Goal: Task Accomplishment & Management: Use online tool/utility

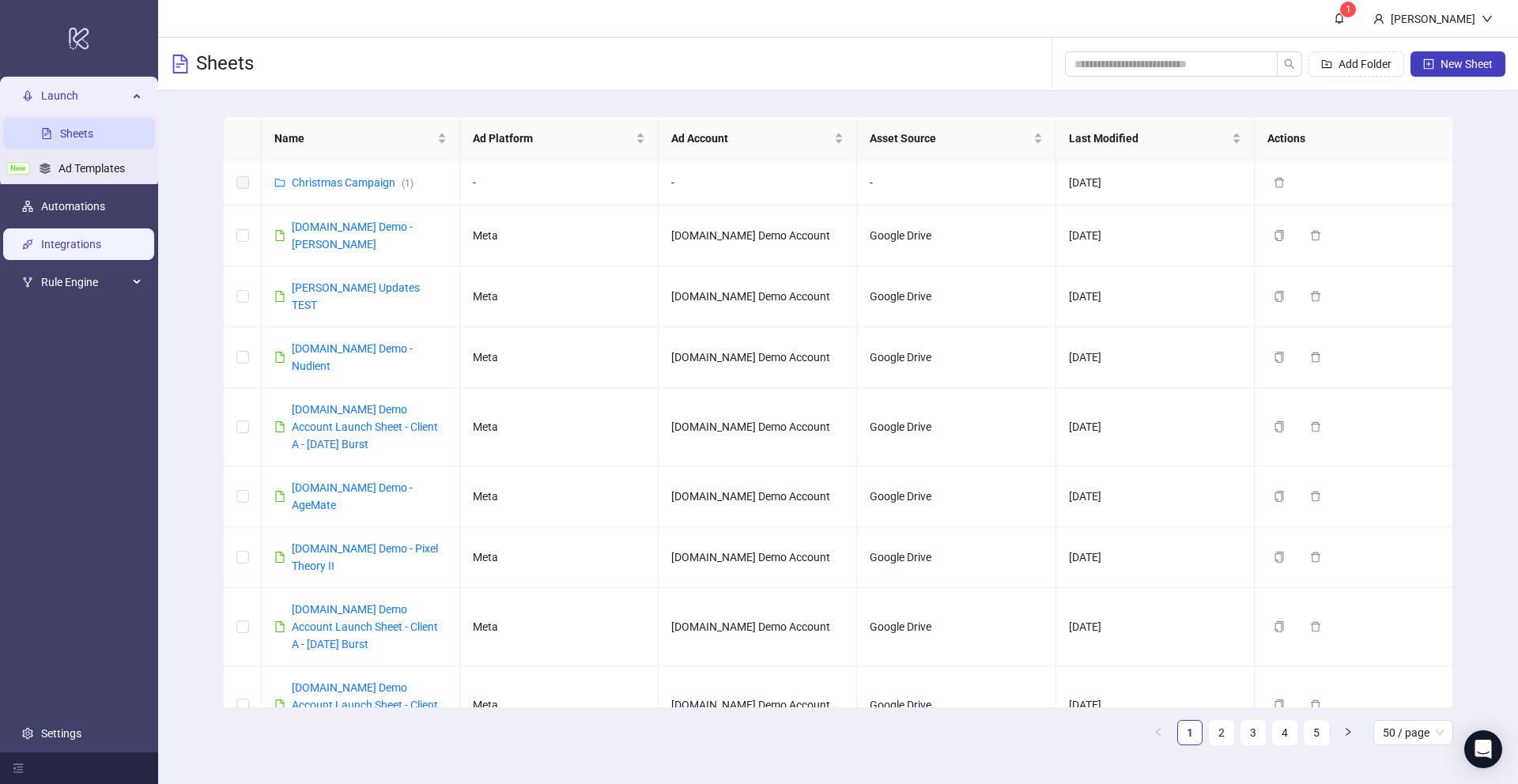
click at [87, 249] on link "Integrations" at bounding box center [71, 244] width 60 height 13
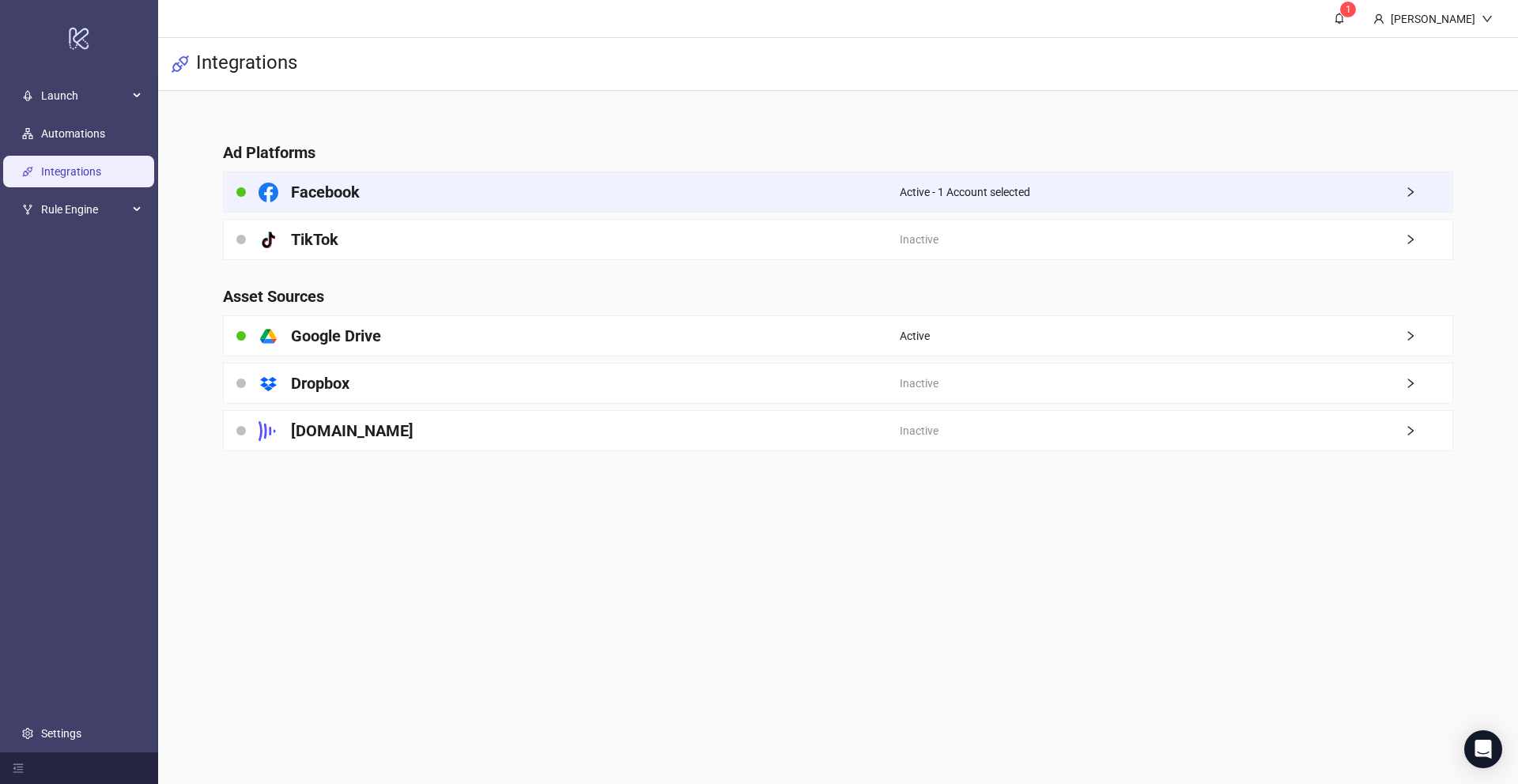
click at [441, 197] on div "Facebook" at bounding box center [562, 191] width 676 height 40
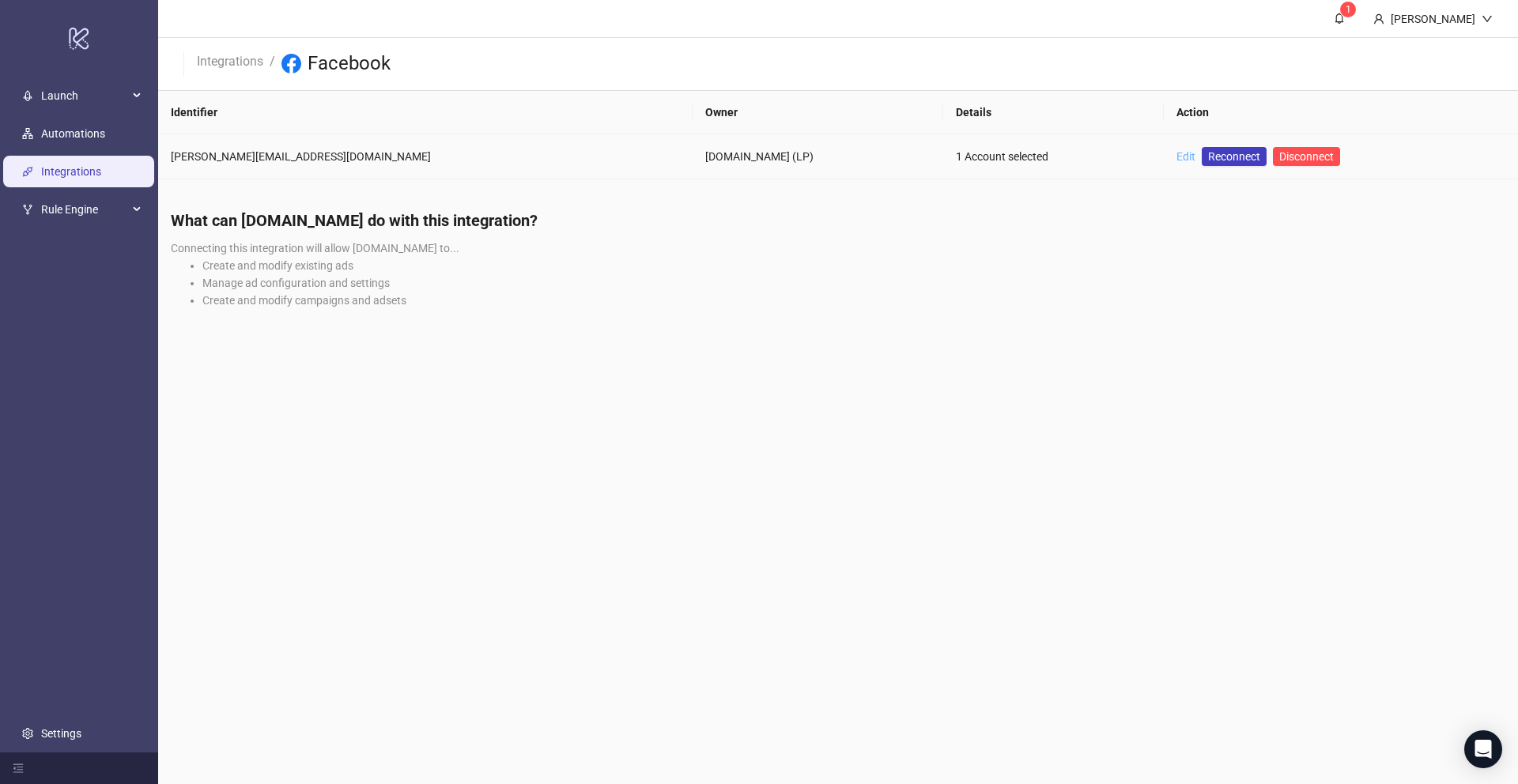
click at [1176, 156] on link "Edit" at bounding box center [1186, 156] width 19 height 13
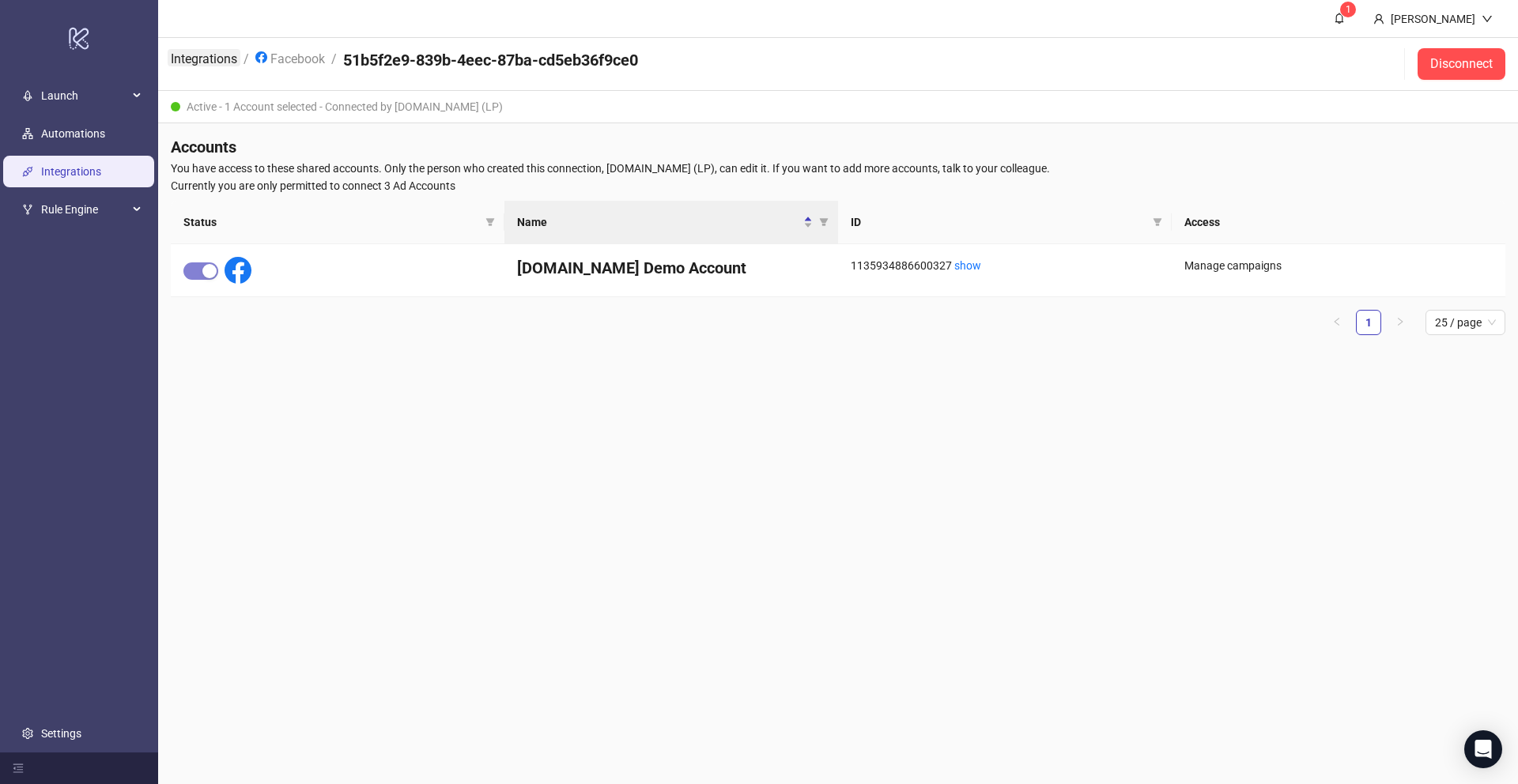
click at [196, 59] on link "Integrations" at bounding box center [203, 57] width 73 height 17
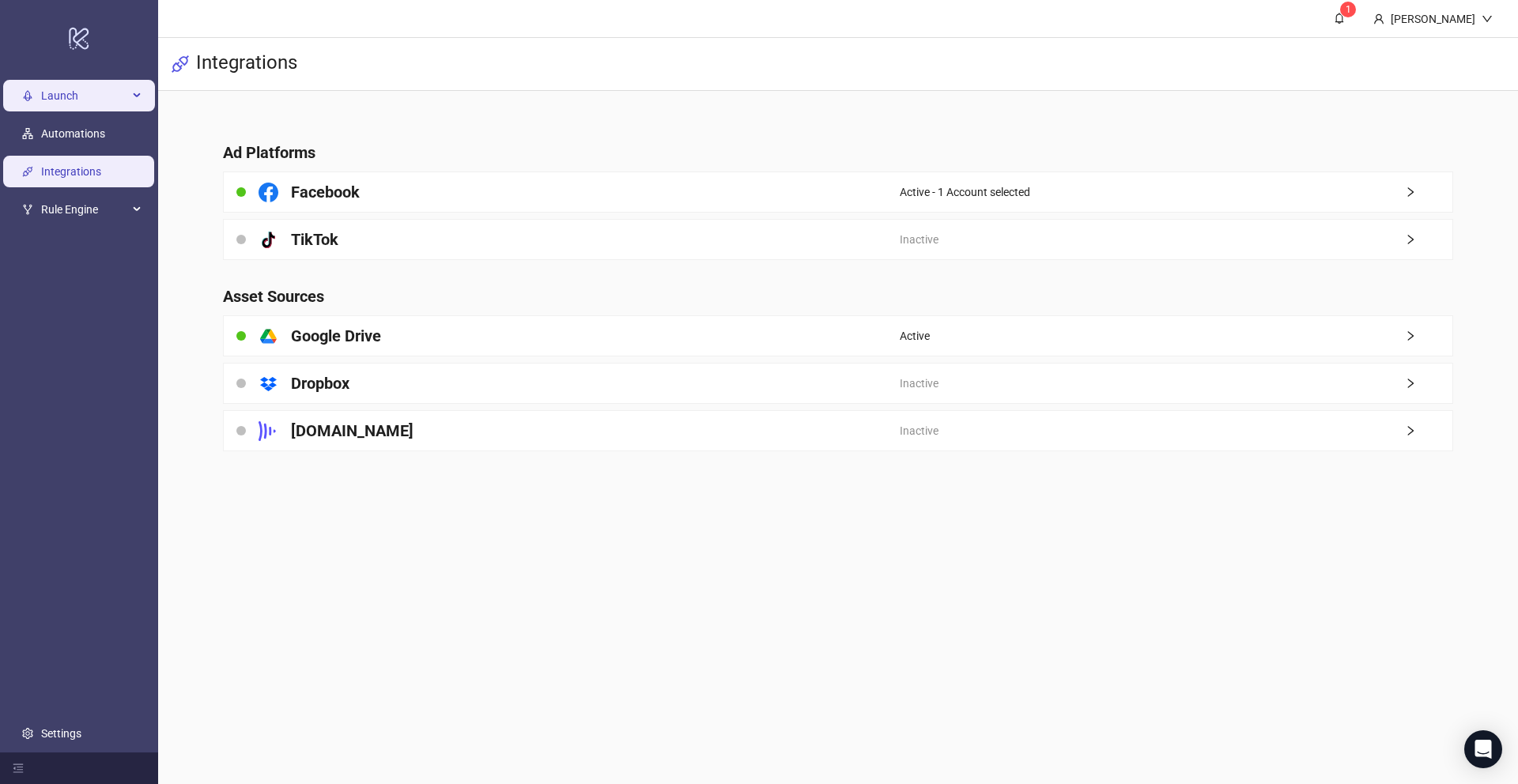
click at [81, 97] on span "Launch" at bounding box center [85, 96] width 87 height 31
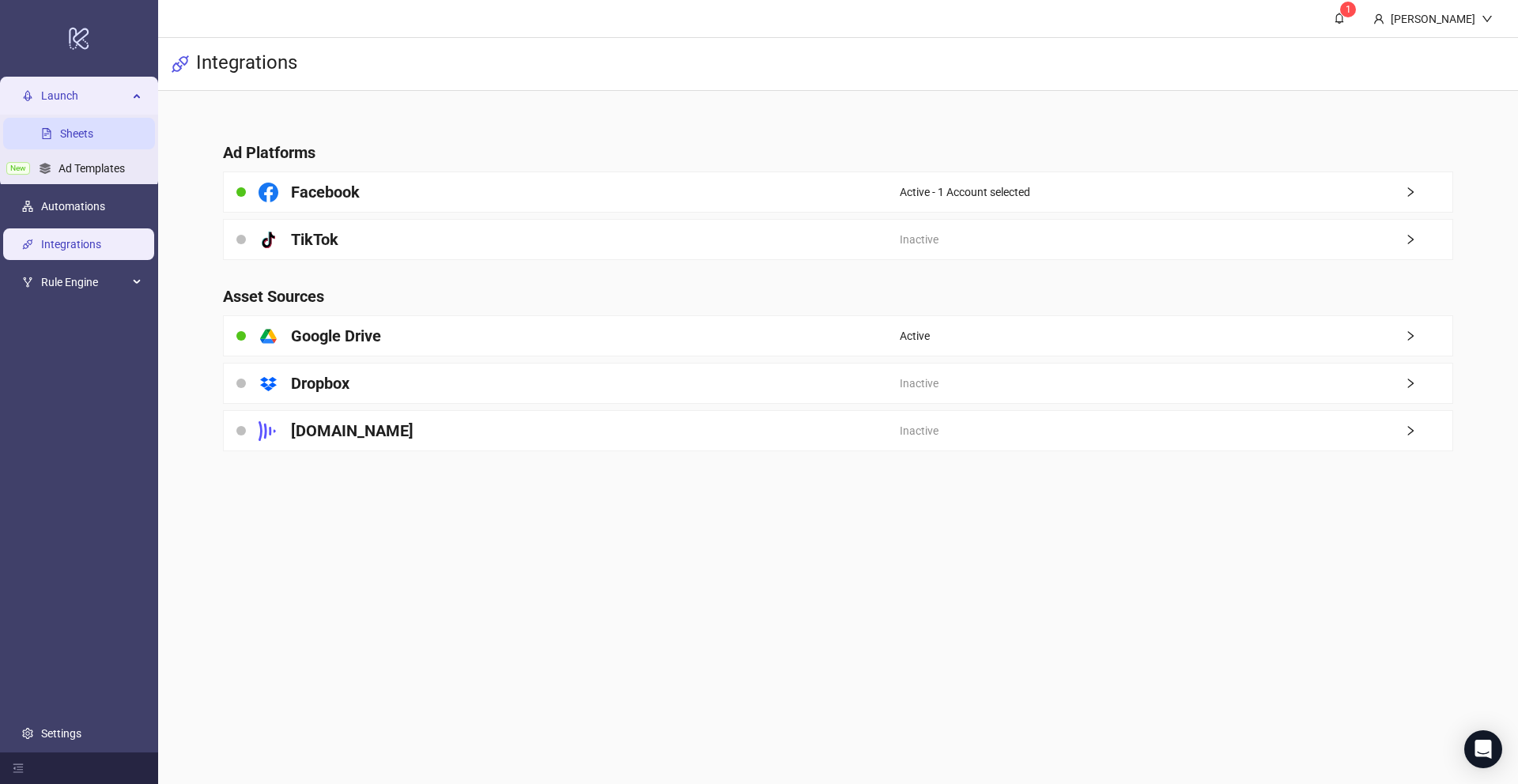
click at [81, 133] on link "Sheets" at bounding box center [76, 133] width 33 height 13
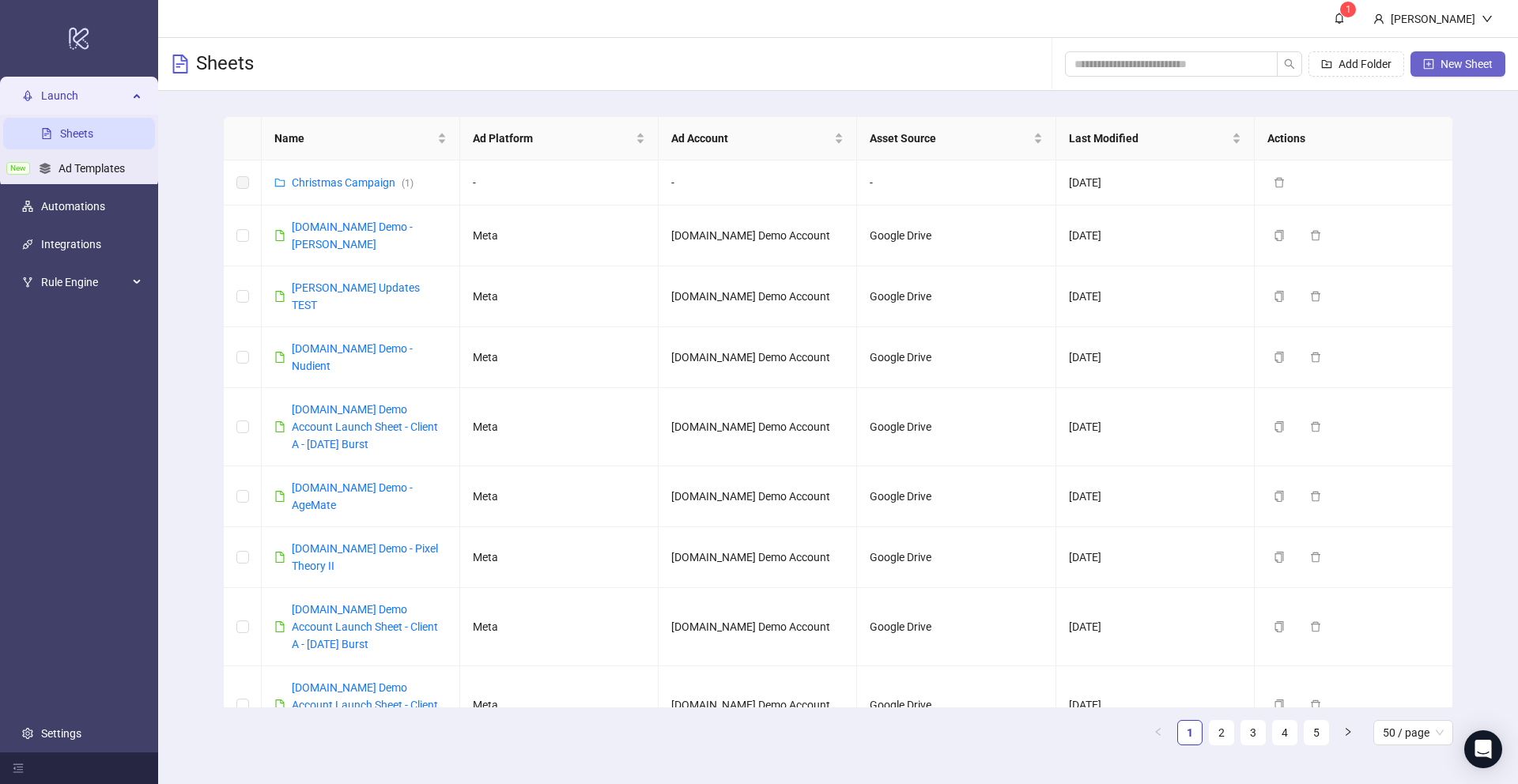
click at [1434, 59] on button "New Sheet" at bounding box center [1457, 63] width 95 height 25
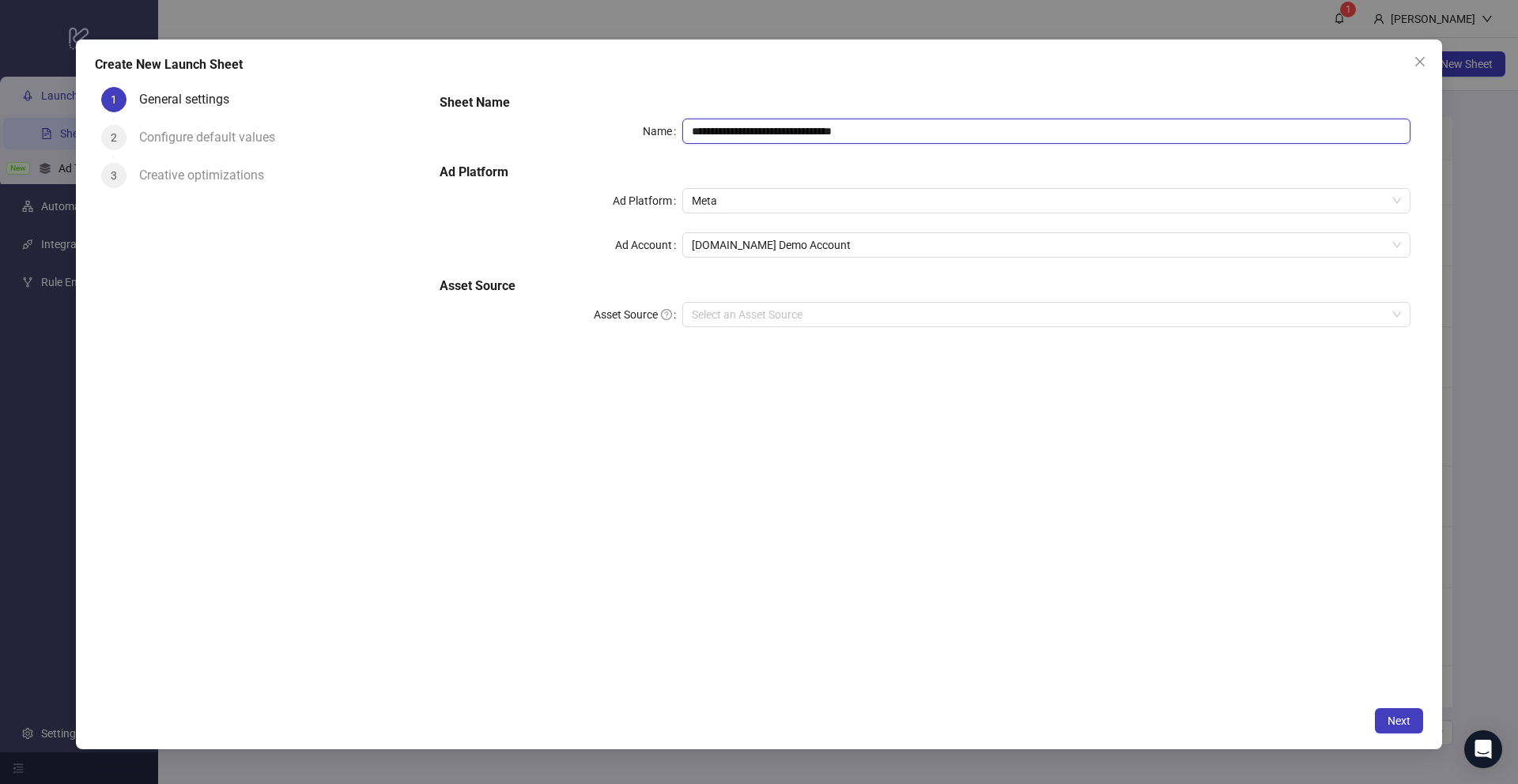
click at [898, 132] on input "**********" at bounding box center [1046, 131] width 728 height 25
click at [716, 202] on span "Meta" at bounding box center [1046, 201] width 709 height 24
type input "**********"
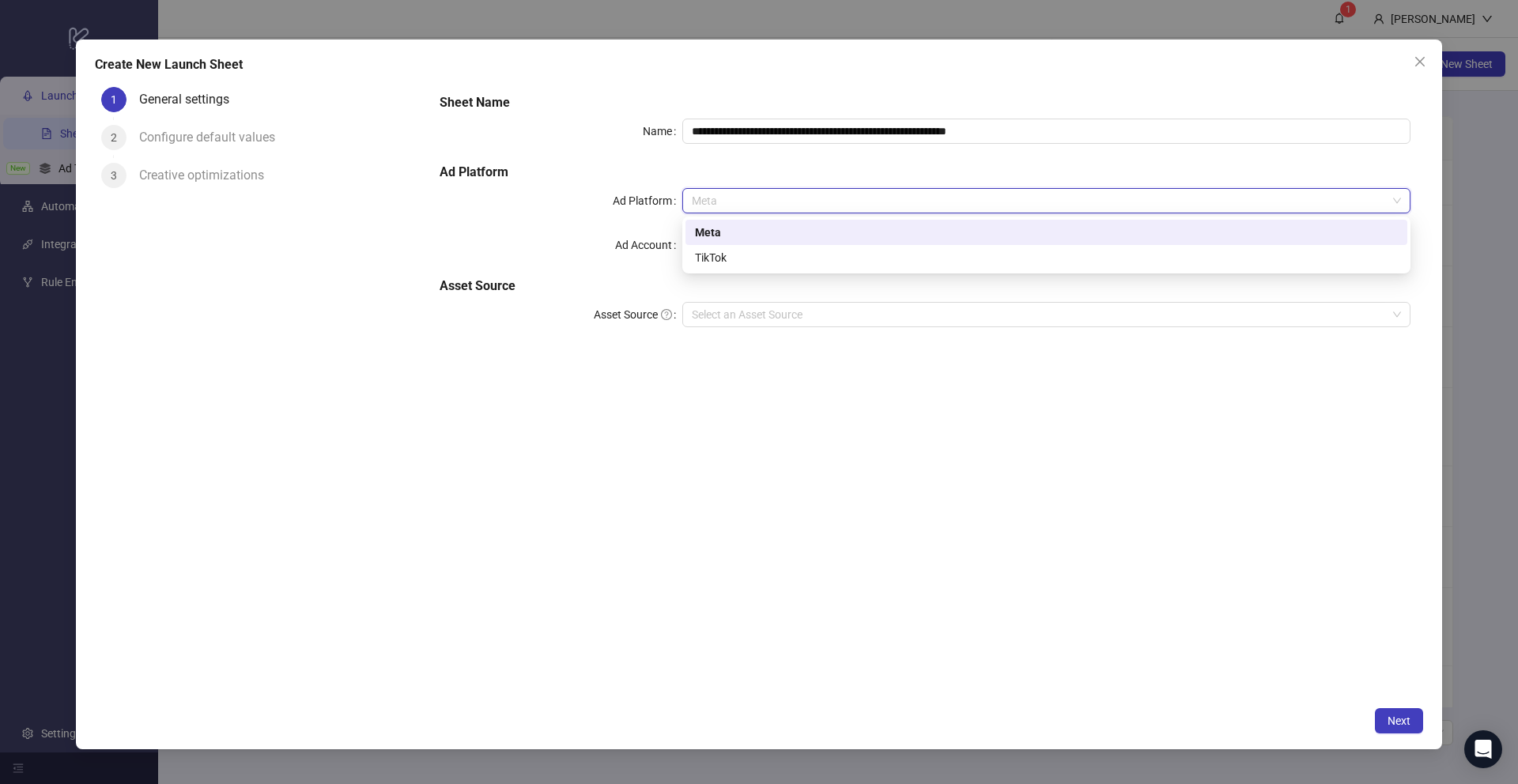
click at [708, 221] on div "Meta" at bounding box center [1047, 232] width 722 height 25
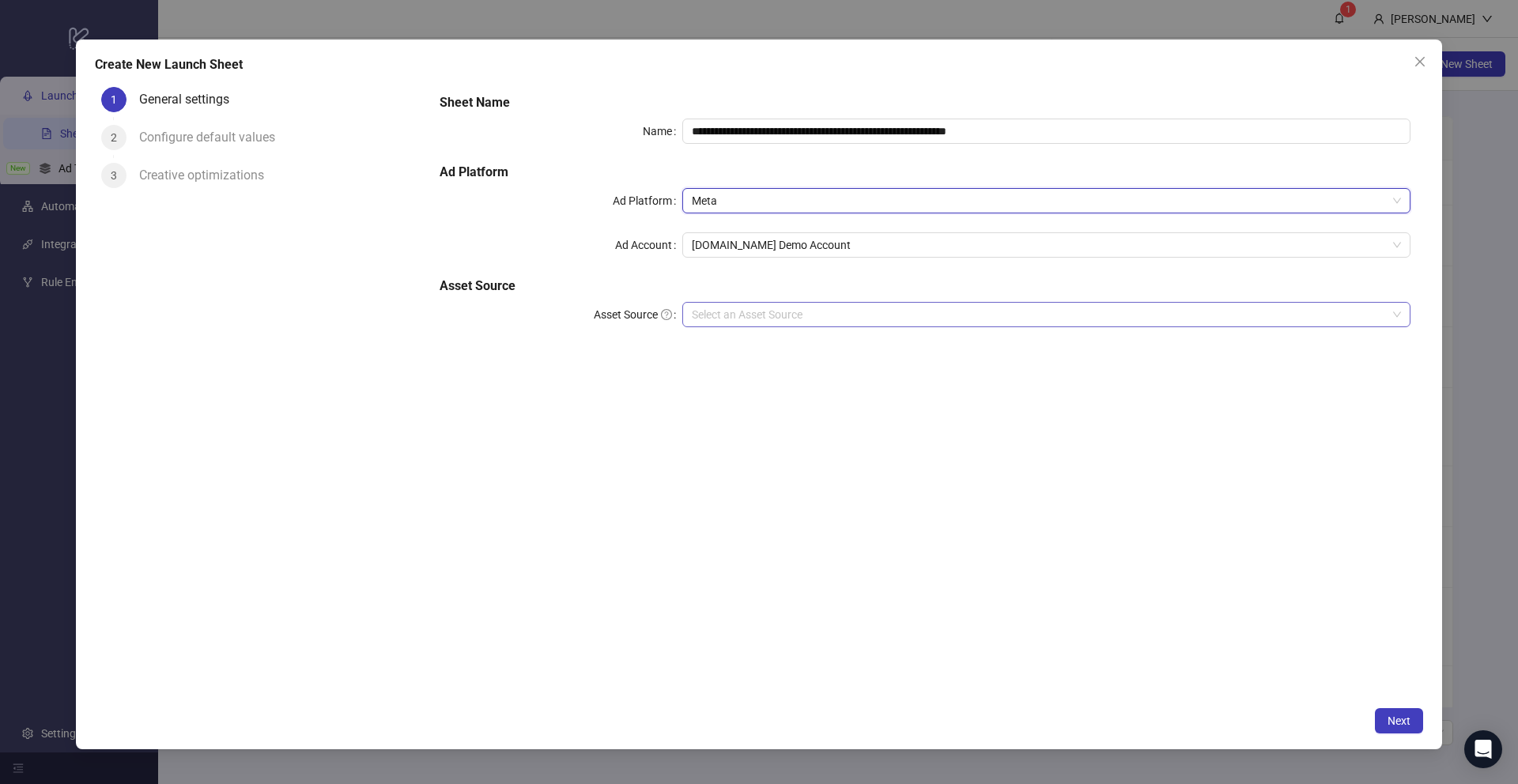
click at [720, 308] on input "Asset Source" at bounding box center [1038, 315] width 695 height 24
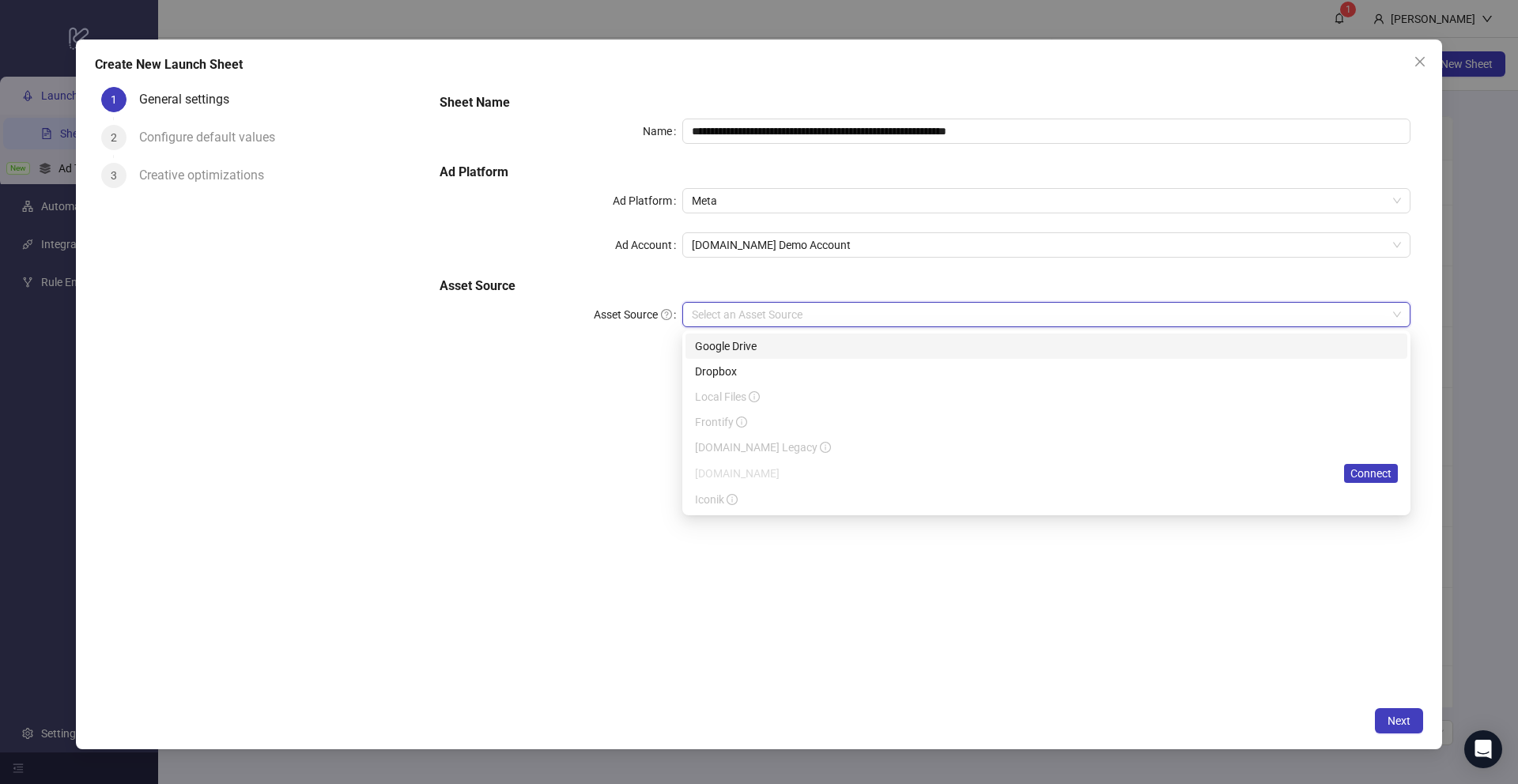
click at [710, 344] on div "Google Drive" at bounding box center [1046, 346] width 702 height 17
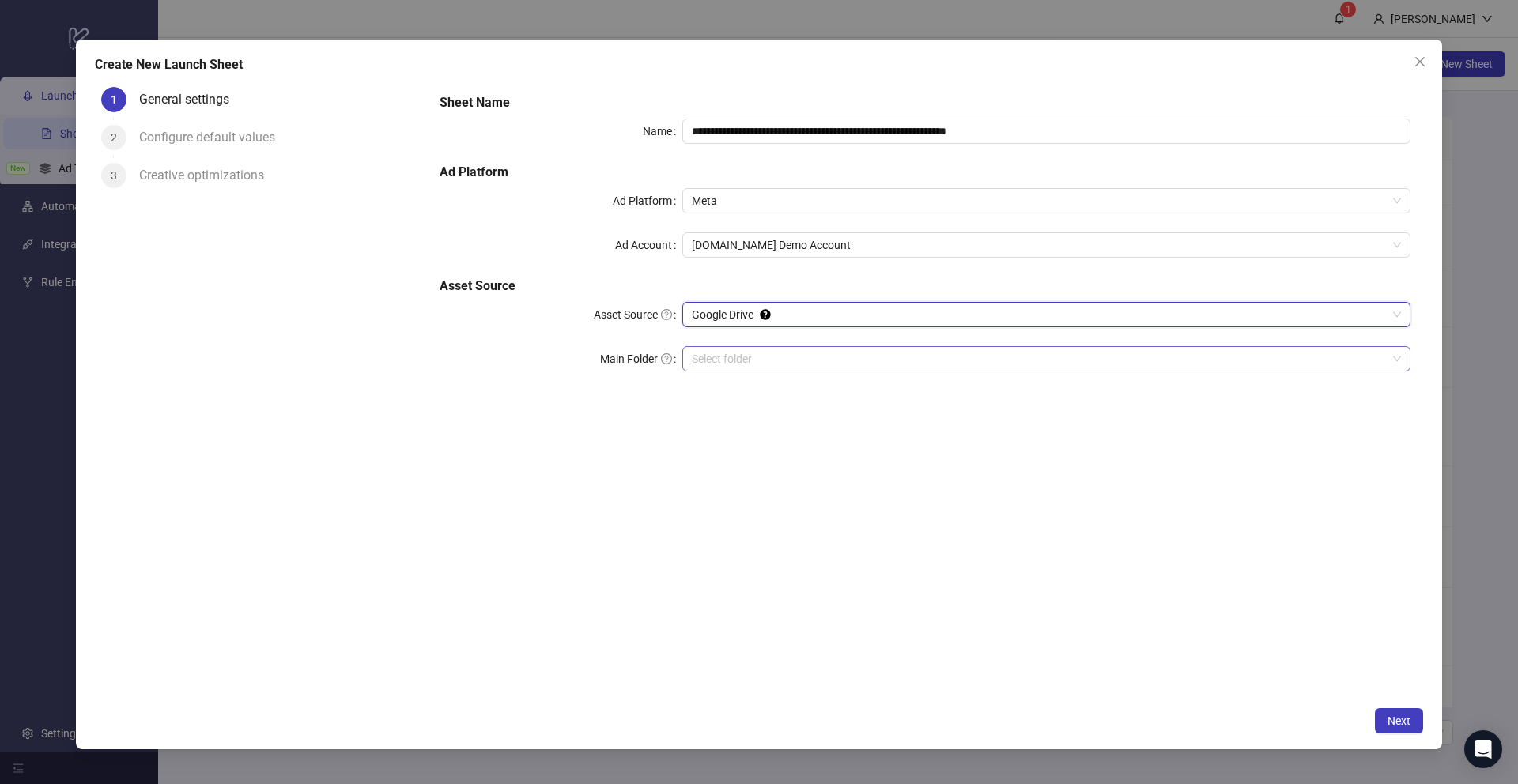
click at [708, 363] on input "Main Folder" at bounding box center [1038, 359] width 695 height 24
click at [1388, 713] on button "Next" at bounding box center [1398, 720] width 48 height 25
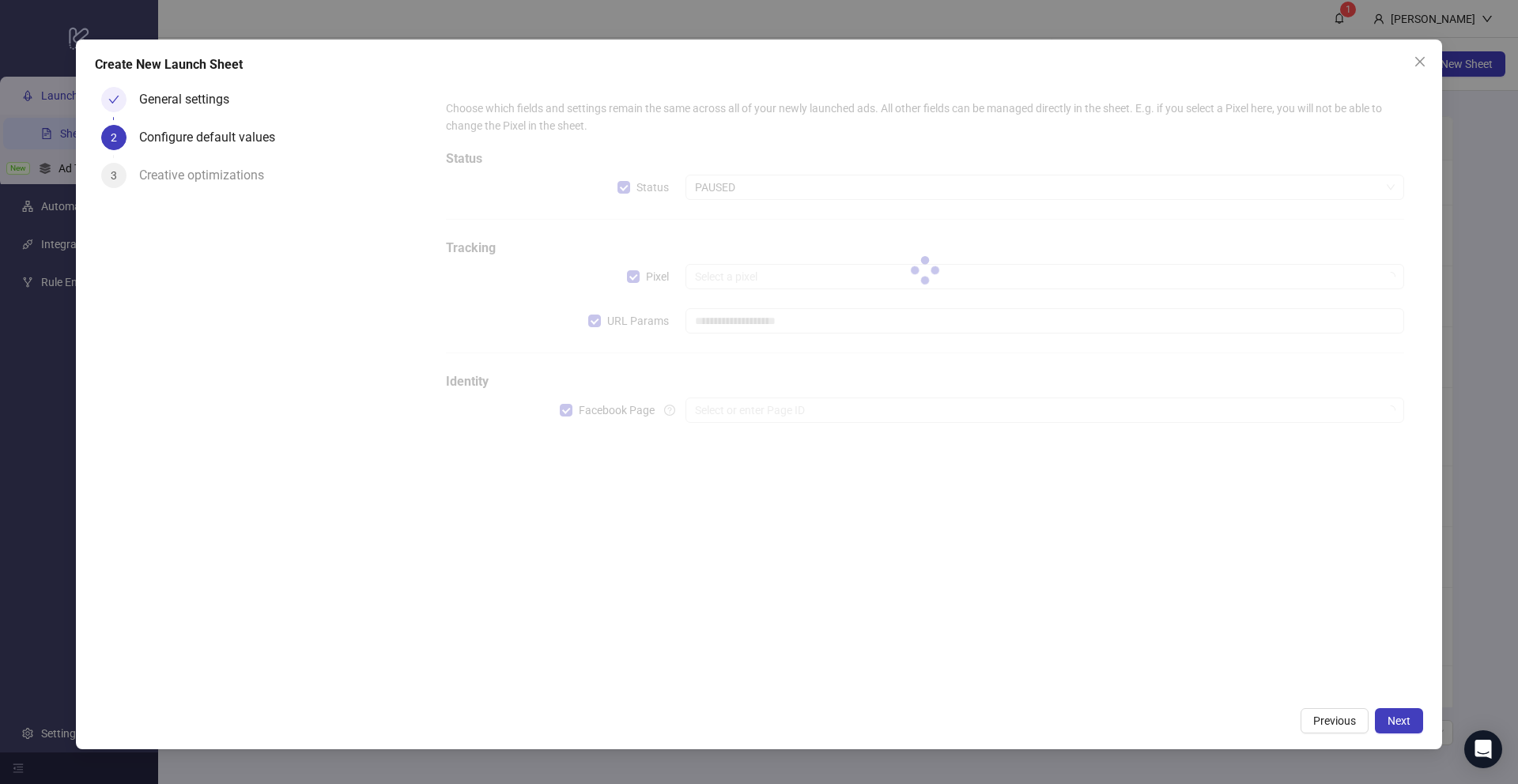
type input "**********"
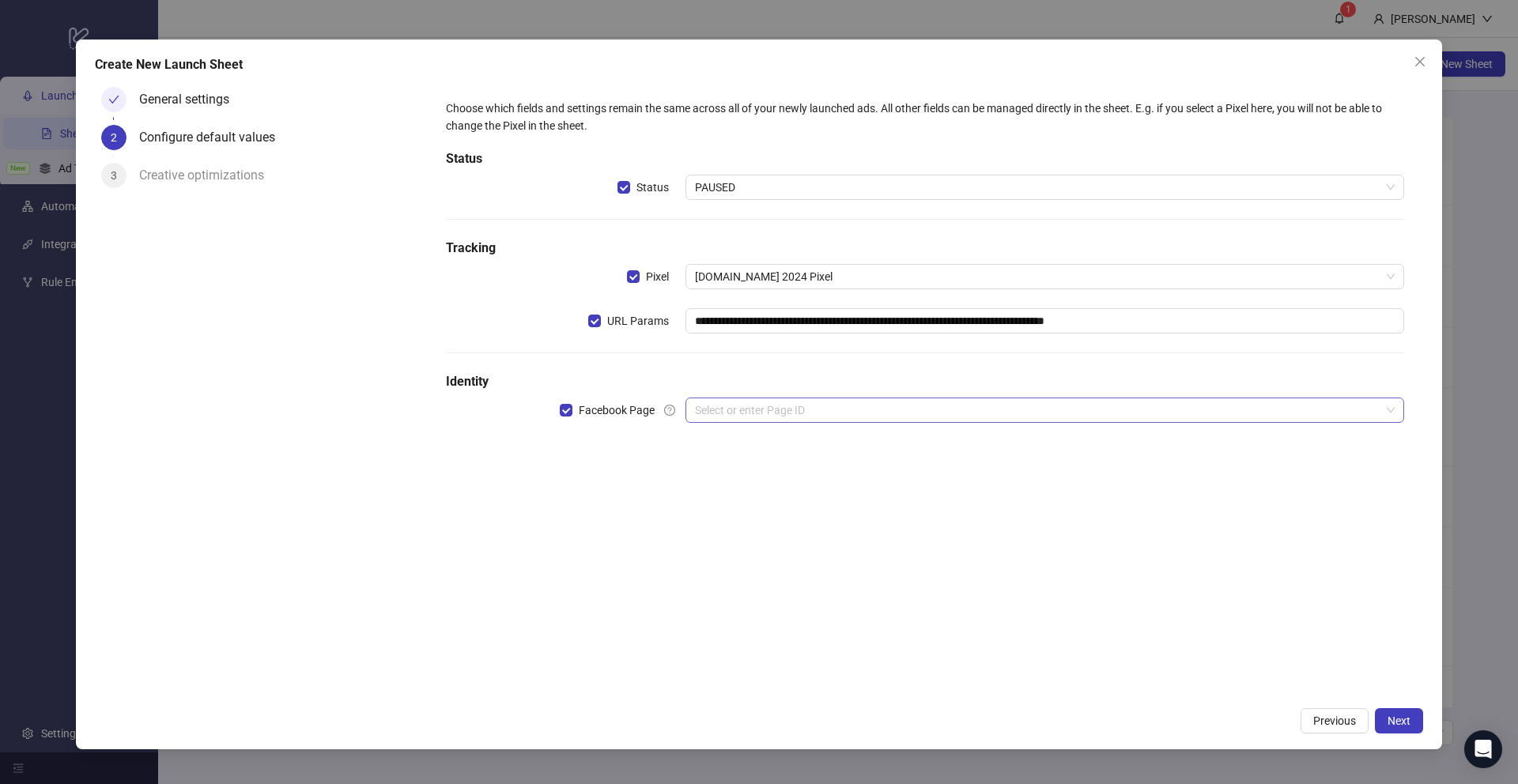
click at [713, 410] on input "search" at bounding box center [1037, 410] width 686 height 24
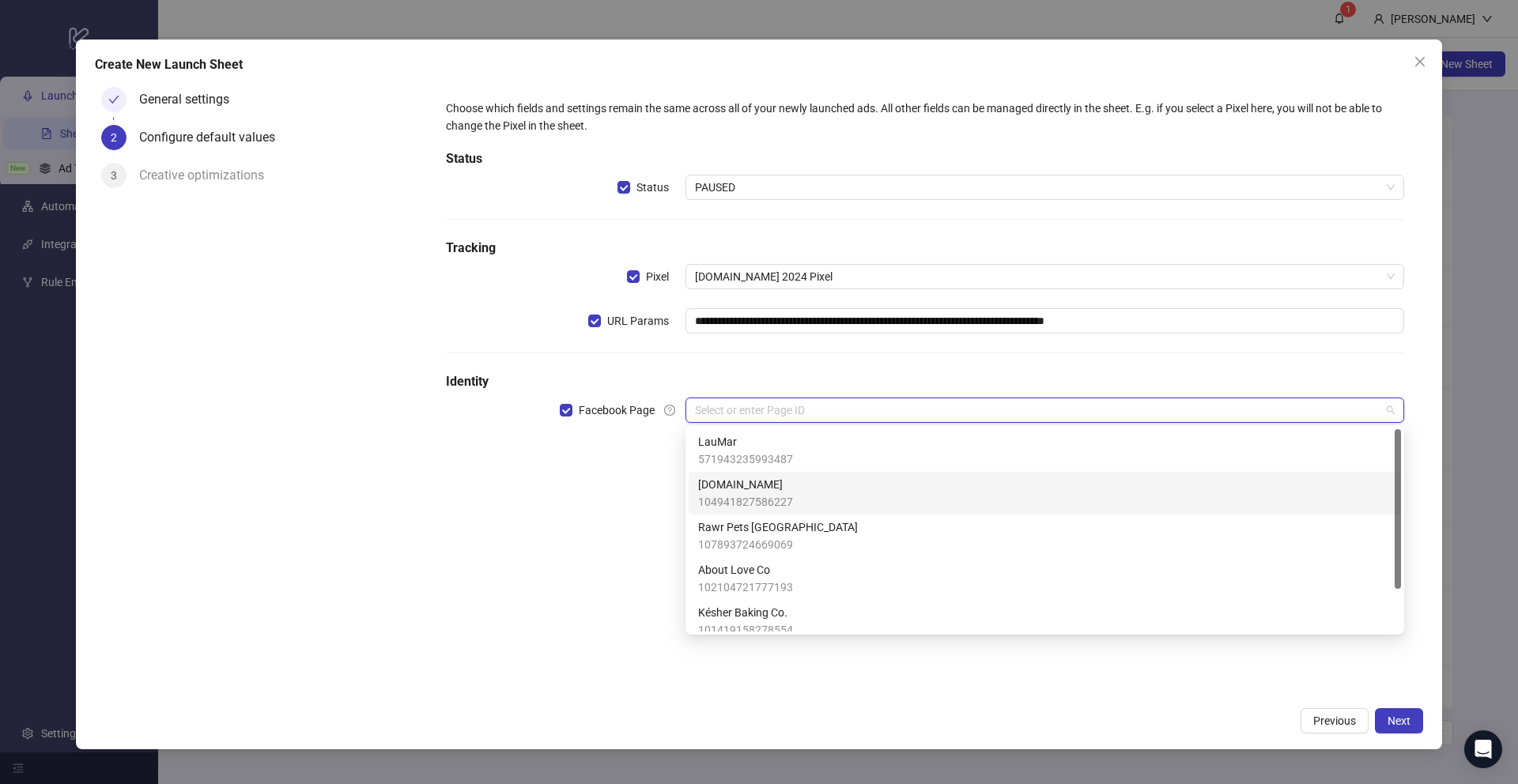
click at [728, 501] on span "104941827586227" at bounding box center [745, 502] width 95 height 17
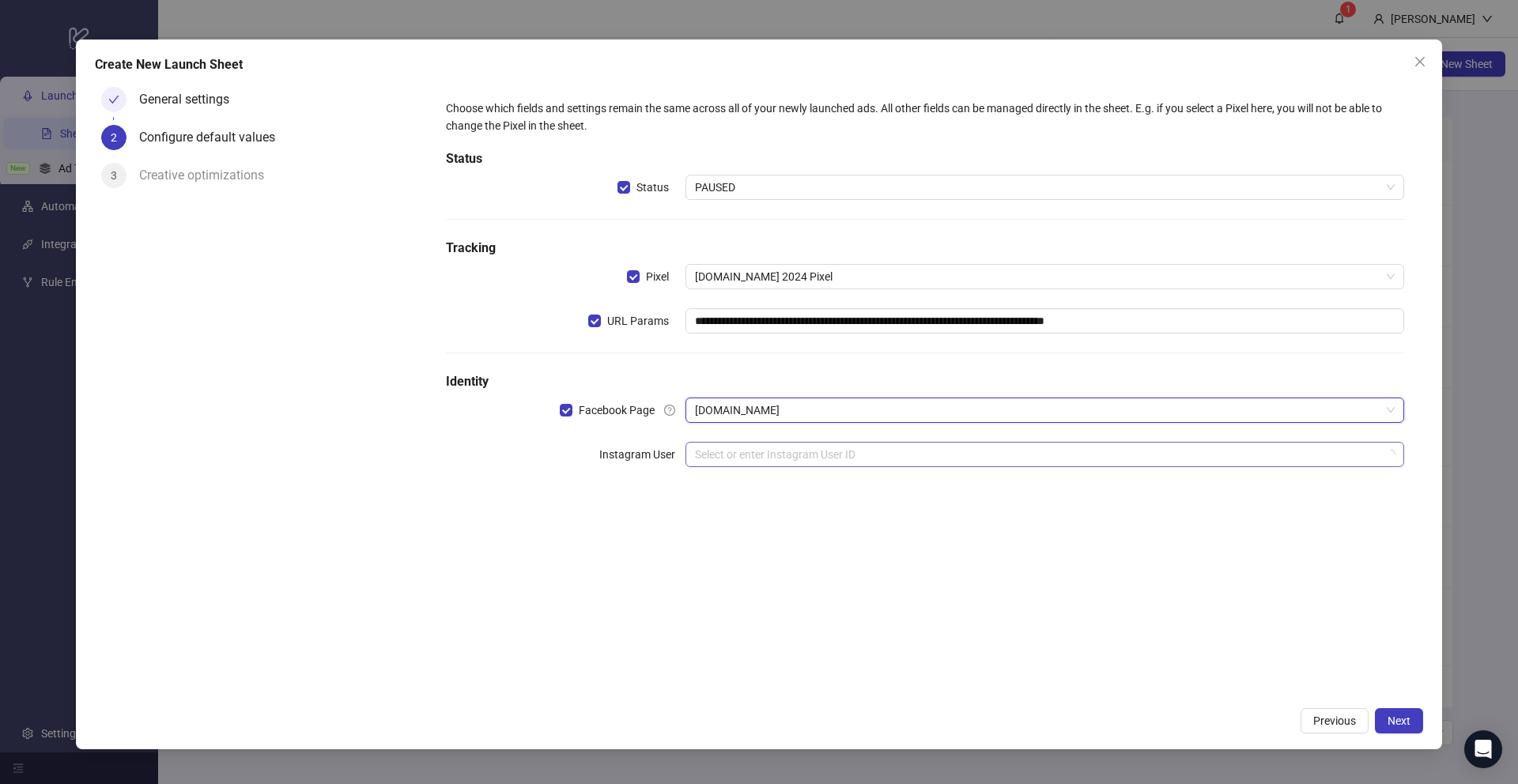
click at [705, 454] on input "search" at bounding box center [1037, 455] width 686 height 24
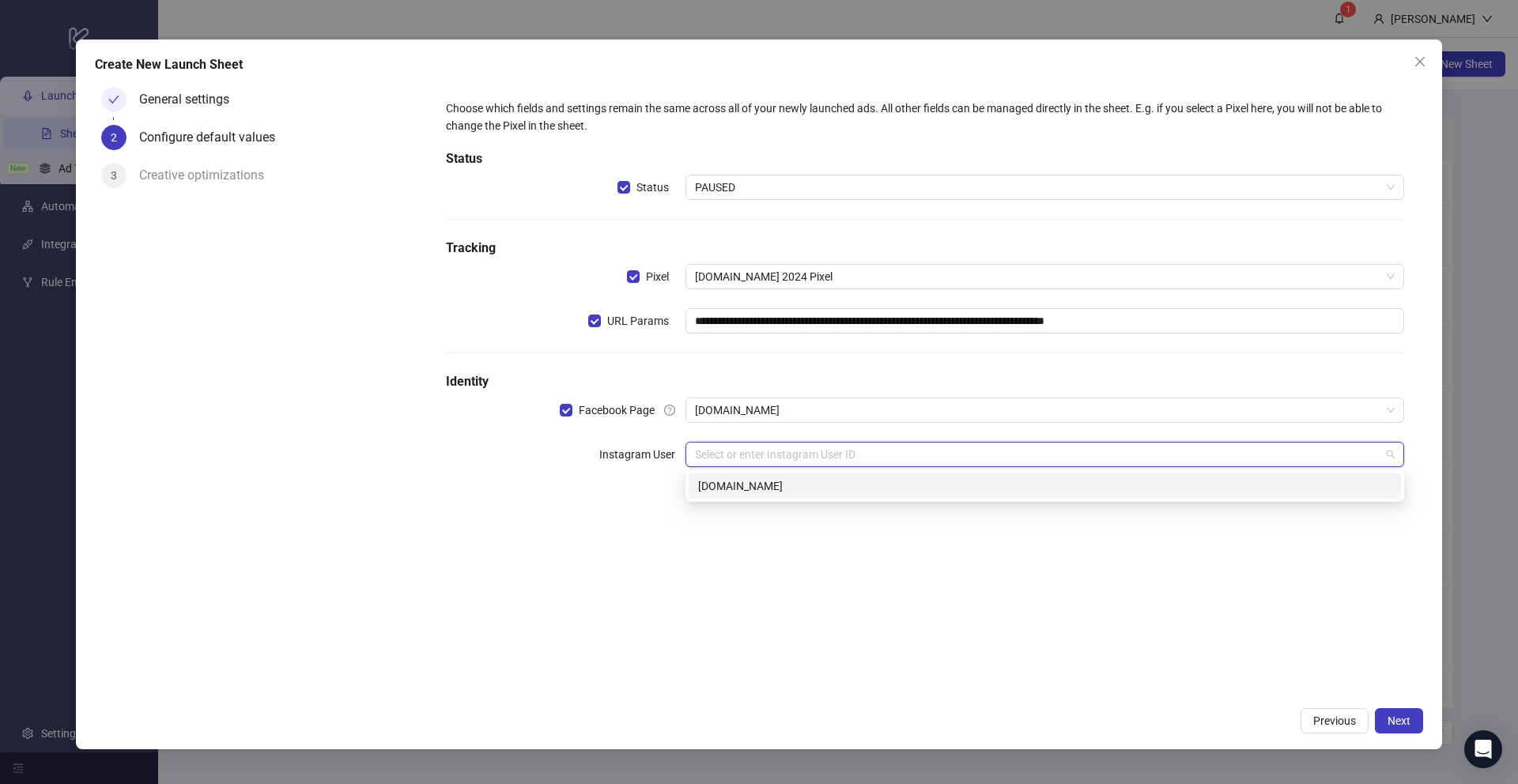
click at [711, 490] on div "[DOMAIN_NAME]" at bounding box center [1044, 486] width 693 height 17
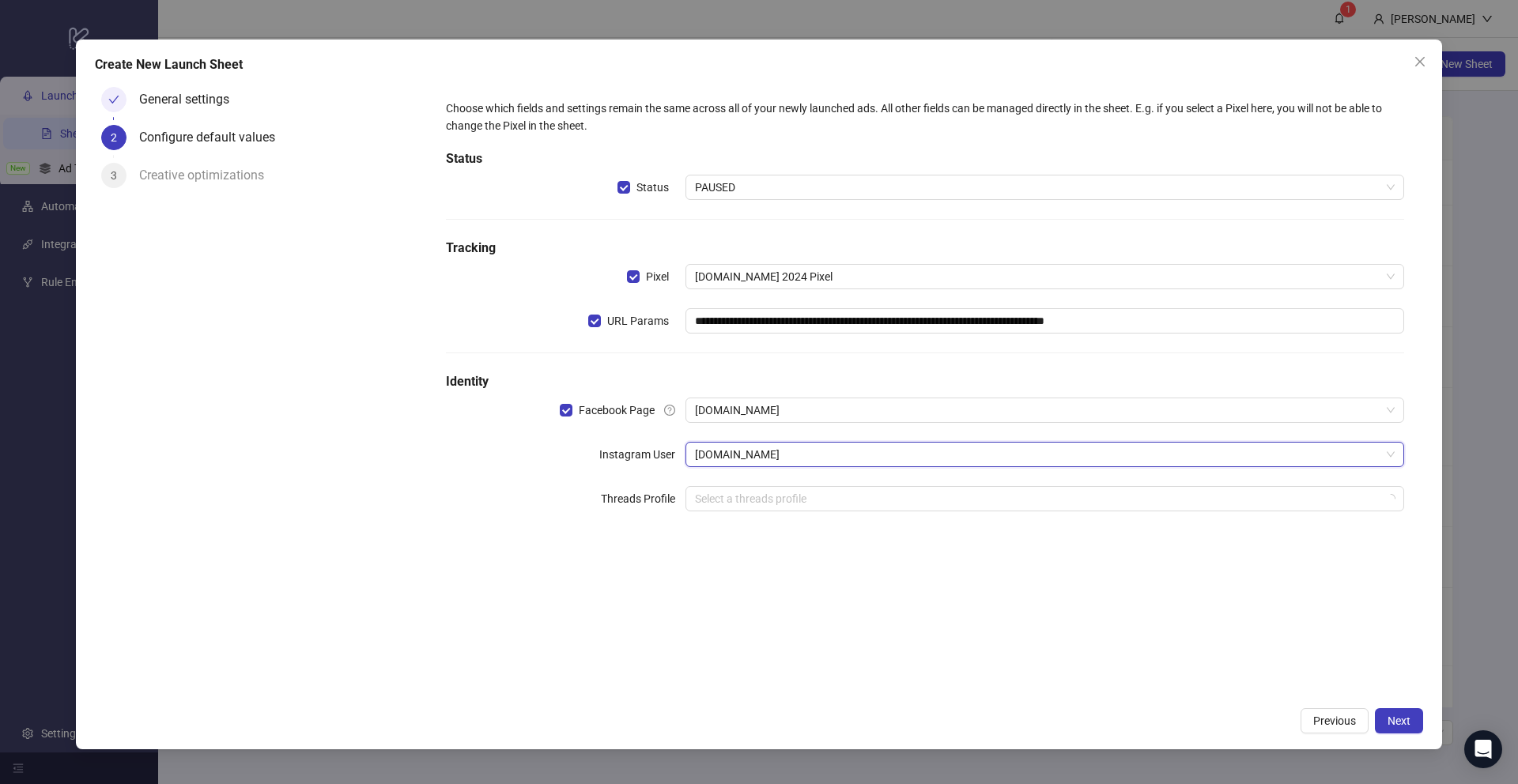
click at [386, 459] on div "General settings 2 Configure default values 3 Creative optimizations" at bounding box center [261, 390] width 332 height 618
click at [1416, 731] on button "Next" at bounding box center [1398, 720] width 48 height 25
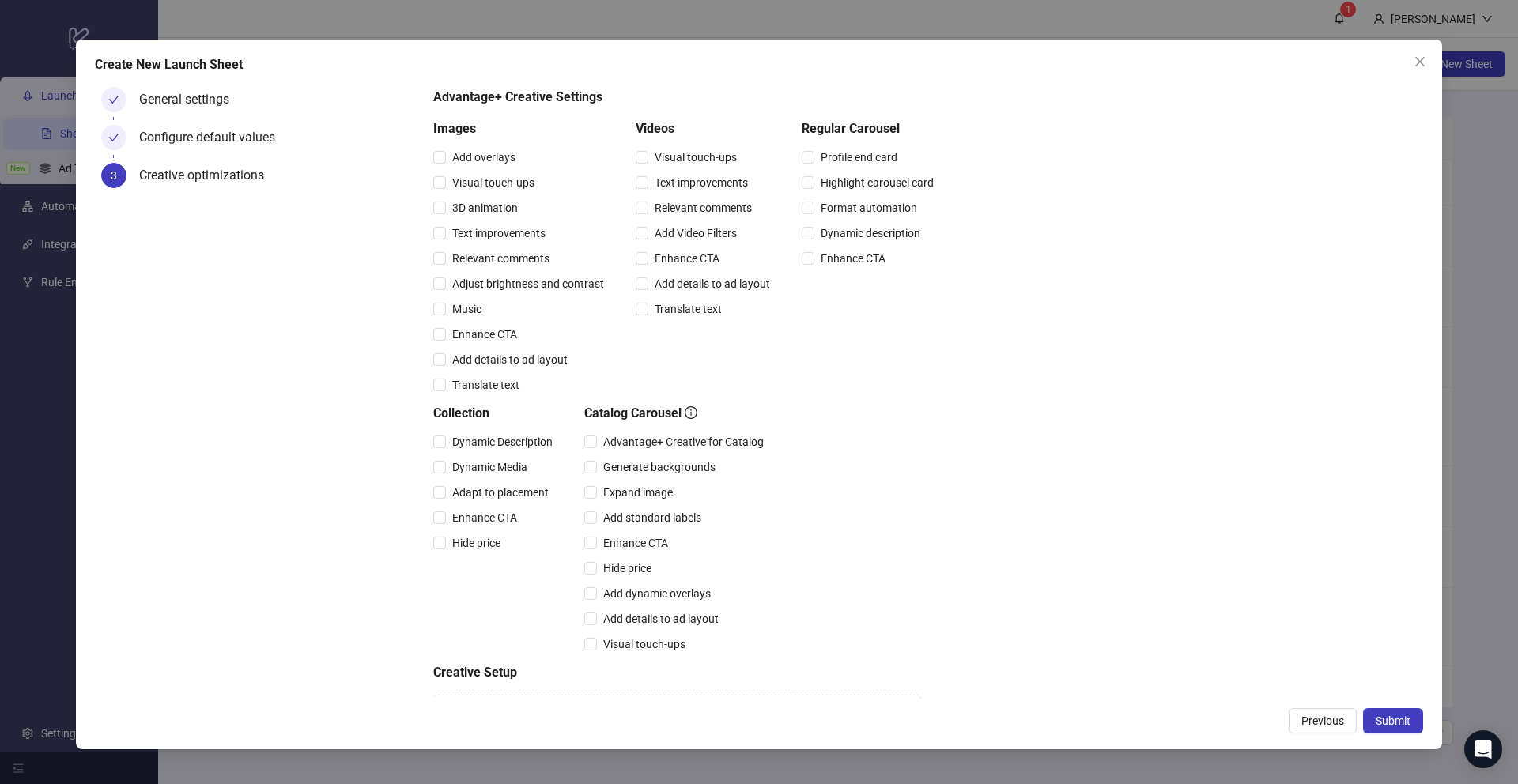
scroll to position [188, 0]
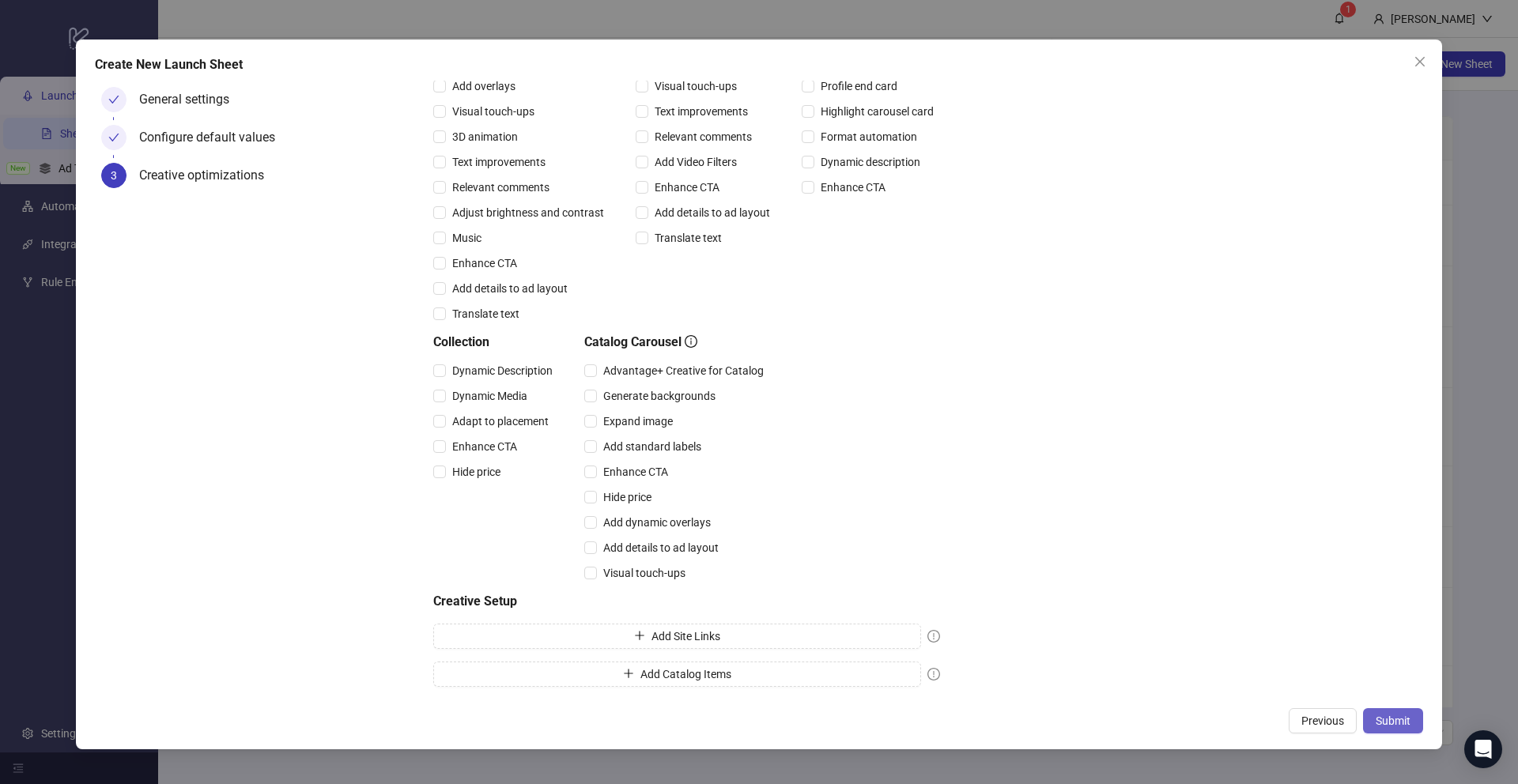
click at [1396, 719] on span "Submit" at bounding box center [1393, 721] width 35 height 13
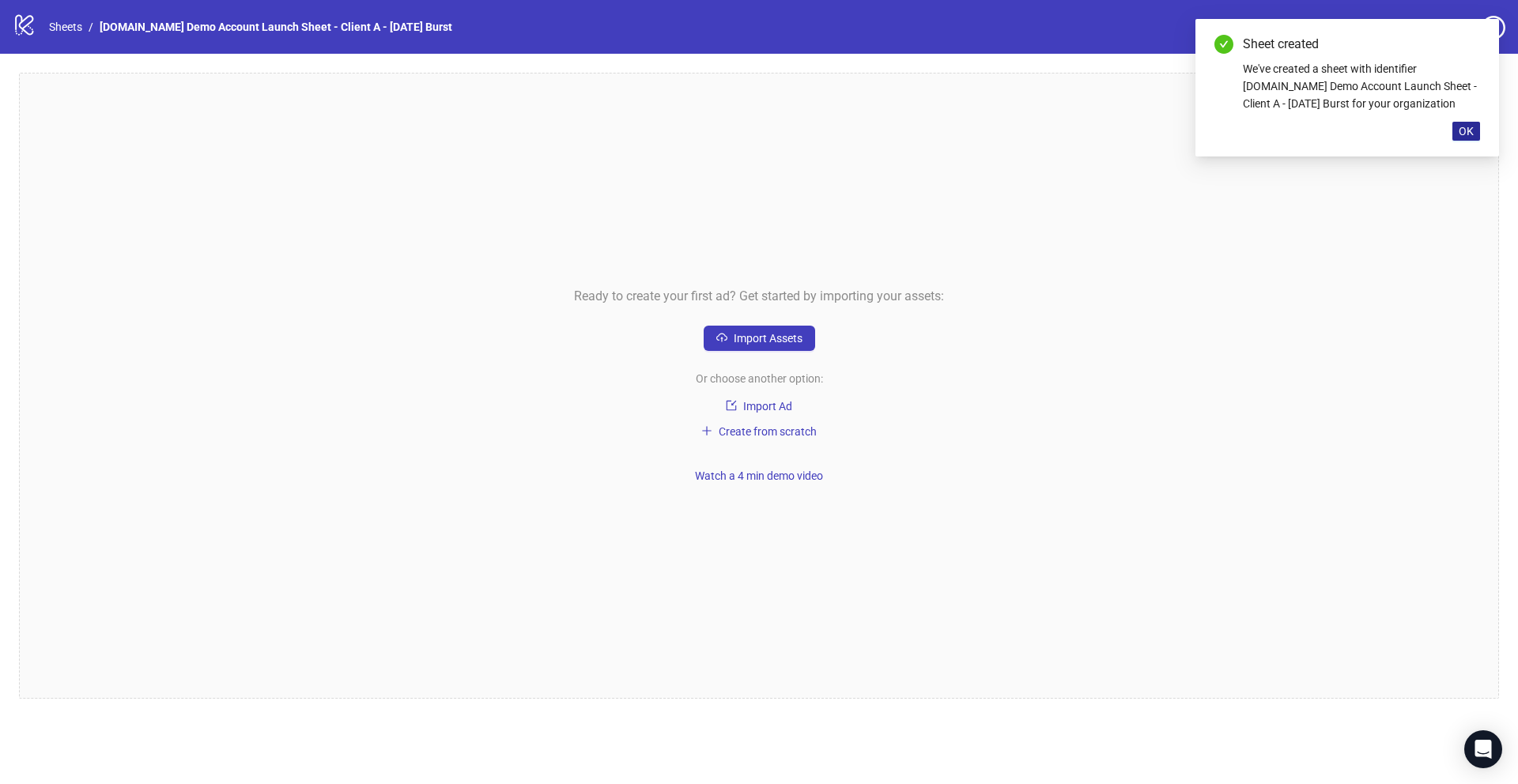
click at [1467, 132] on span "OK" at bounding box center [1466, 132] width 15 height 13
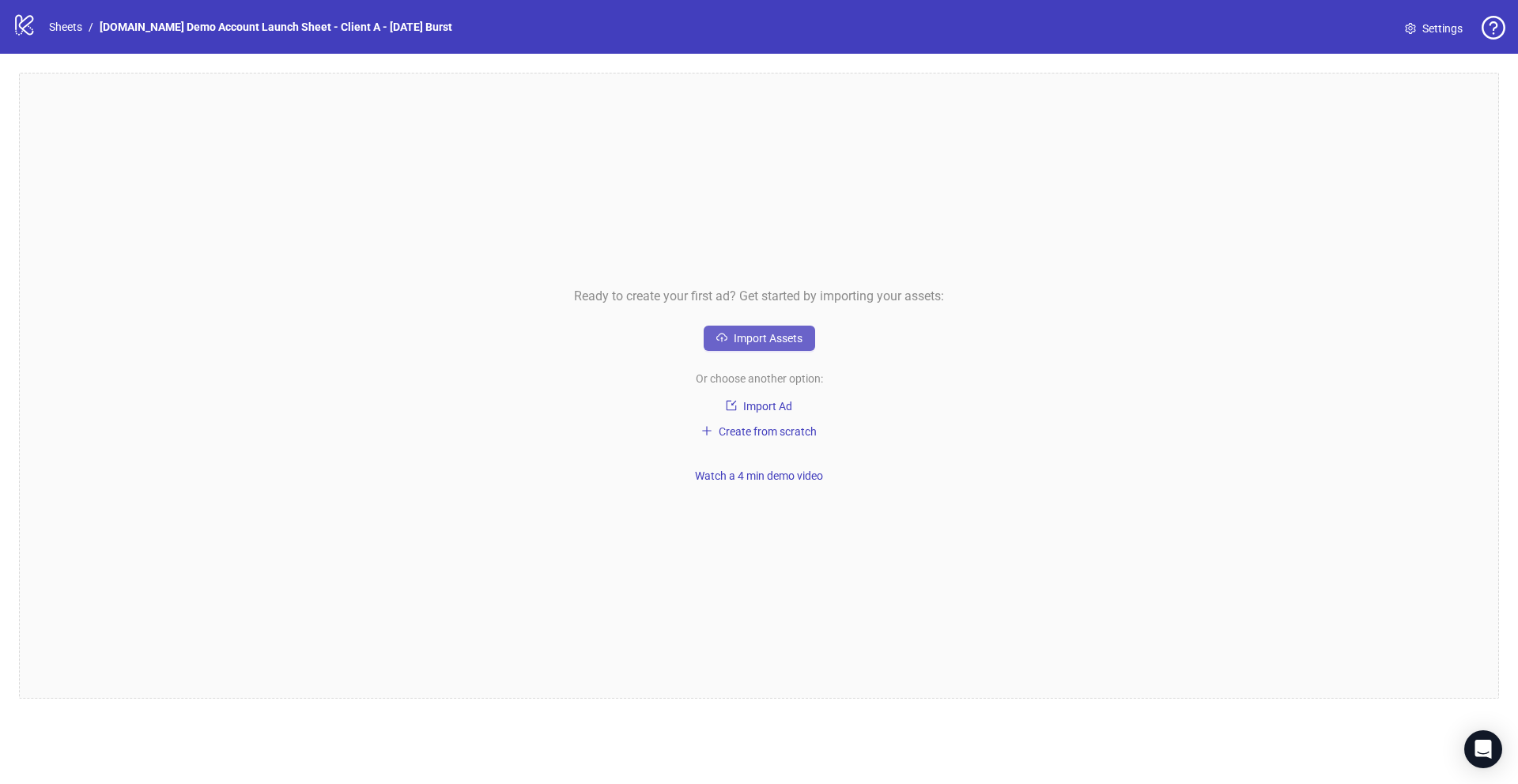
click at [763, 342] on span "Import Assets" at bounding box center [768, 339] width 69 height 13
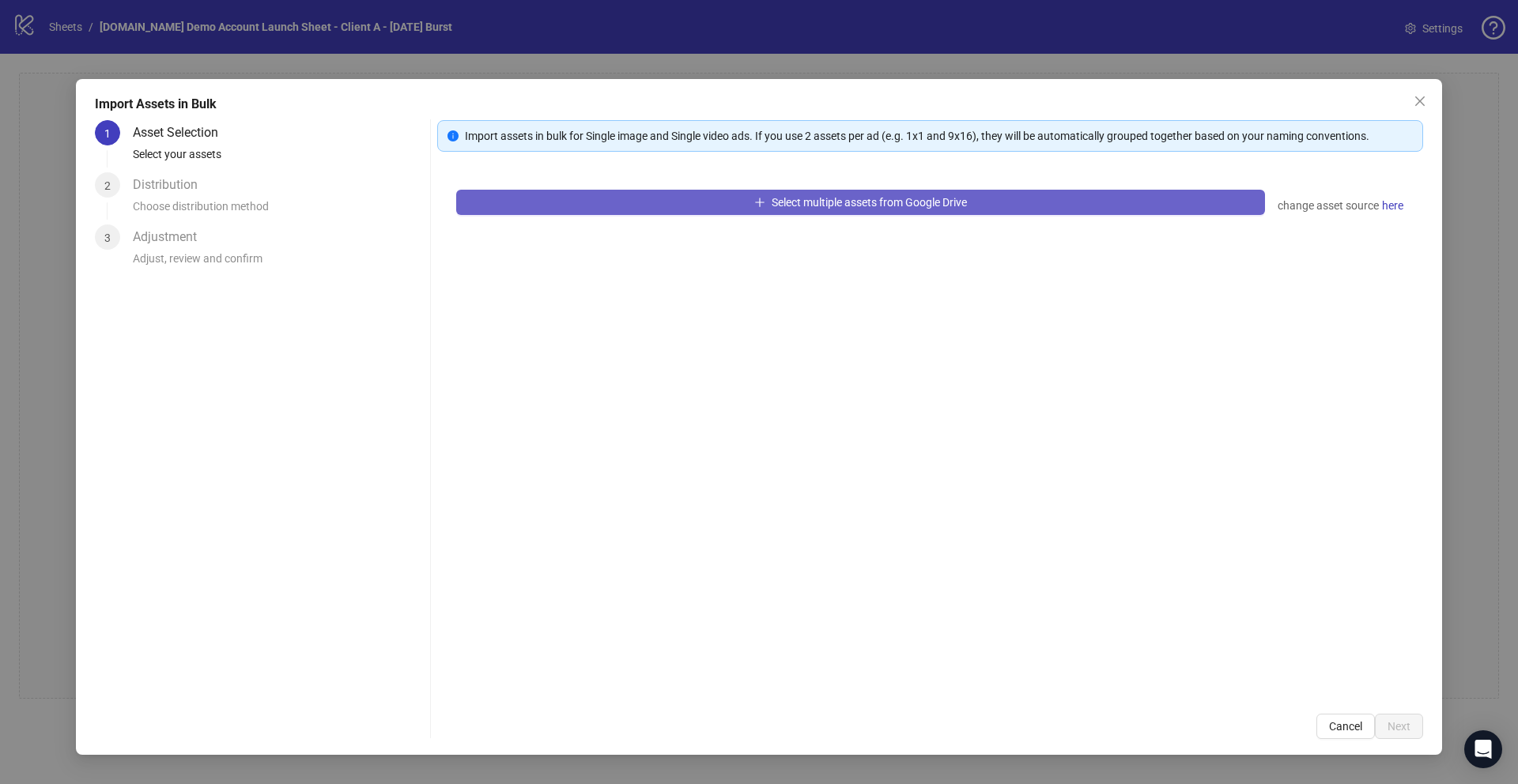
click at [761, 197] on icon "plus" at bounding box center [759, 202] width 11 height 11
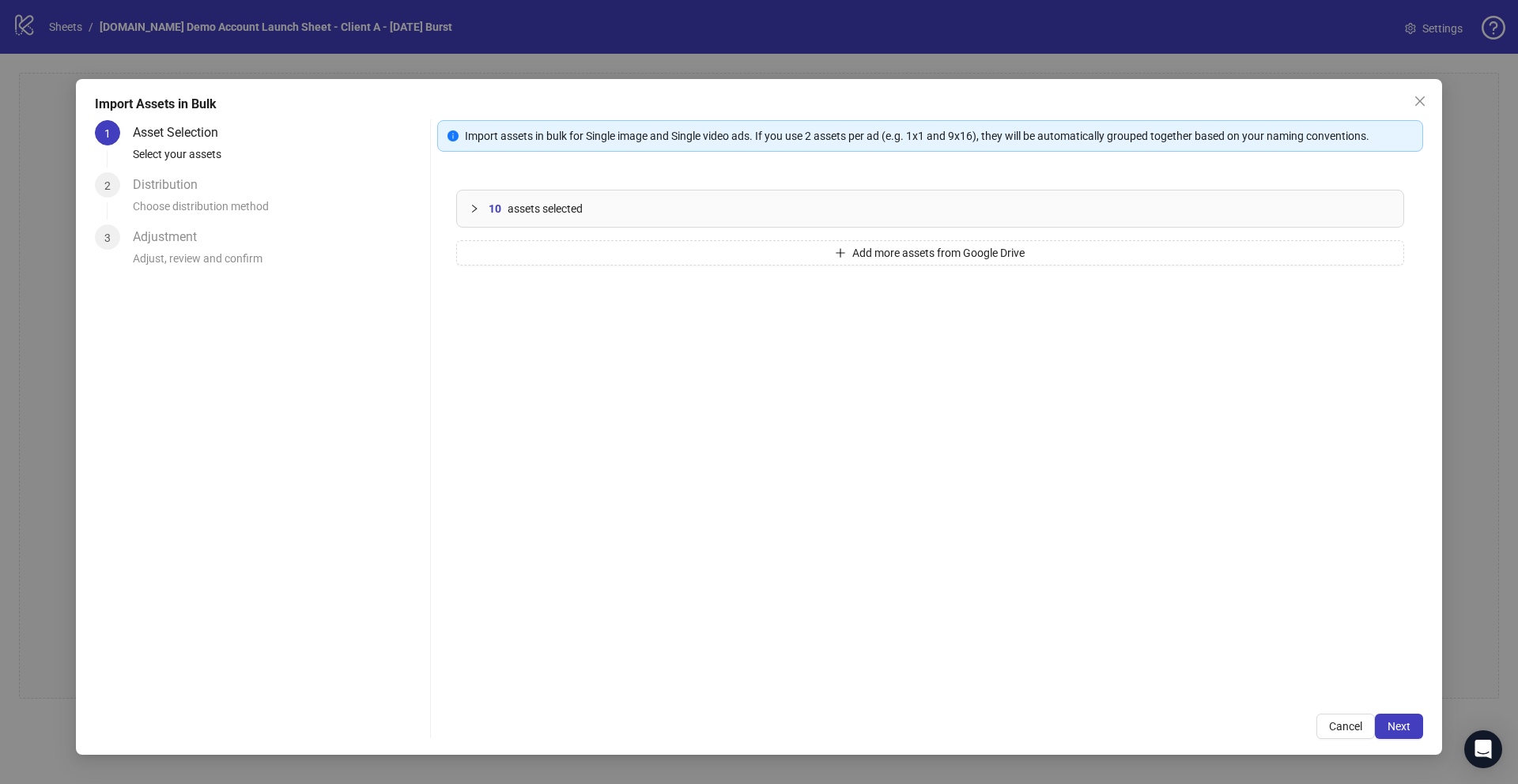
click at [473, 210] on icon "collapsed" at bounding box center [474, 209] width 9 height 9
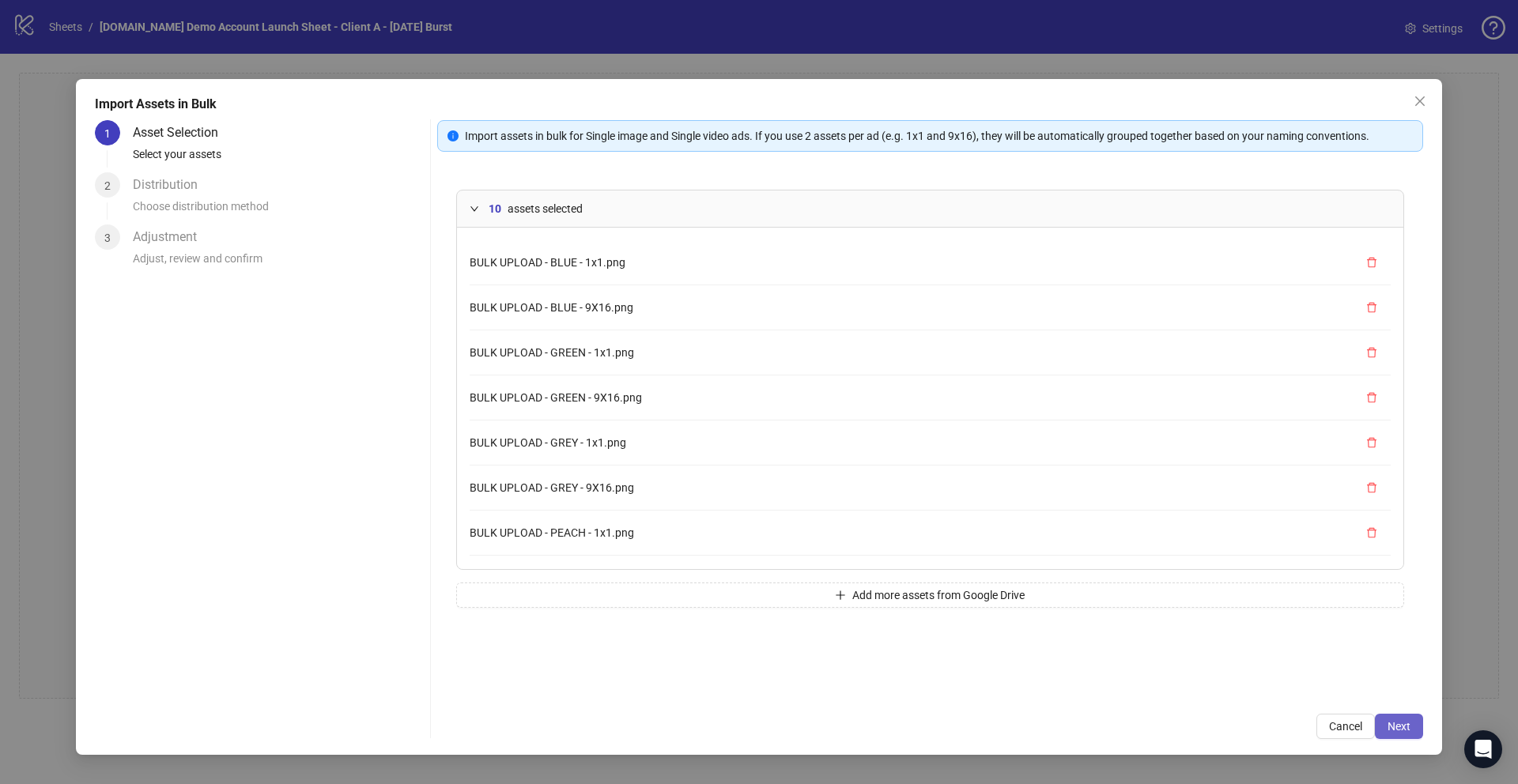
click at [1400, 728] on span "Next" at bounding box center [1398, 726] width 23 height 13
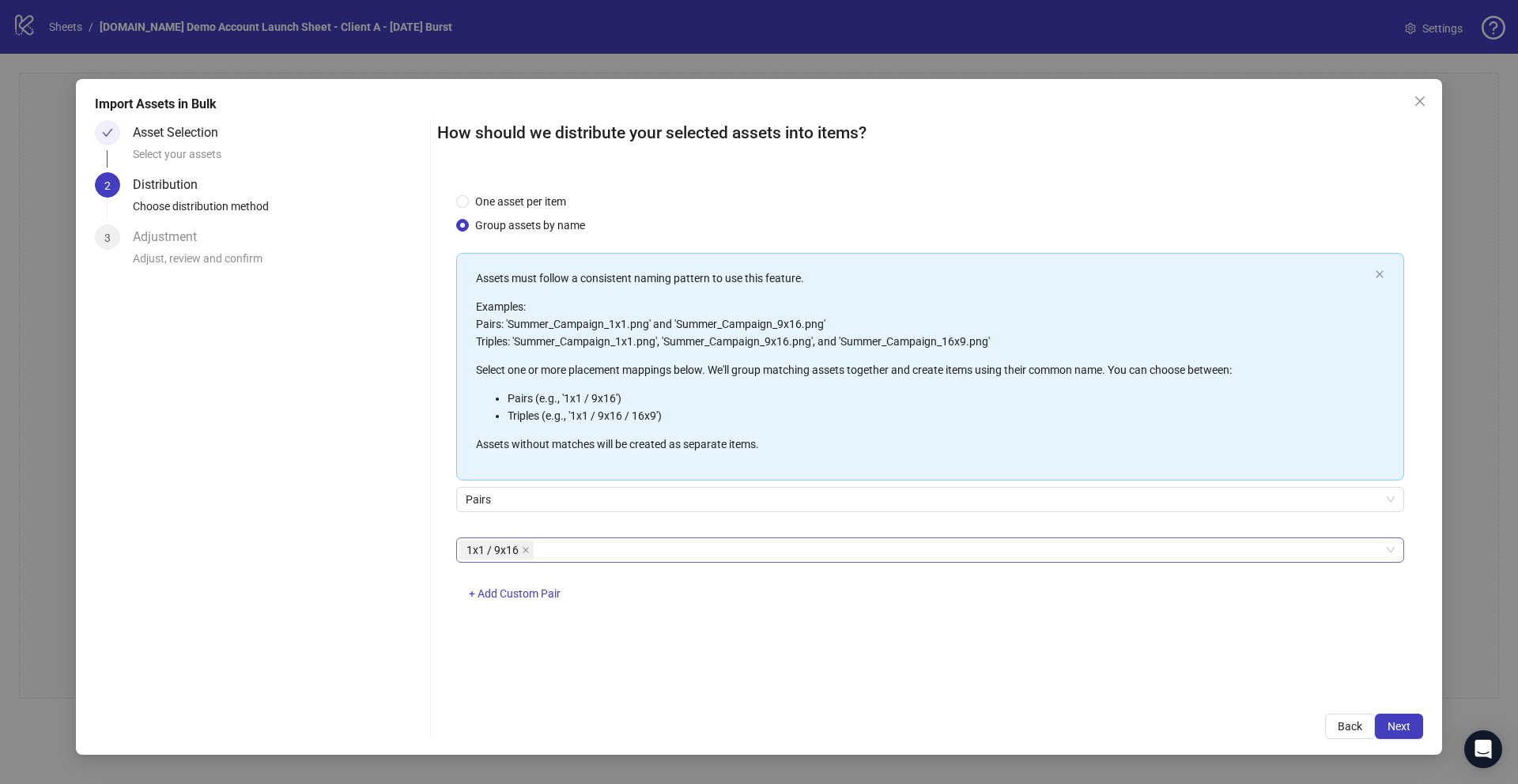
click at [556, 557] on div "1x1 / 9x16" at bounding box center [921, 550] width 925 height 22
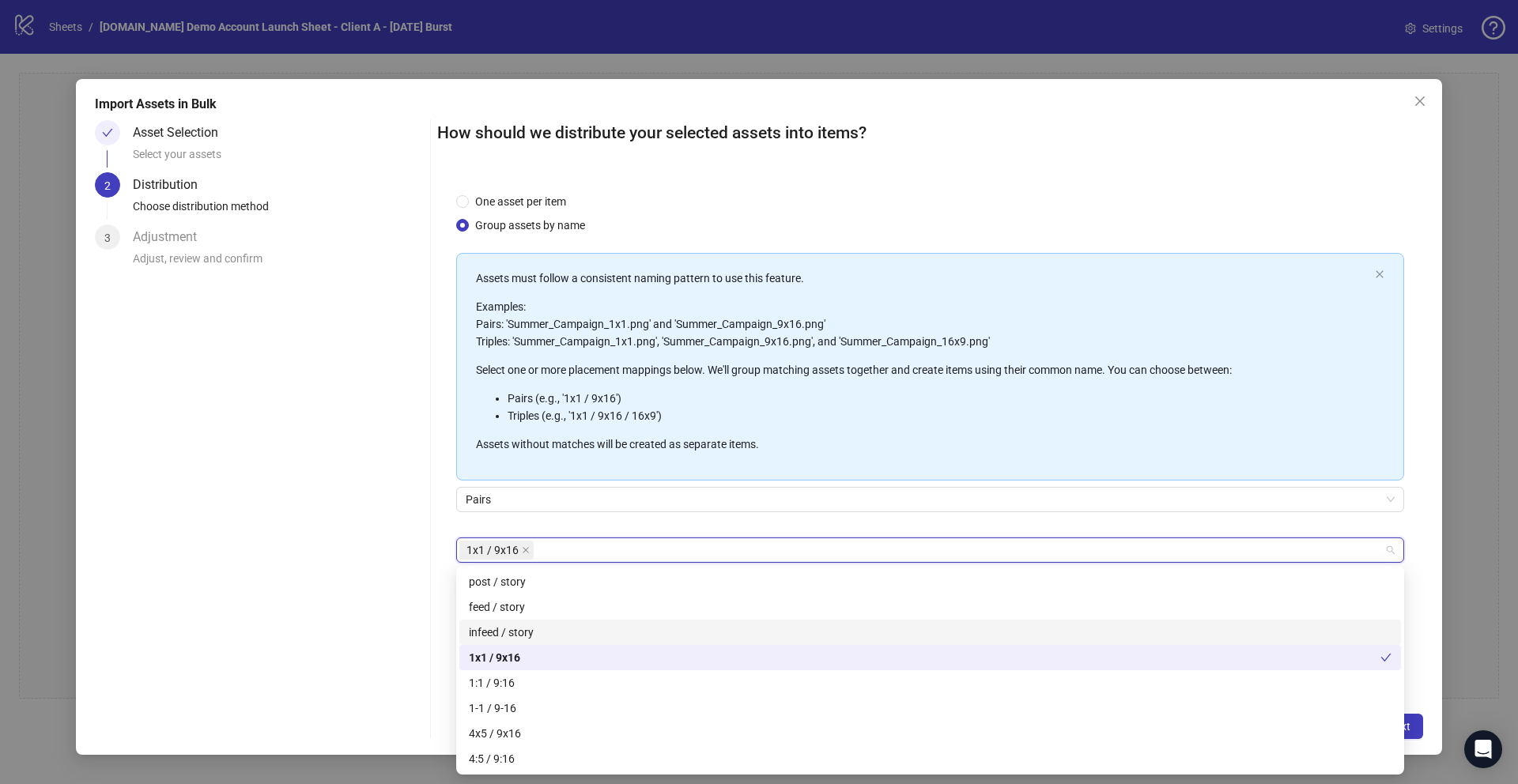
click at [443, 608] on div "One asset per item Group assets by name Assets must follow a consistent naming …" at bounding box center [930, 434] width 986 height 521
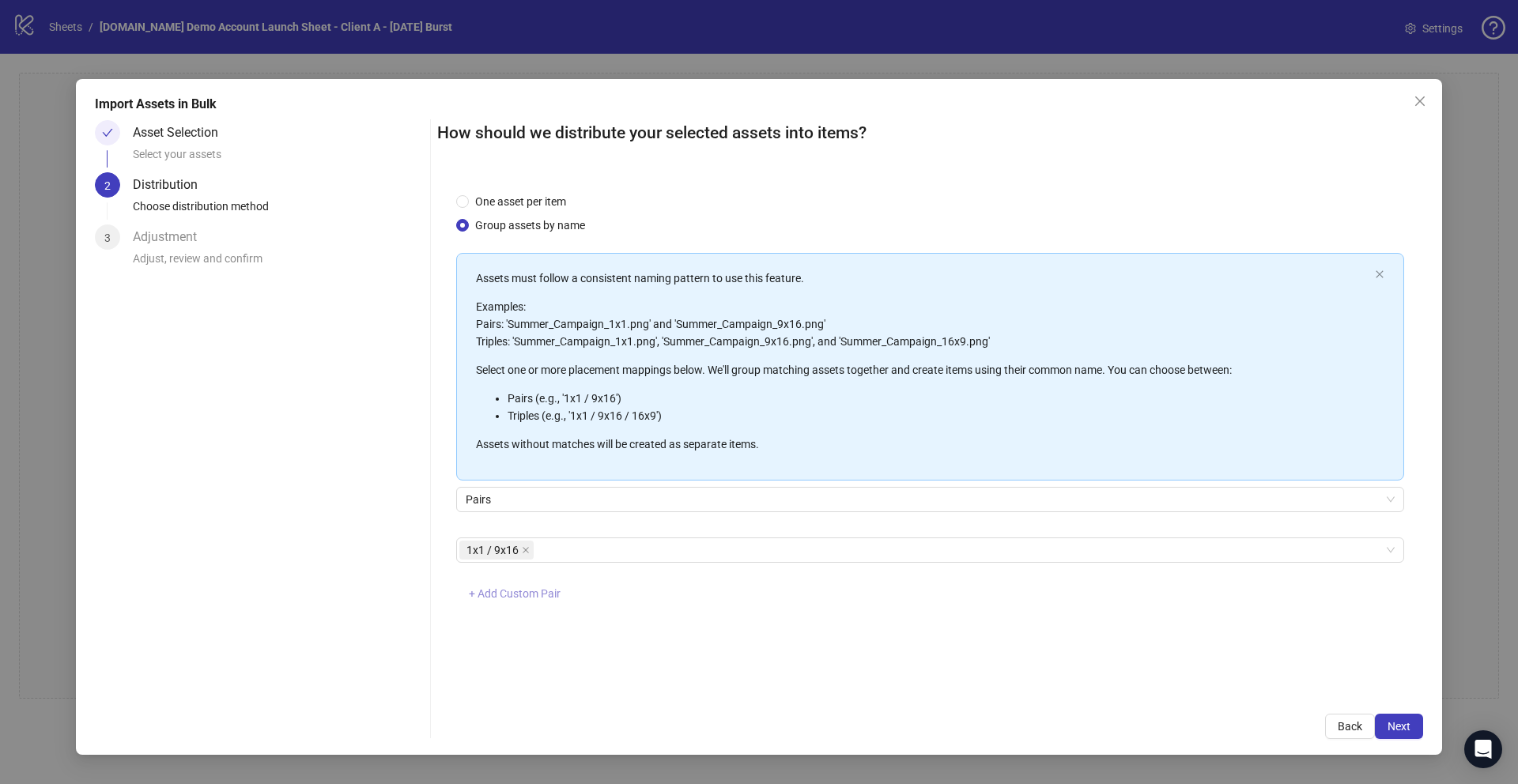
click at [525, 598] on span "+ Add Custom Pair" at bounding box center [515, 594] width 92 height 13
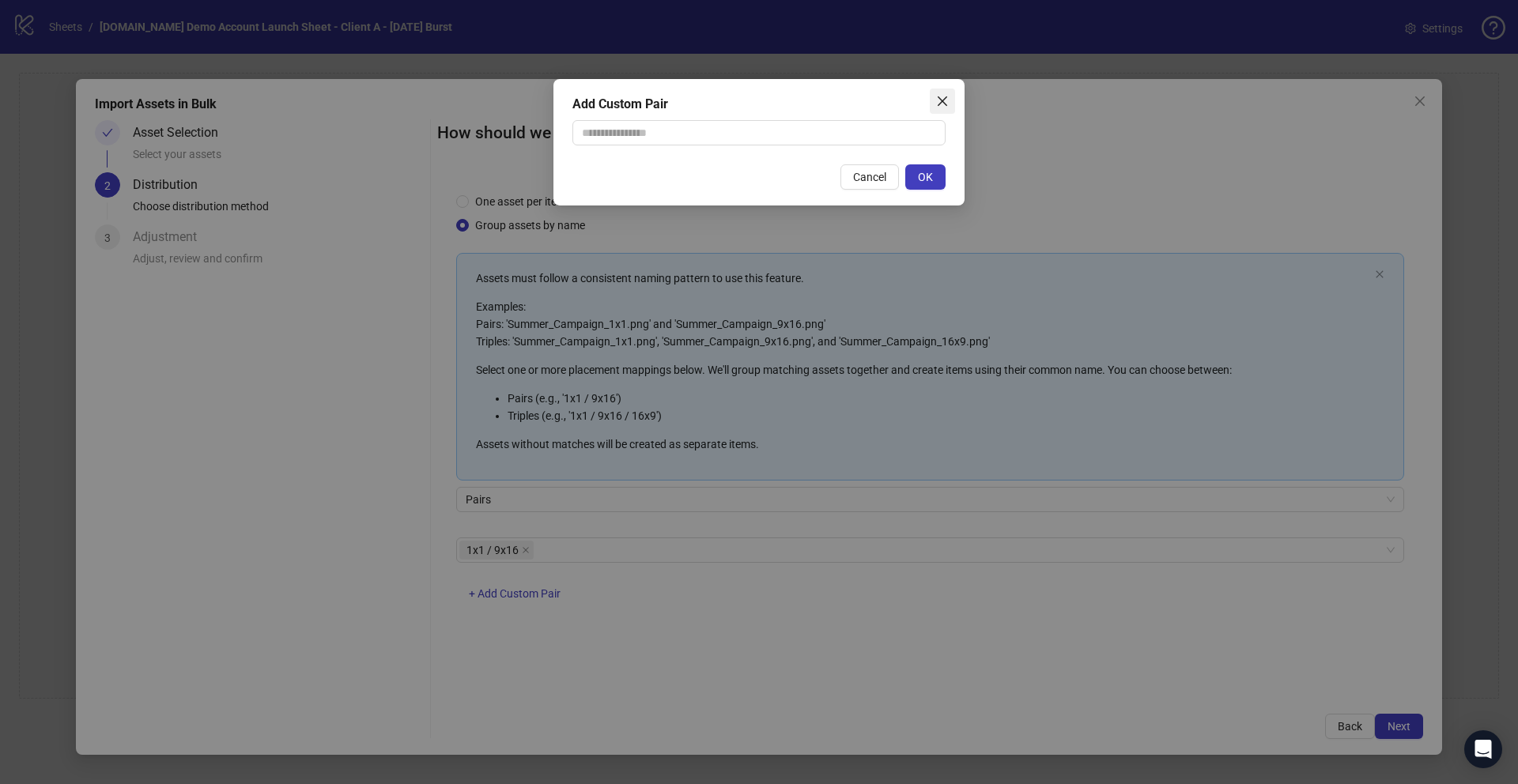
click at [944, 103] on icon "close" at bounding box center [943, 101] width 13 height 13
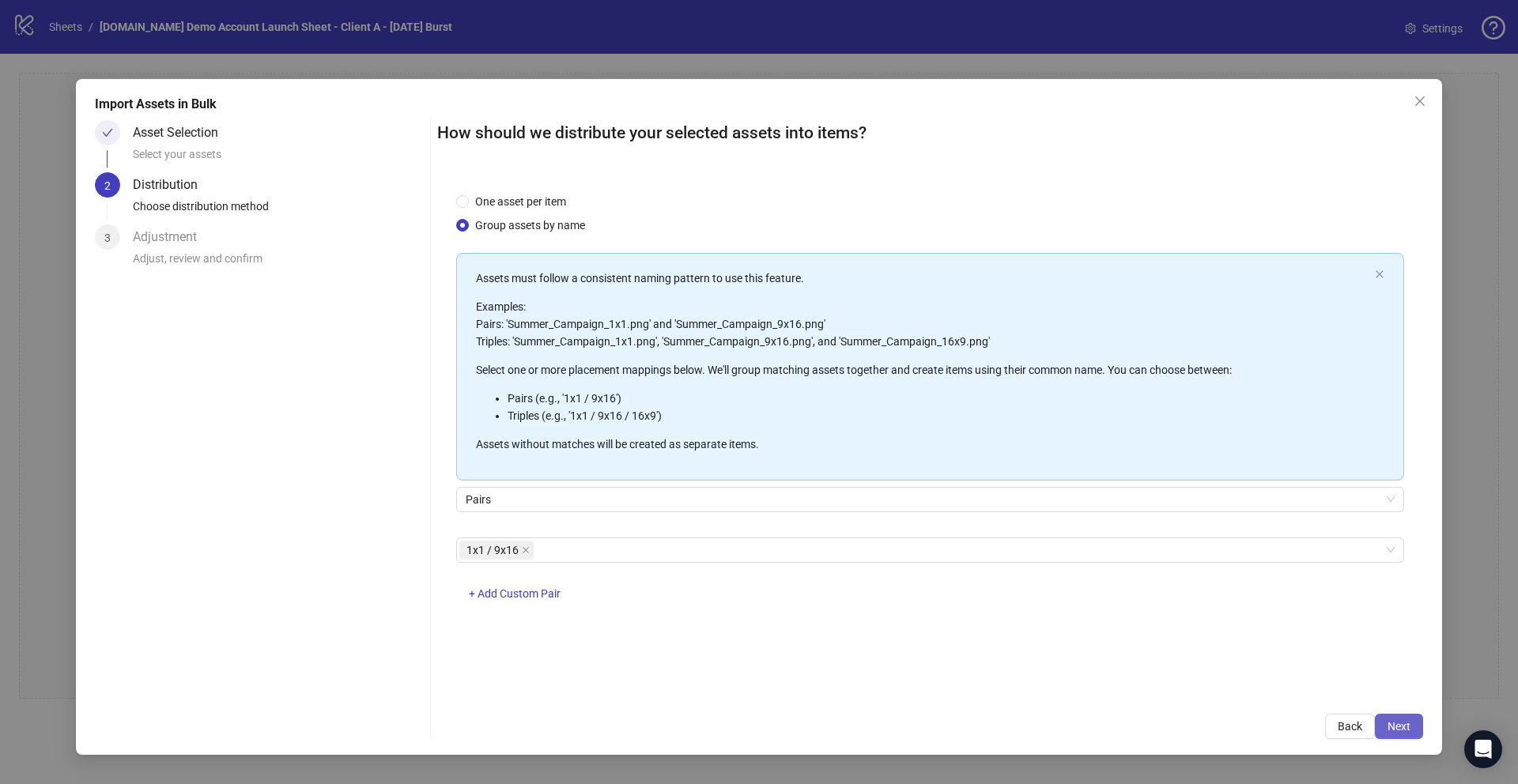
click at [1403, 721] on span "Next" at bounding box center [1398, 726] width 23 height 13
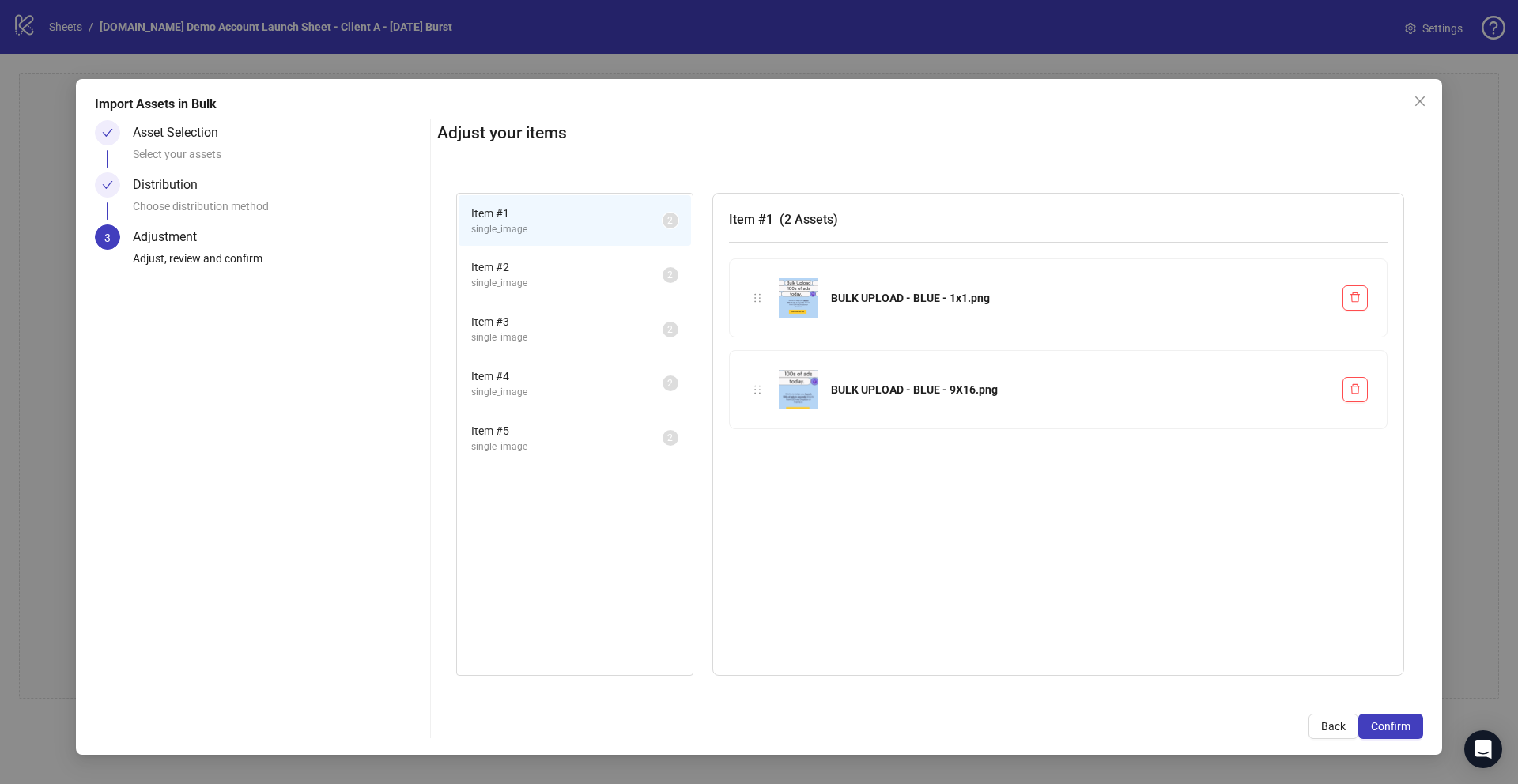
click at [585, 282] on span "single_image" at bounding box center [567, 283] width 191 height 15
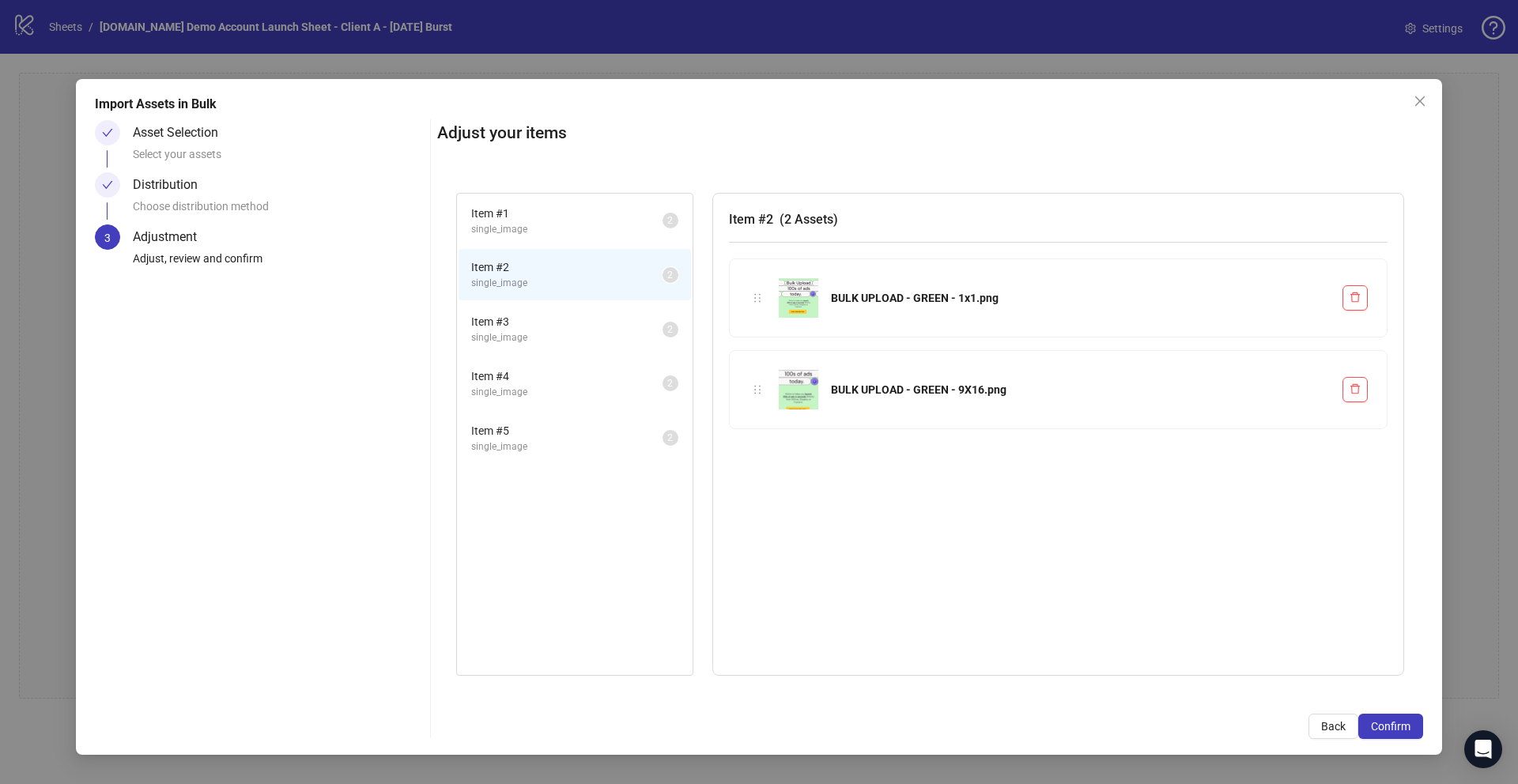
click at [589, 337] on span "single_image" at bounding box center [567, 338] width 191 height 15
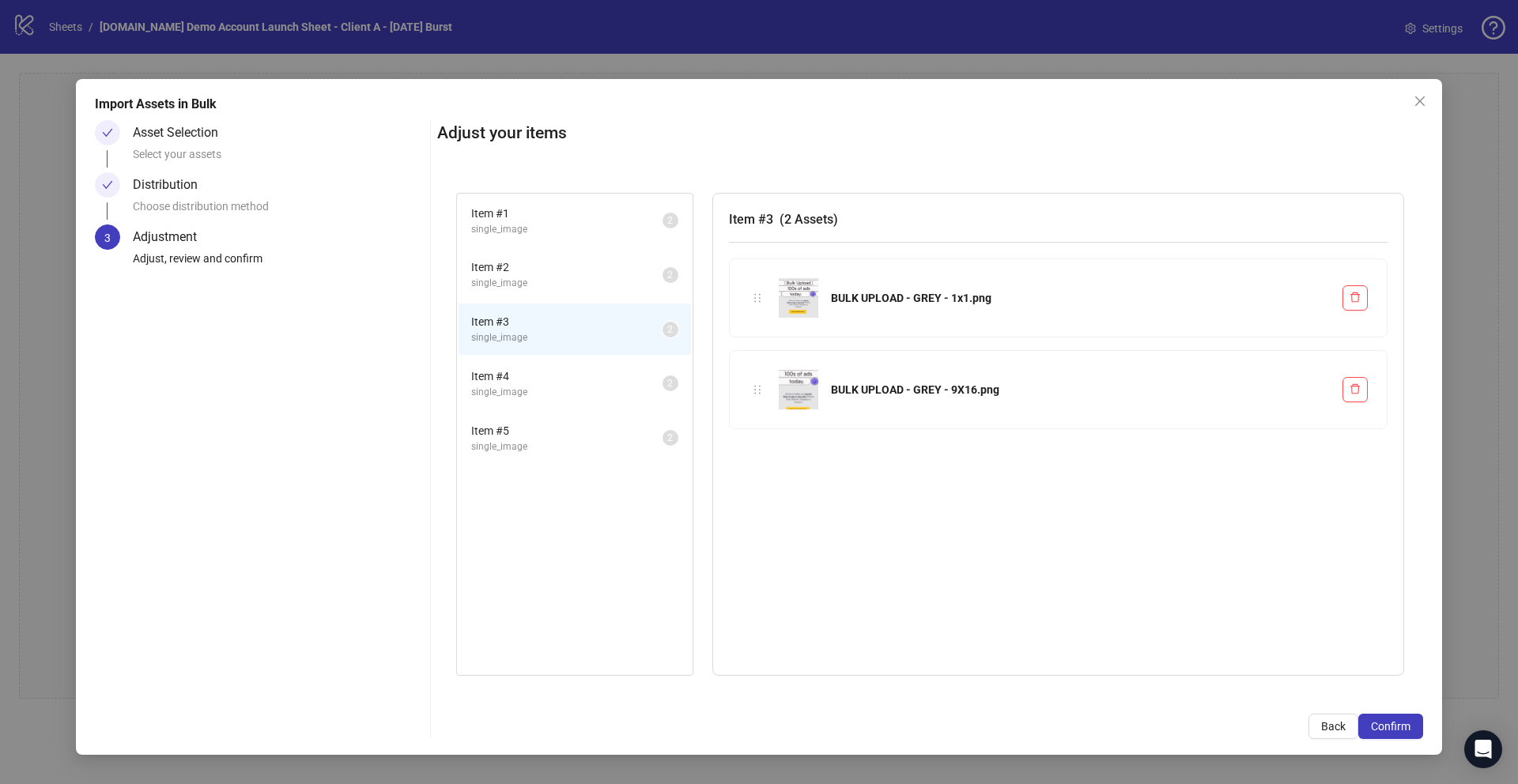
click at [598, 383] on span "Item # 4" at bounding box center [567, 375] width 191 height 17
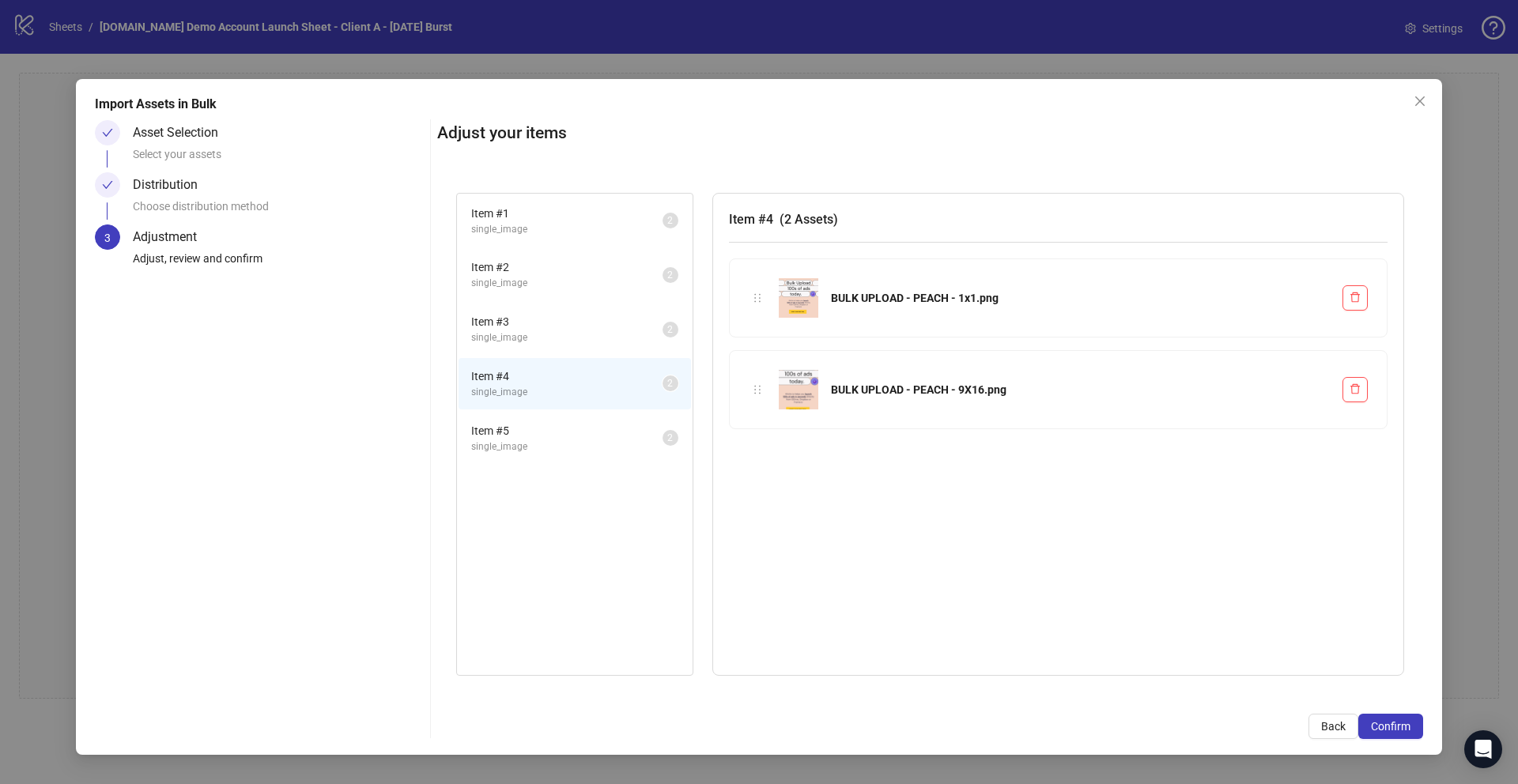
click at [605, 427] on span "Item # 5" at bounding box center [567, 431] width 191 height 17
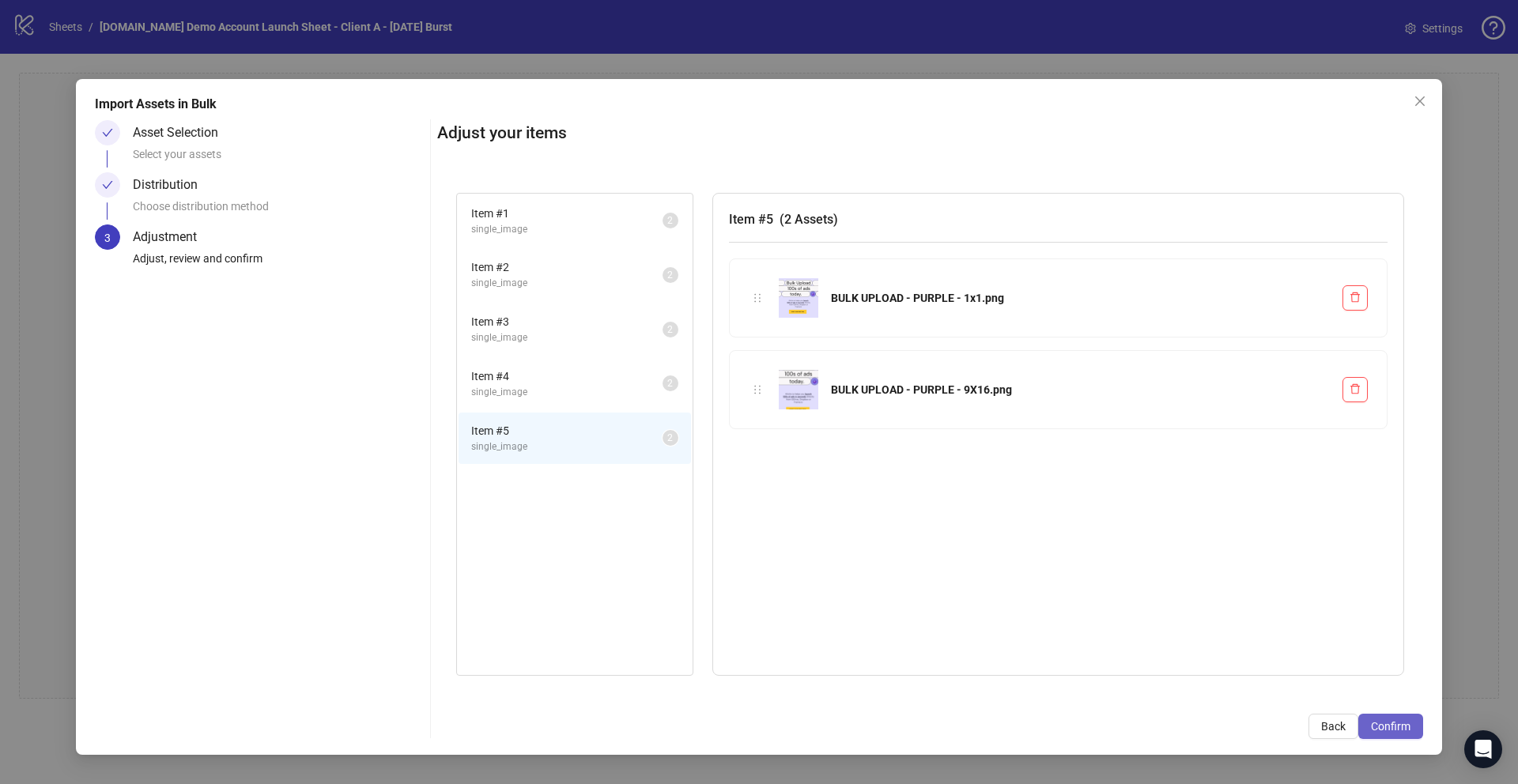
click at [1396, 738] on button "Confirm" at bounding box center [1390, 725] width 64 height 25
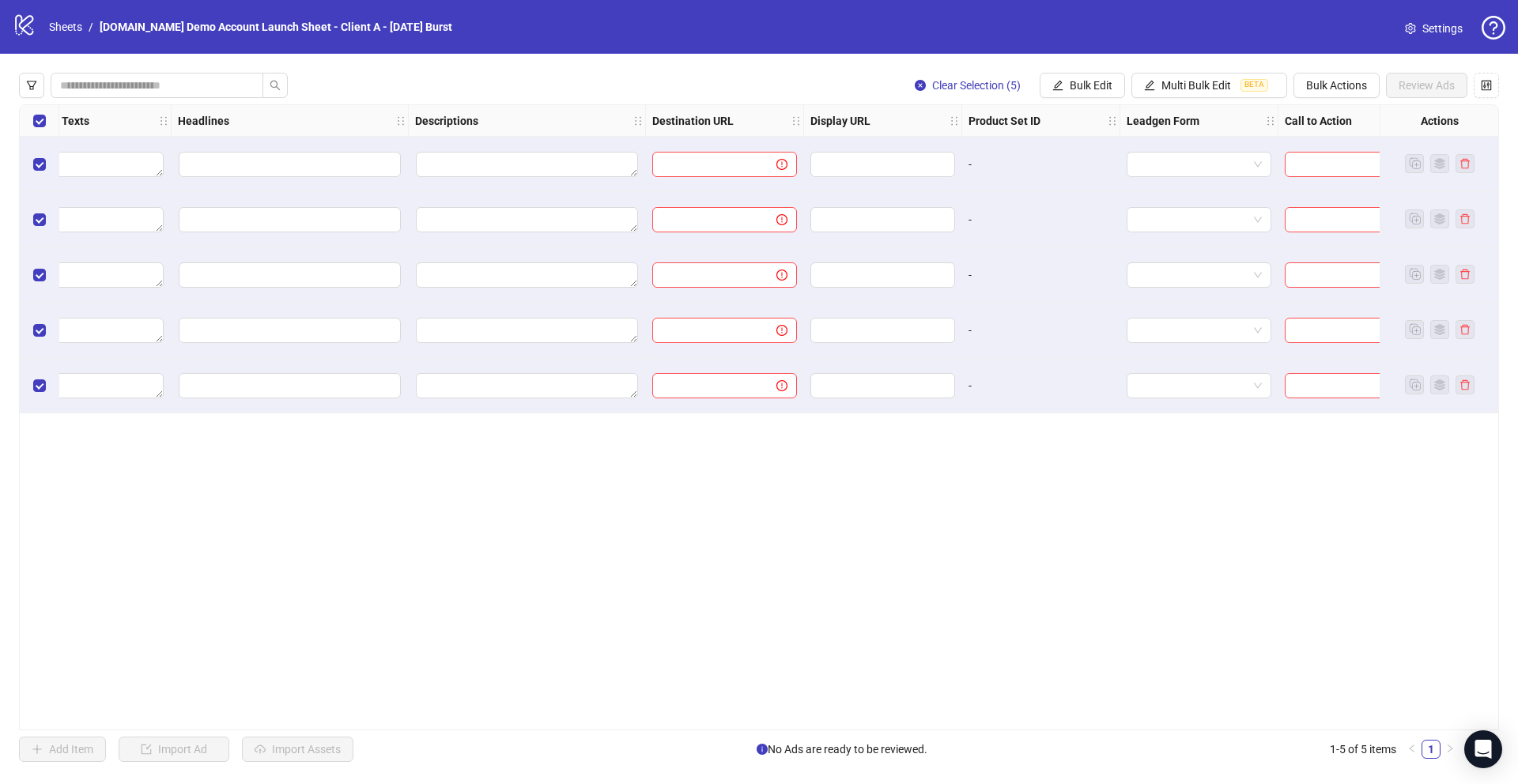
scroll to position [0, 949]
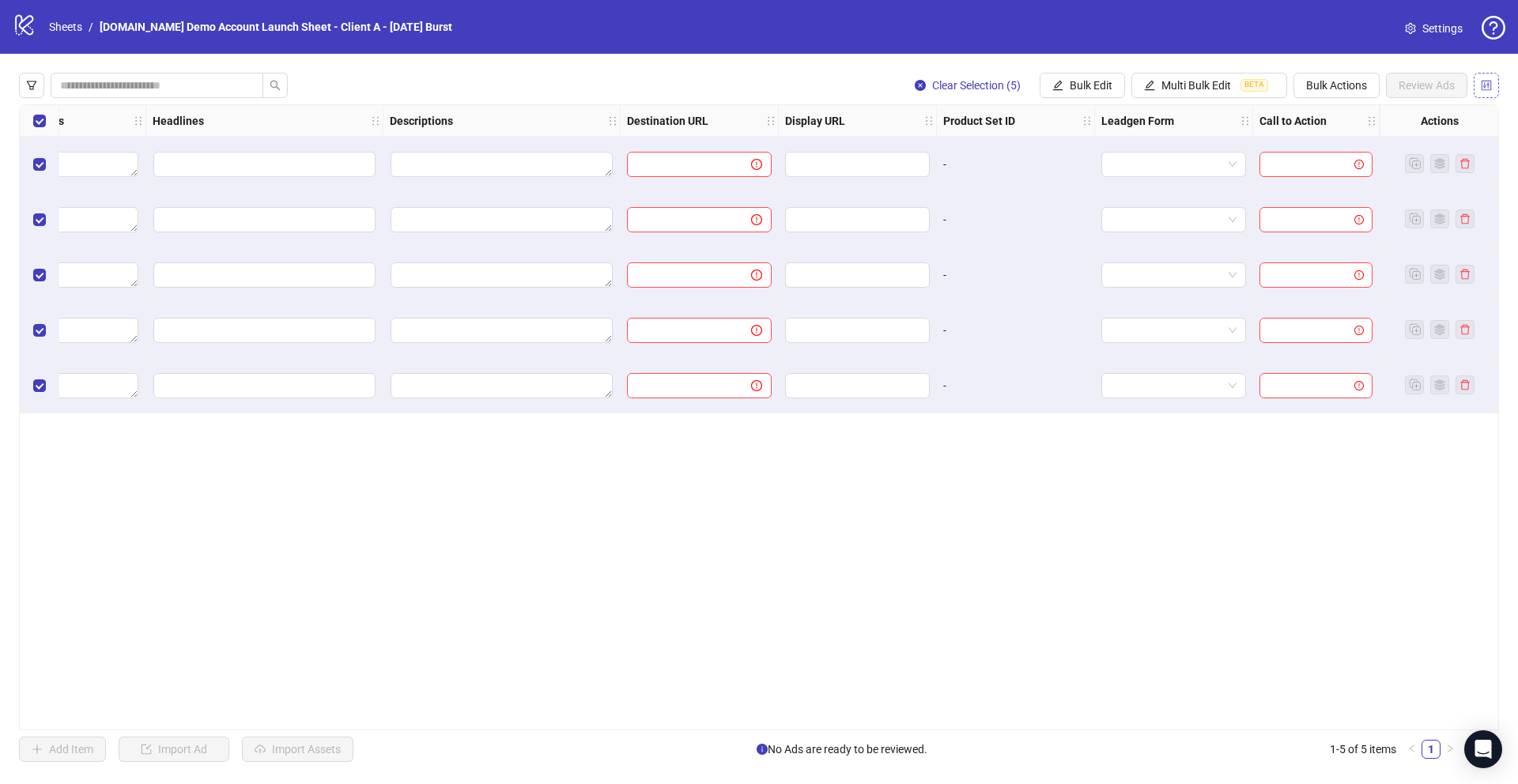
click at [1491, 85] on icon "control" at bounding box center [1487, 86] width 11 height 11
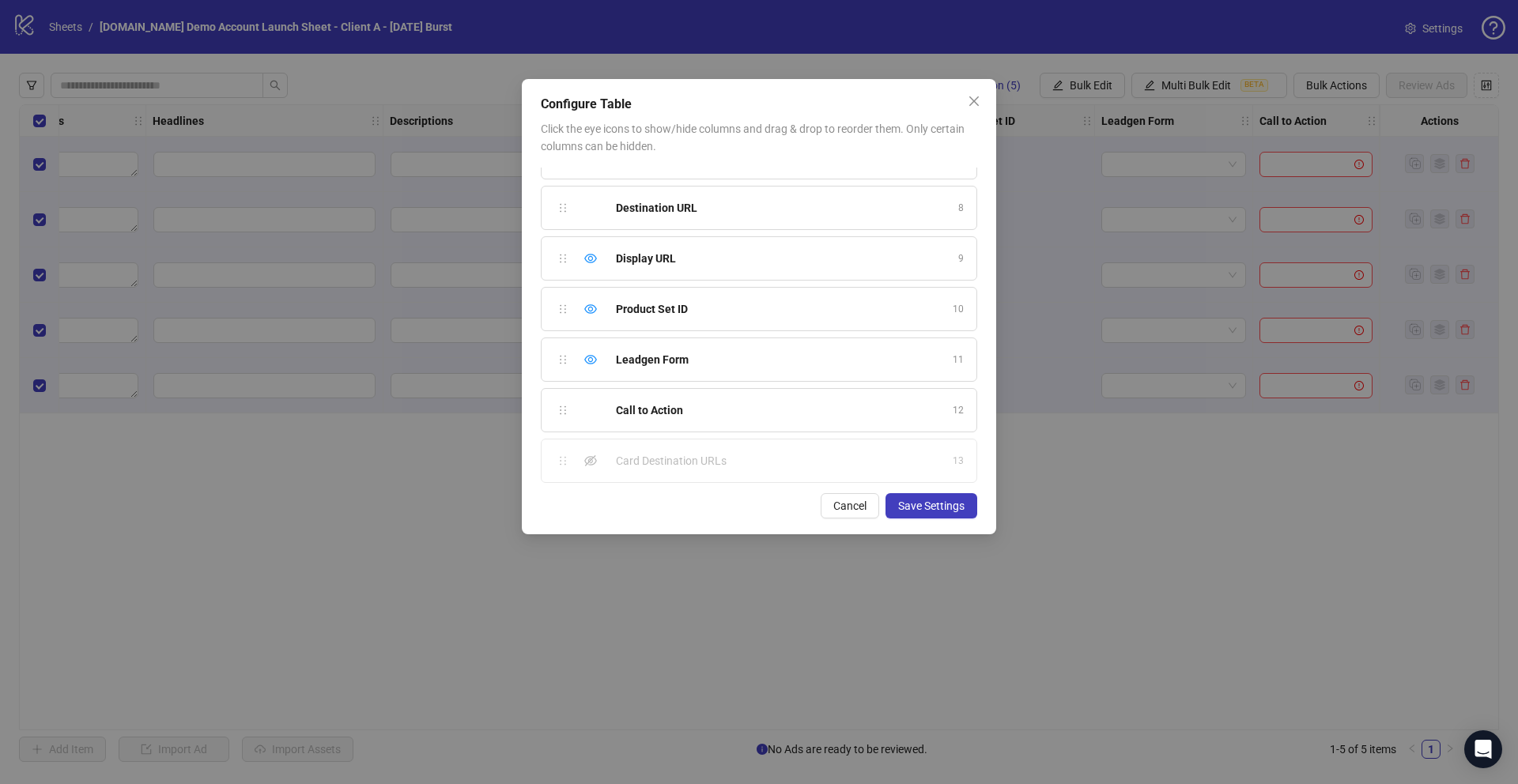
scroll to position [337, 0]
click at [595, 355] on icon "eye" at bounding box center [591, 359] width 13 height 9
click at [588, 308] on icon "eye" at bounding box center [591, 308] width 13 height 9
click at [586, 403] on icon "eye-invisible" at bounding box center [591, 405] width 13 height 13
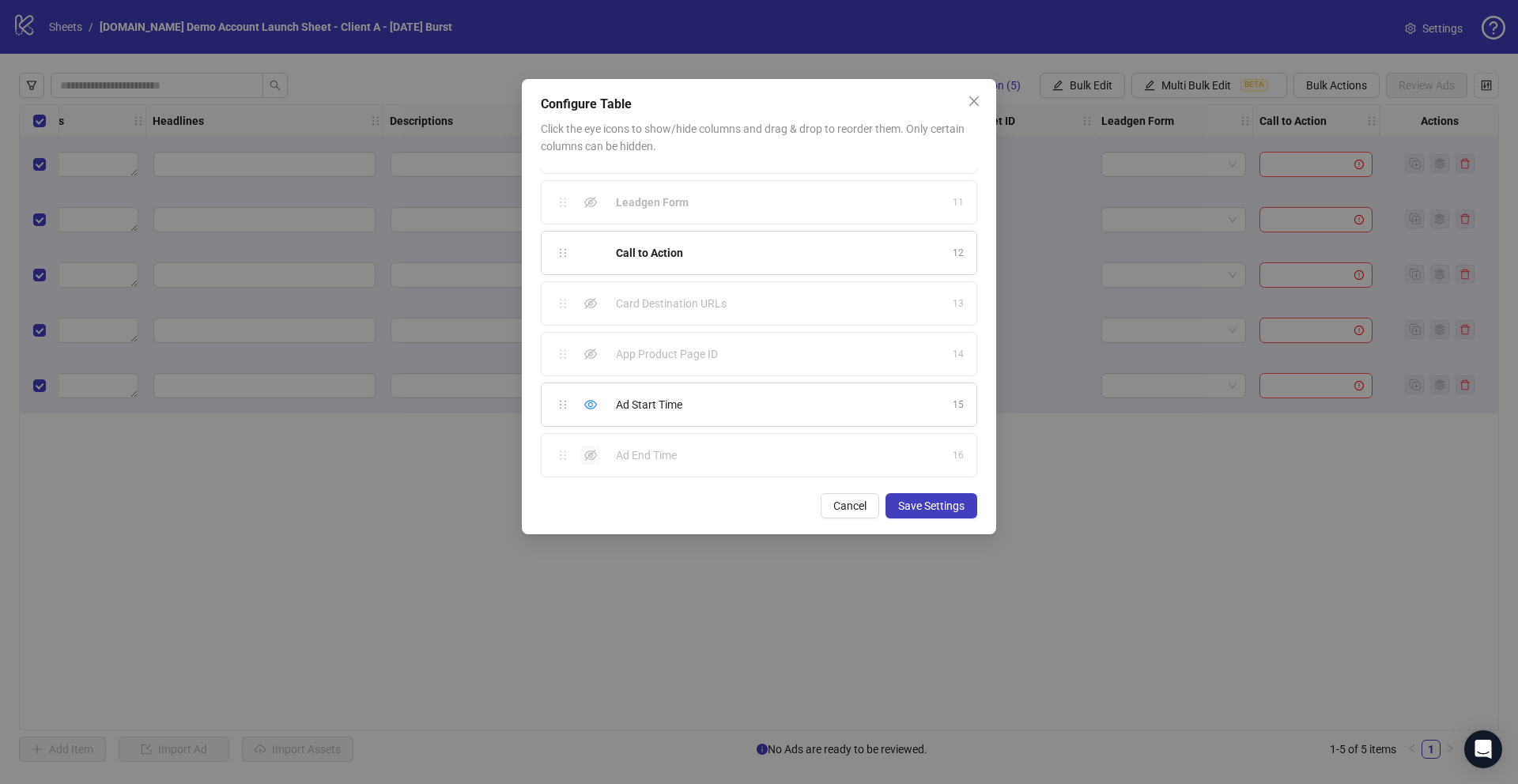
click at [586, 456] on icon "eye-invisible" at bounding box center [591, 455] width 13 height 13
click at [933, 511] on span "Save Settings" at bounding box center [932, 506] width 66 height 13
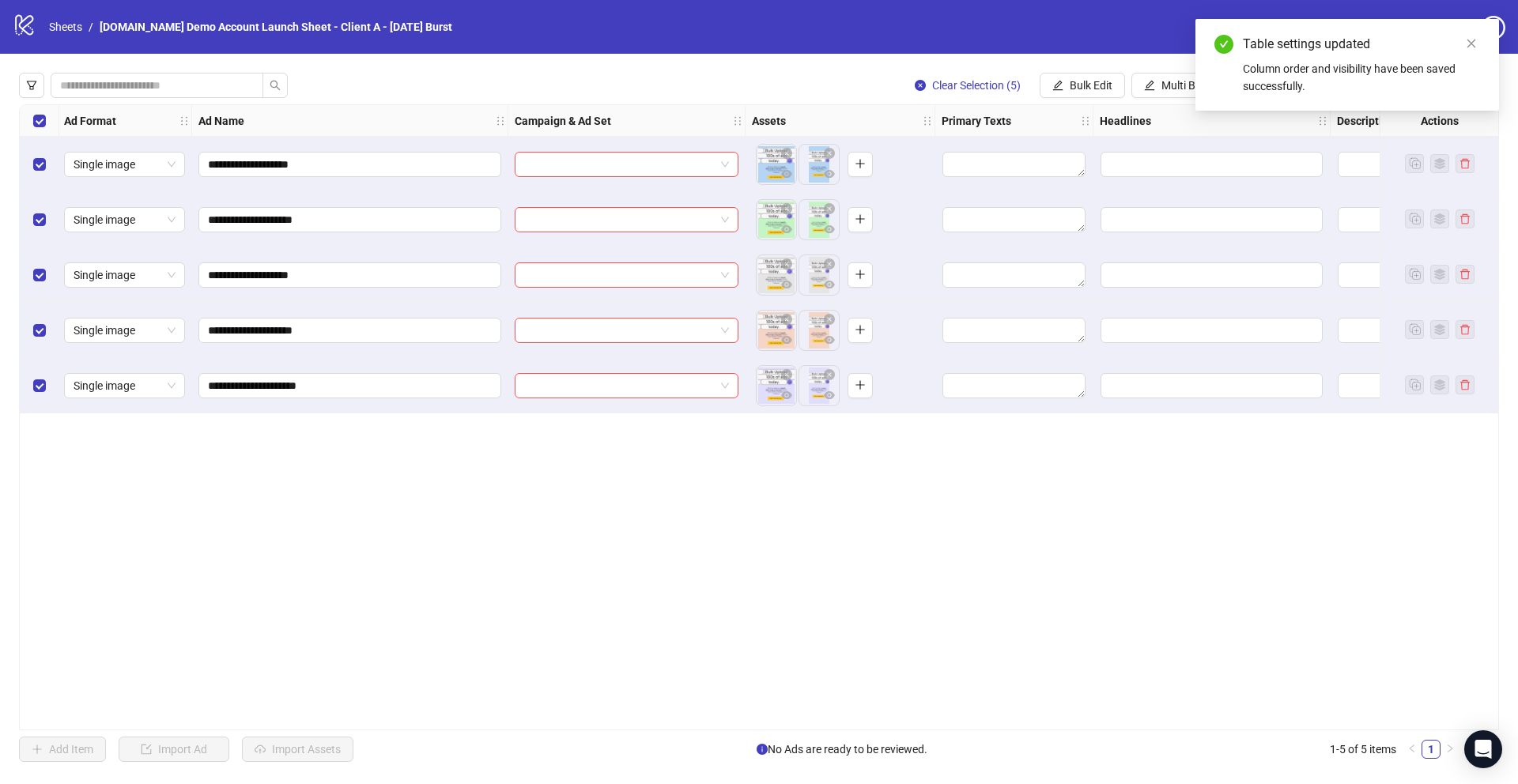
scroll to position [0, 0]
click at [1475, 44] on icon "close" at bounding box center [1471, 43] width 11 height 11
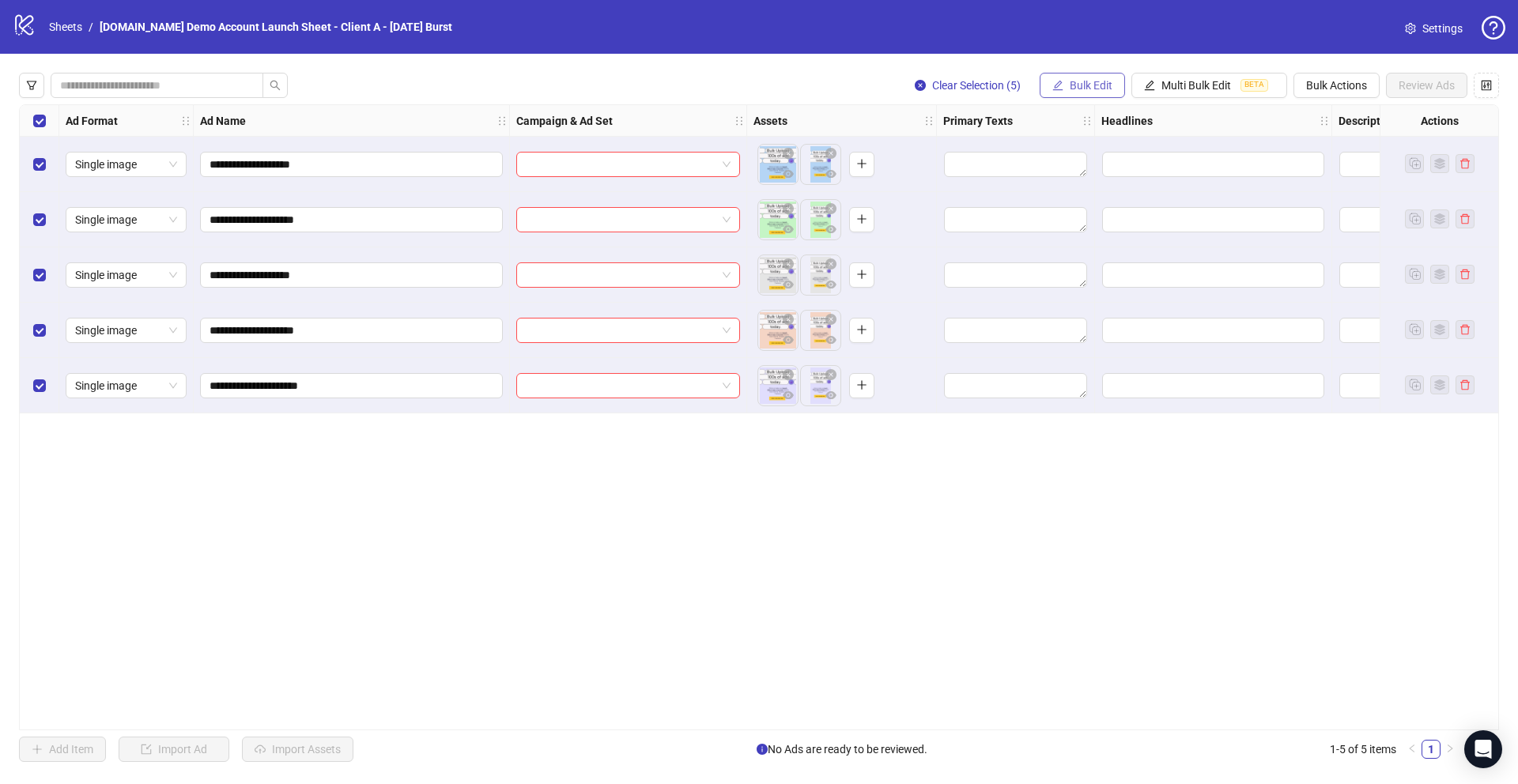
click at [1084, 84] on span "Bulk Edit" at bounding box center [1091, 86] width 42 height 13
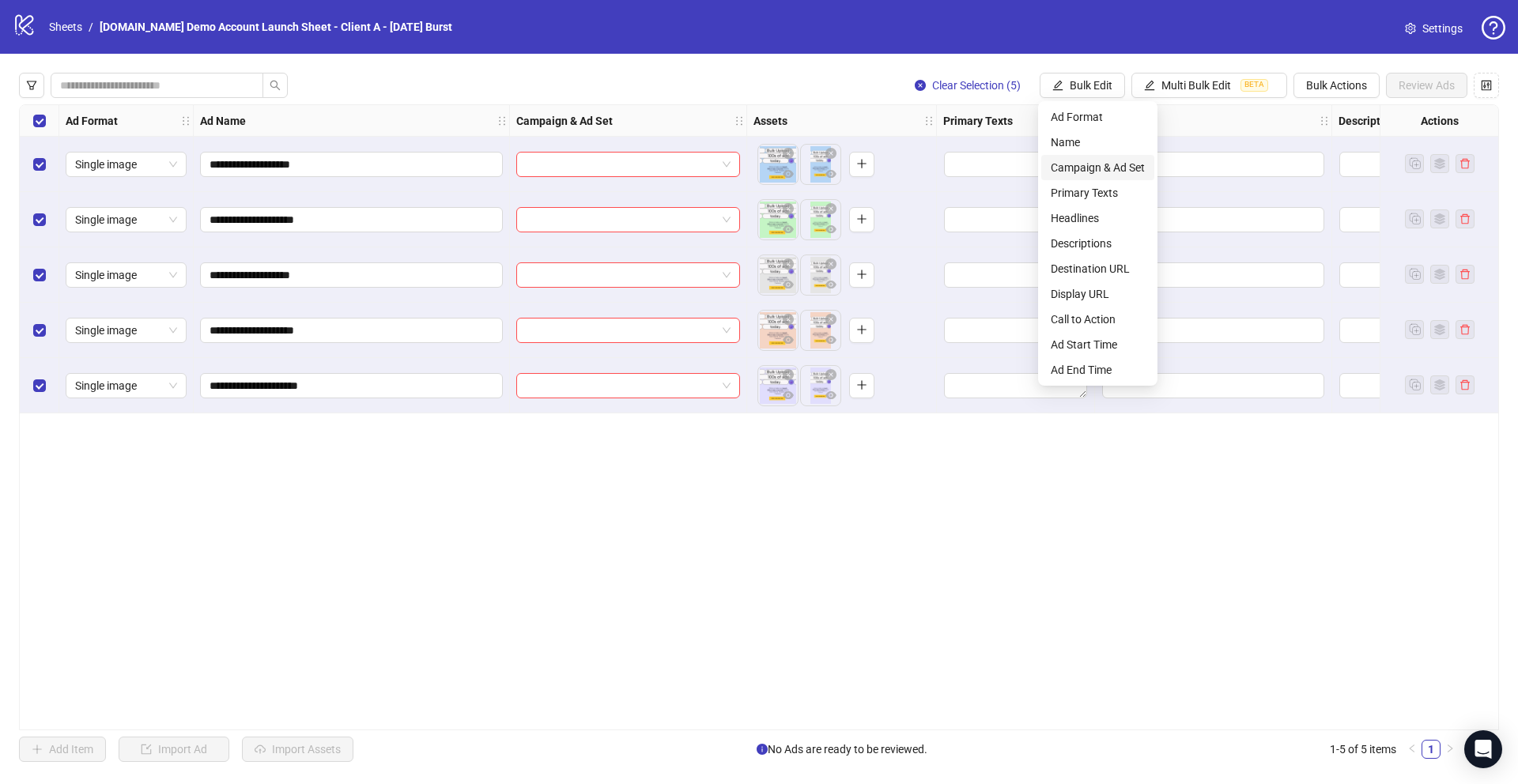
click at [1078, 170] on span "Campaign & Ad Set" at bounding box center [1097, 167] width 94 height 17
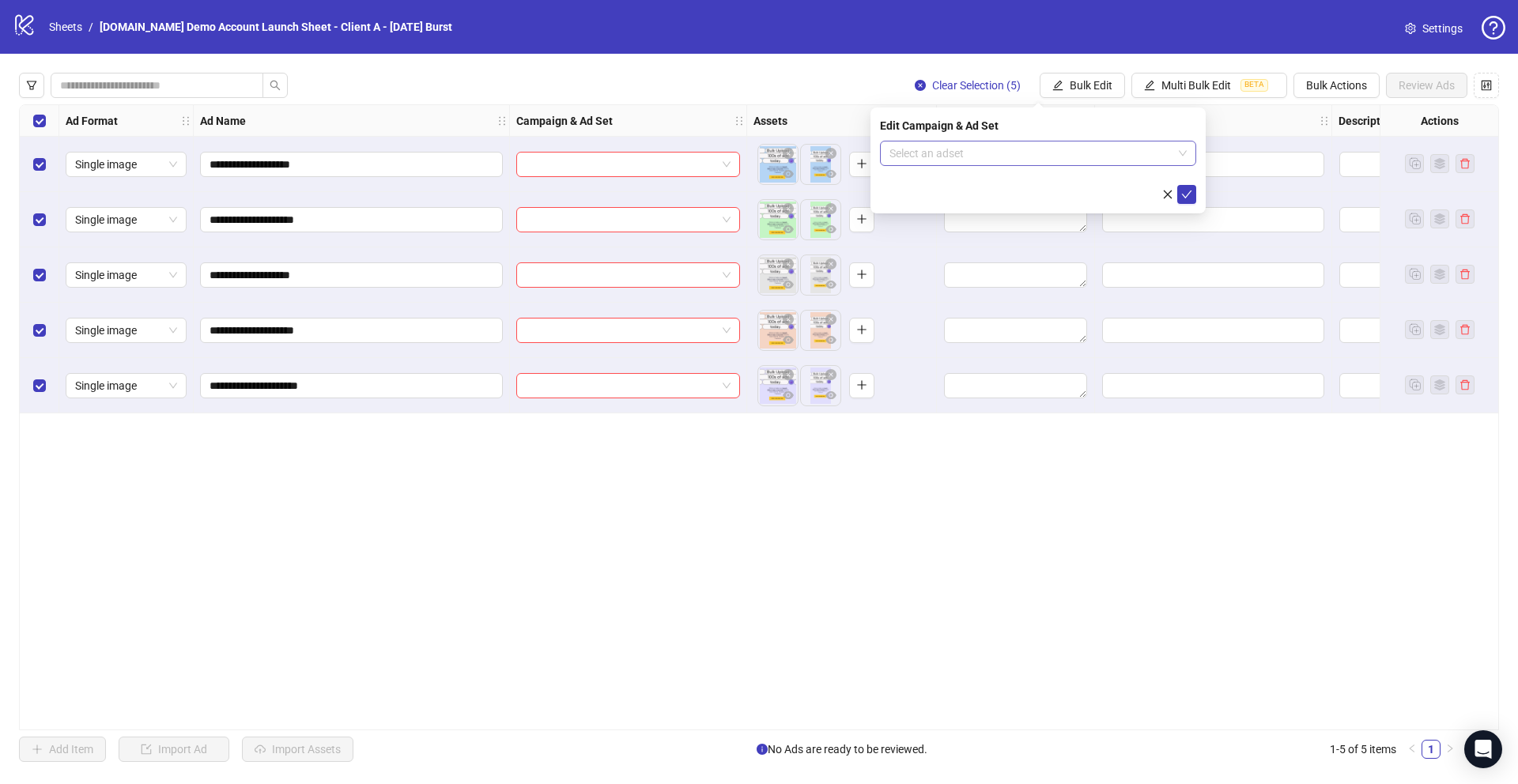
click at [927, 157] on input "search" at bounding box center [1030, 154] width 283 height 24
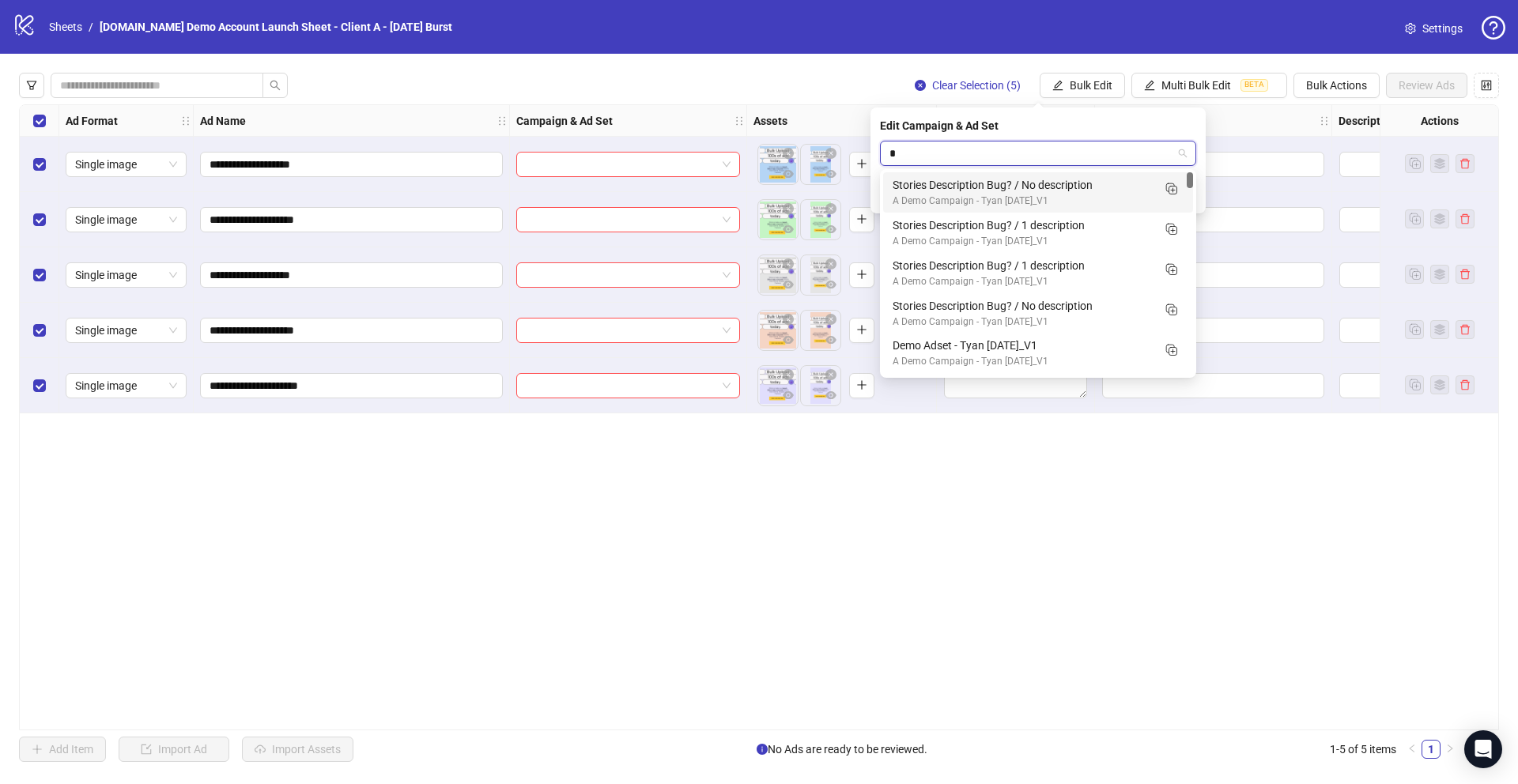
type input "**"
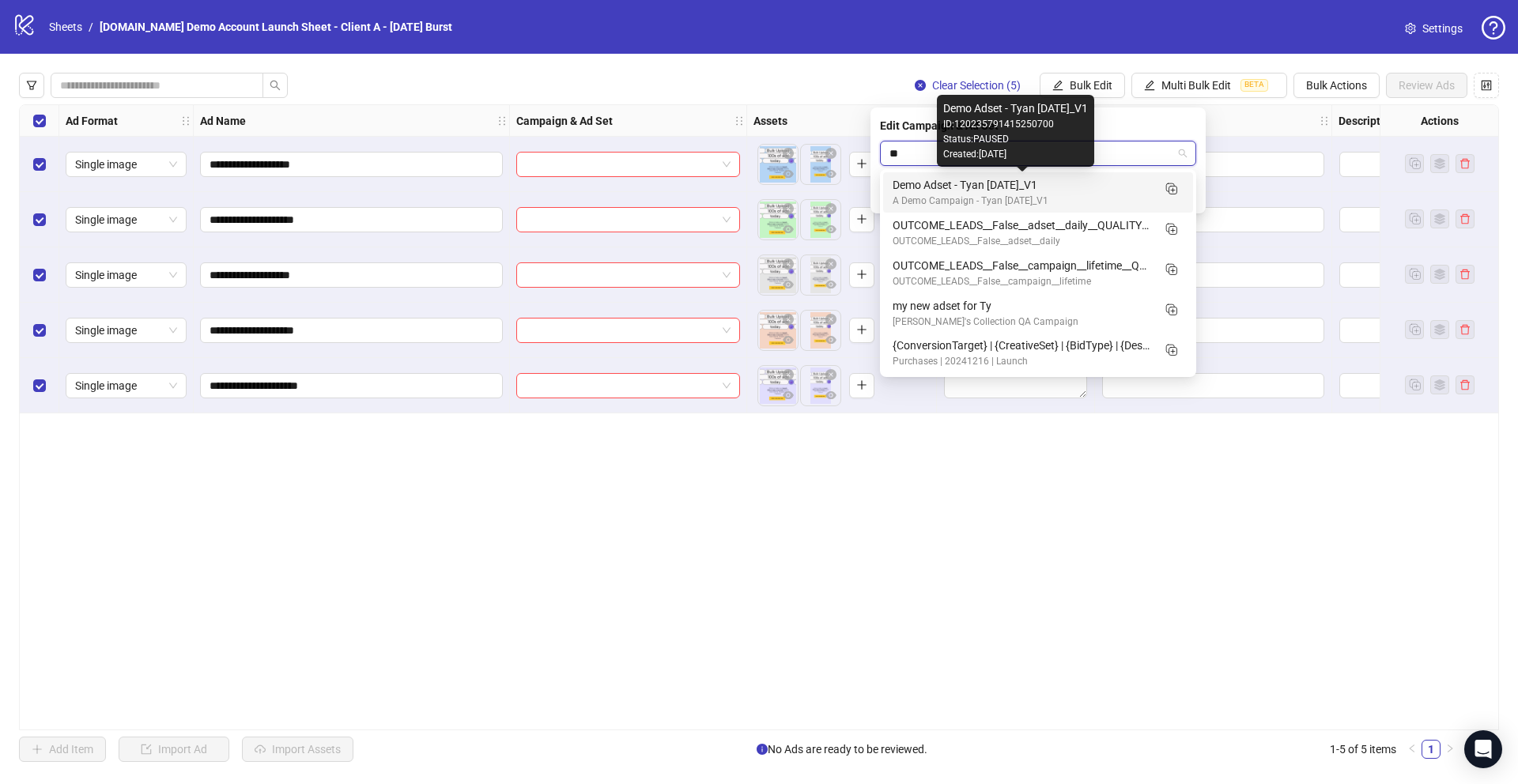
click at [966, 192] on div "Demo Adset - Tyan [DATE]_V1" at bounding box center [1023, 185] width 260 height 17
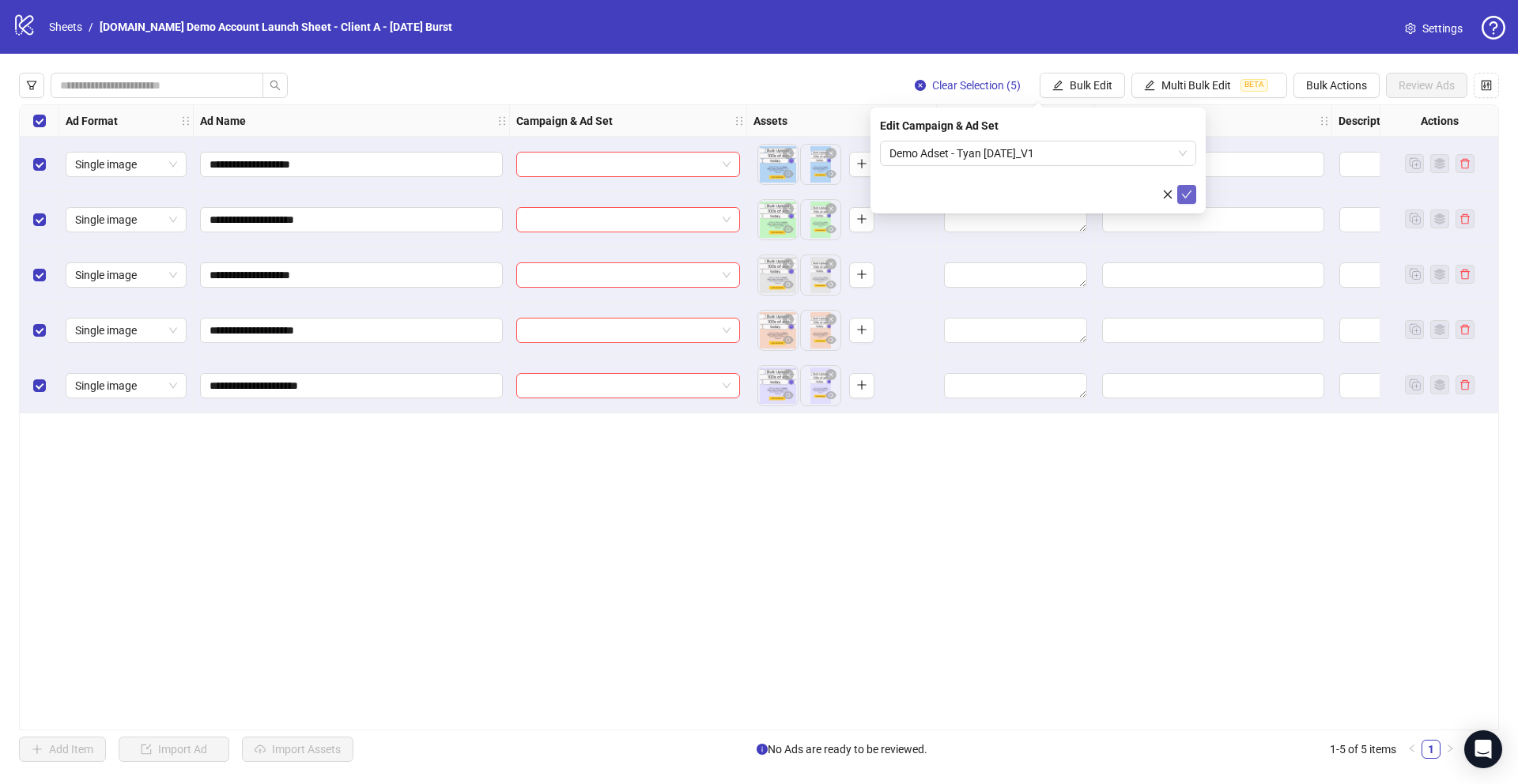
click at [1191, 197] on icon "check" at bounding box center [1187, 194] width 11 height 11
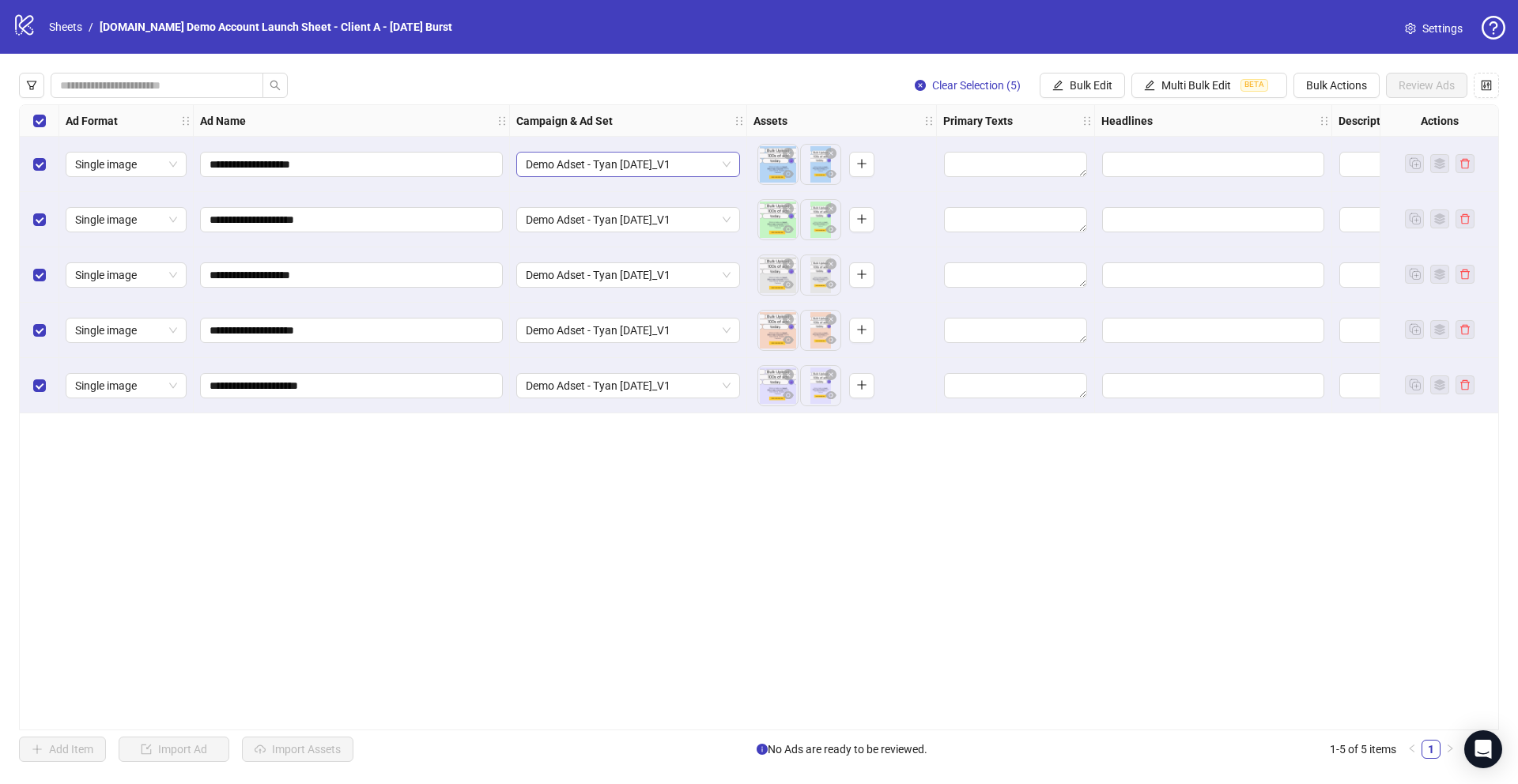
click at [597, 159] on span "Demo Adset - Tyan [DATE]_V1" at bounding box center [628, 165] width 204 height 24
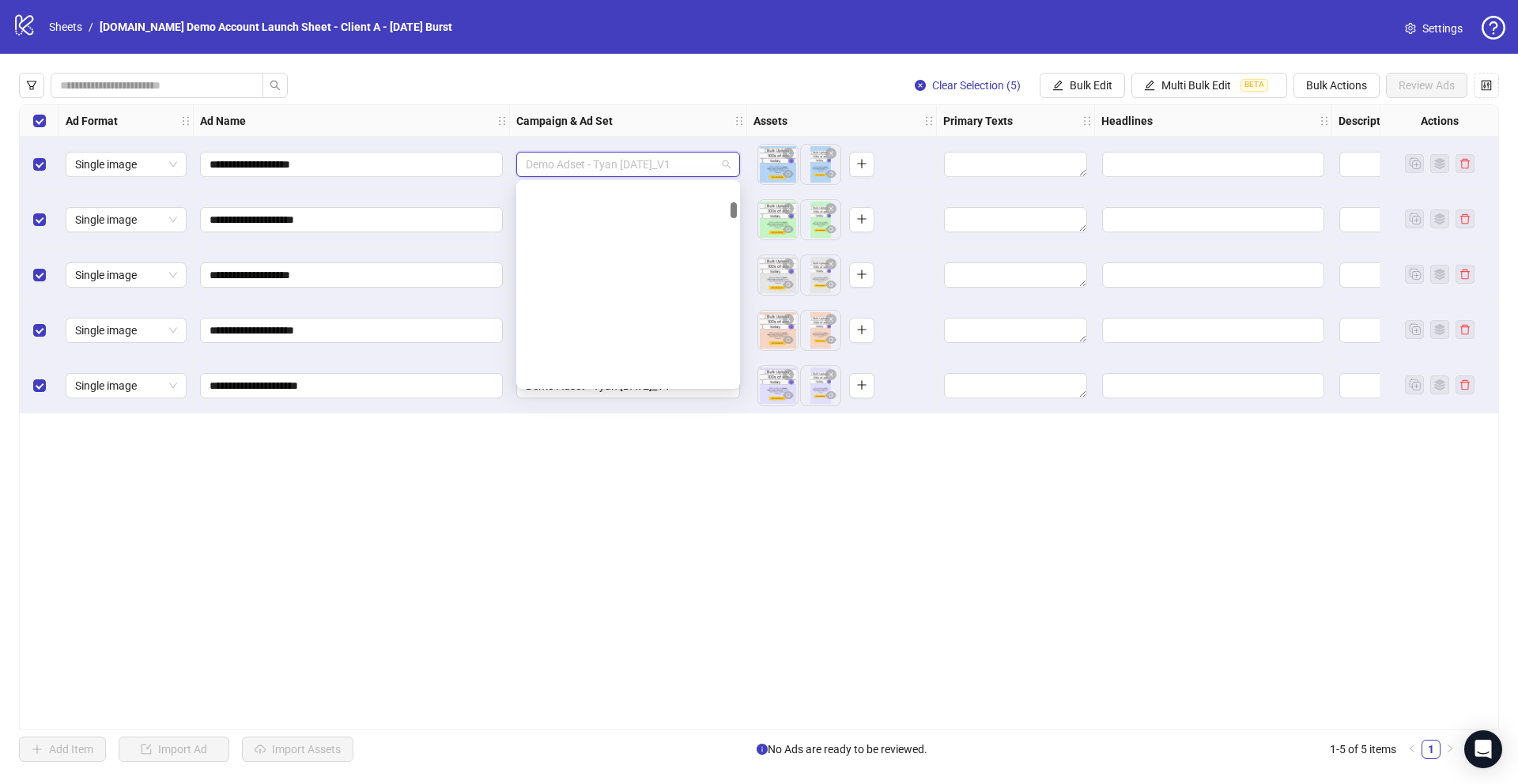
scroll to position [322, 0]
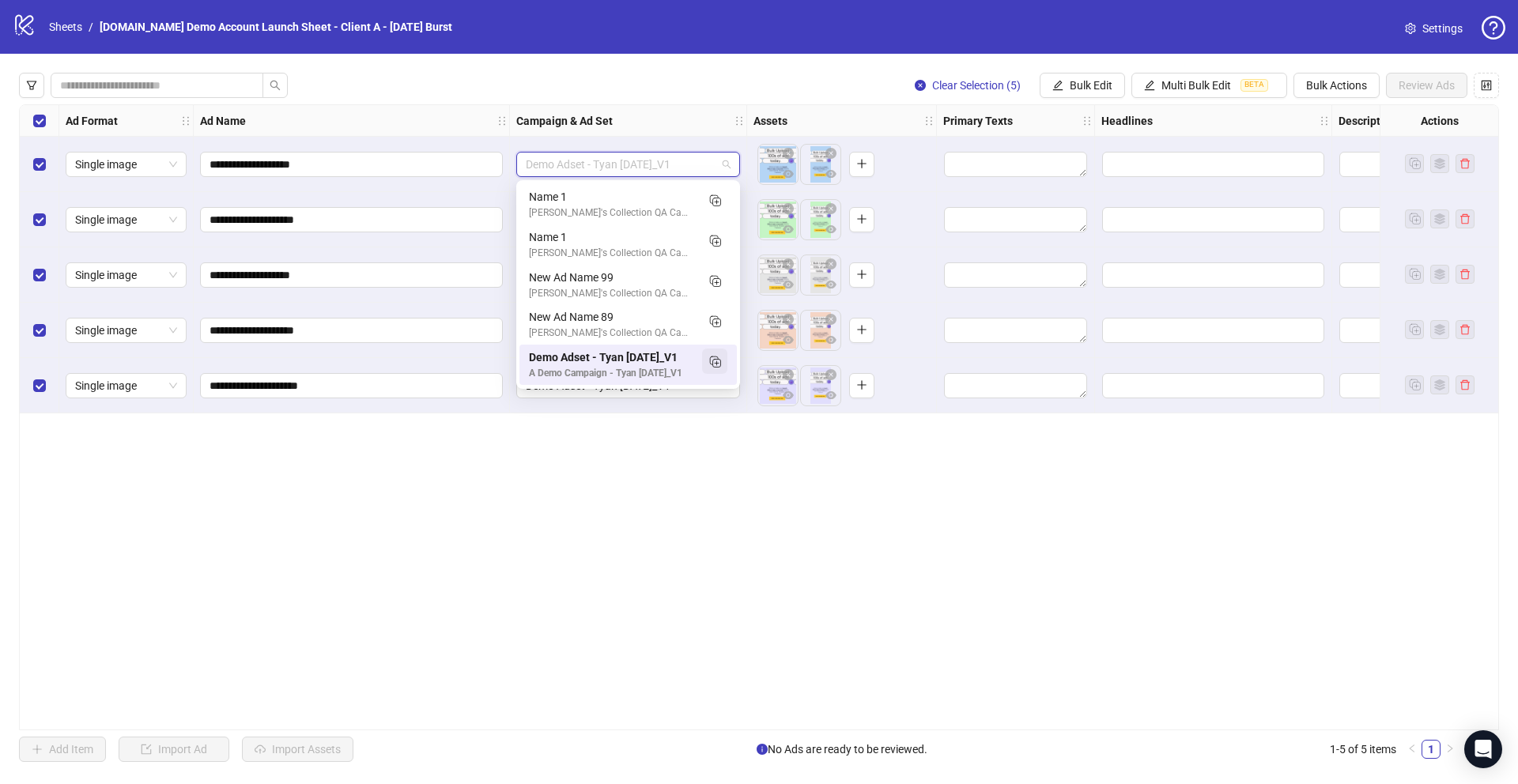
click at [715, 363] on icon "Duplicate" at bounding box center [714, 361] width 16 height 16
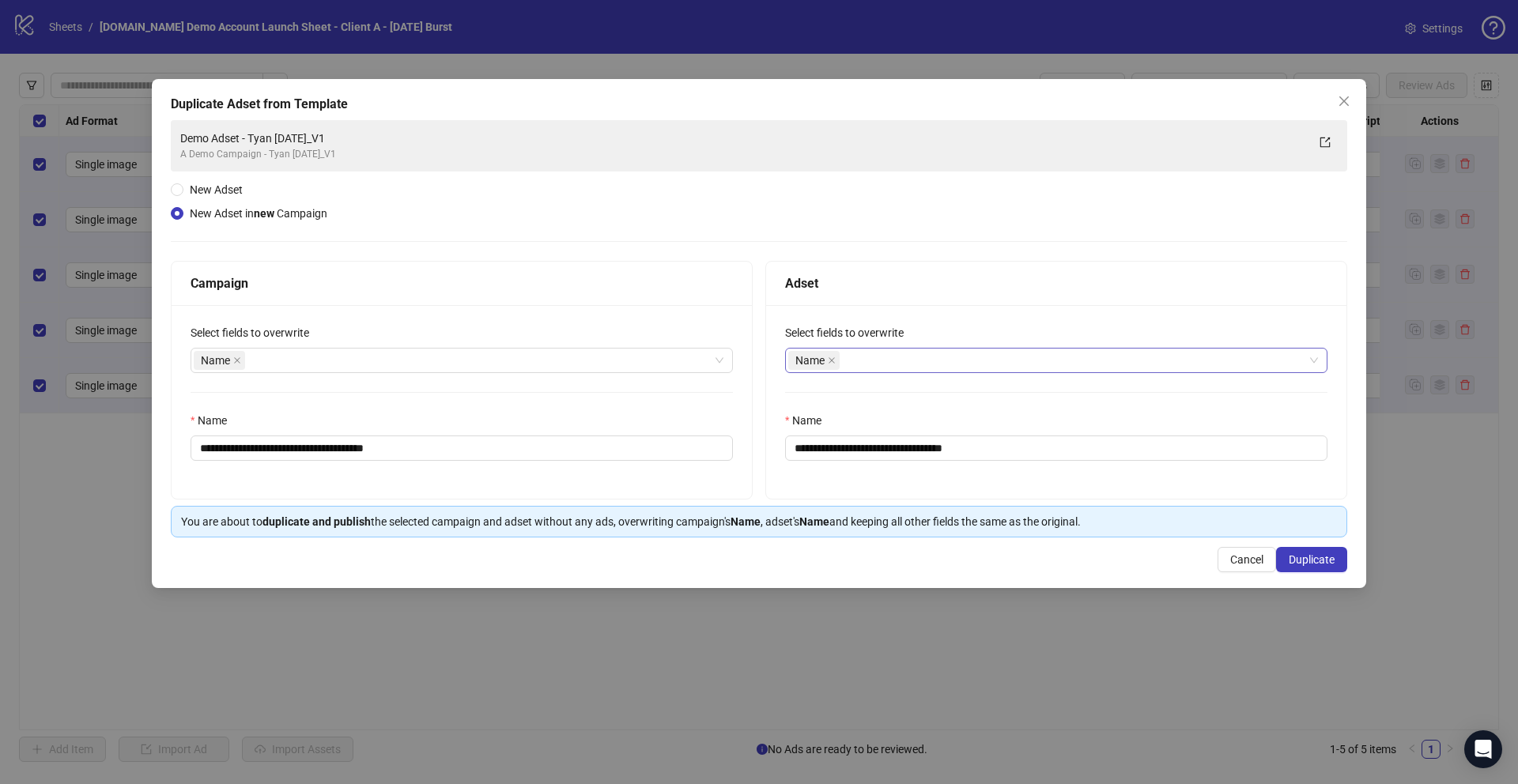
click at [890, 352] on div "Name" at bounding box center [1048, 361] width 519 height 22
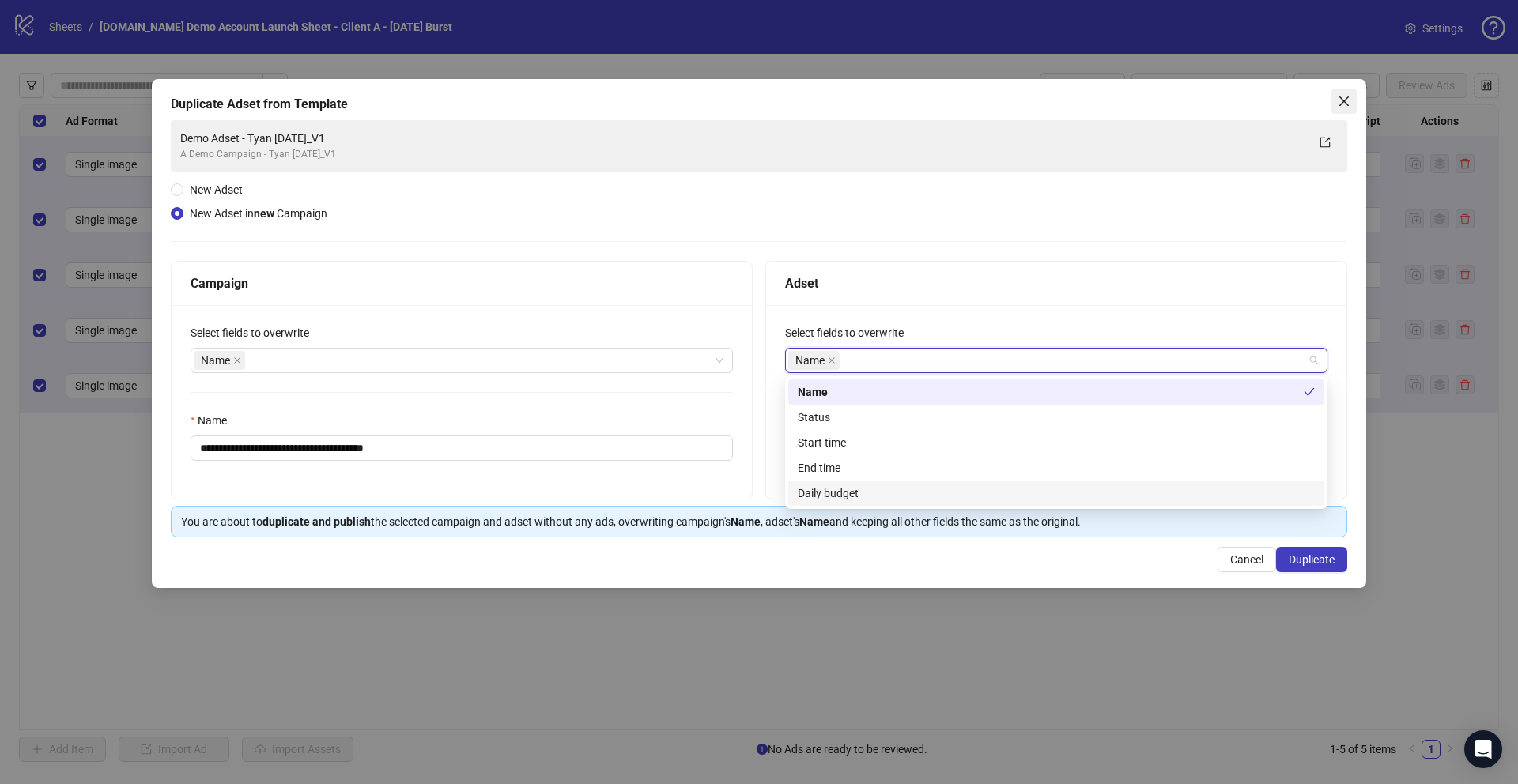
click at [1342, 100] on icon "close" at bounding box center [1344, 101] width 9 height 9
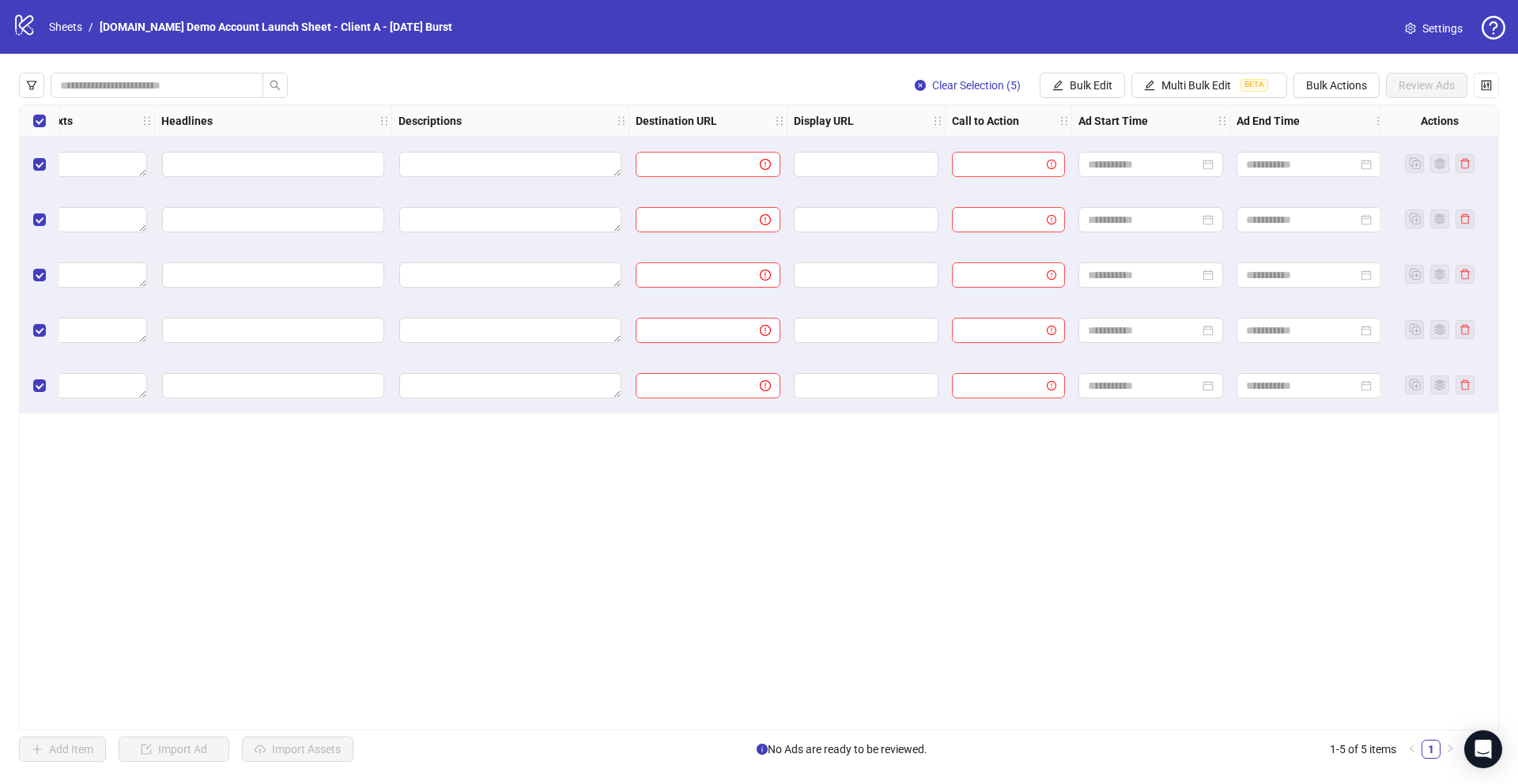
scroll to position [0, 944]
click at [1070, 88] on span "Bulk Edit" at bounding box center [1091, 86] width 42 height 13
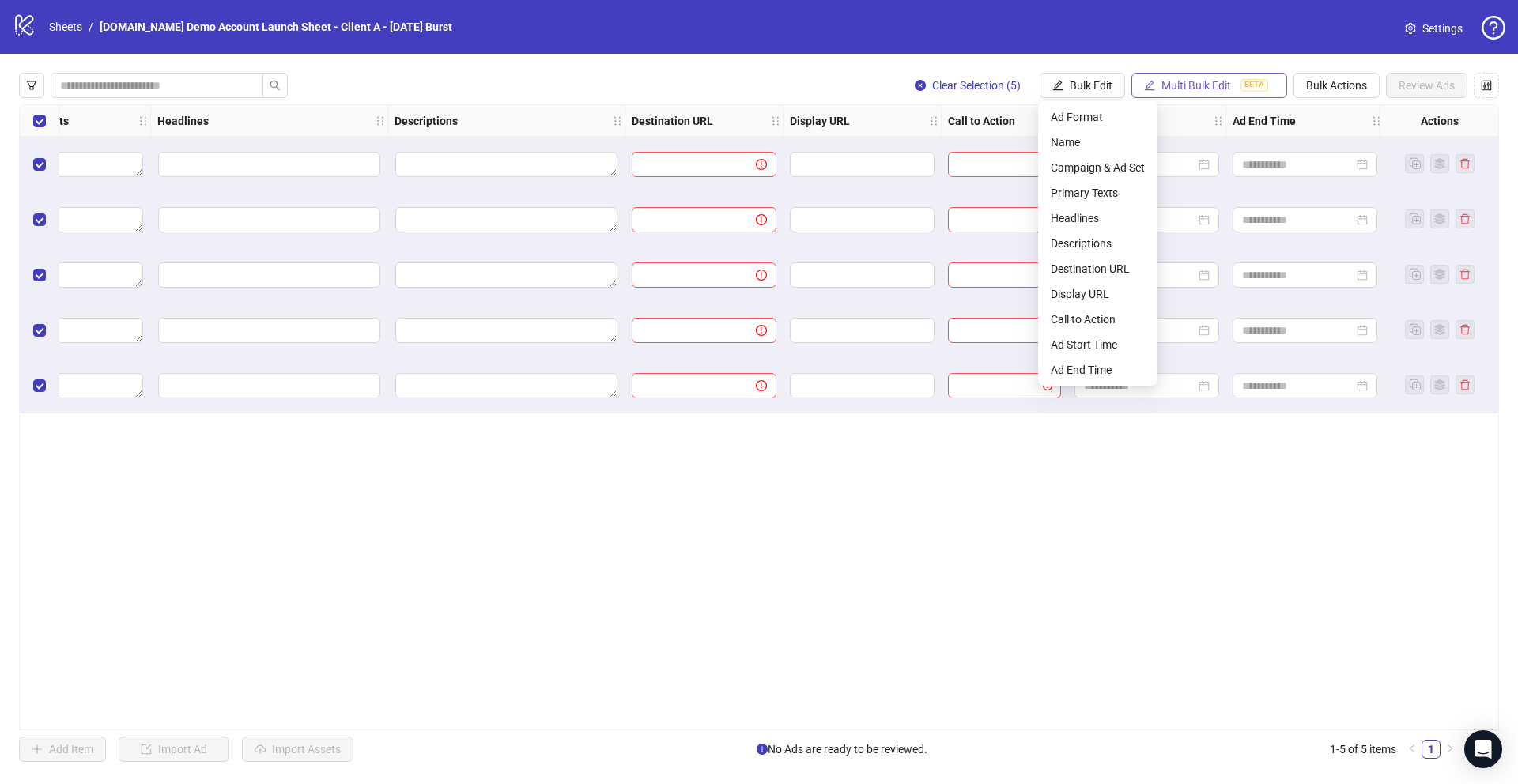
click at [1203, 79] on span "Multi Bulk Edit" at bounding box center [1197, 86] width 70 height 13
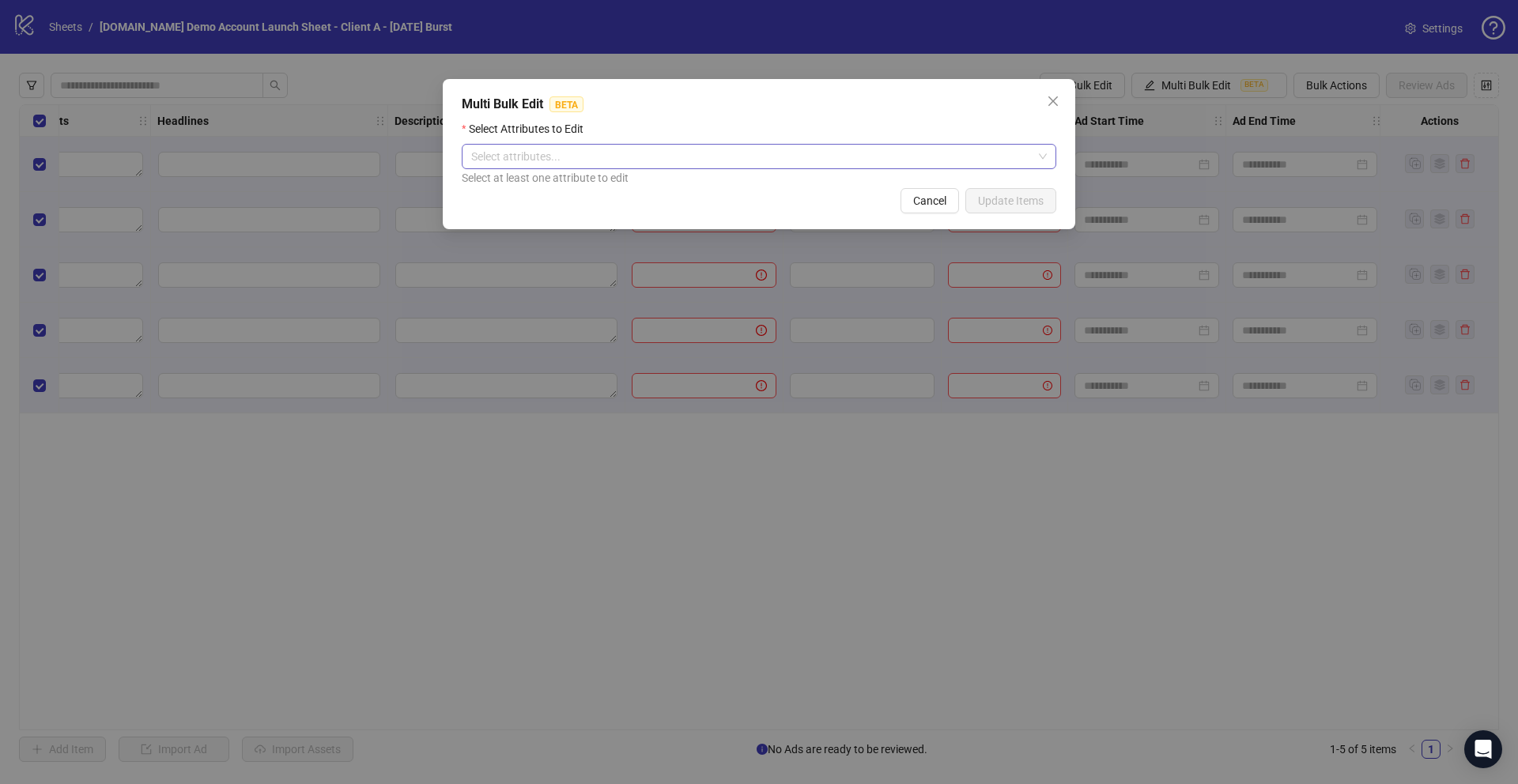
click at [541, 156] on div at bounding box center [750, 156] width 572 height 22
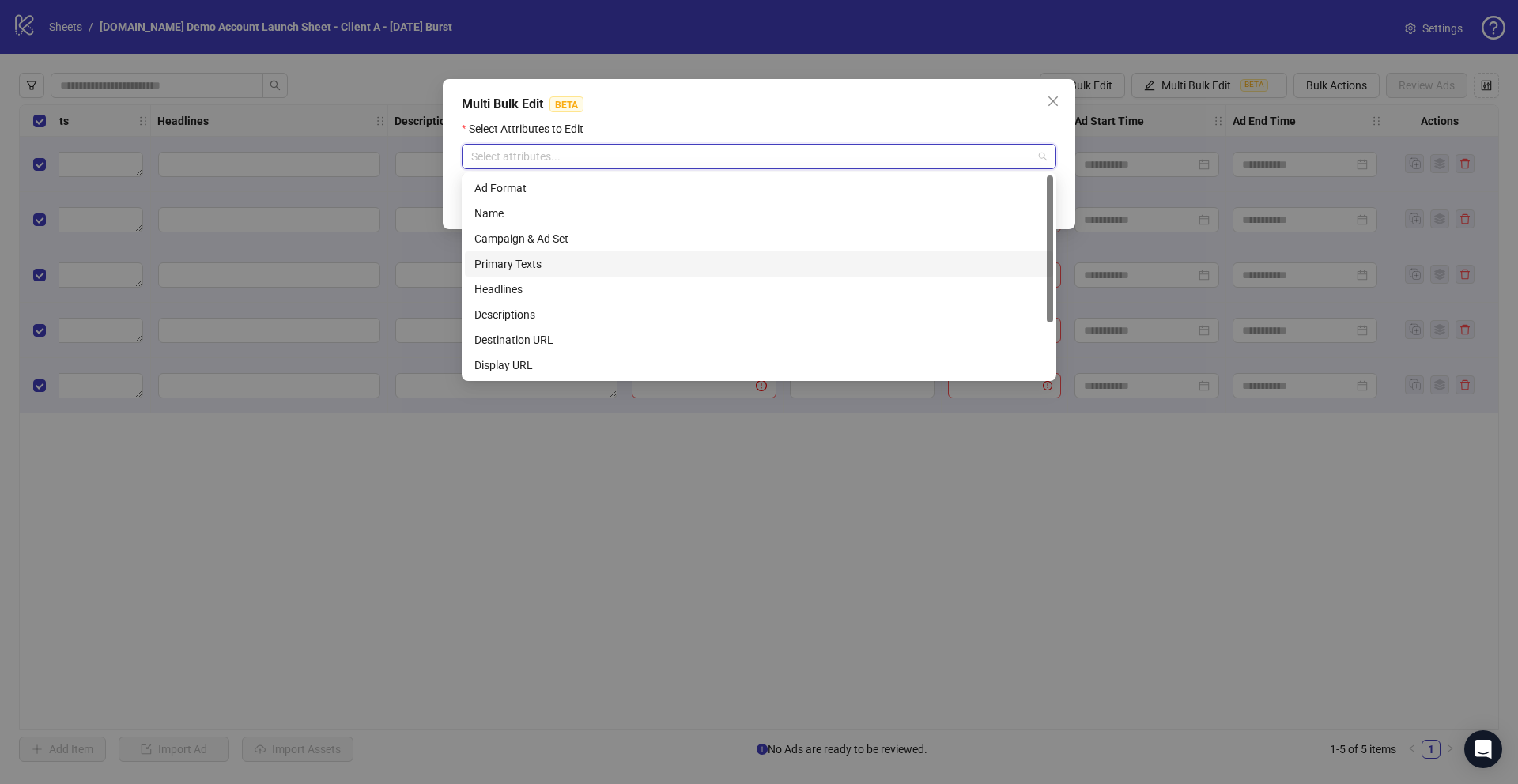
click at [502, 268] on div "Primary Texts" at bounding box center [759, 263] width 569 height 17
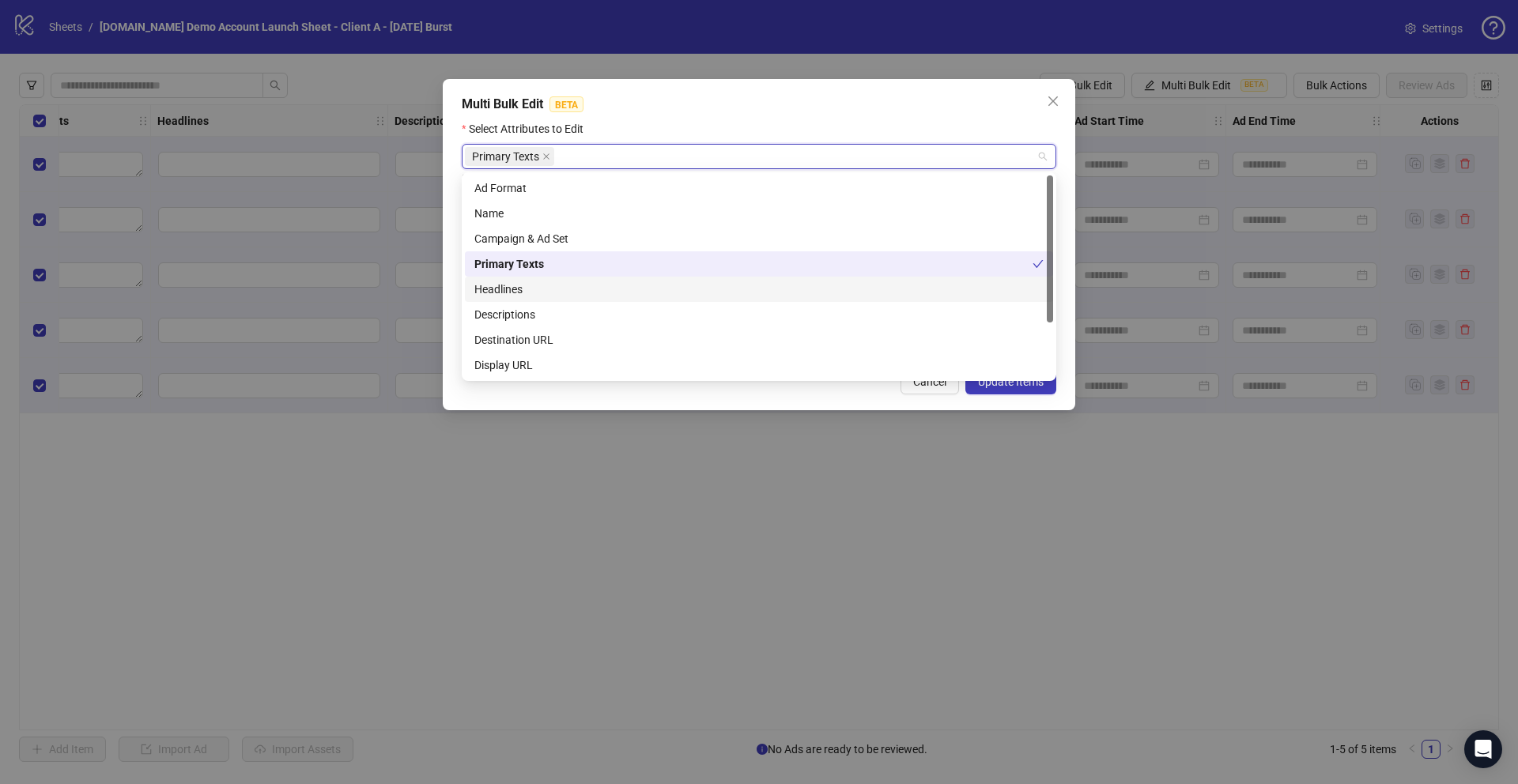
click at [501, 295] on div "Headlines" at bounding box center [759, 289] width 569 height 17
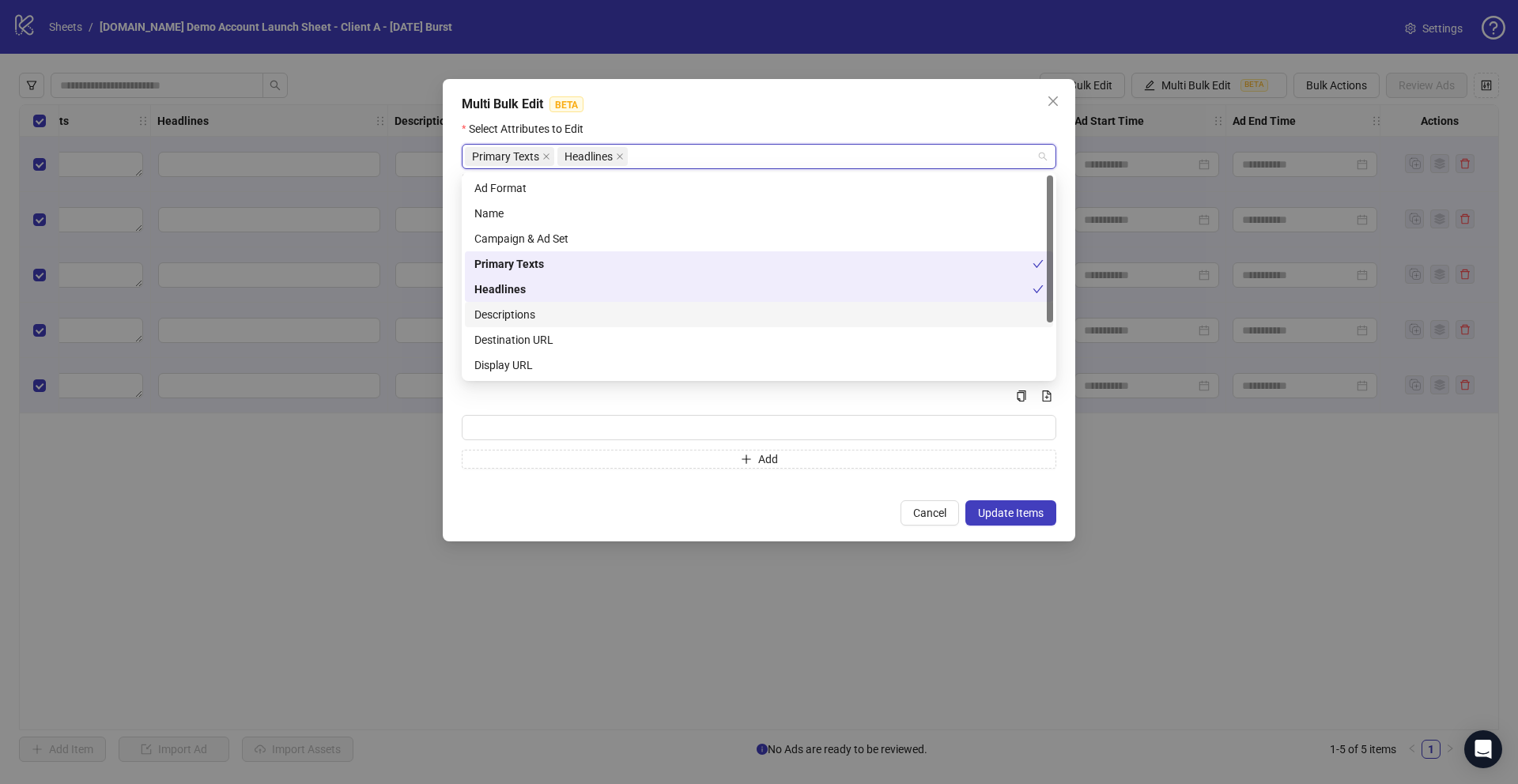
click at [501, 328] on div "Destination URL" at bounding box center [759, 340] width 588 height 25
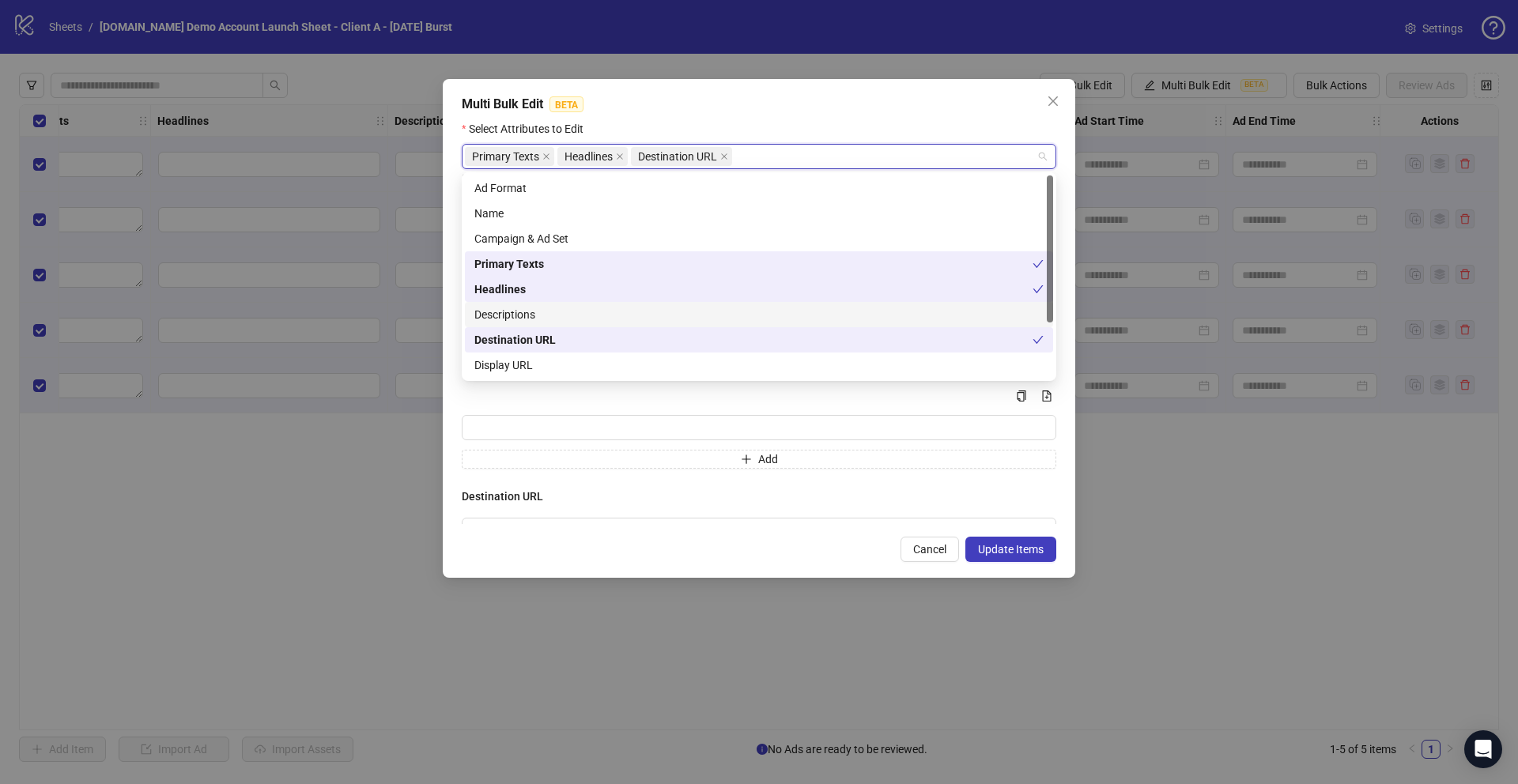
click at [500, 317] on div "Descriptions" at bounding box center [759, 314] width 569 height 17
click at [500, 363] on div "Display URL" at bounding box center [759, 364] width 569 height 17
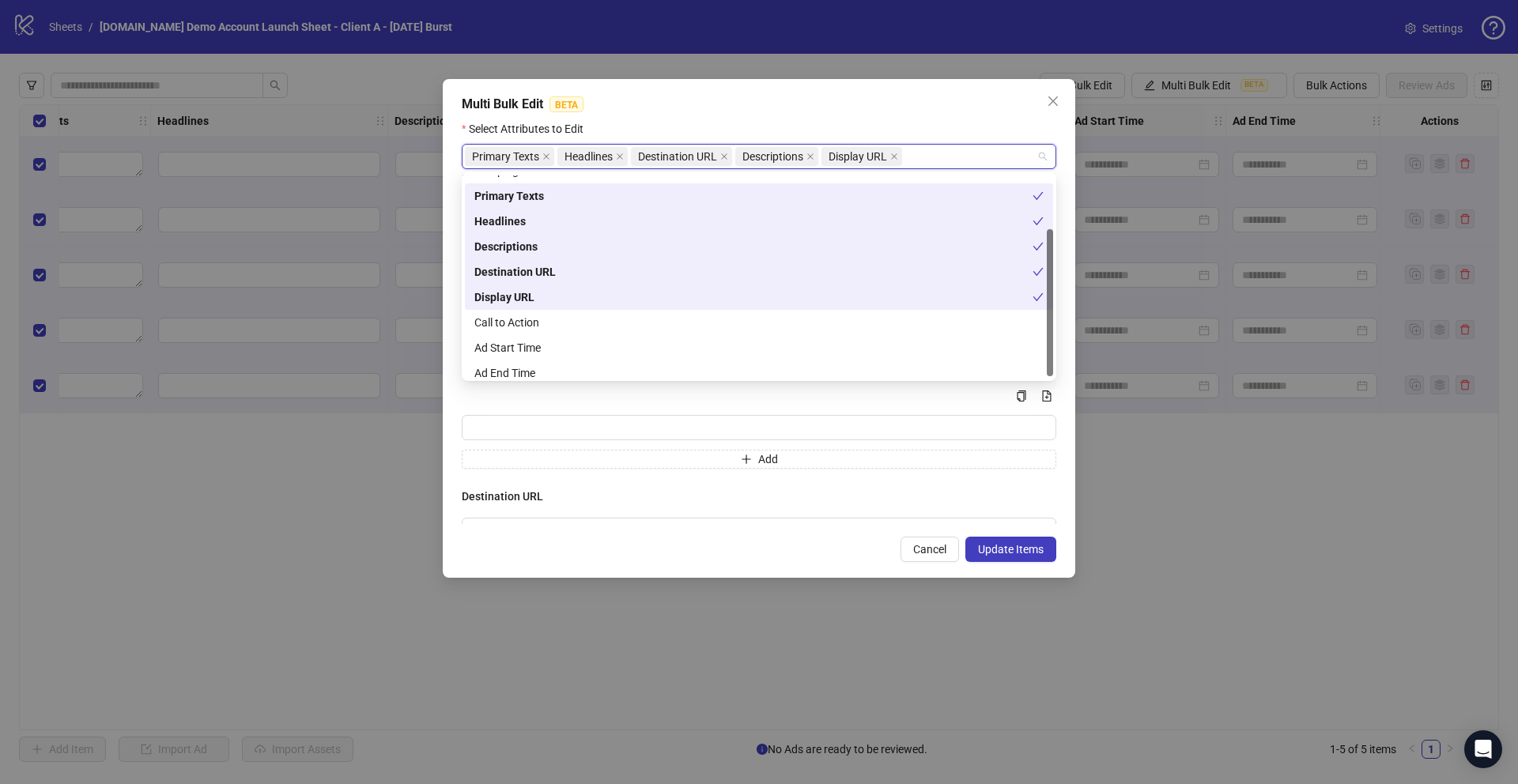
scroll to position [75, 0]
click at [508, 311] on div "Call to Action" at bounding box center [759, 314] width 569 height 17
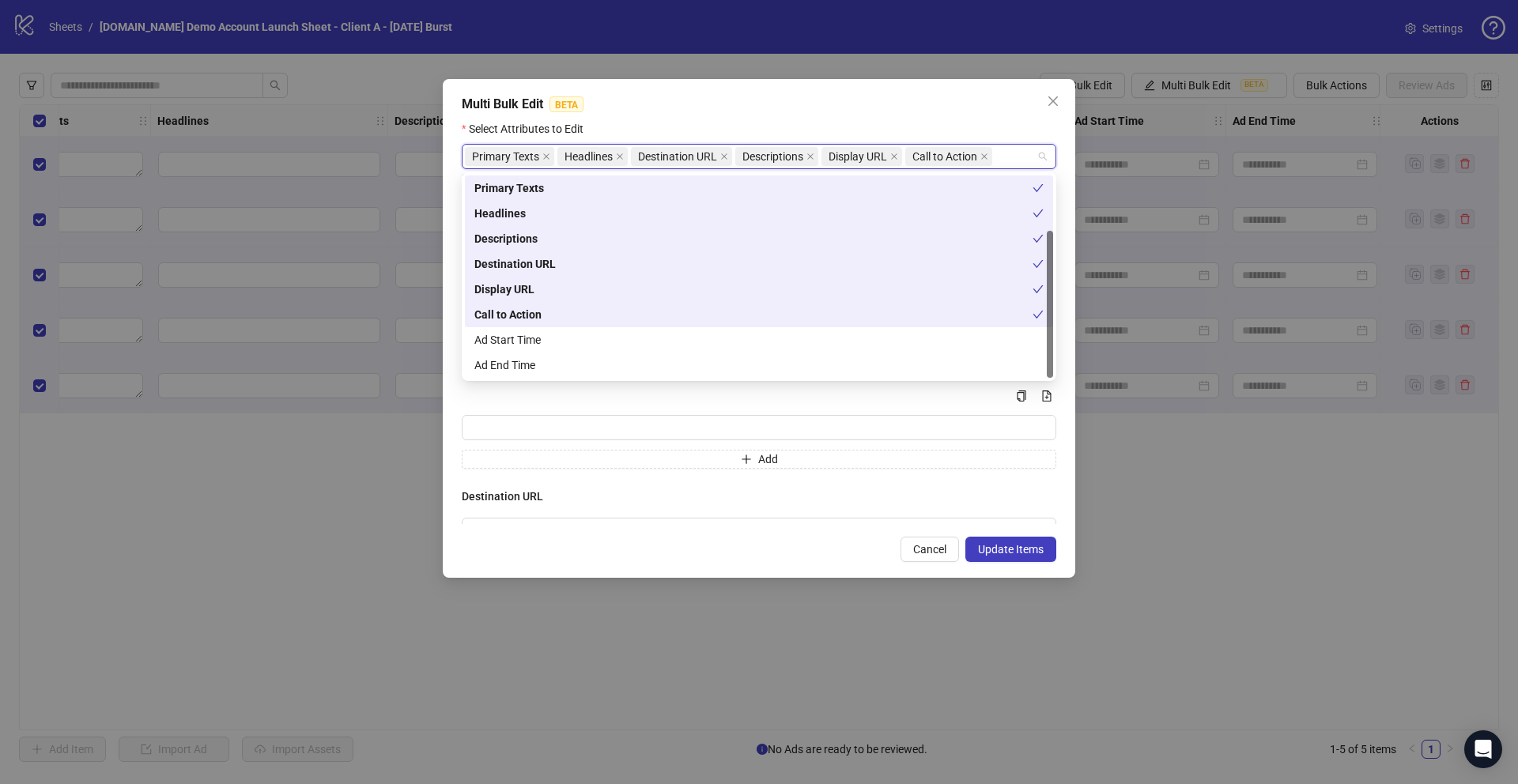
click at [726, 109] on div "Multi Bulk Edit BETA" at bounding box center [759, 104] width 595 height 19
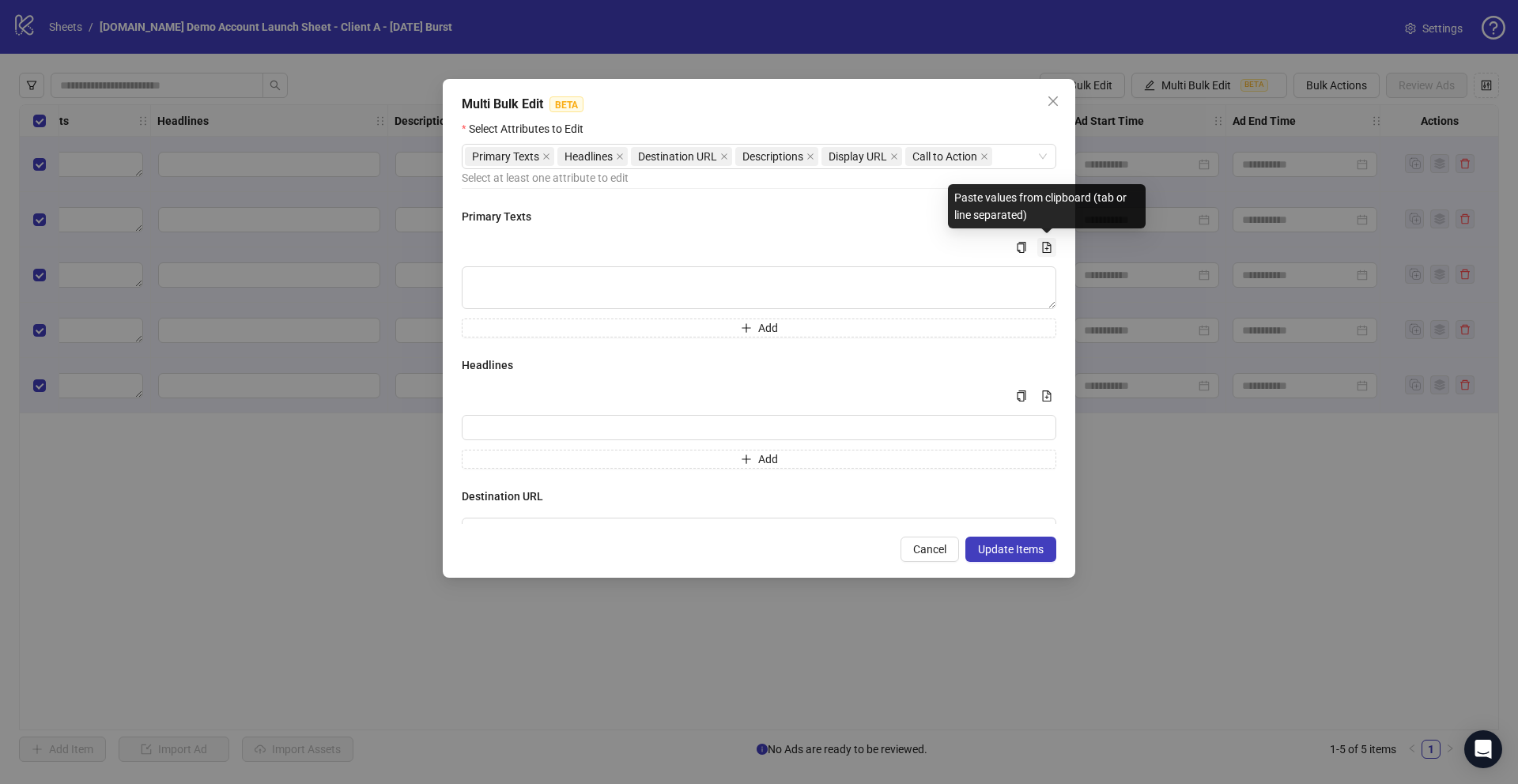
click at [1047, 247] on icon "file-add" at bounding box center [1047, 248] width 11 height 11
type textarea "**********"
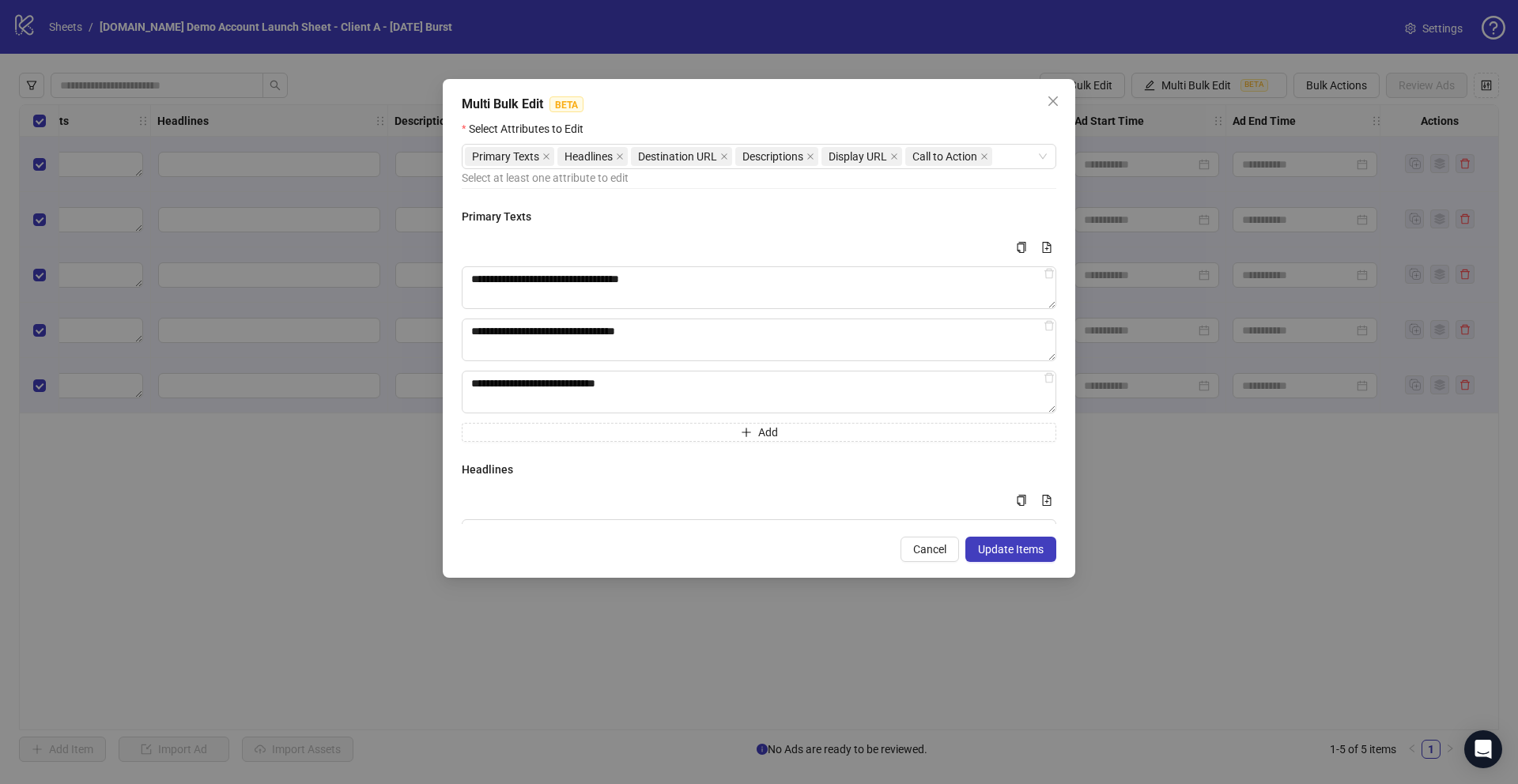
scroll to position [111, 0]
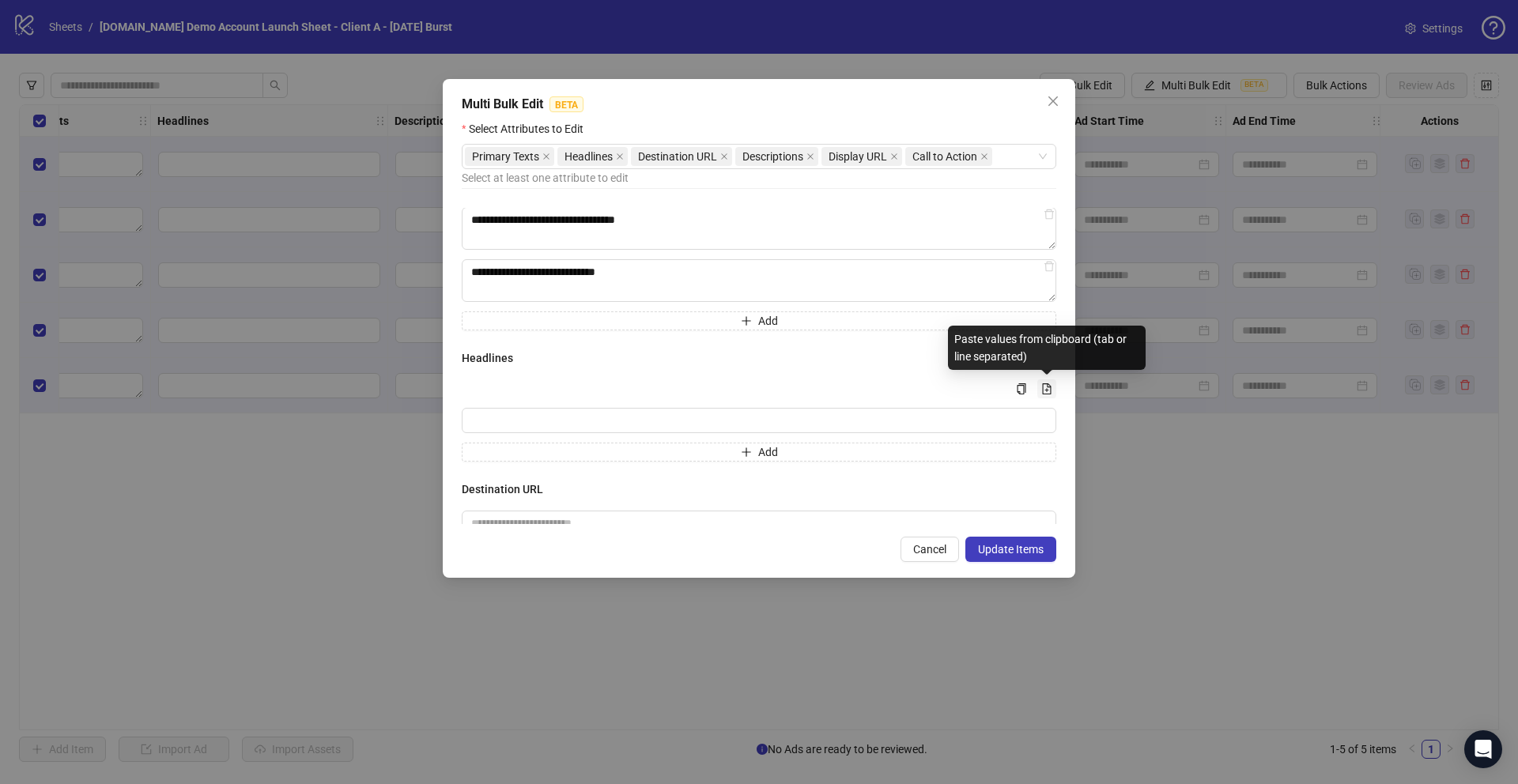
click at [1043, 386] on icon "file-add" at bounding box center [1047, 389] width 11 height 11
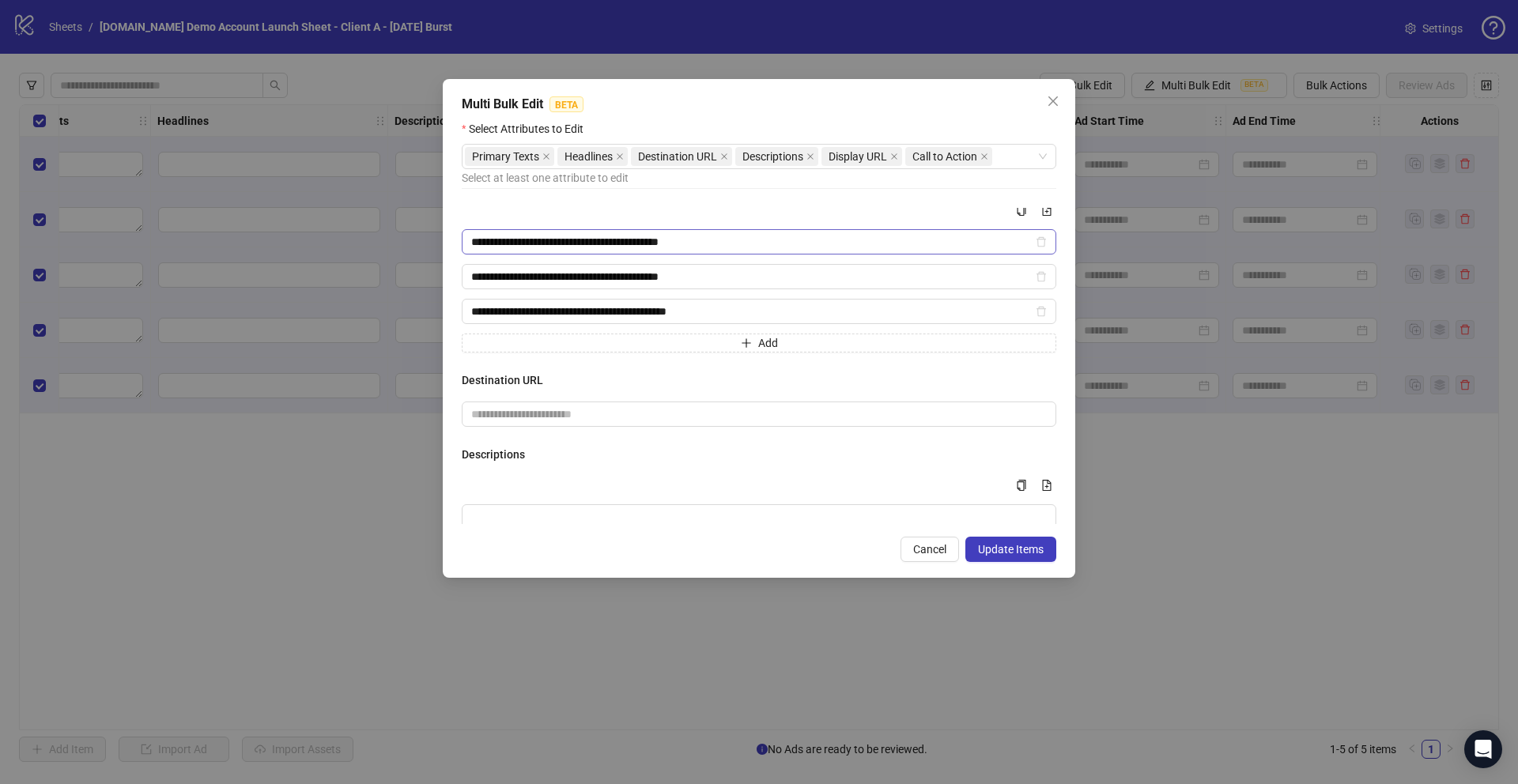
scroll to position [297, 0]
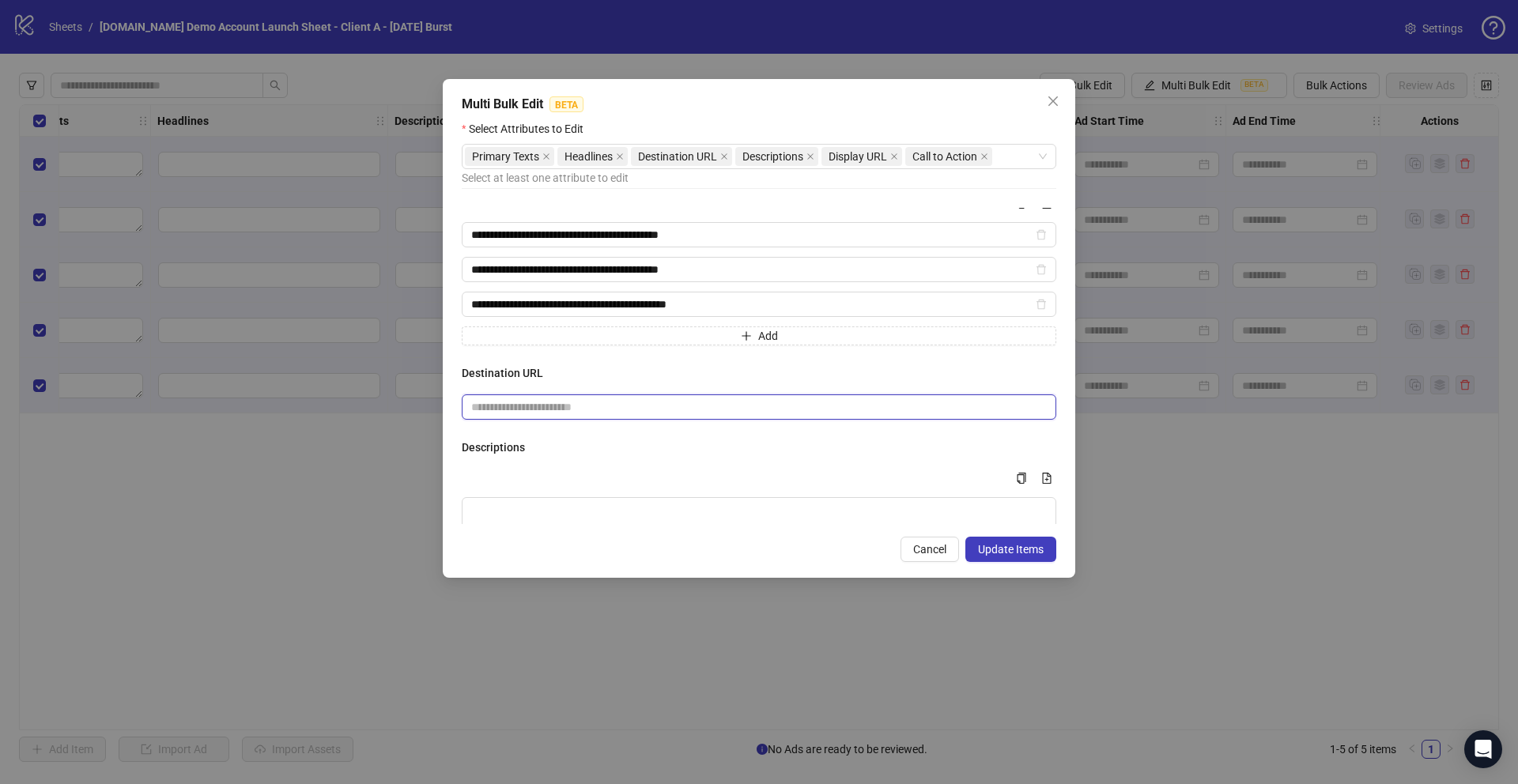
click at [535, 409] on input "text" at bounding box center [752, 407] width 562 height 17
type input "**********"
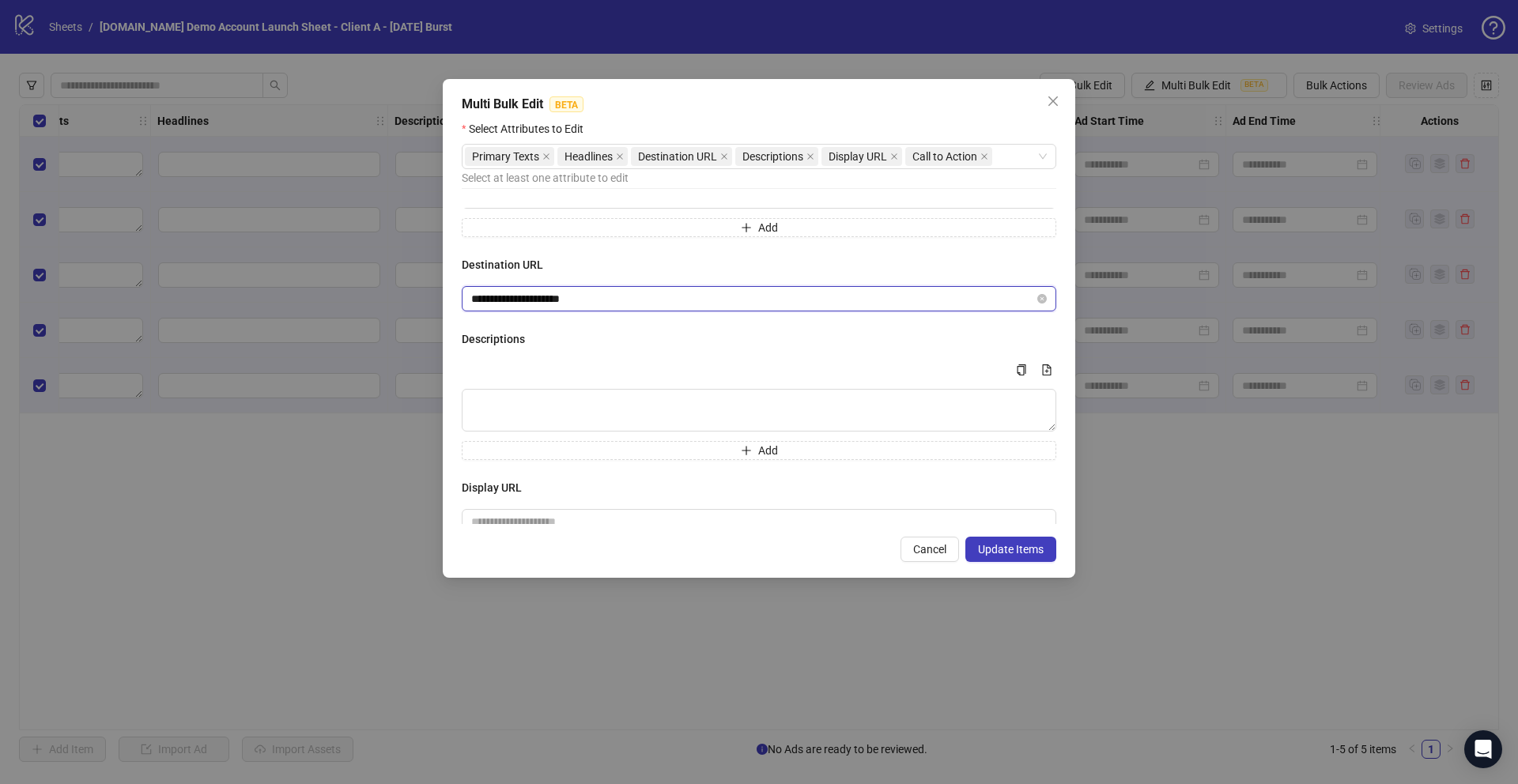
scroll to position [409, 0]
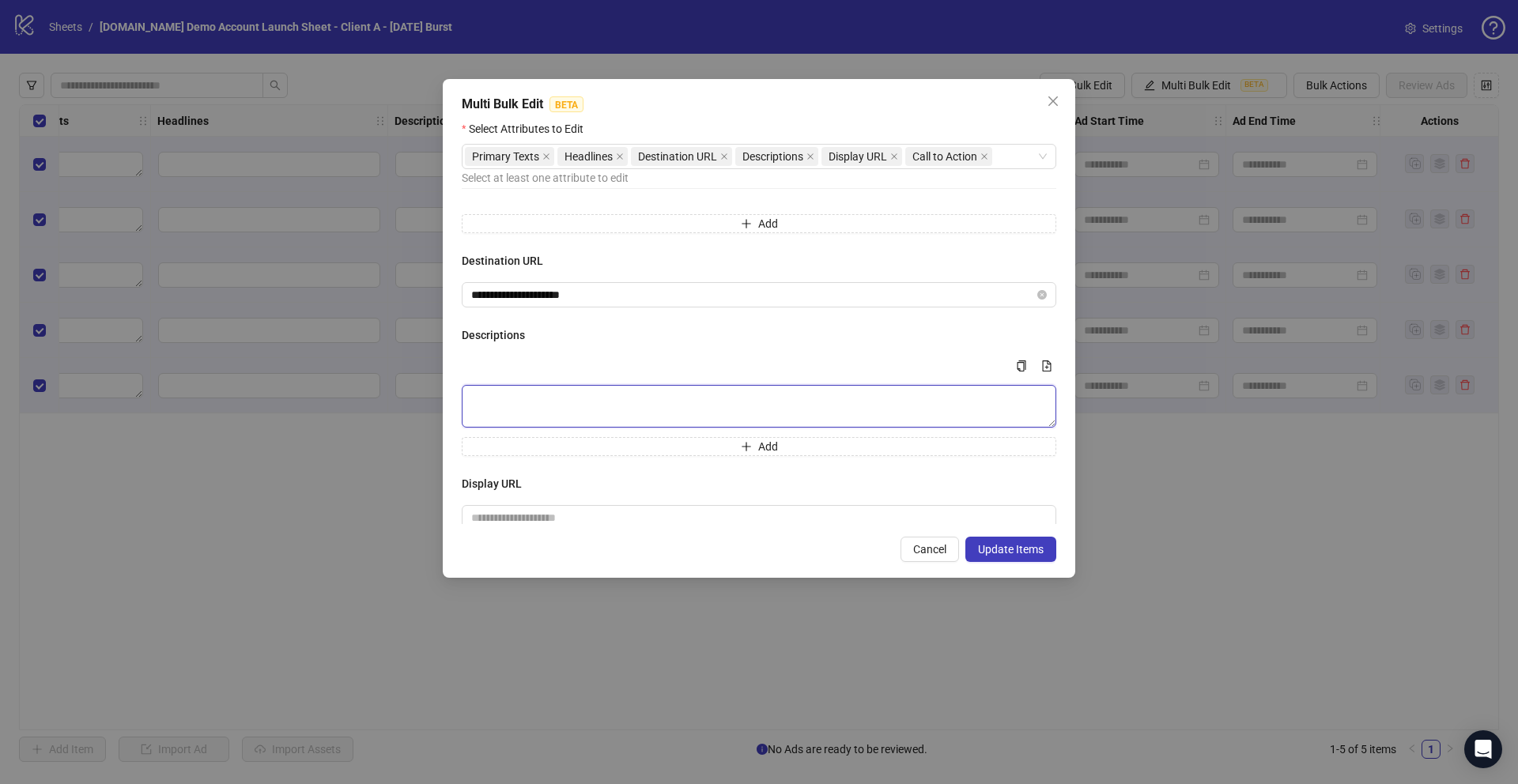
click at [514, 402] on textarea "Multi-text input container - paste or copy values" at bounding box center [759, 406] width 595 height 42
click at [479, 395] on textarea "Multi-text input container - paste or copy values" at bounding box center [759, 406] width 595 height 42
paste textarea "**********"
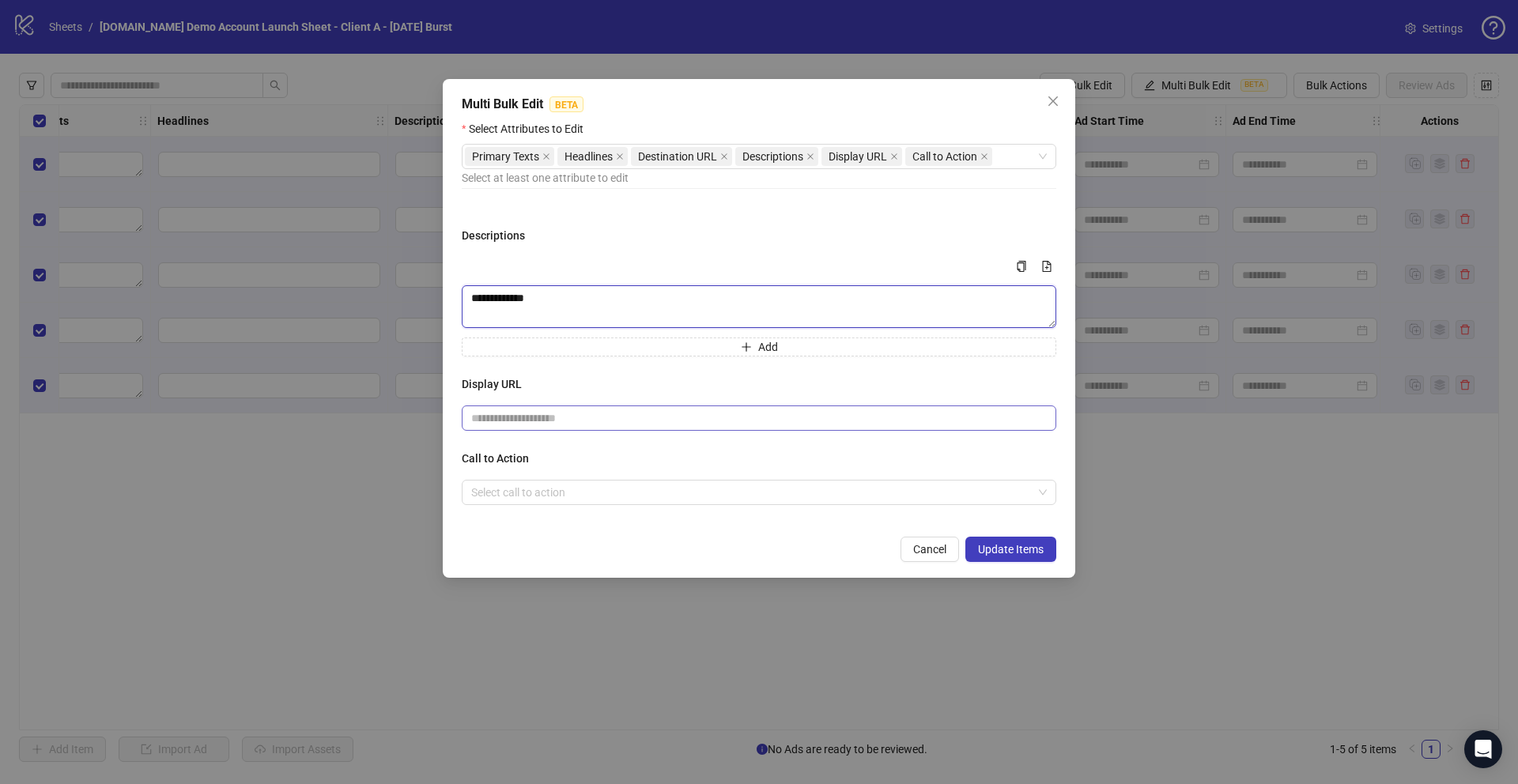
type textarea "**********"
click at [507, 421] on input "text" at bounding box center [759, 418] width 595 height 25
type input "**********"
click at [524, 496] on input "search" at bounding box center [752, 492] width 562 height 24
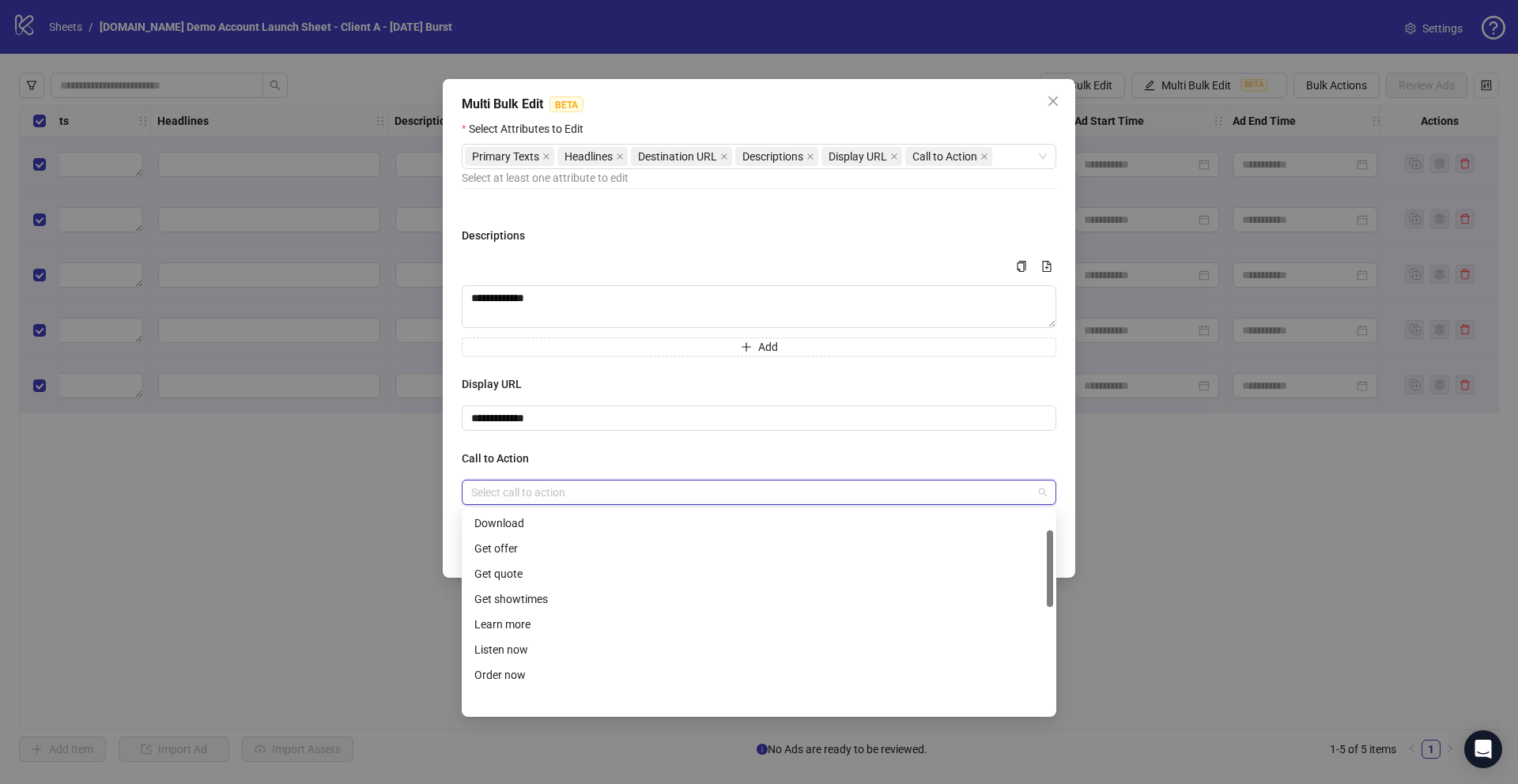
scroll to position [128, 0]
click at [506, 624] on div "Learn more" at bounding box center [759, 623] width 569 height 17
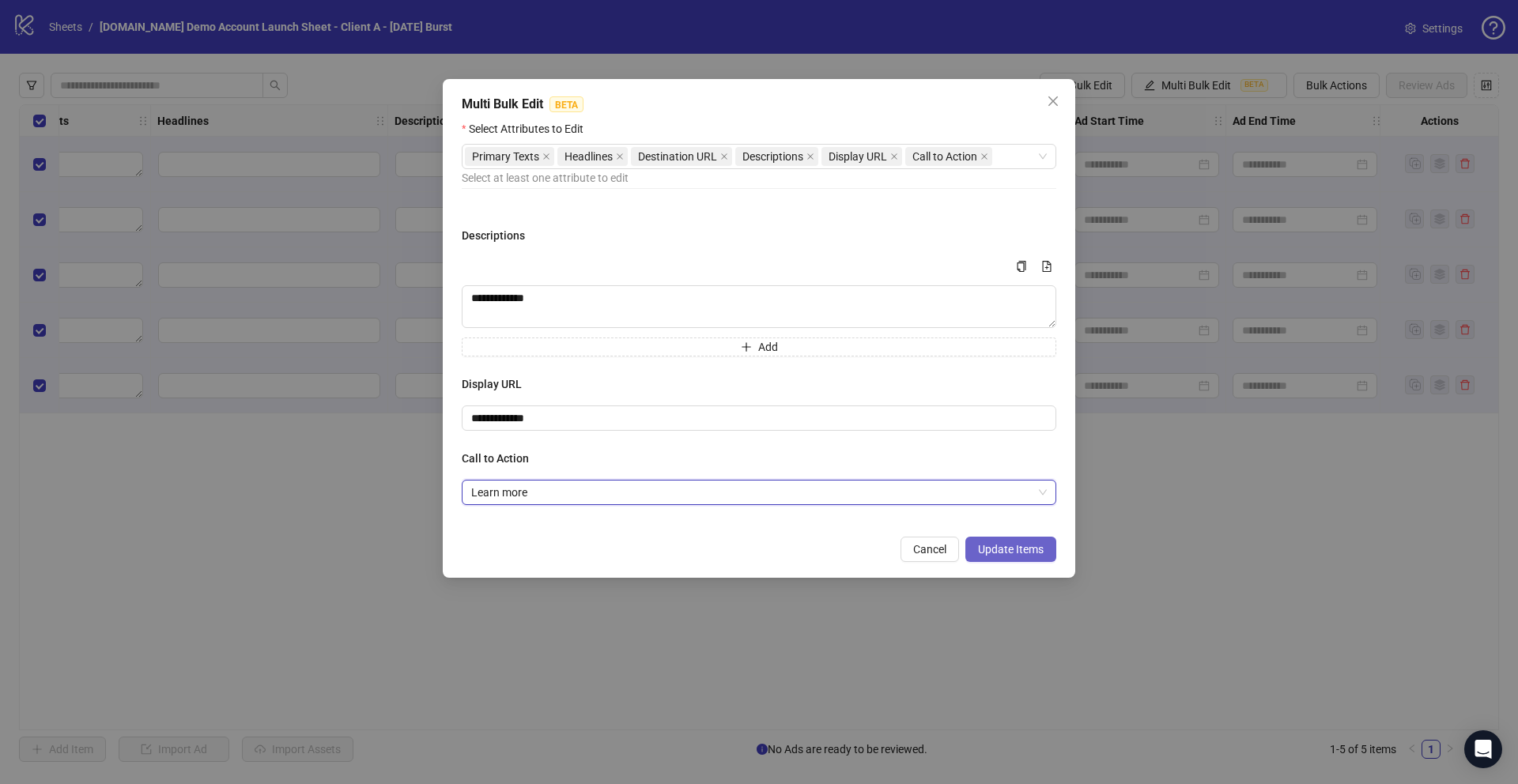
click at [1003, 546] on span "Update Items" at bounding box center [1010, 549] width 65 height 13
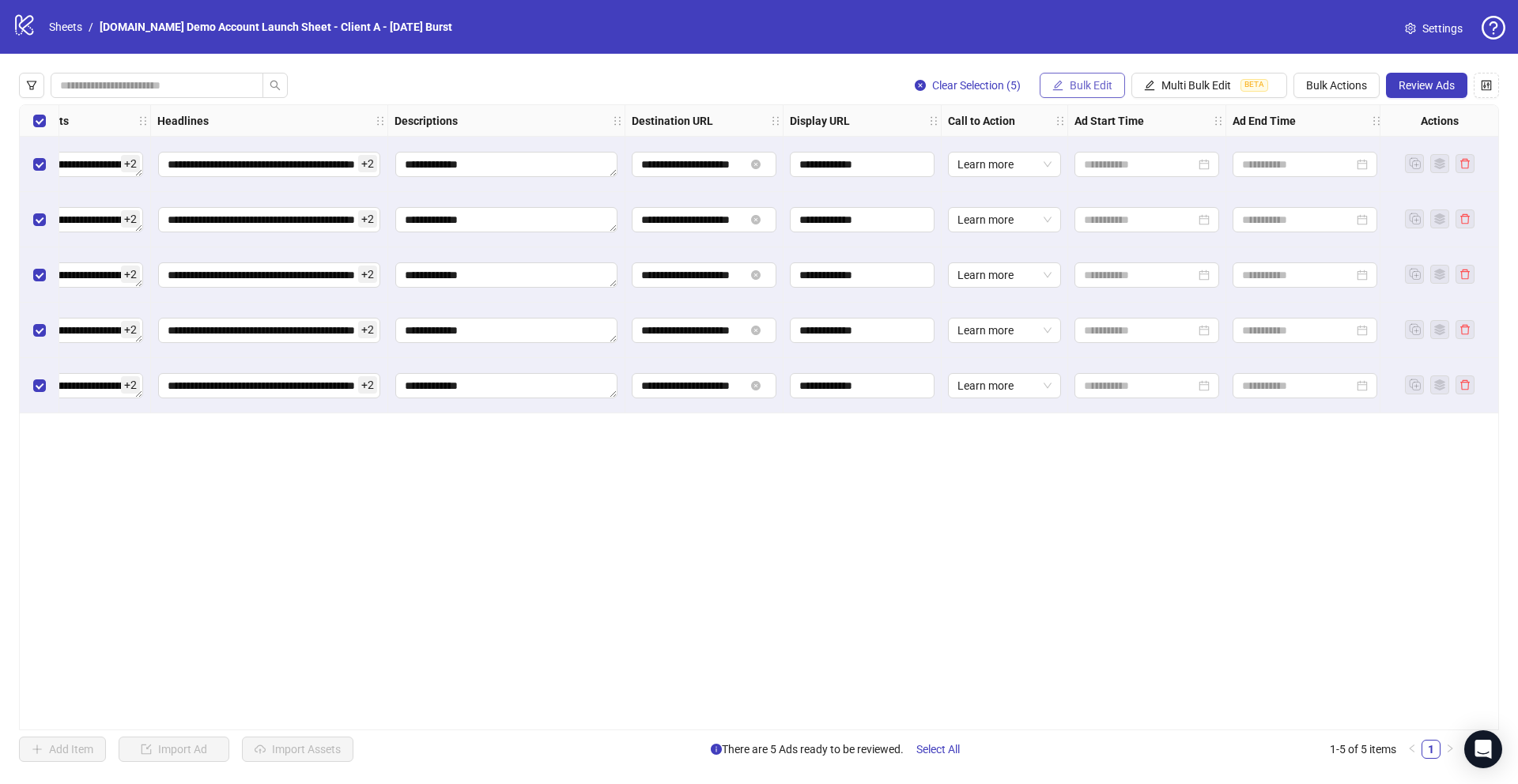
click at [1088, 90] on span "Bulk Edit" at bounding box center [1091, 86] width 42 height 13
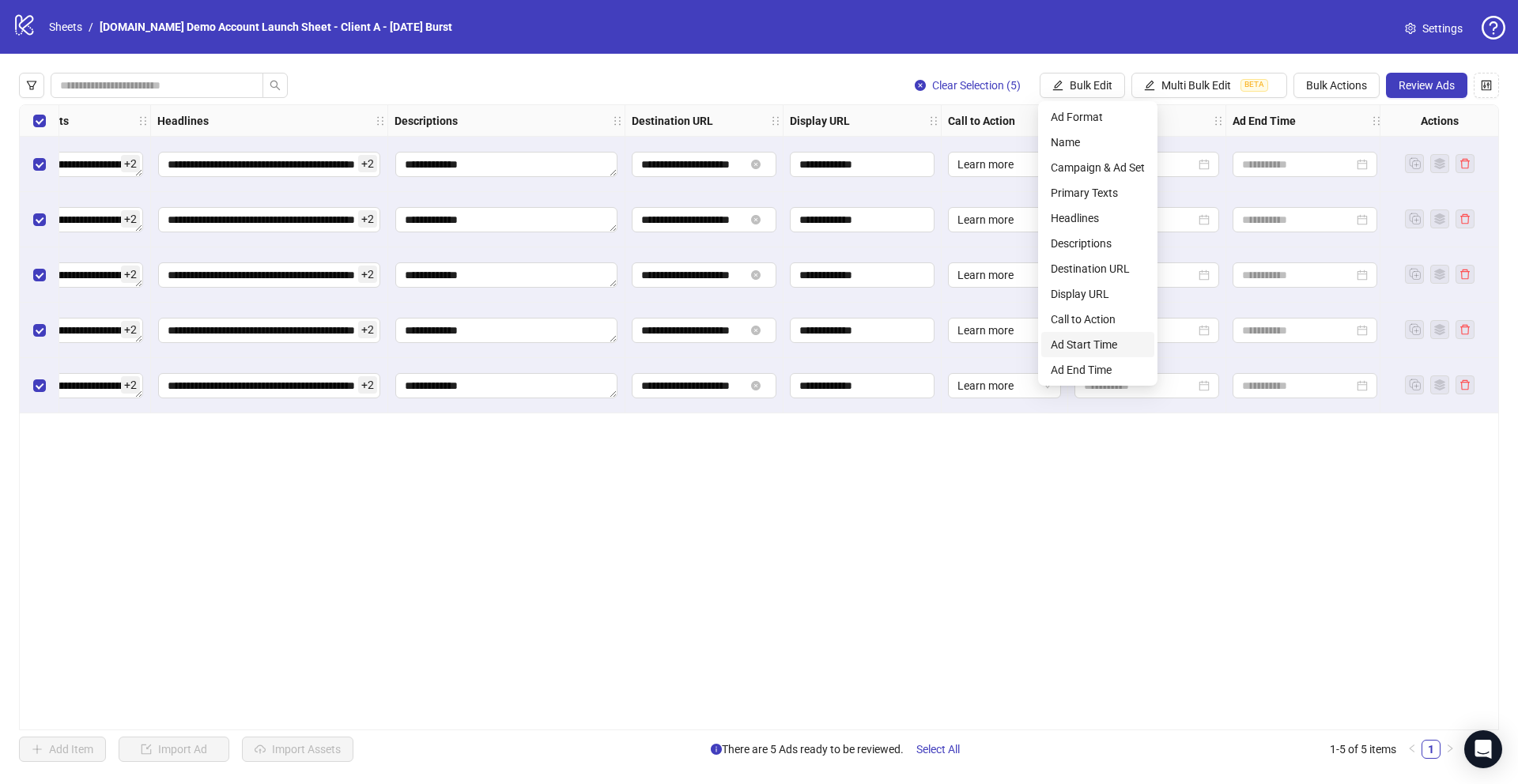
click at [1071, 346] on span "Ad Start Time" at bounding box center [1097, 344] width 94 height 17
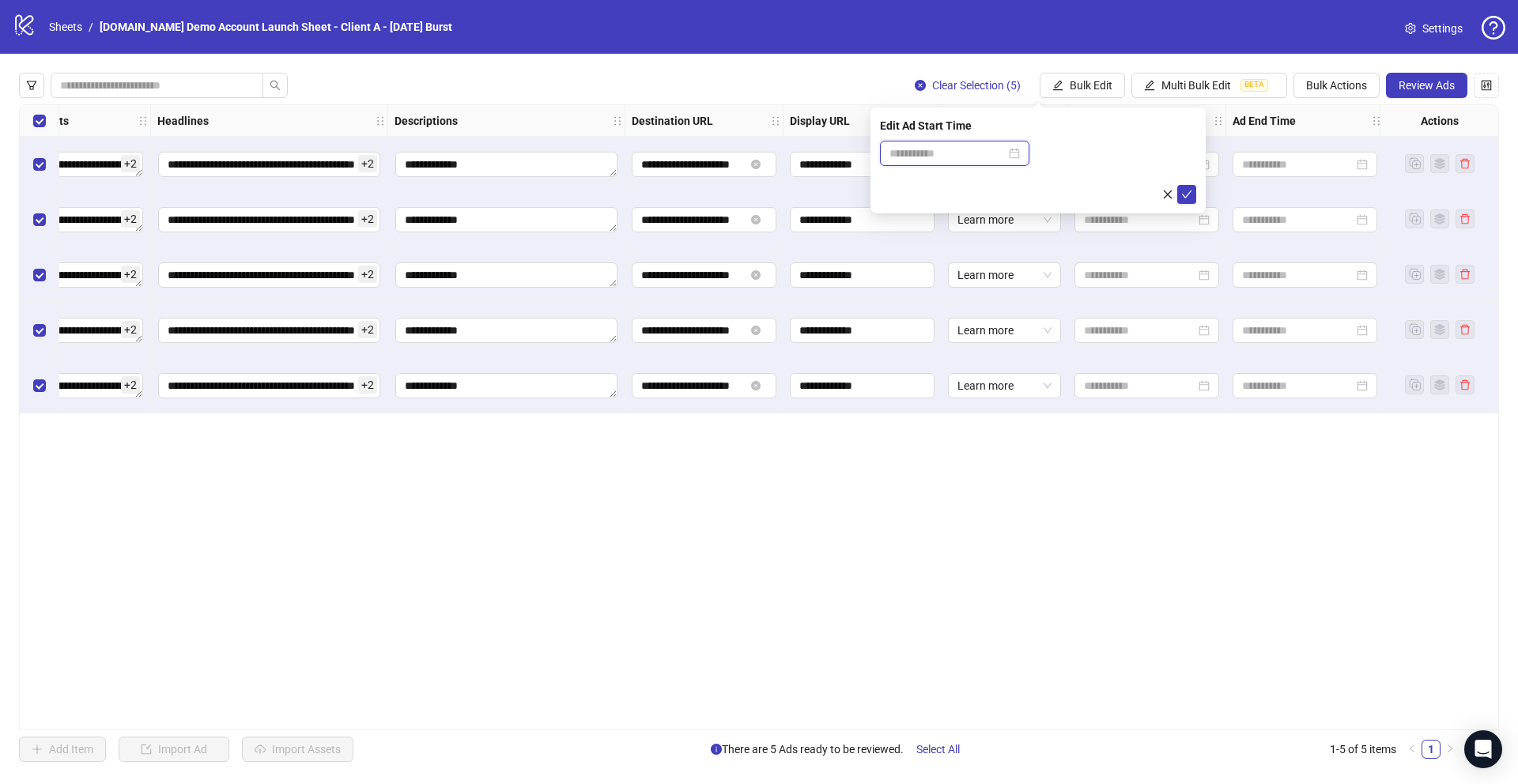
click at [921, 154] on input at bounding box center [947, 153] width 116 height 17
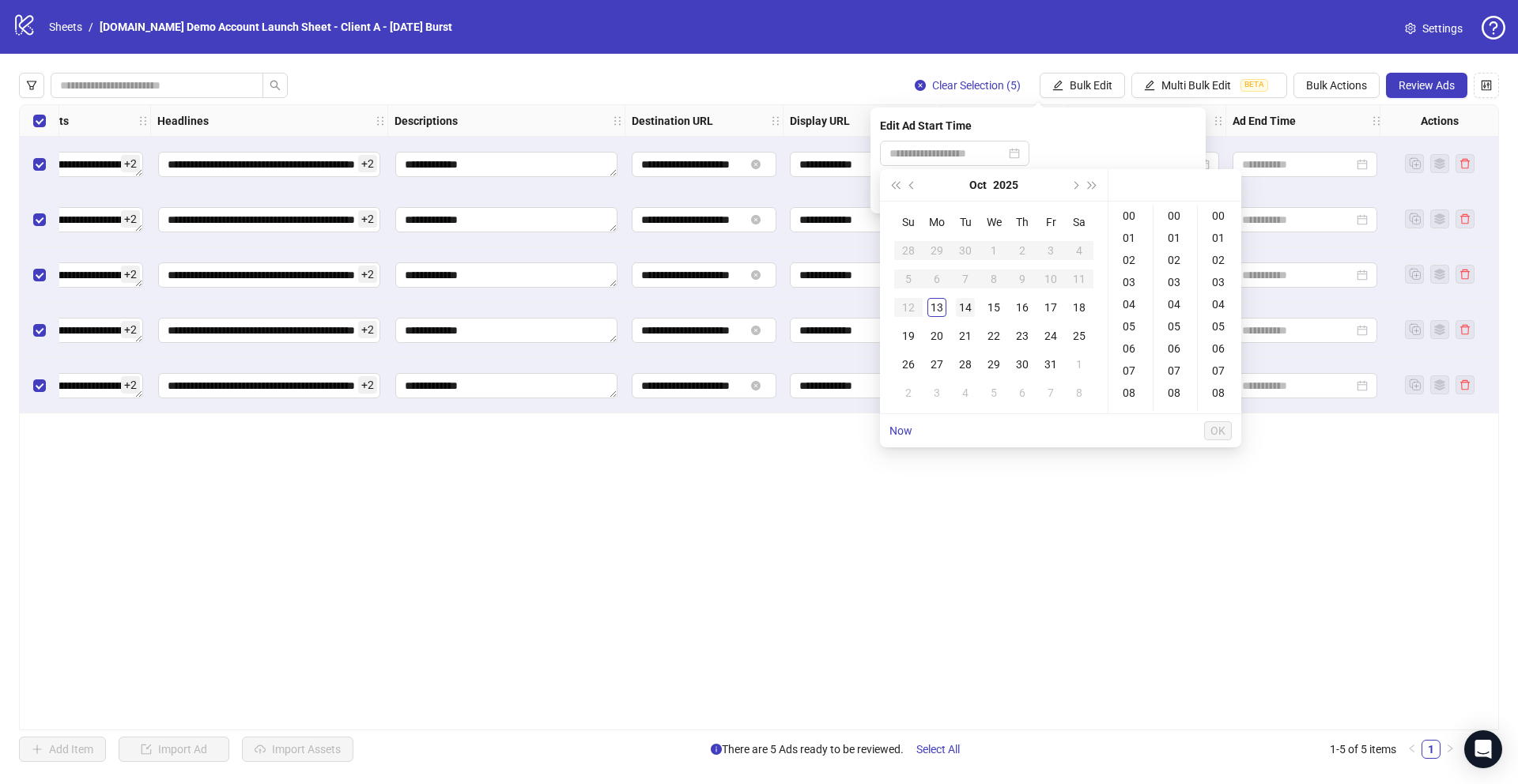
click at [966, 302] on div "14" at bounding box center [965, 307] width 19 height 19
click at [1124, 386] on div "08" at bounding box center [1130, 393] width 38 height 22
type input "**********"
click at [1212, 432] on span "OK" at bounding box center [1218, 431] width 15 height 13
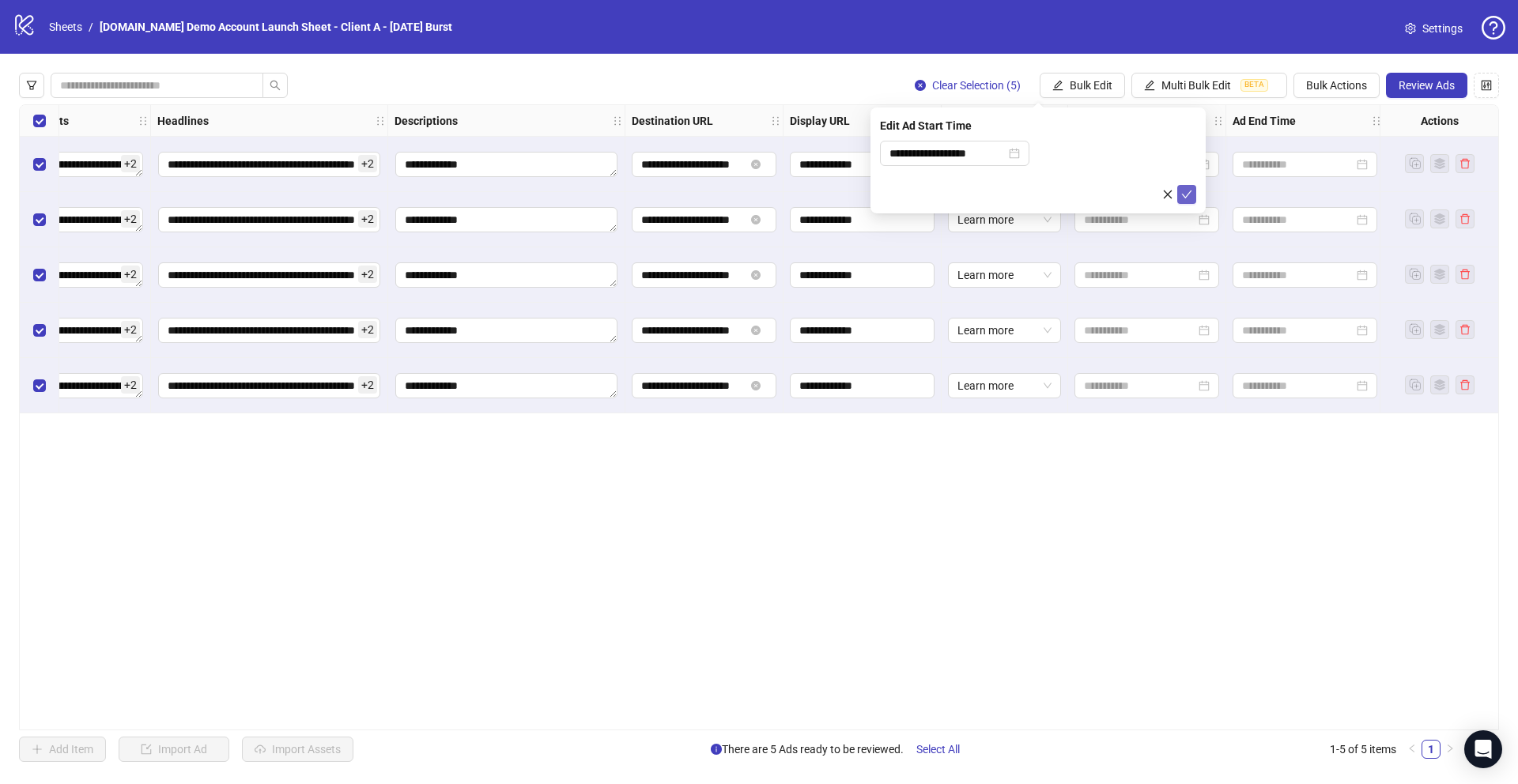
click at [1189, 190] on icon "check" at bounding box center [1187, 194] width 11 height 11
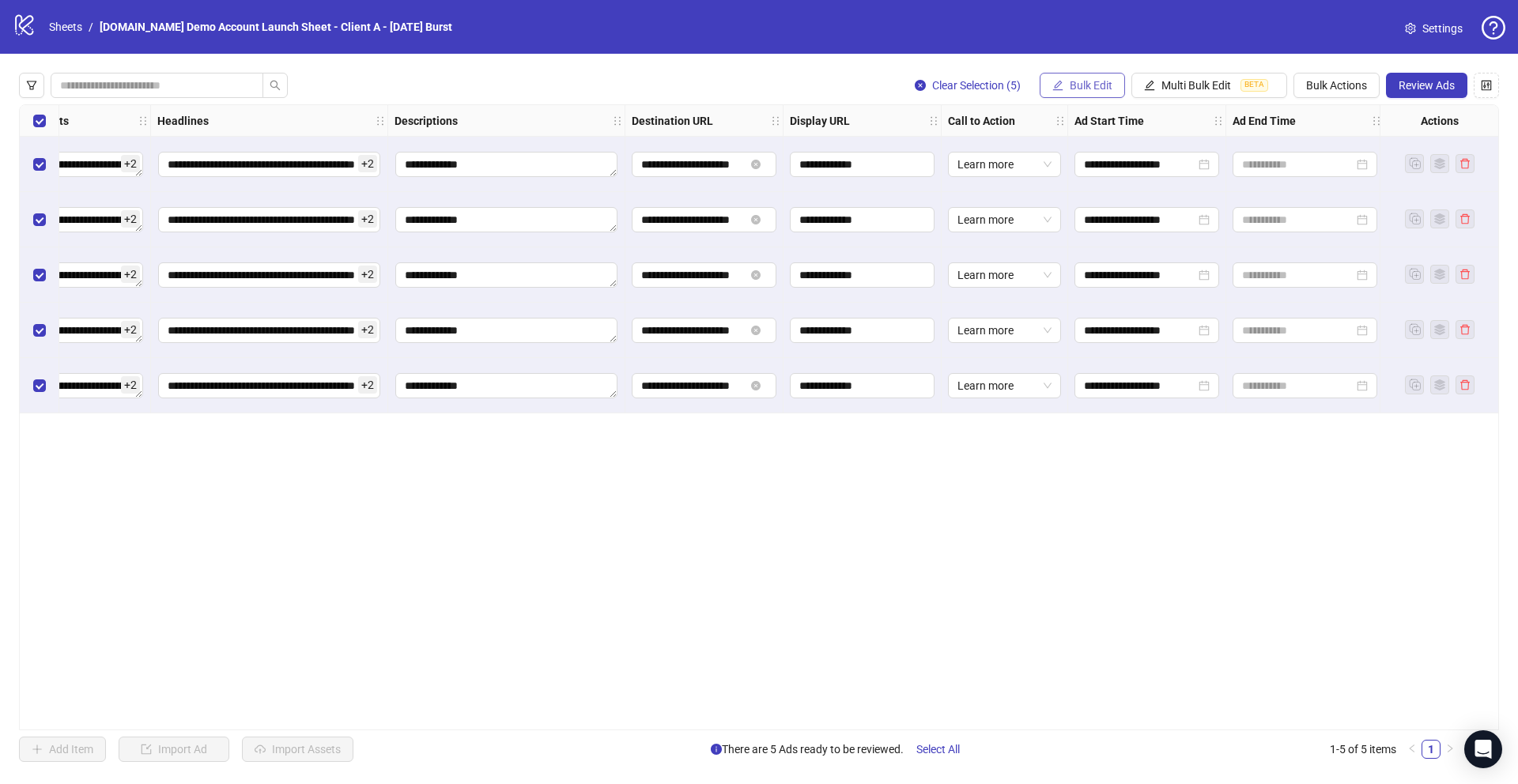
click at [1074, 88] on span "Bulk Edit" at bounding box center [1091, 86] width 42 height 13
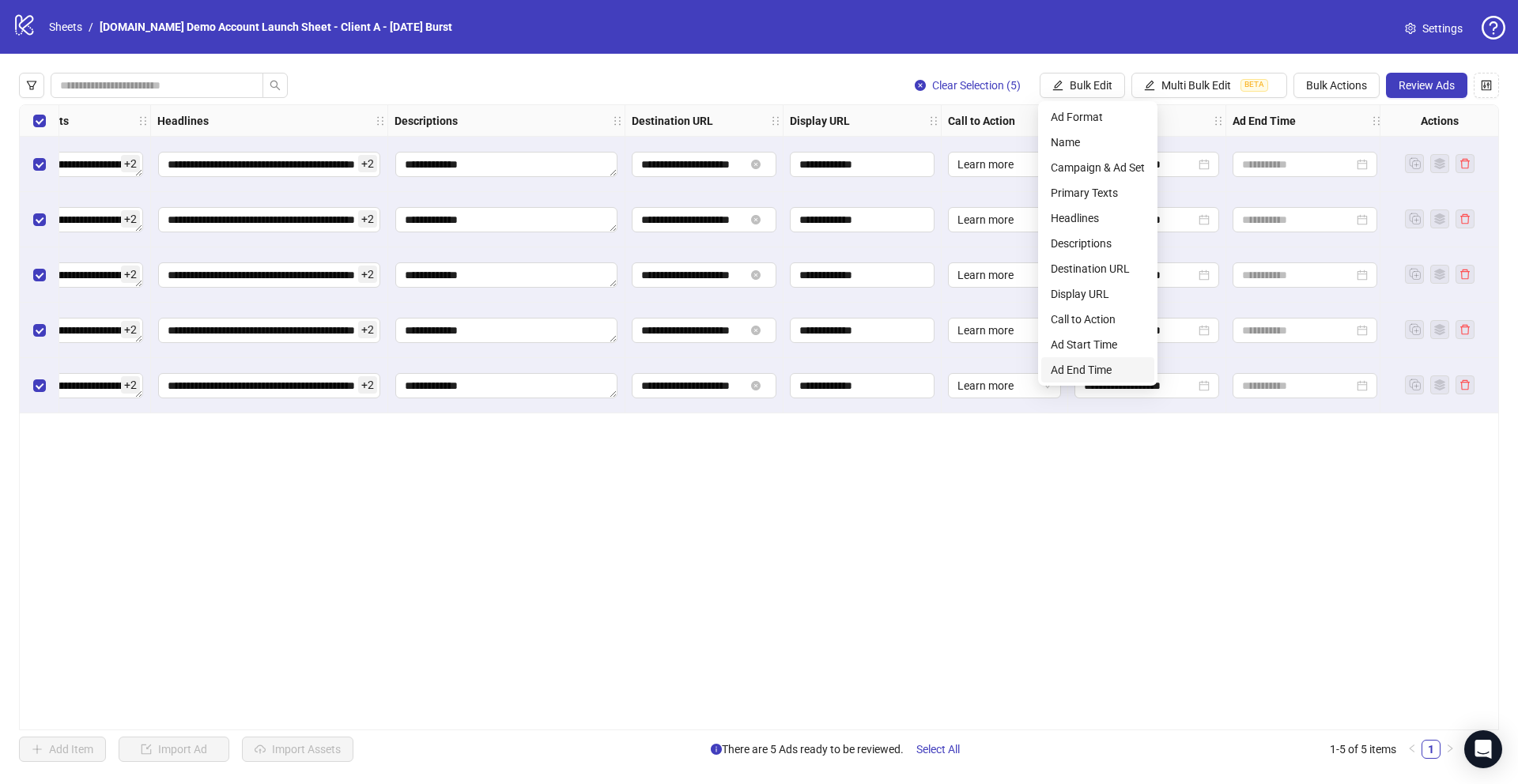
click at [1078, 372] on span "Ad End Time" at bounding box center [1097, 369] width 94 height 17
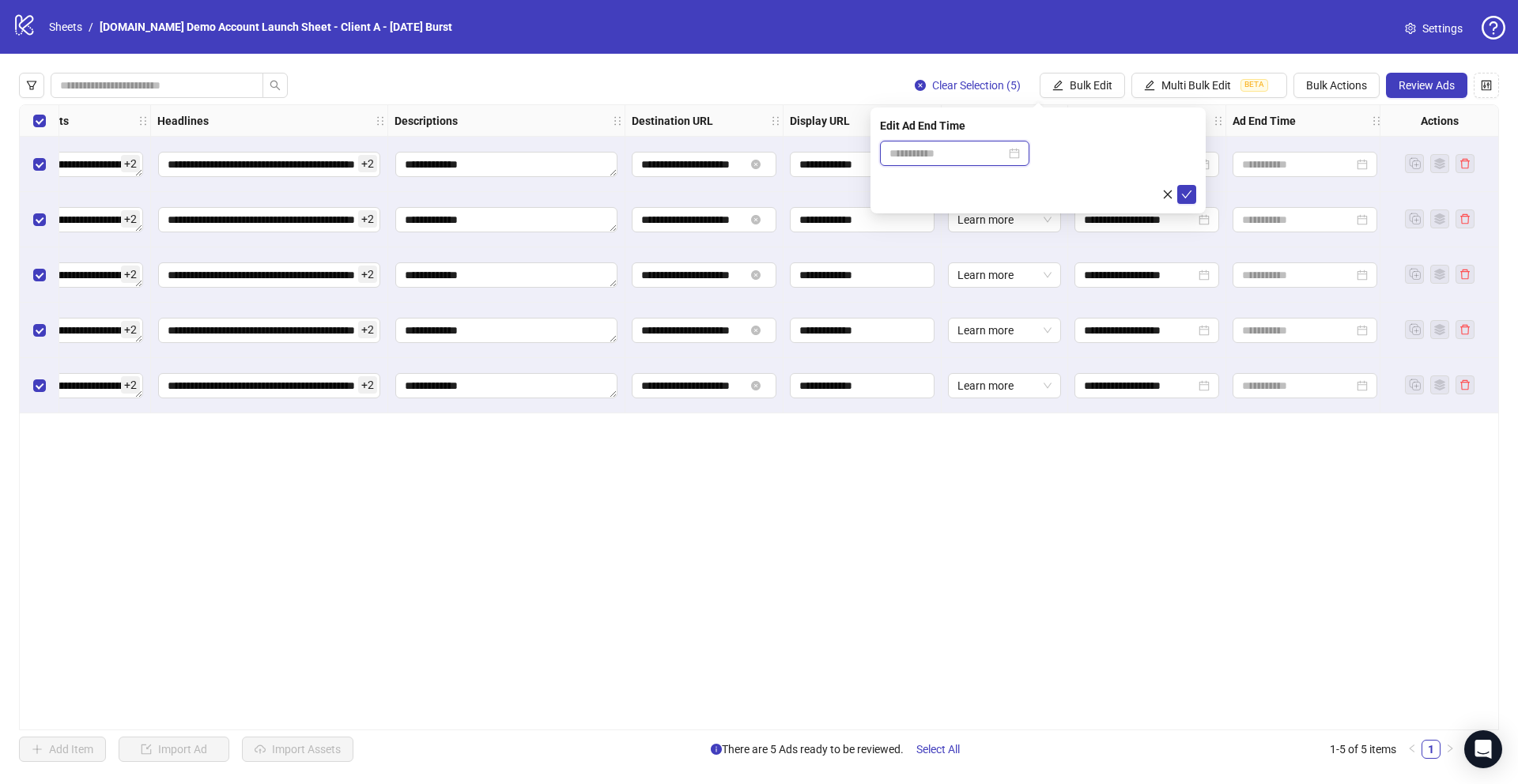
click at [909, 146] on input at bounding box center [947, 153] width 116 height 17
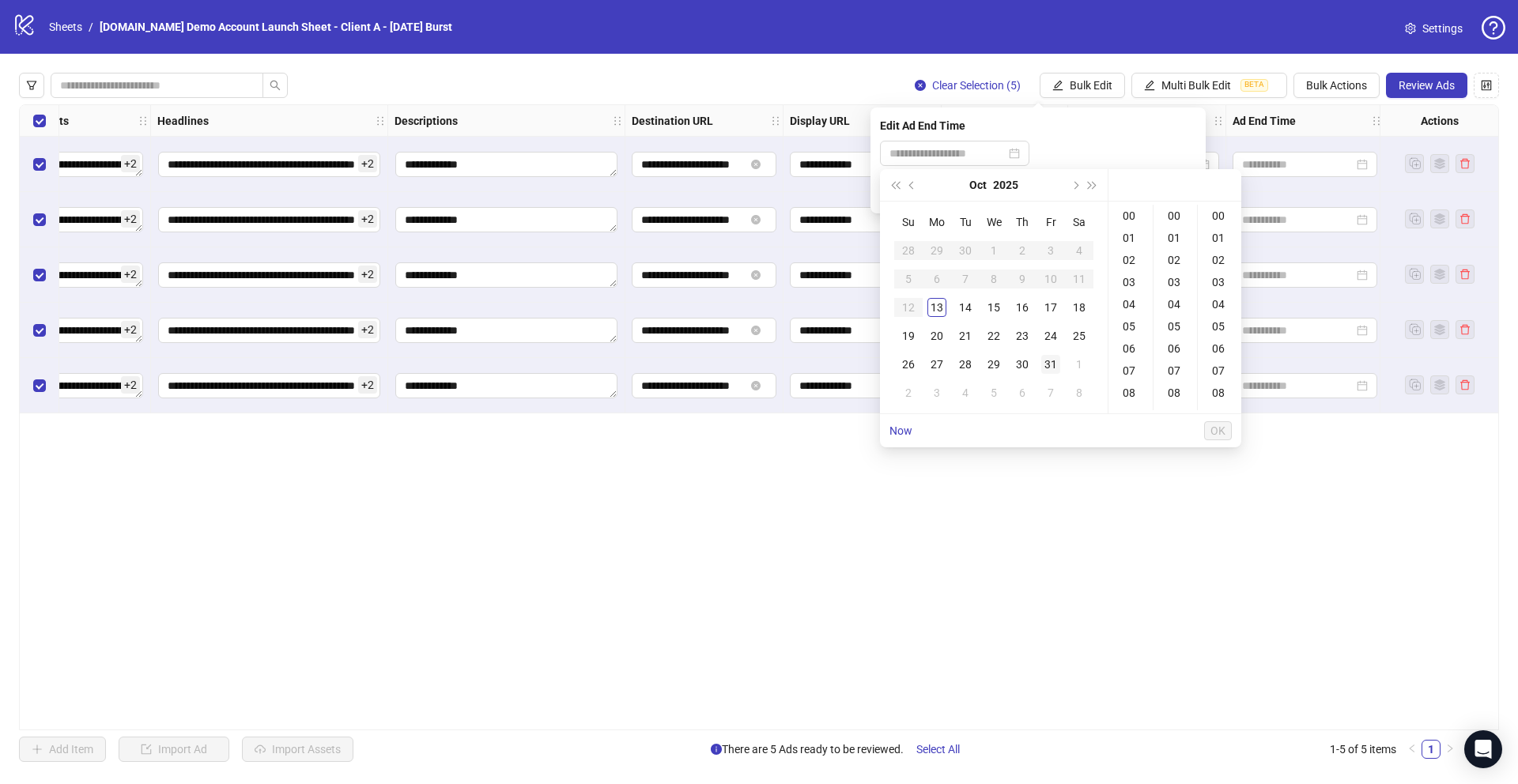
click at [1049, 363] on div "31" at bounding box center [1050, 364] width 19 height 19
click at [1130, 393] on div "08" at bounding box center [1130, 393] width 38 height 22
type input "**********"
click at [1218, 431] on span "OK" at bounding box center [1218, 431] width 15 height 13
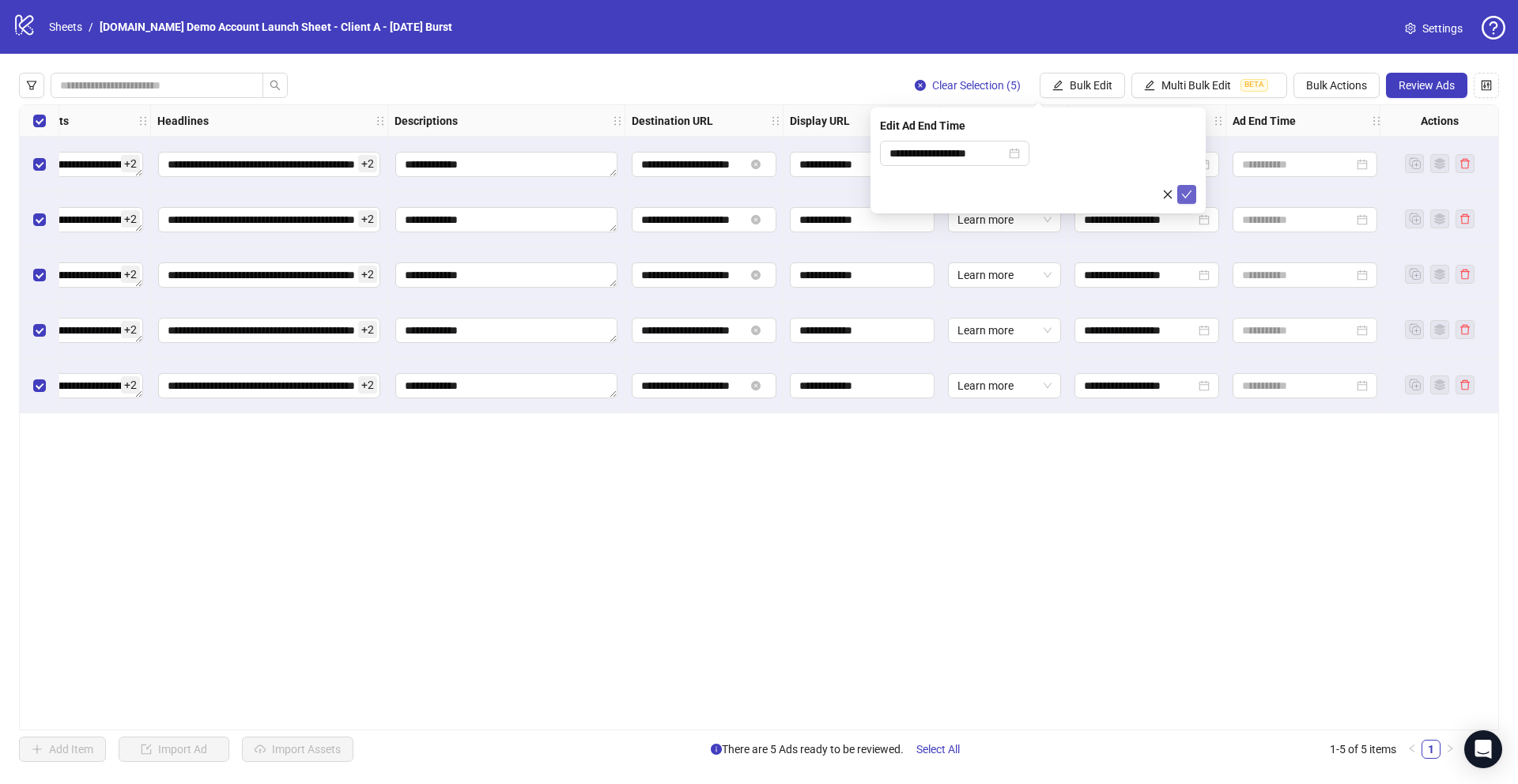
click at [1184, 191] on icon "check" at bounding box center [1187, 194] width 11 height 11
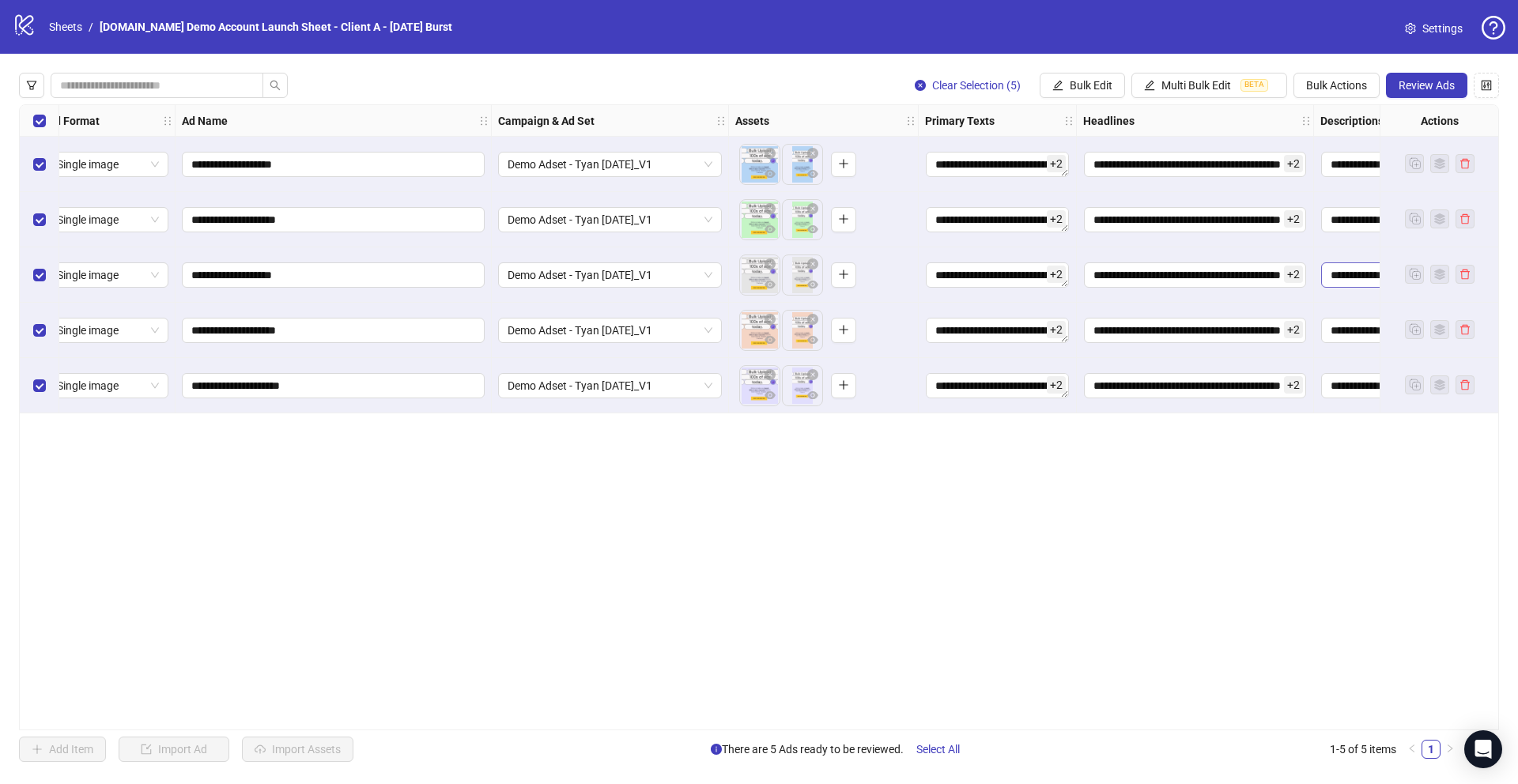
scroll to position [0, 0]
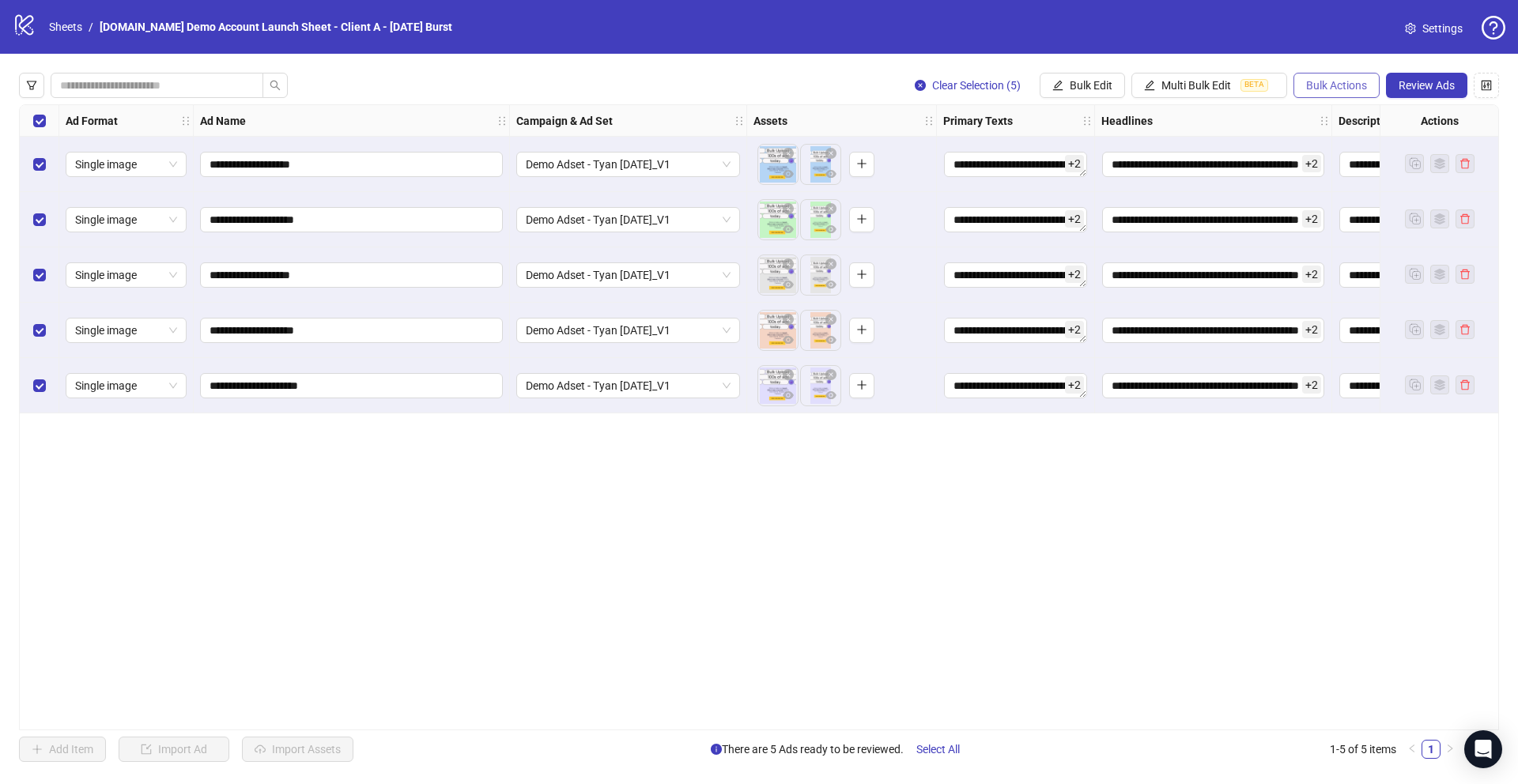
click at [1311, 90] on span "Bulk Actions" at bounding box center [1337, 86] width 61 height 13
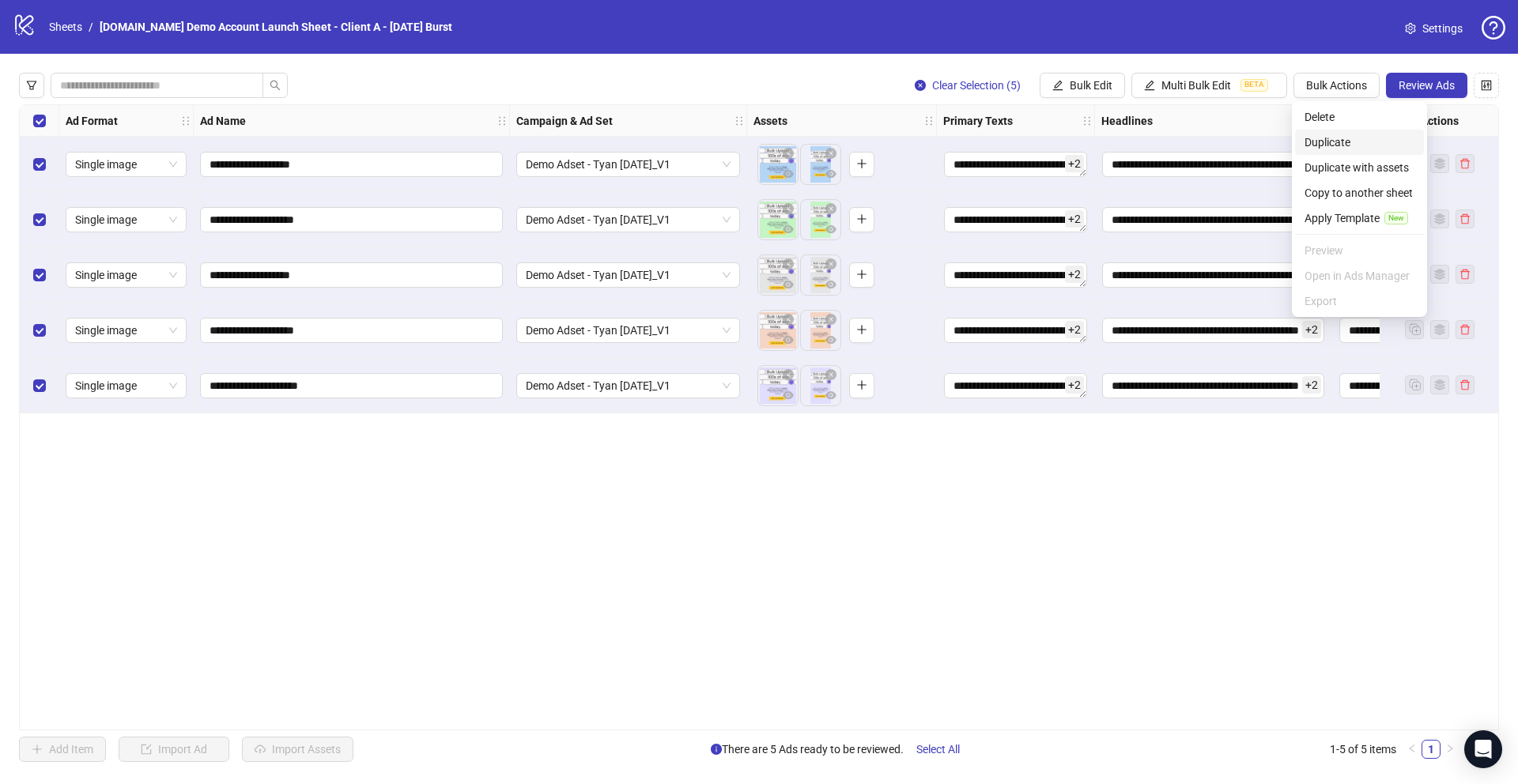
click at [1327, 144] on span "Duplicate" at bounding box center [1359, 142] width 110 height 17
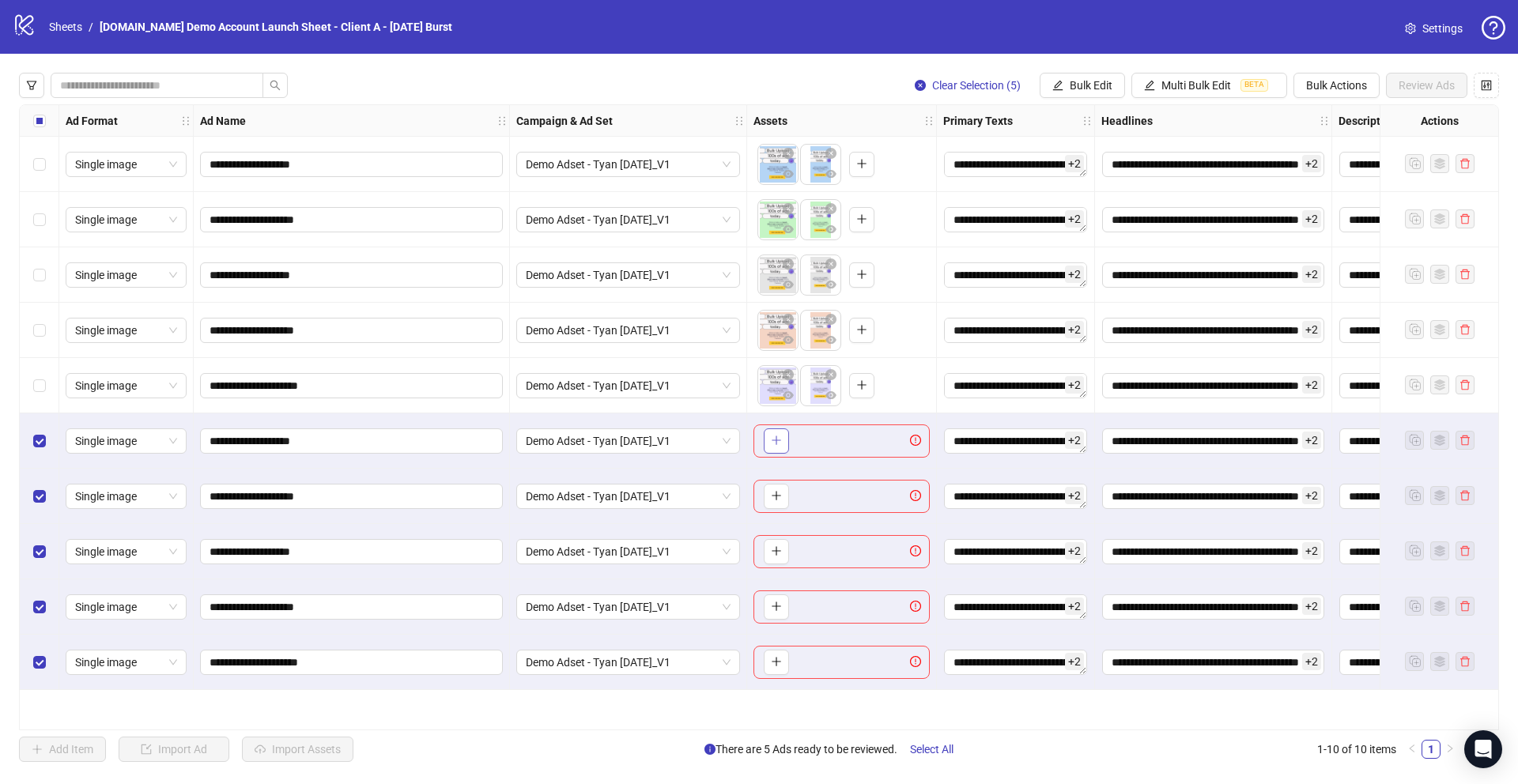
click at [773, 444] on icon "plus" at bounding box center [776, 440] width 11 height 11
click at [1329, 86] on span "Bulk Actions" at bounding box center [1337, 86] width 61 height 13
click at [1314, 111] on span "Delete" at bounding box center [1359, 117] width 110 height 17
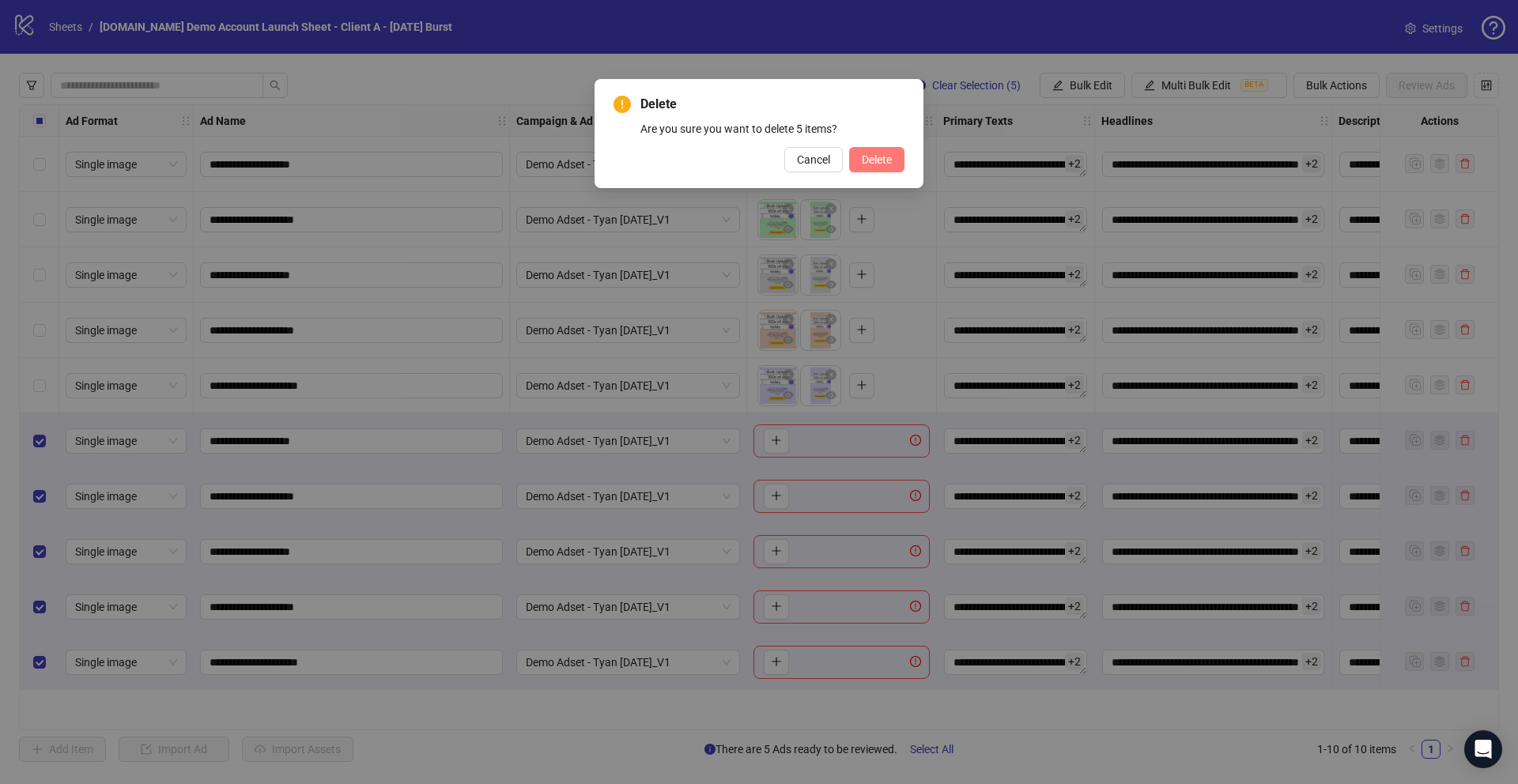
click at [875, 162] on span "Delete" at bounding box center [876, 160] width 30 height 13
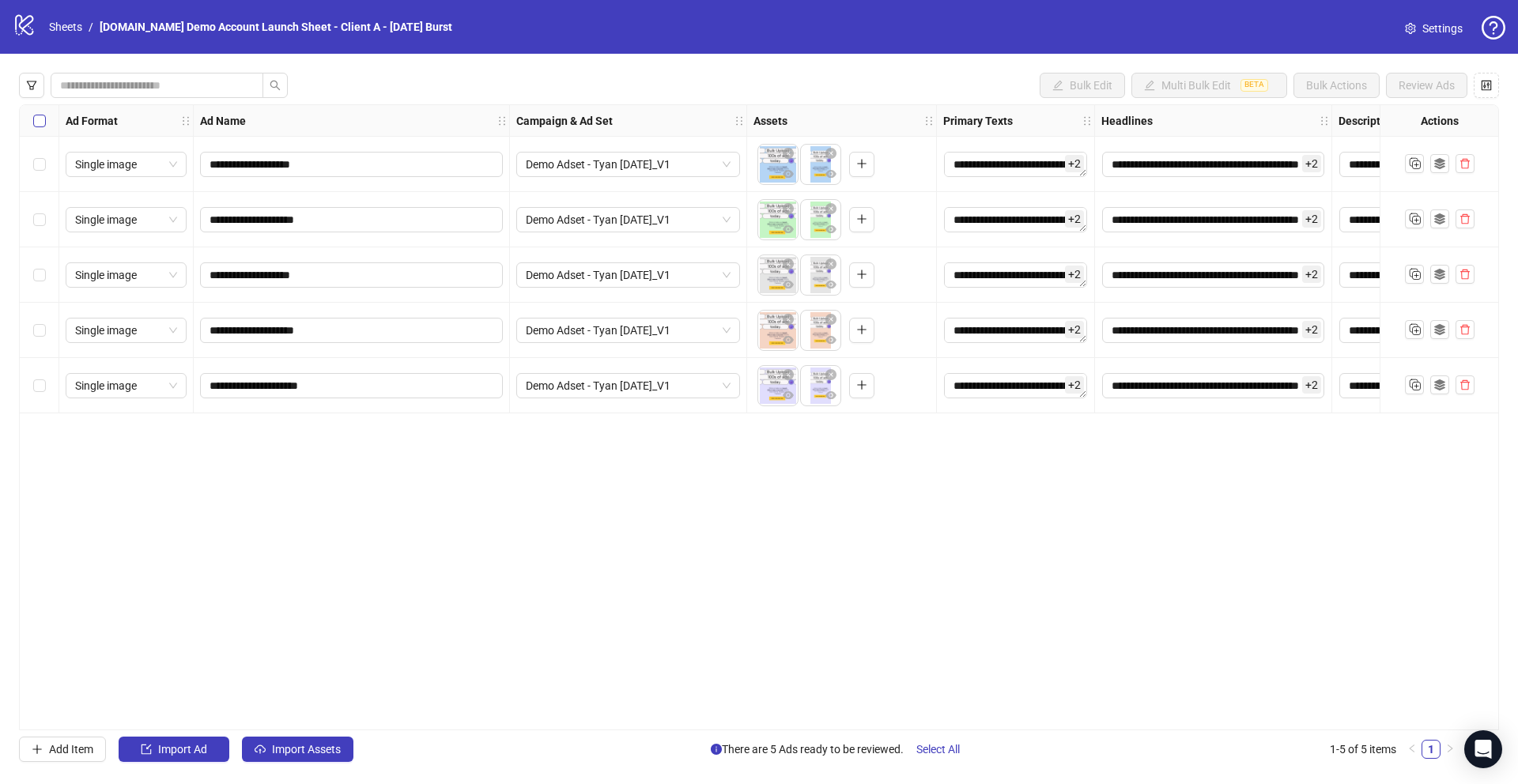
click at [44, 112] on label "Select all rows" at bounding box center [40, 121] width 13 height 17
click at [37, 127] on label "Select all rows" at bounding box center [40, 121] width 13 height 17
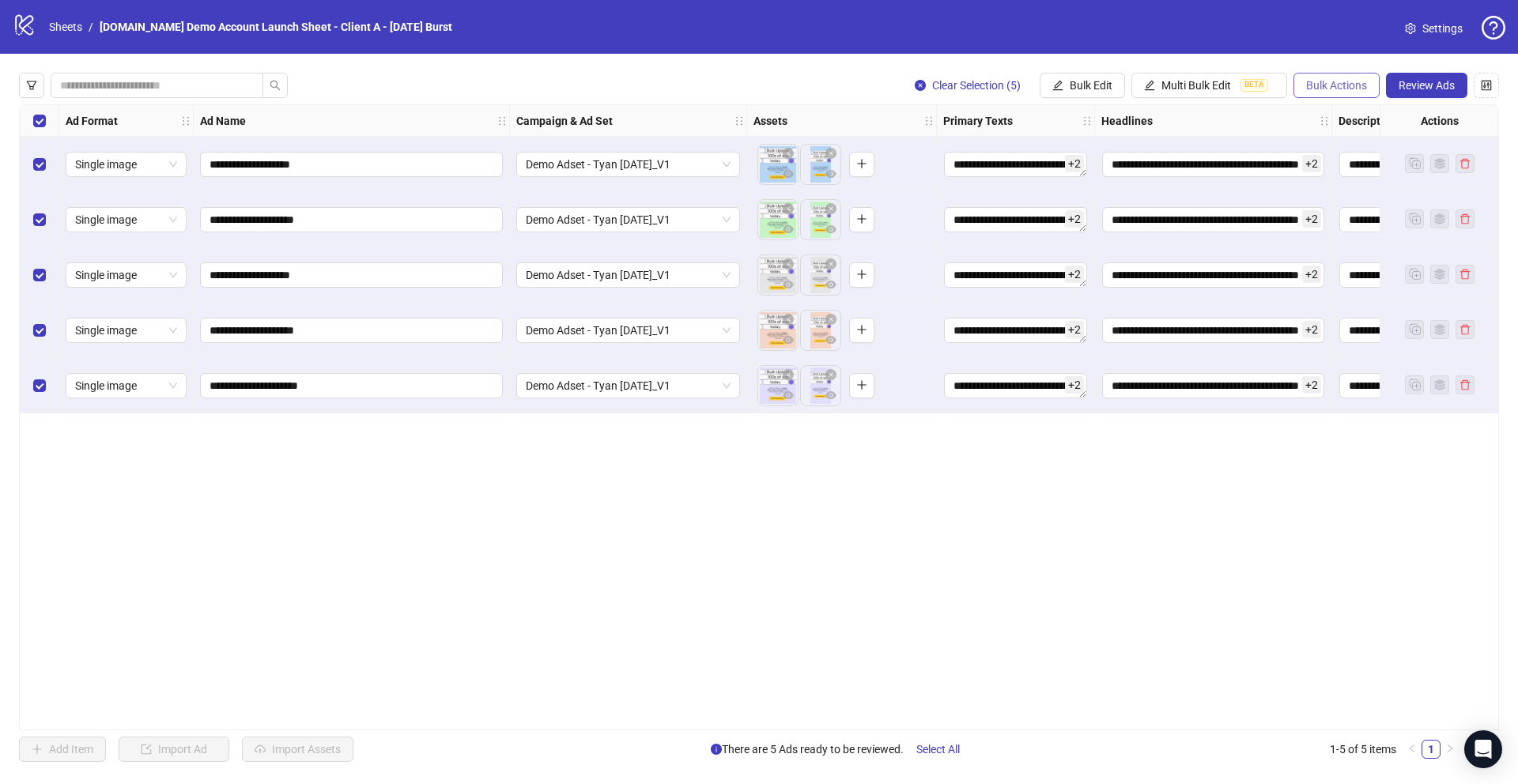
click at [1327, 80] on span "Bulk Actions" at bounding box center [1337, 86] width 61 height 13
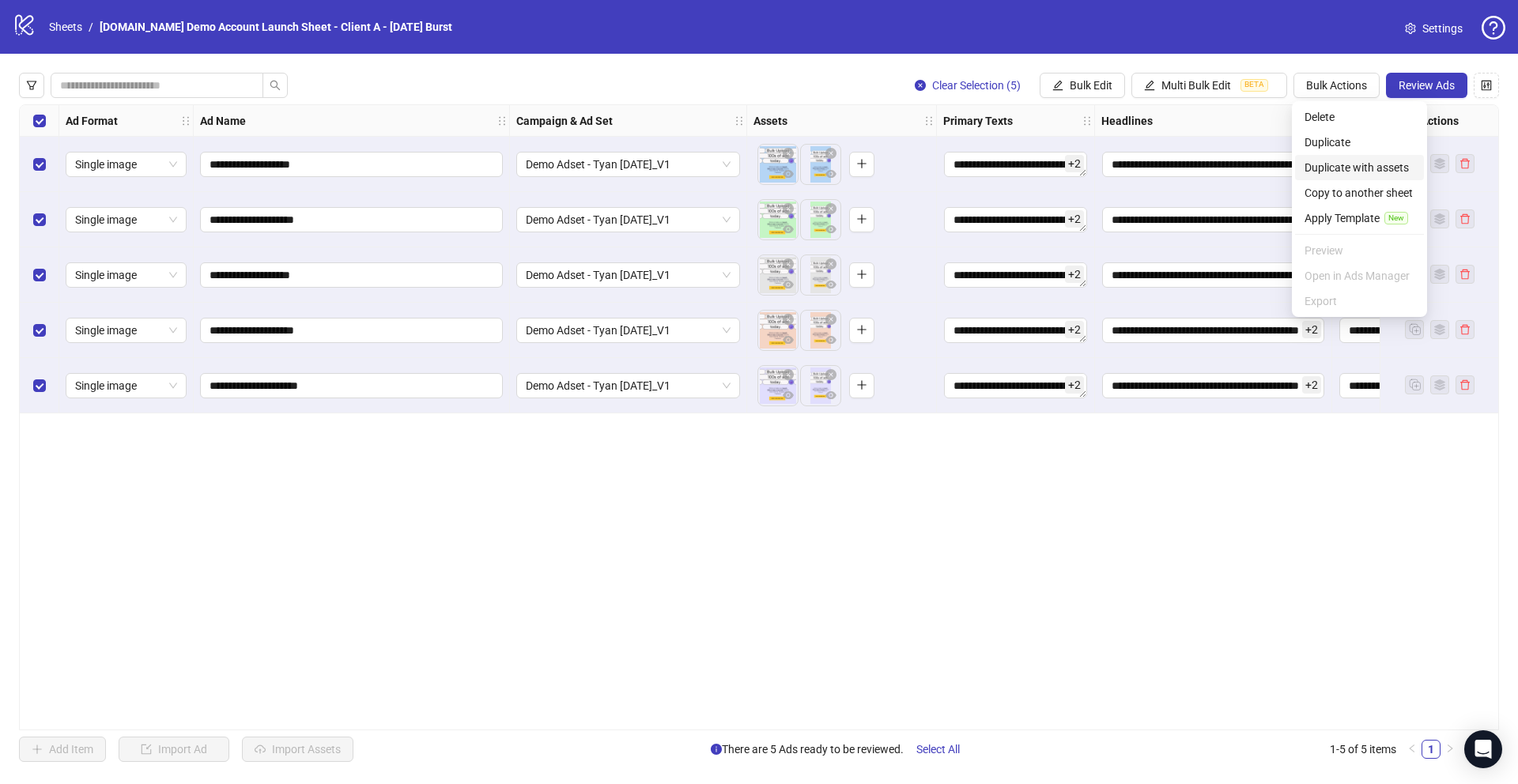
click at [1347, 170] on span "Duplicate with assets" at bounding box center [1359, 167] width 110 height 17
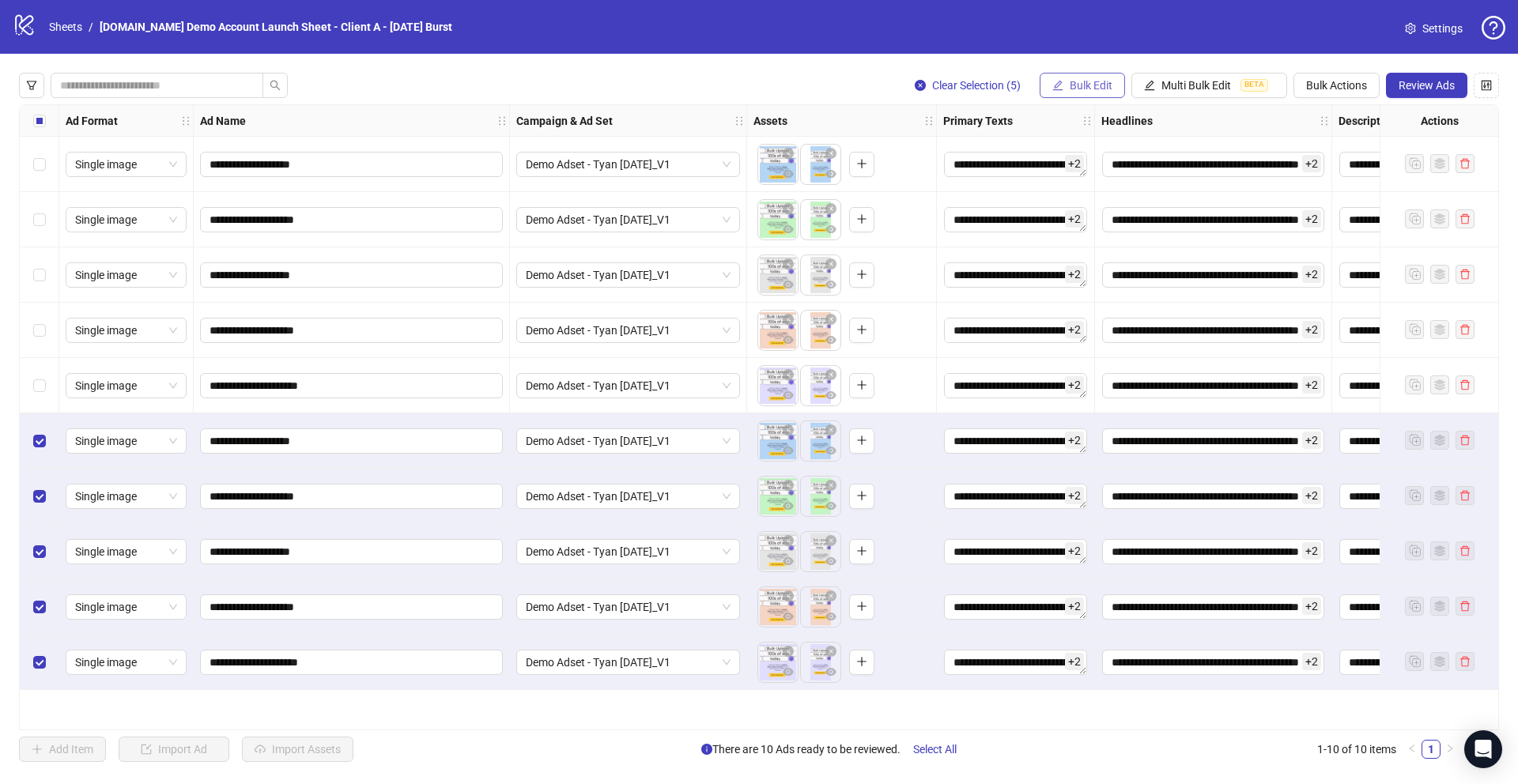
click at [1071, 86] on span "Bulk Edit" at bounding box center [1091, 86] width 42 height 13
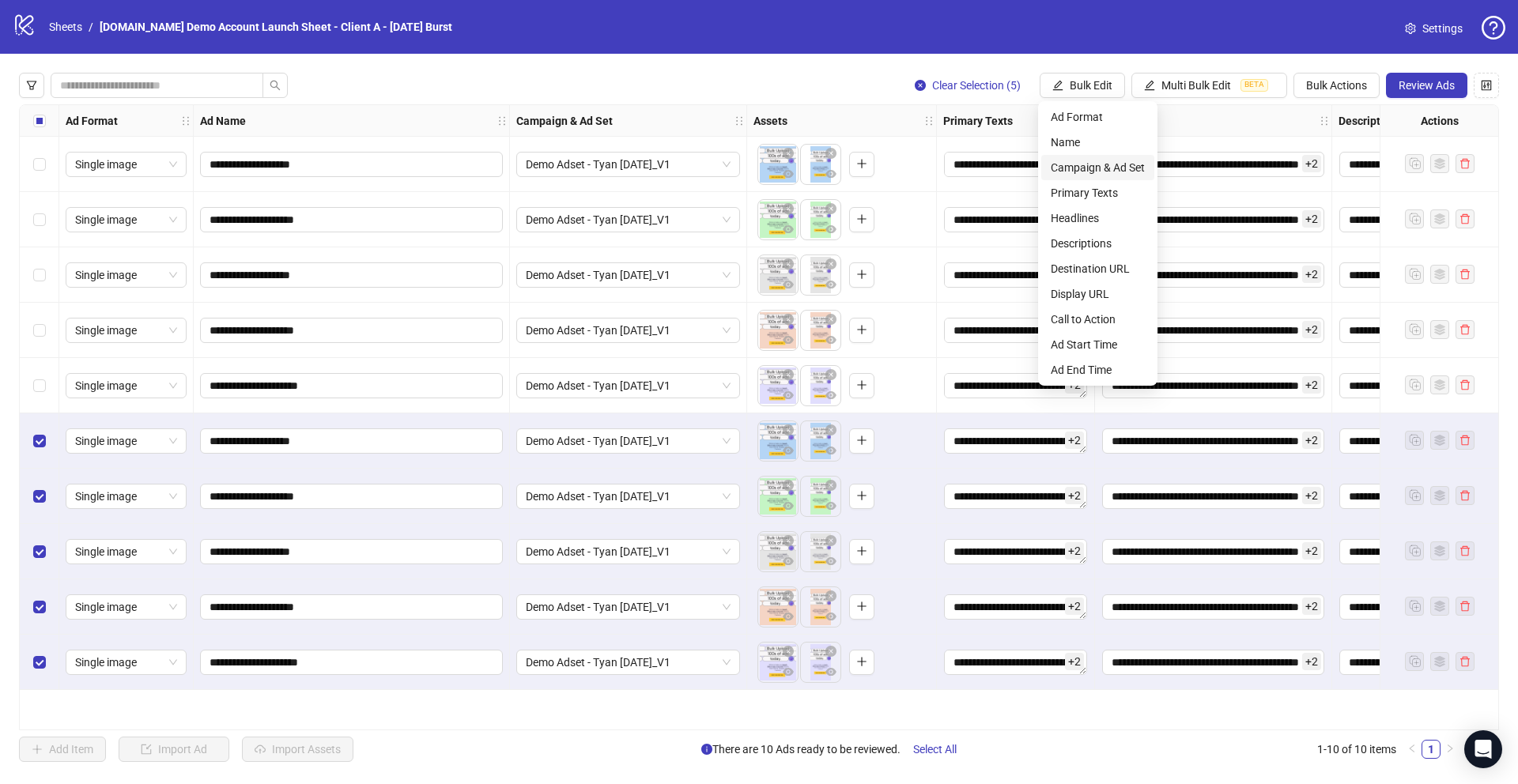
click at [1065, 170] on span "Campaign & Ad Set" at bounding box center [1097, 167] width 94 height 17
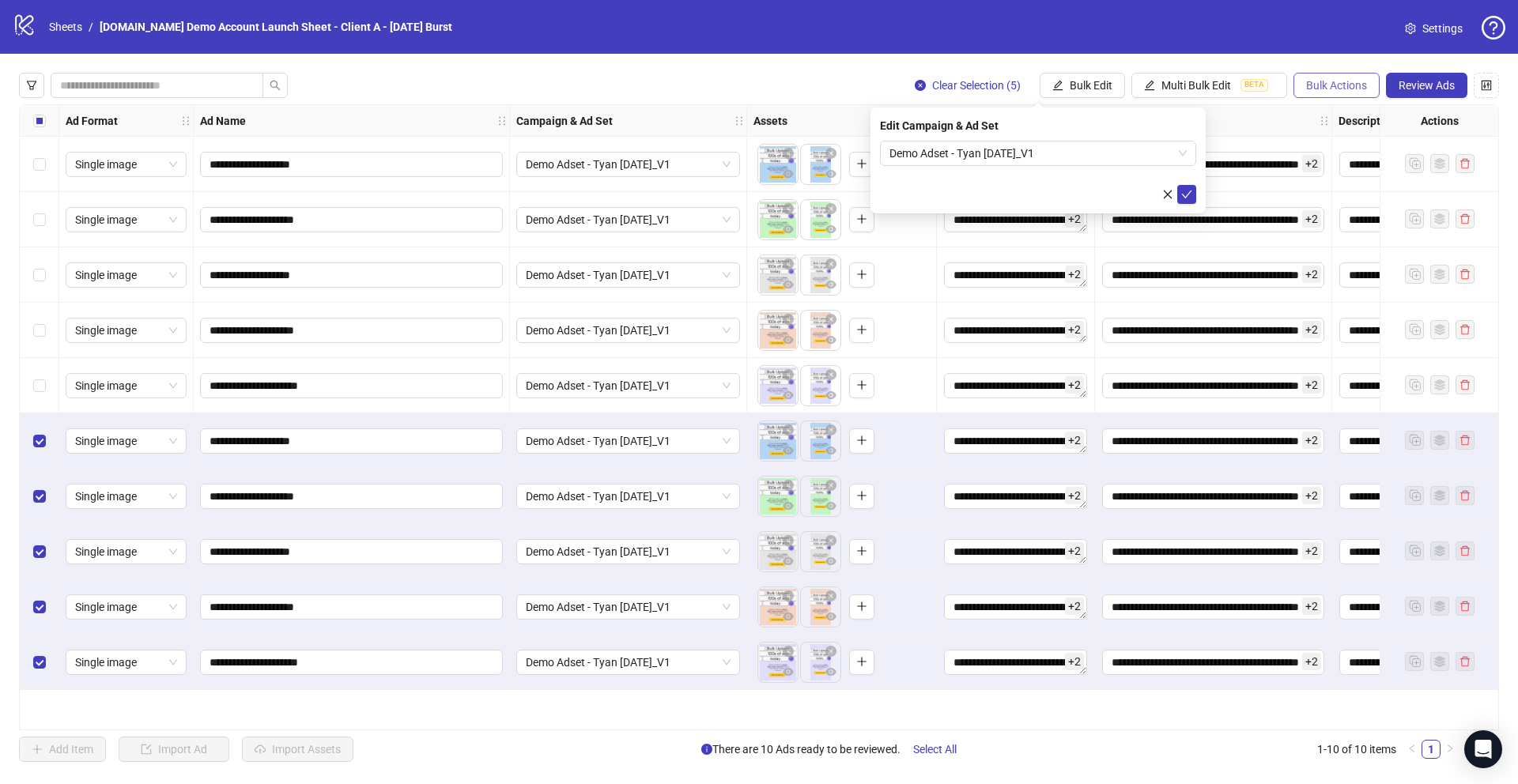
click at [1339, 90] on span "Bulk Actions" at bounding box center [1337, 86] width 61 height 13
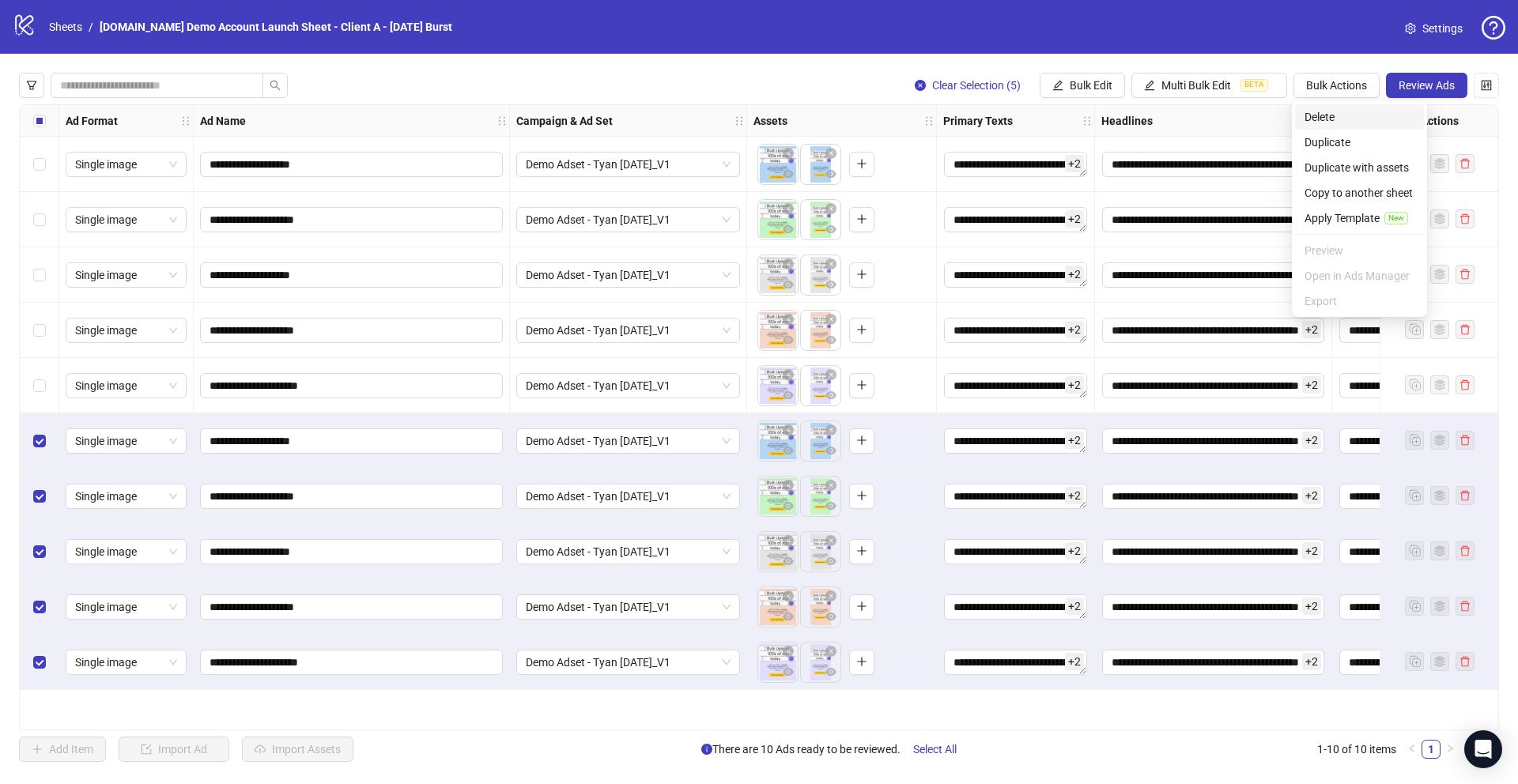
click at [1314, 119] on span "Delete" at bounding box center [1359, 117] width 110 height 17
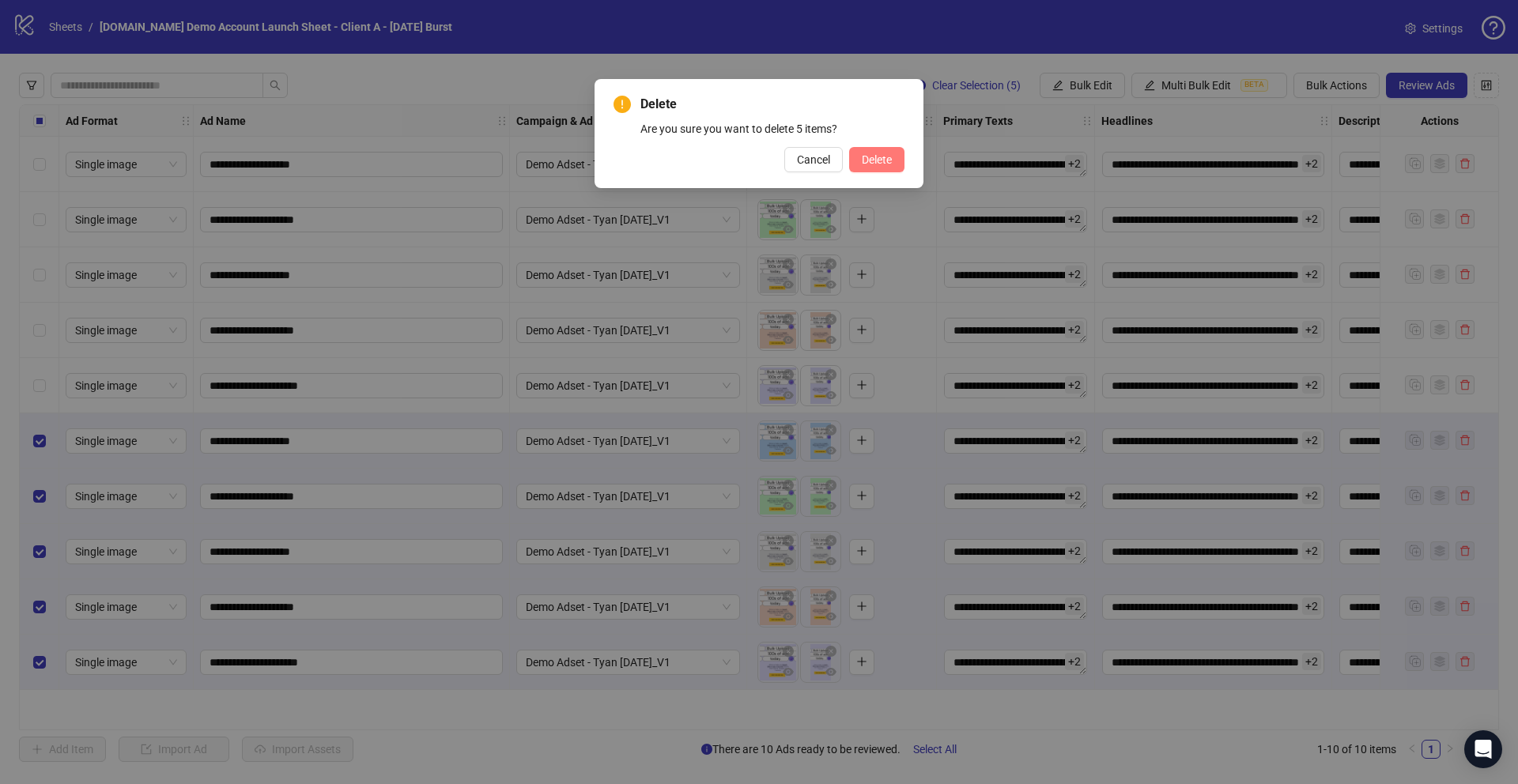
click at [866, 162] on span "Delete" at bounding box center [876, 160] width 30 height 13
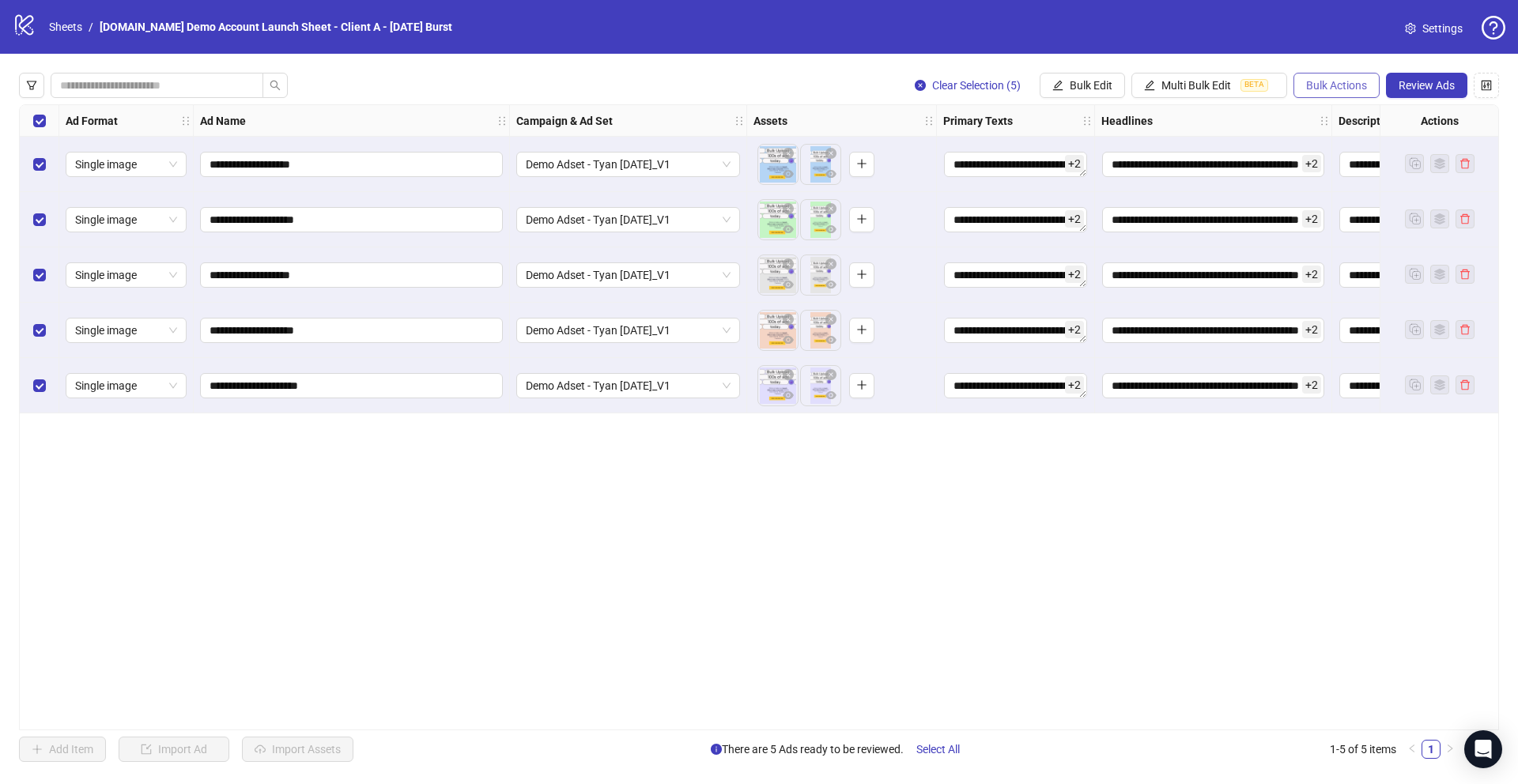
click at [1330, 87] on span "Bulk Actions" at bounding box center [1337, 86] width 61 height 13
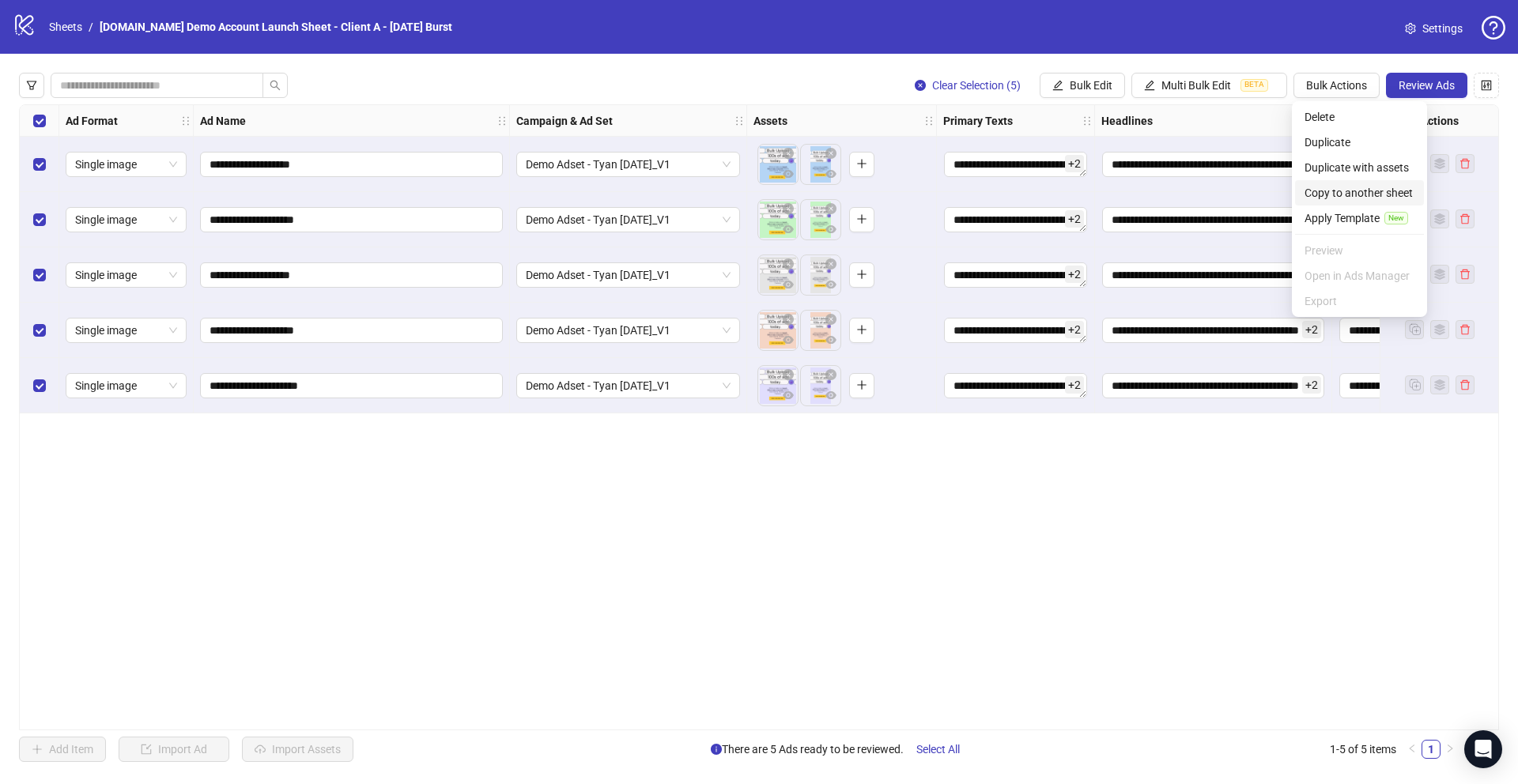
click at [1334, 188] on span "Copy to another sheet" at bounding box center [1359, 192] width 110 height 17
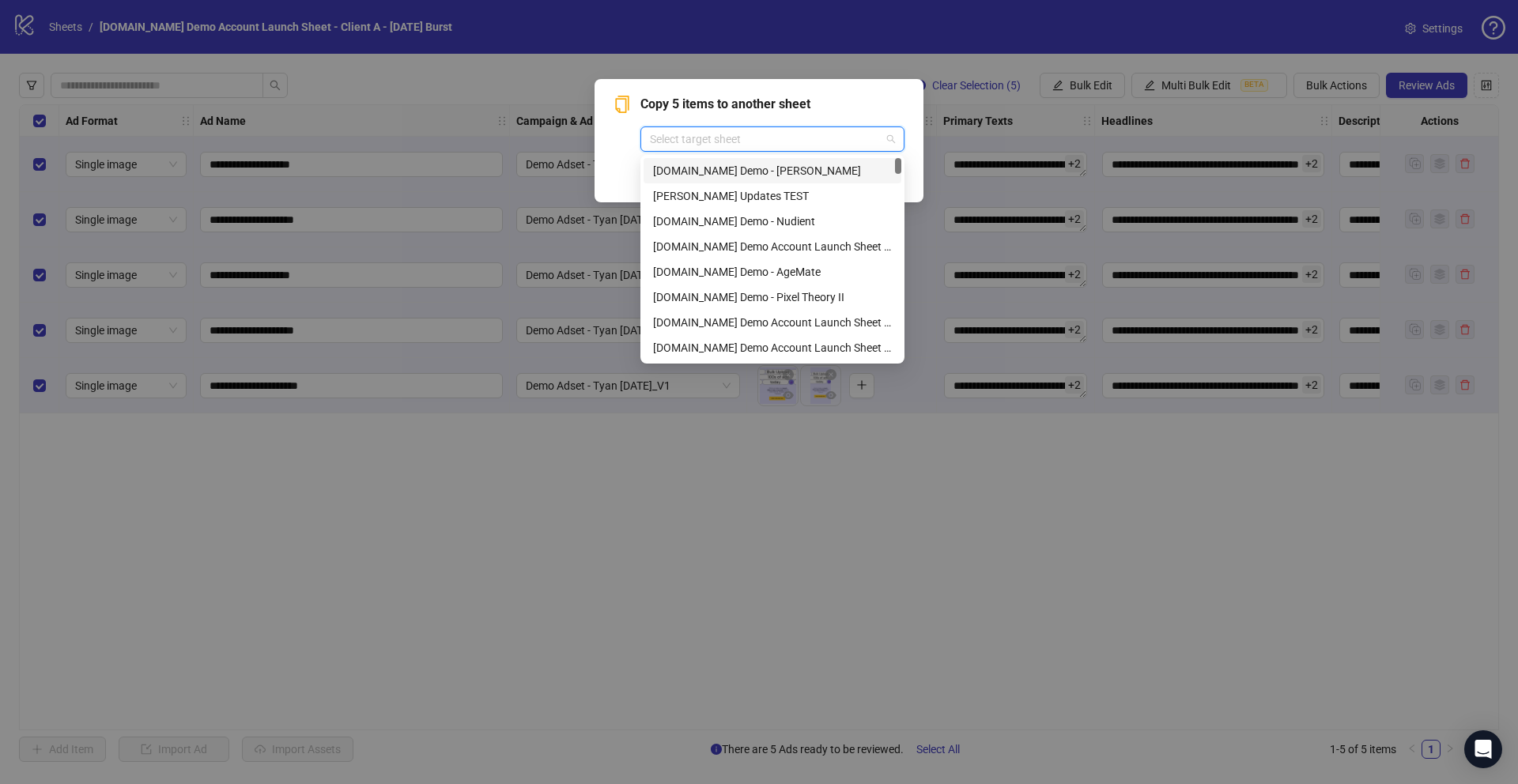
click at [685, 133] on input "search" at bounding box center [765, 139] width 231 height 24
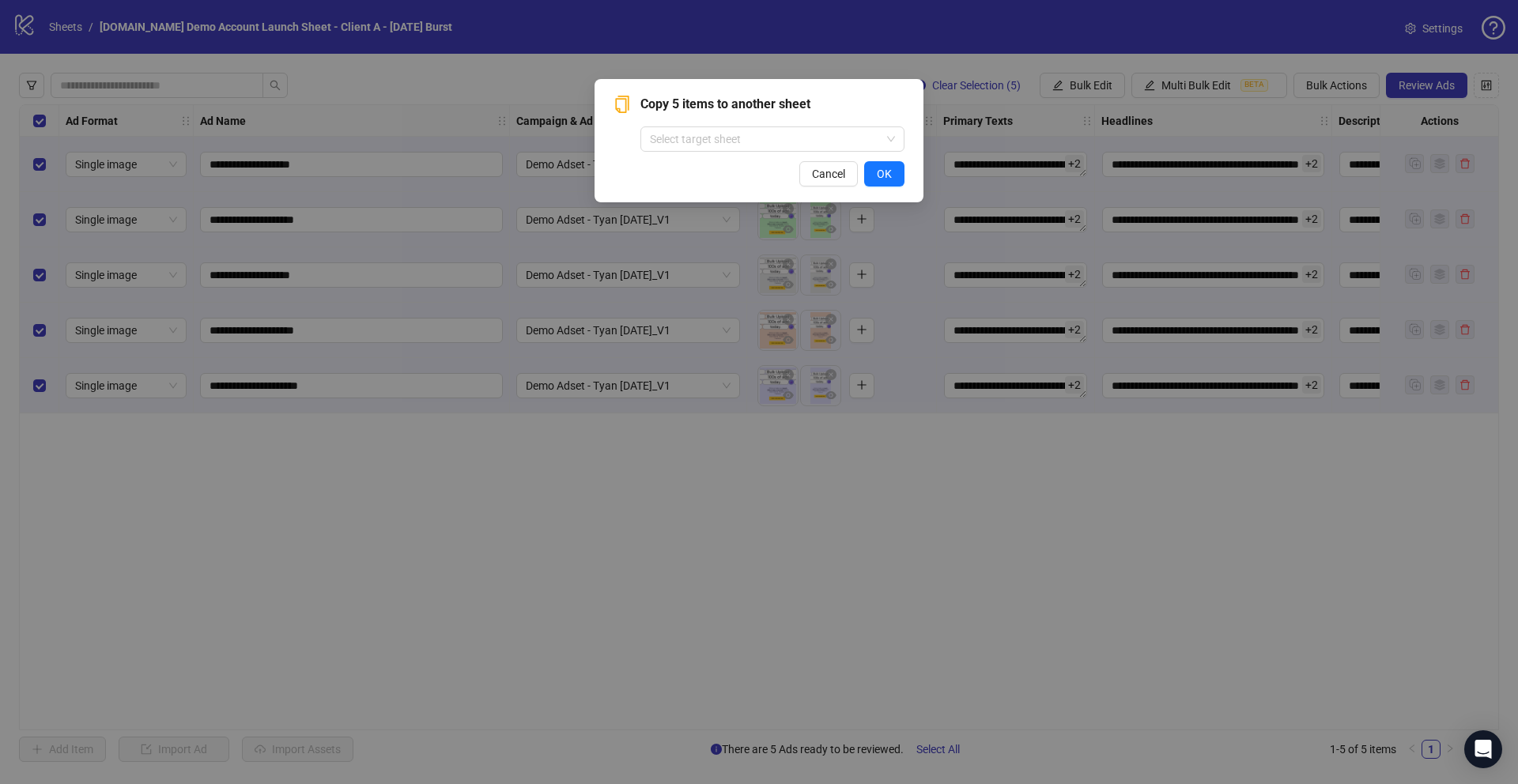
click at [619, 156] on div "Copy 5 items to another sheet Select target sheet Cancel OK" at bounding box center [759, 141] width 291 height 92
click at [826, 176] on span "Cancel" at bounding box center [829, 174] width 33 height 13
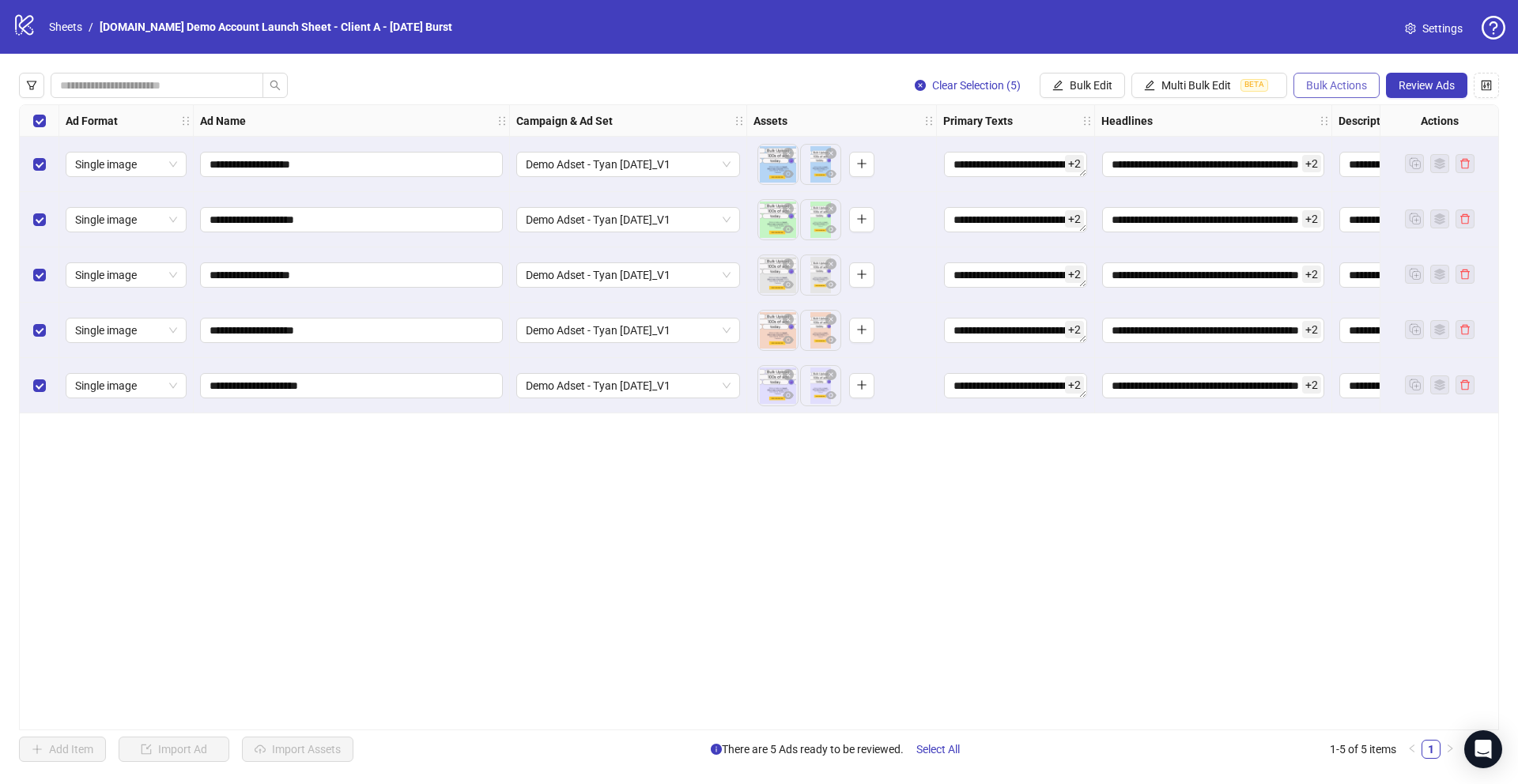
click at [1348, 84] on span "Bulk Actions" at bounding box center [1337, 86] width 61 height 13
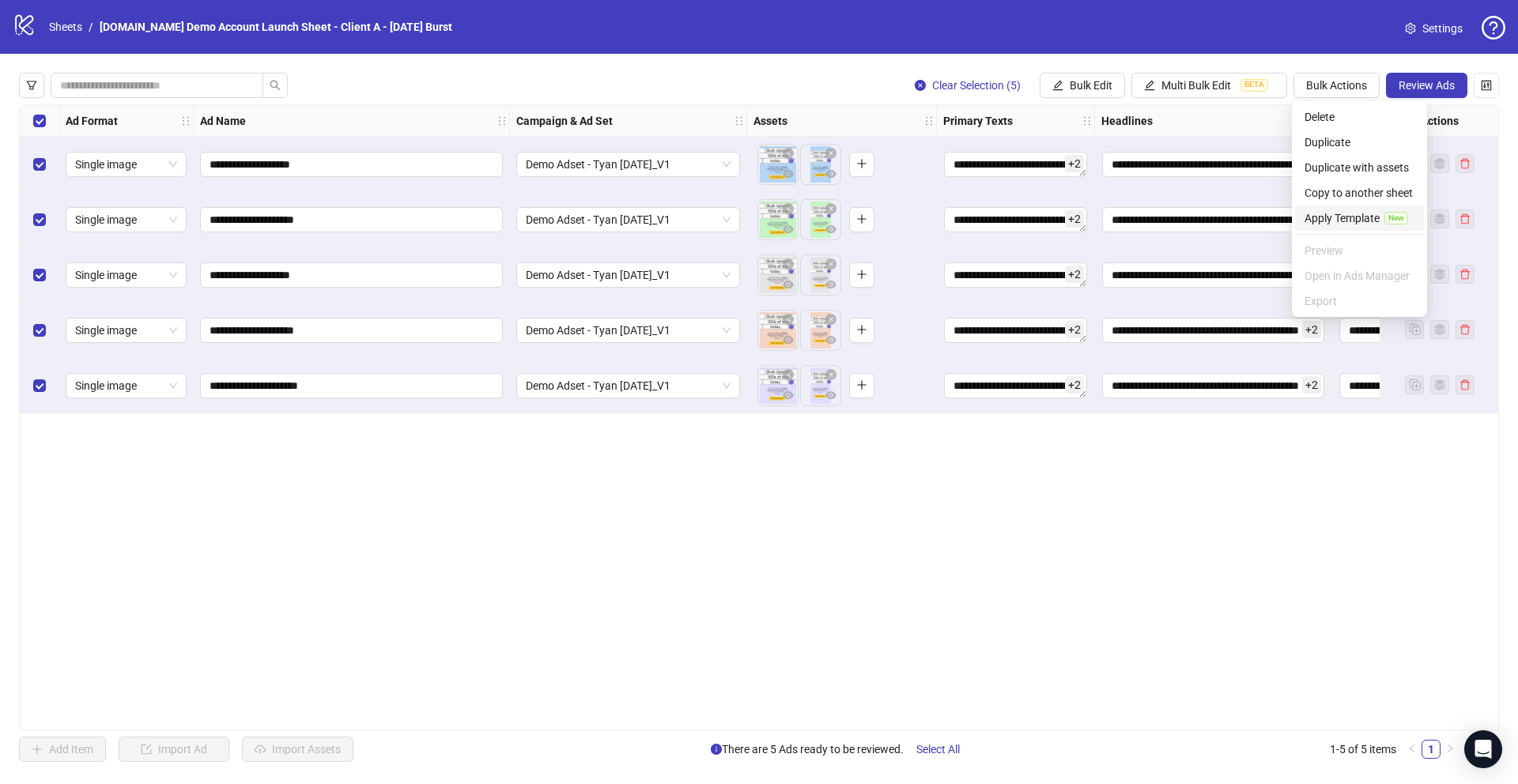
click at [1330, 221] on span "Apply Template" at bounding box center [1342, 218] width 75 height 17
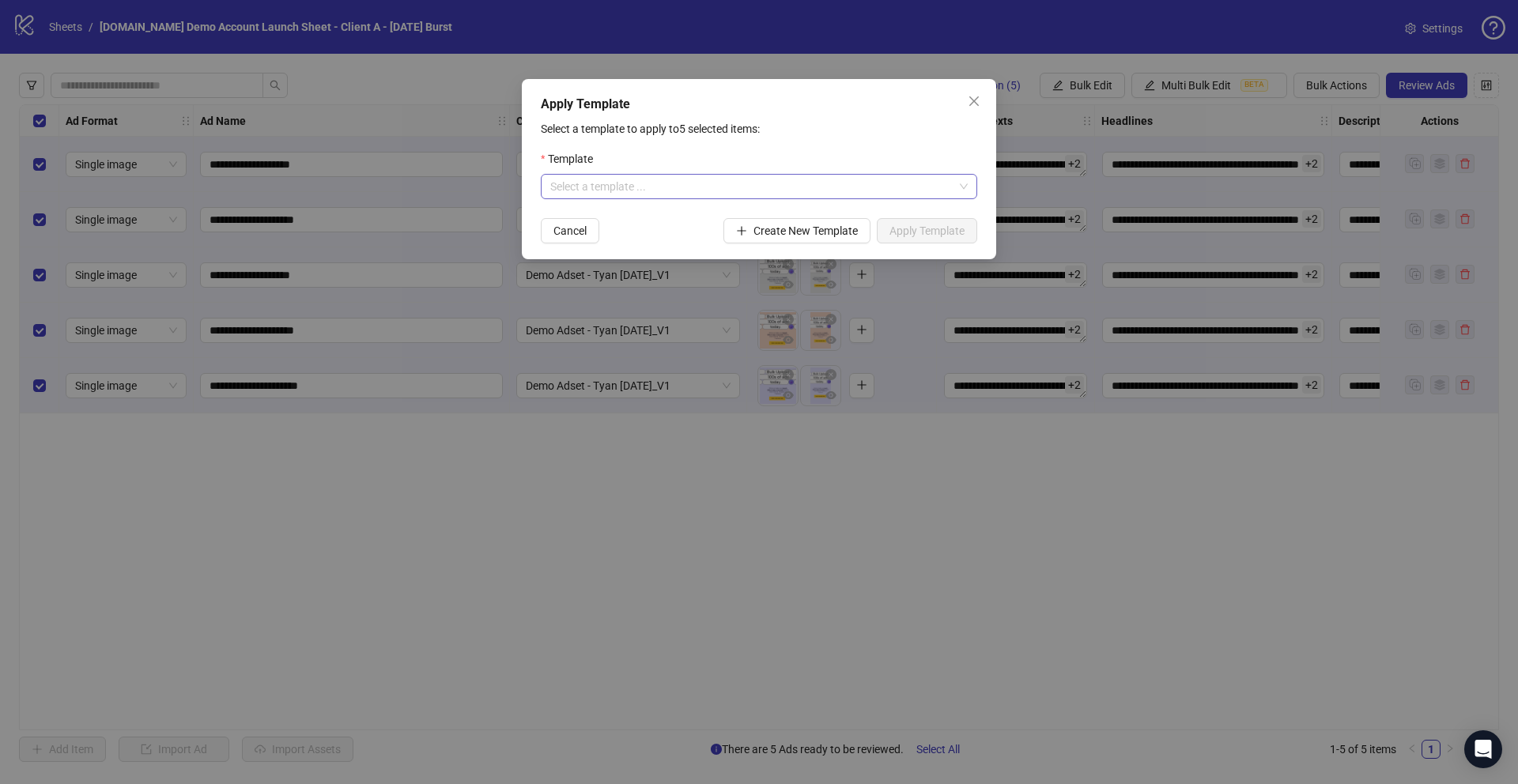
click at [590, 189] on input "search" at bounding box center [752, 187] width 403 height 24
click at [610, 219] on div "Demo Template" at bounding box center [759, 218] width 411 height 17
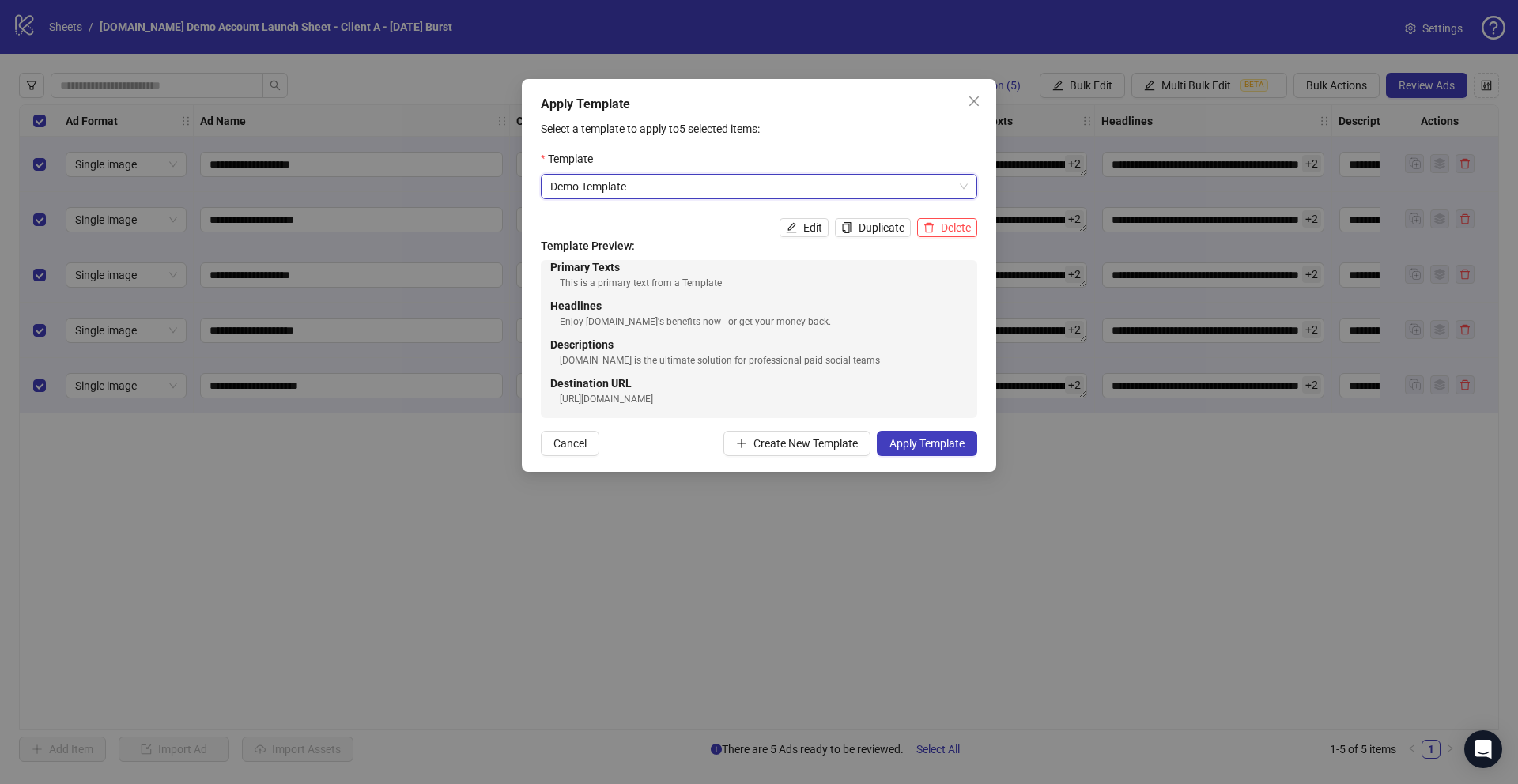
scroll to position [13, 0]
click at [898, 438] on span "Apply Template" at bounding box center [927, 444] width 75 height 13
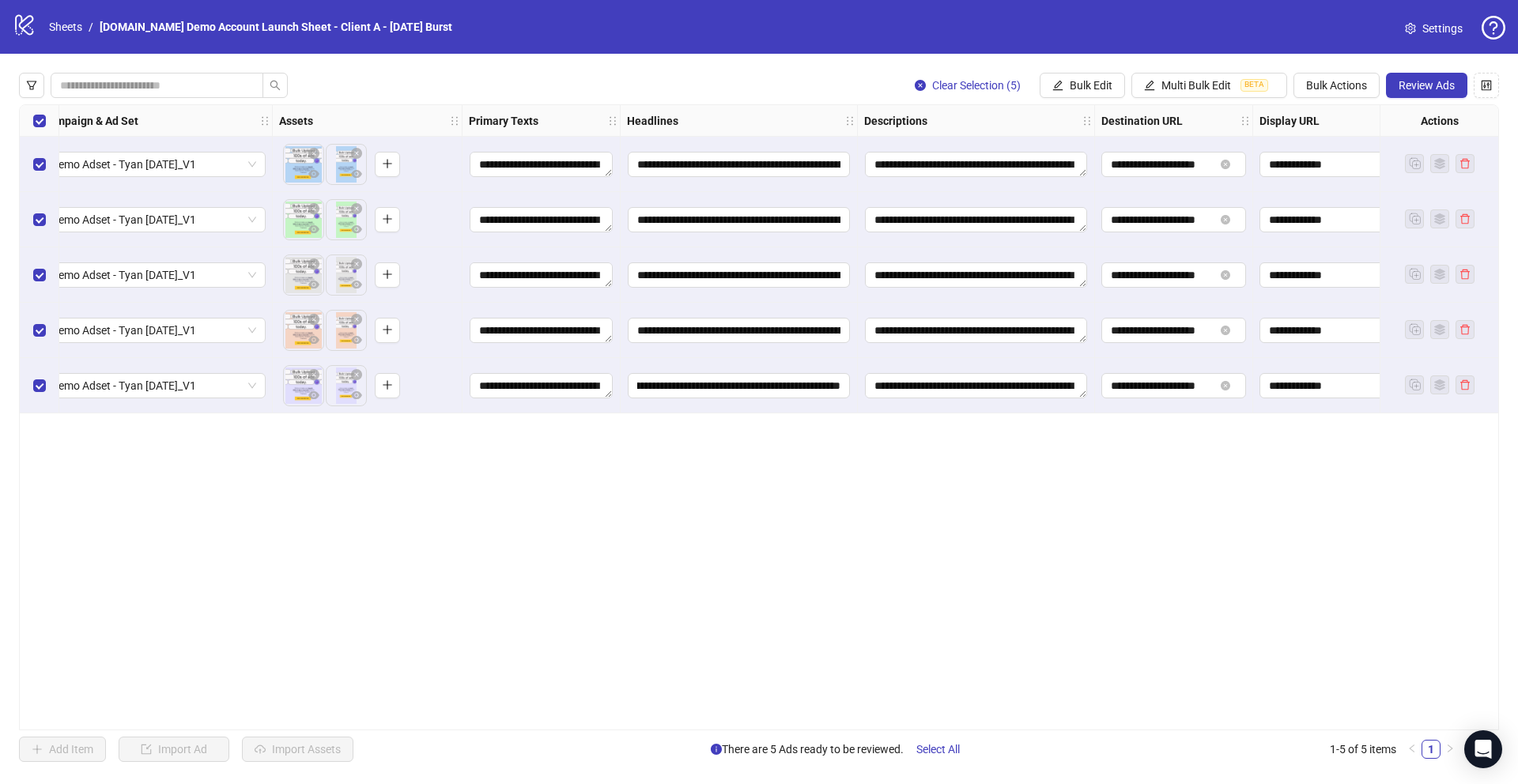
scroll to position [0, 475]
click at [1327, 88] on span "Bulk Actions" at bounding box center [1337, 86] width 61 height 13
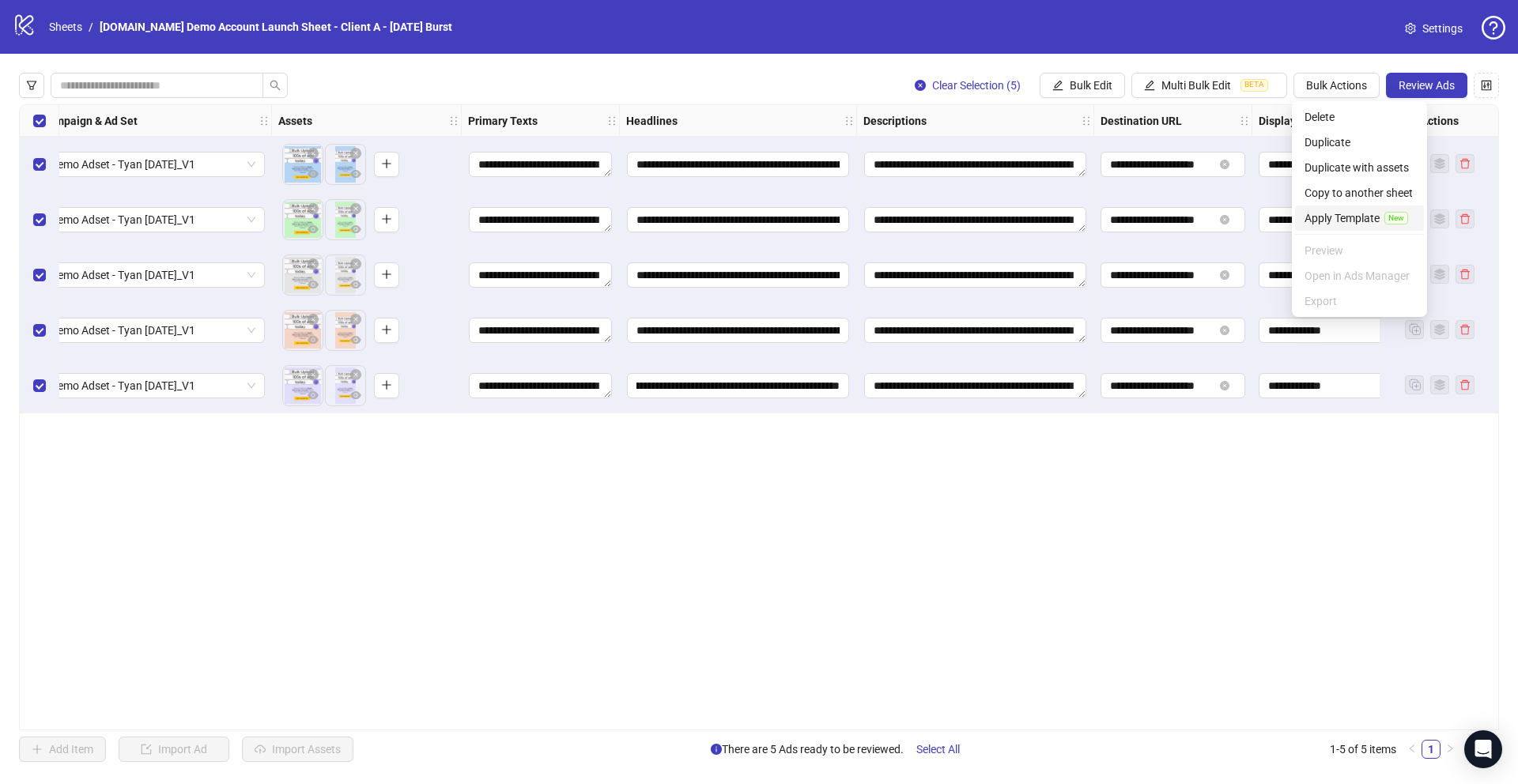
click at [1328, 210] on span "Apply Template" at bounding box center [1342, 218] width 75 height 17
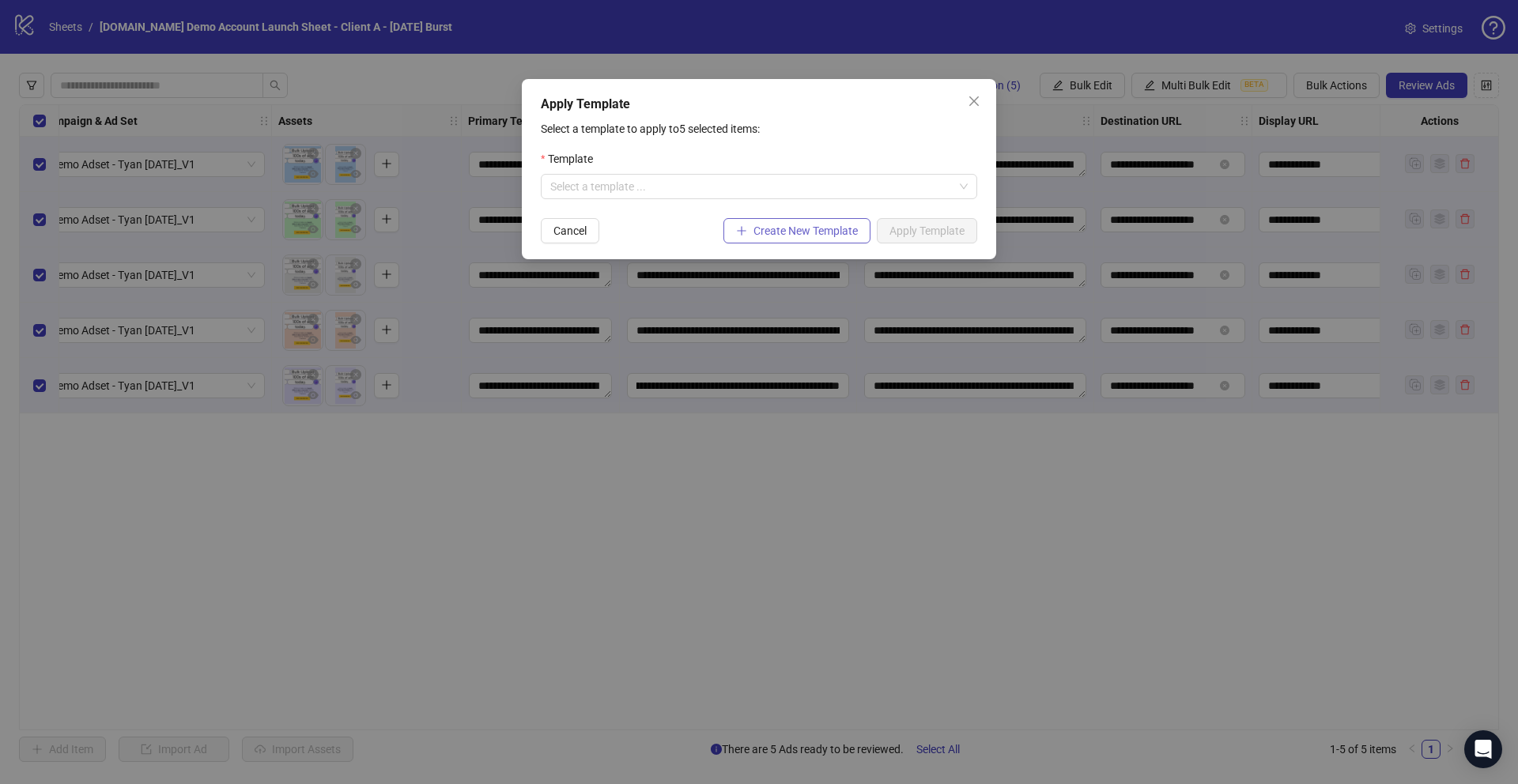
click at [762, 231] on span "Create New Template" at bounding box center [805, 231] width 104 height 13
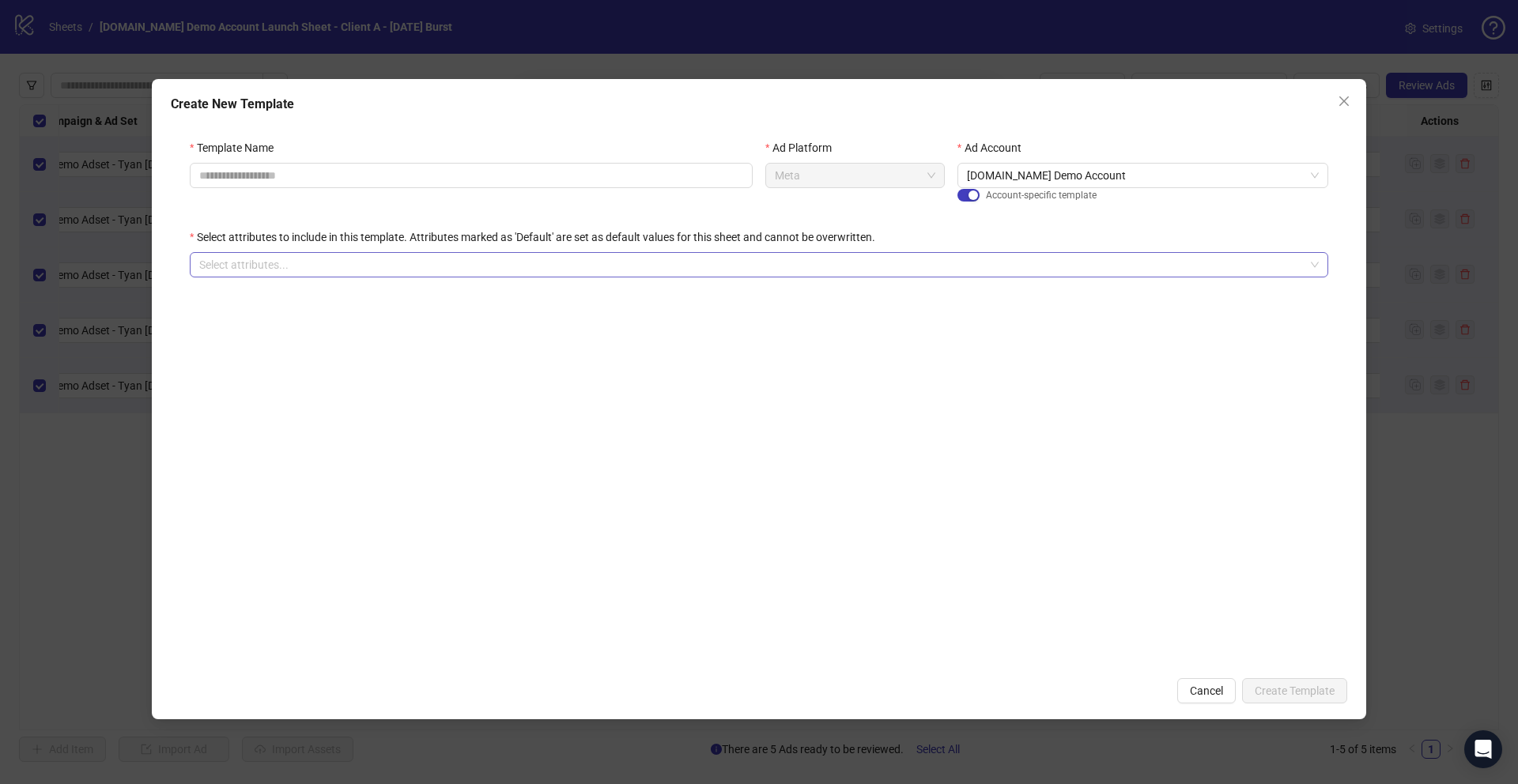
click at [340, 276] on div "Select attributes..." at bounding box center [759, 264] width 1139 height 25
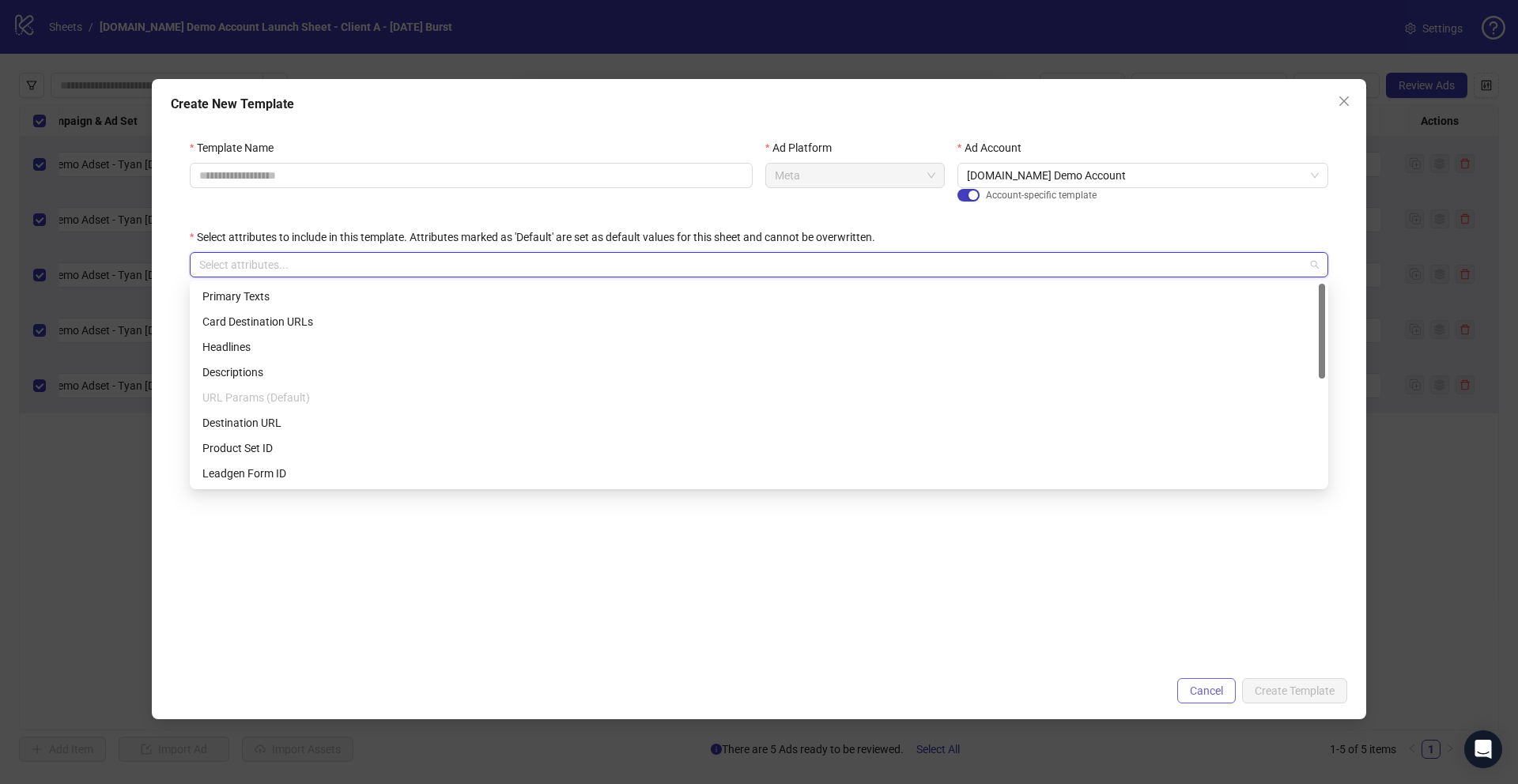
click at [1189, 687] on span "Cancel" at bounding box center [1206, 691] width 33 height 13
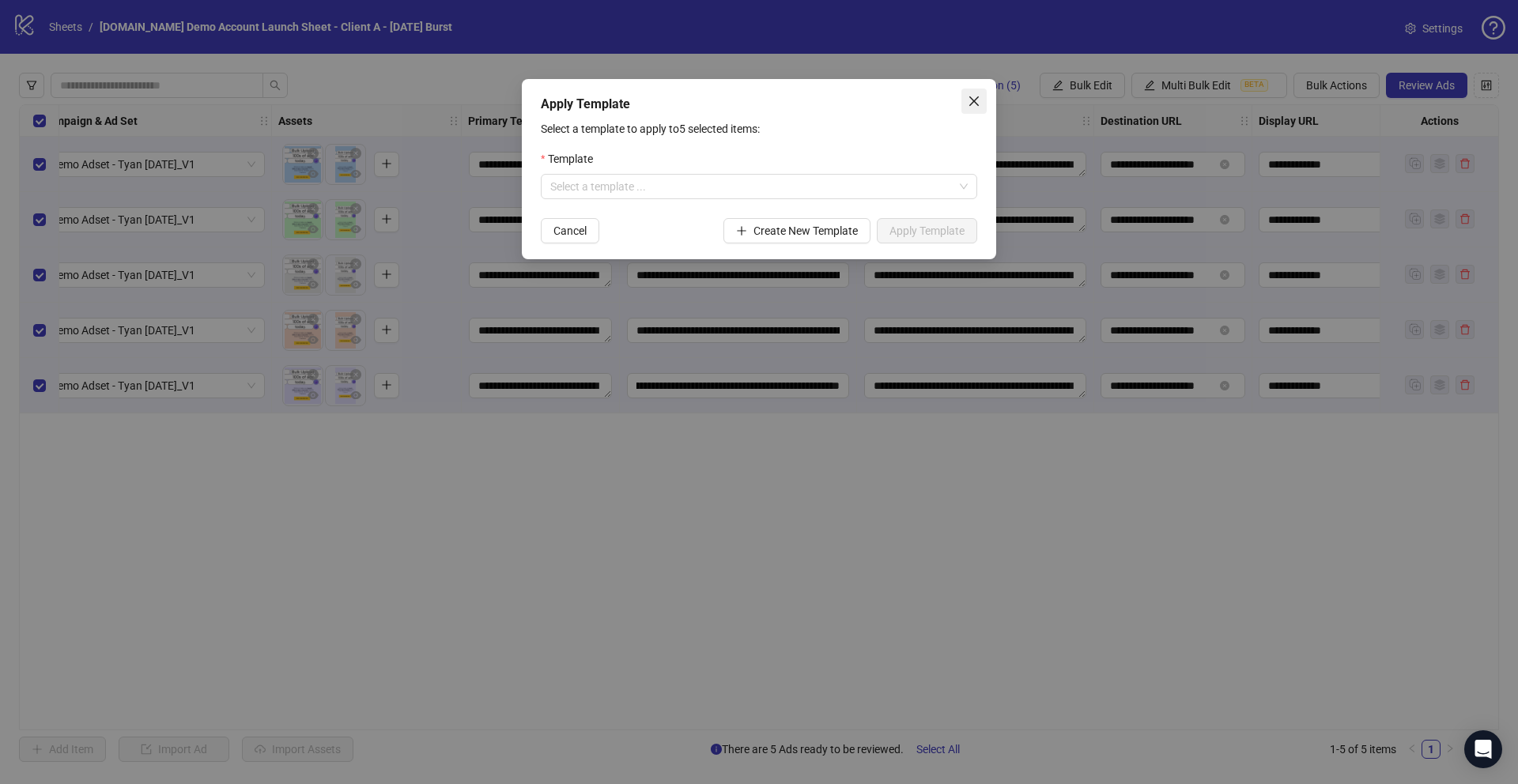
click at [972, 97] on icon "close" at bounding box center [974, 101] width 13 height 13
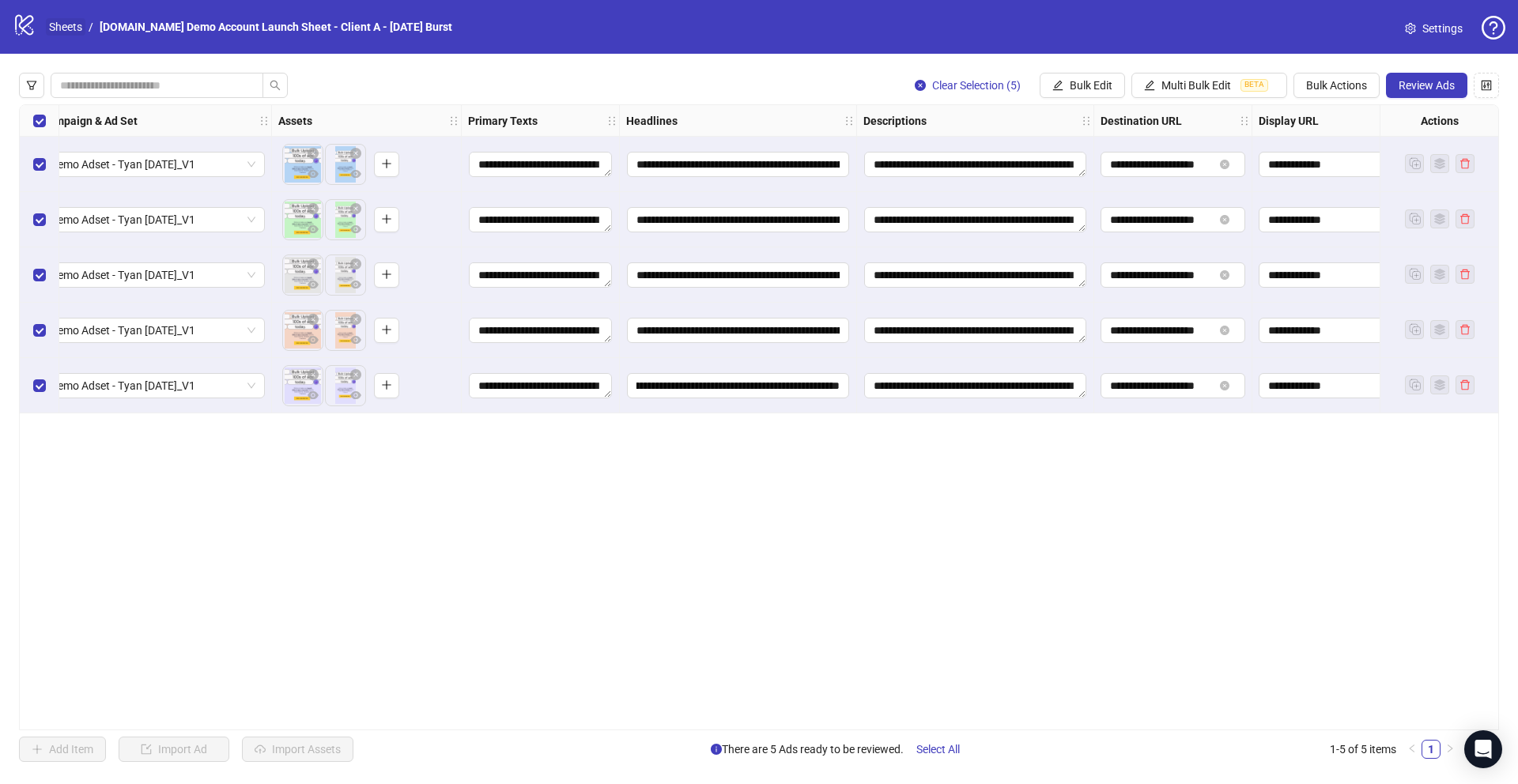
click at [65, 29] on link "Sheets" at bounding box center [65, 27] width 40 height 17
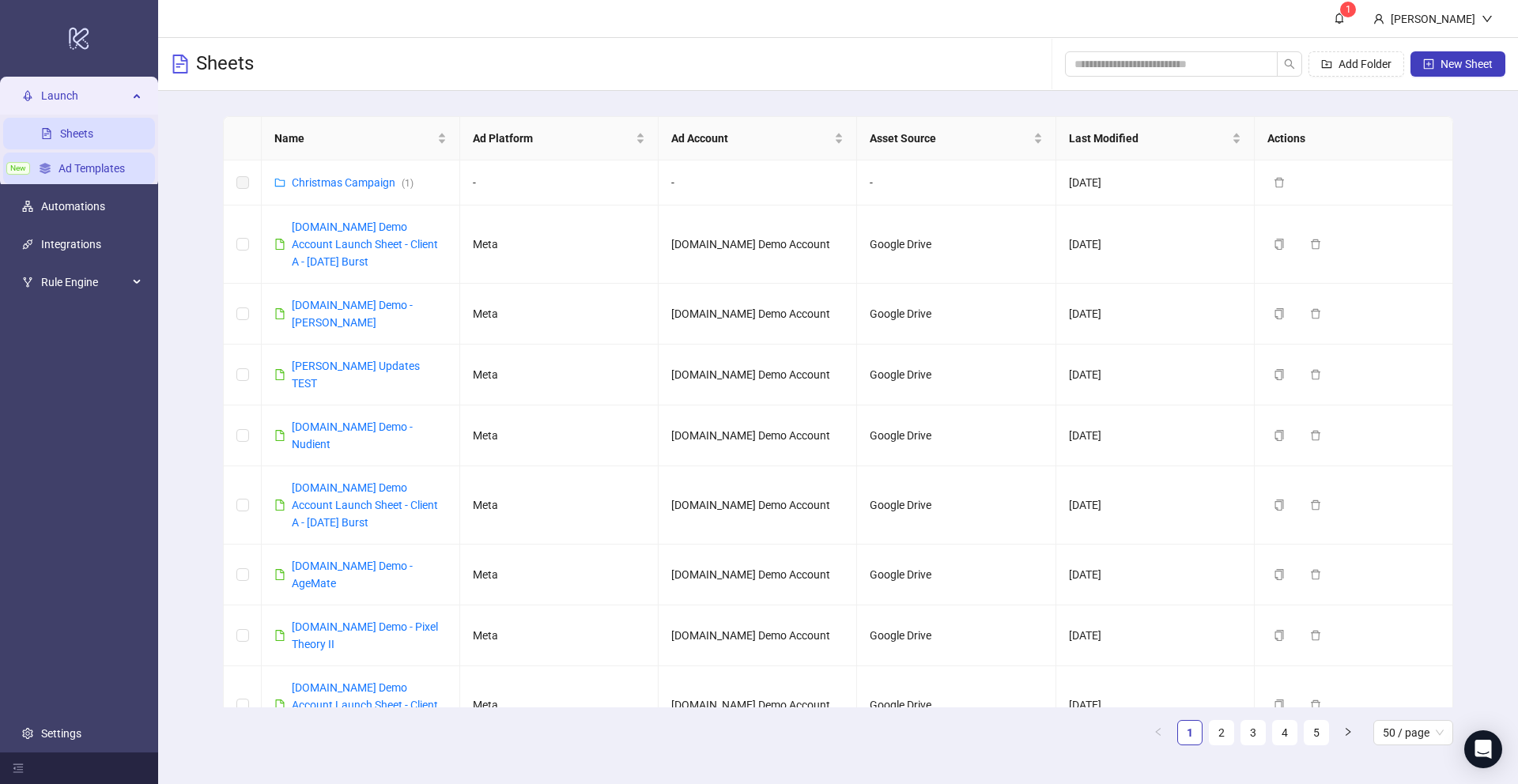
click at [74, 171] on link "Ad Templates" at bounding box center [92, 168] width 66 height 13
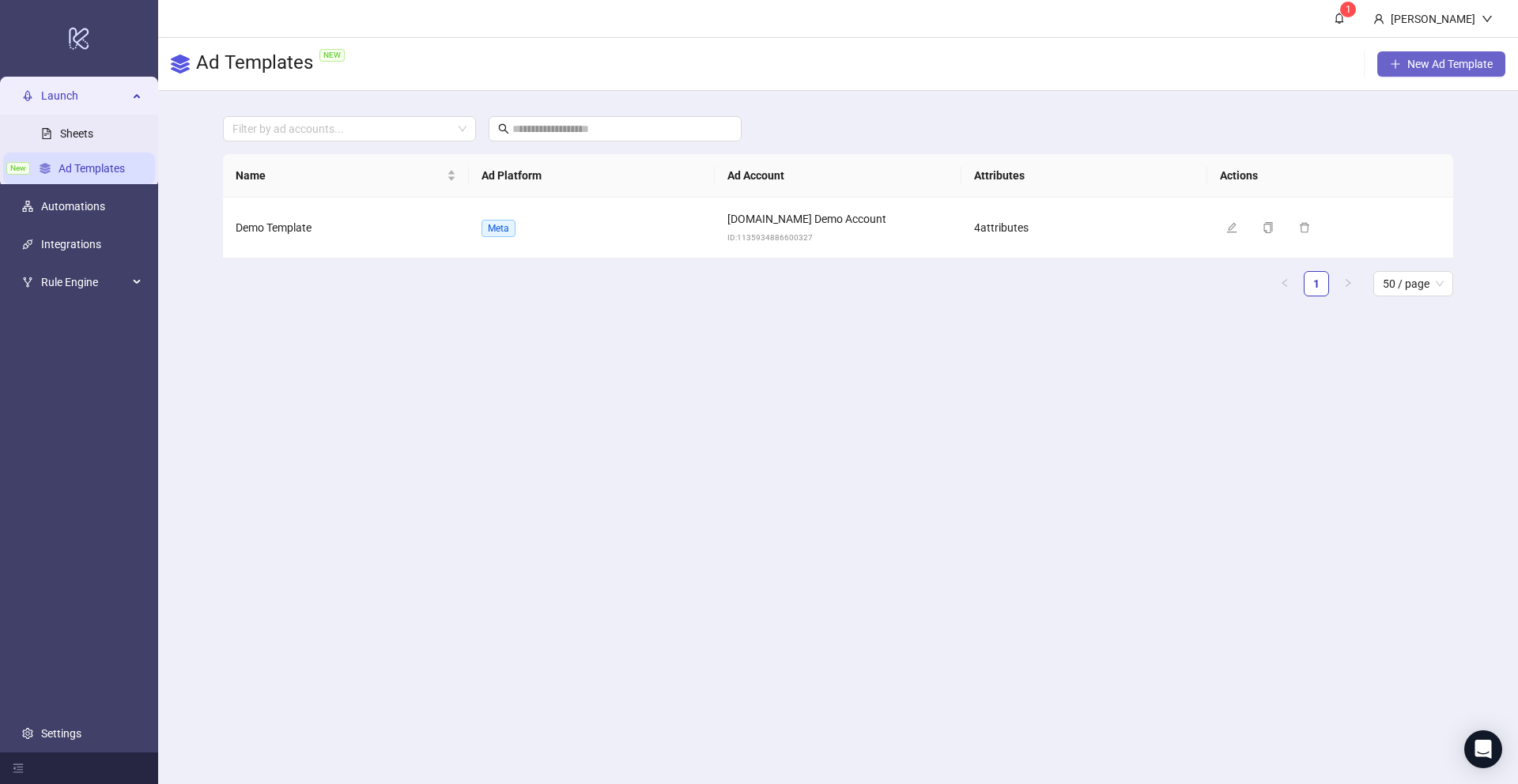
click at [1458, 64] on span "New Ad Template" at bounding box center [1450, 64] width 86 height 13
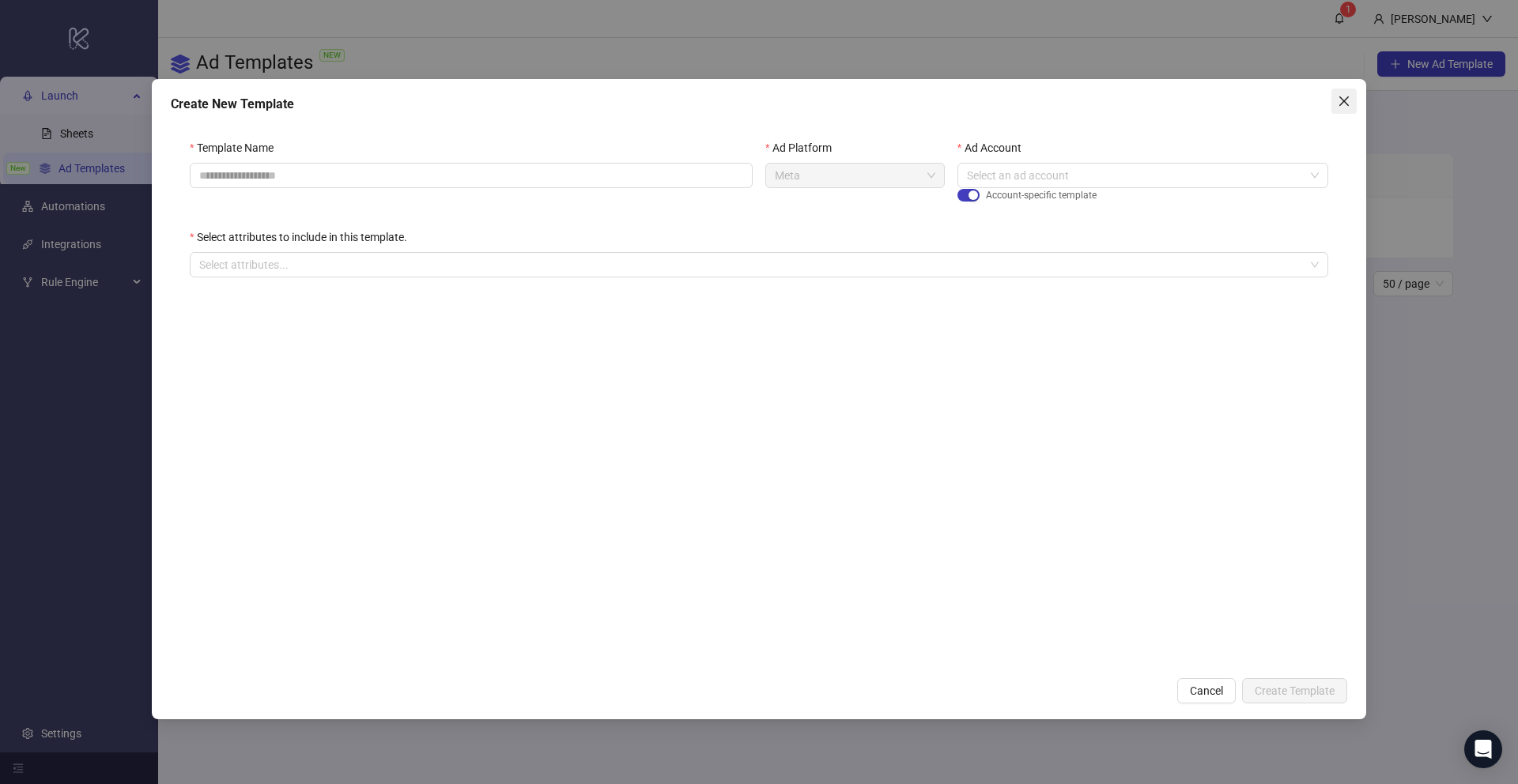
click at [1339, 104] on icon "close" at bounding box center [1344, 101] width 13 height 13
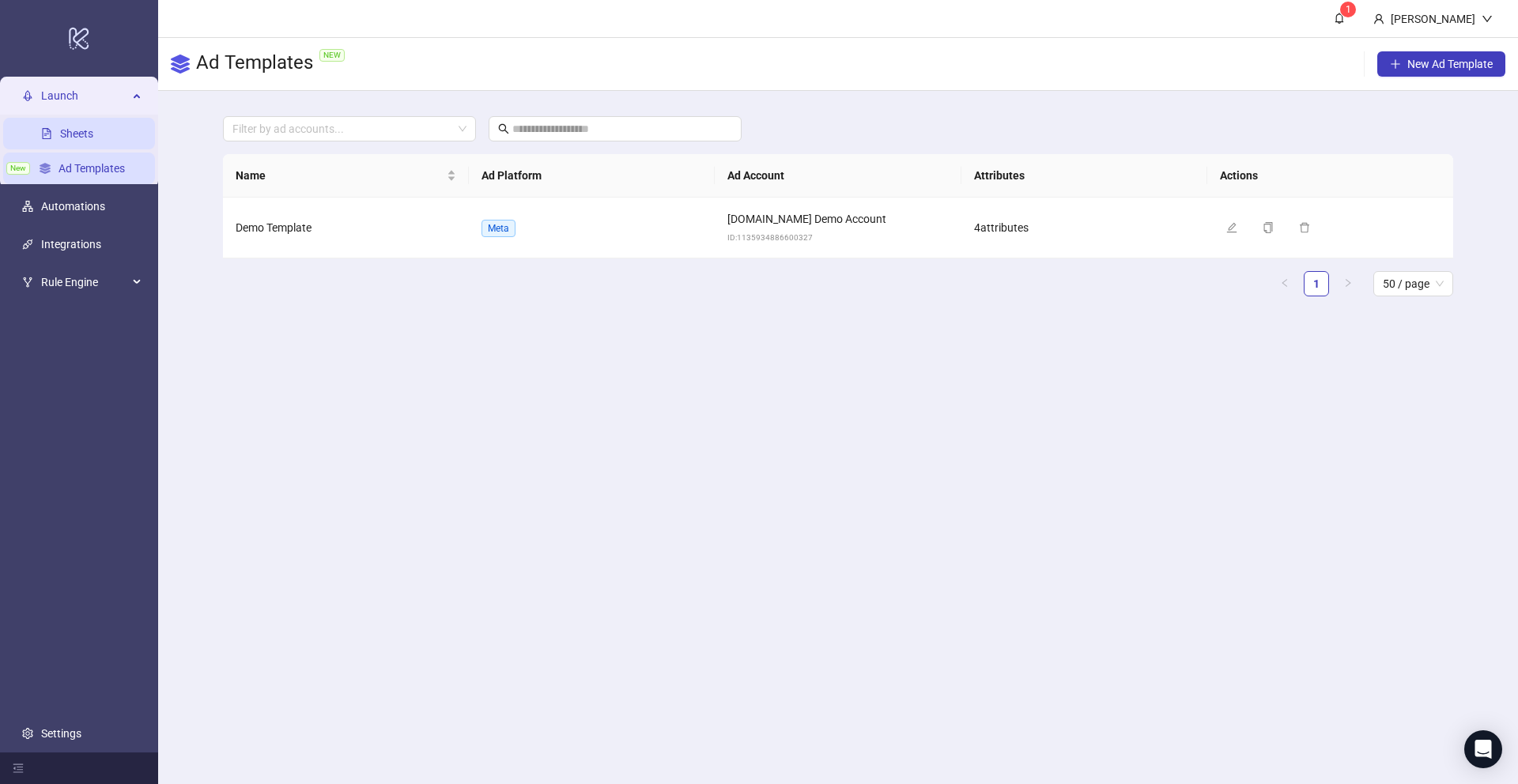
click at [72, 129] on link "Sheets" at bounding box center [76, 133] width 33 height 13
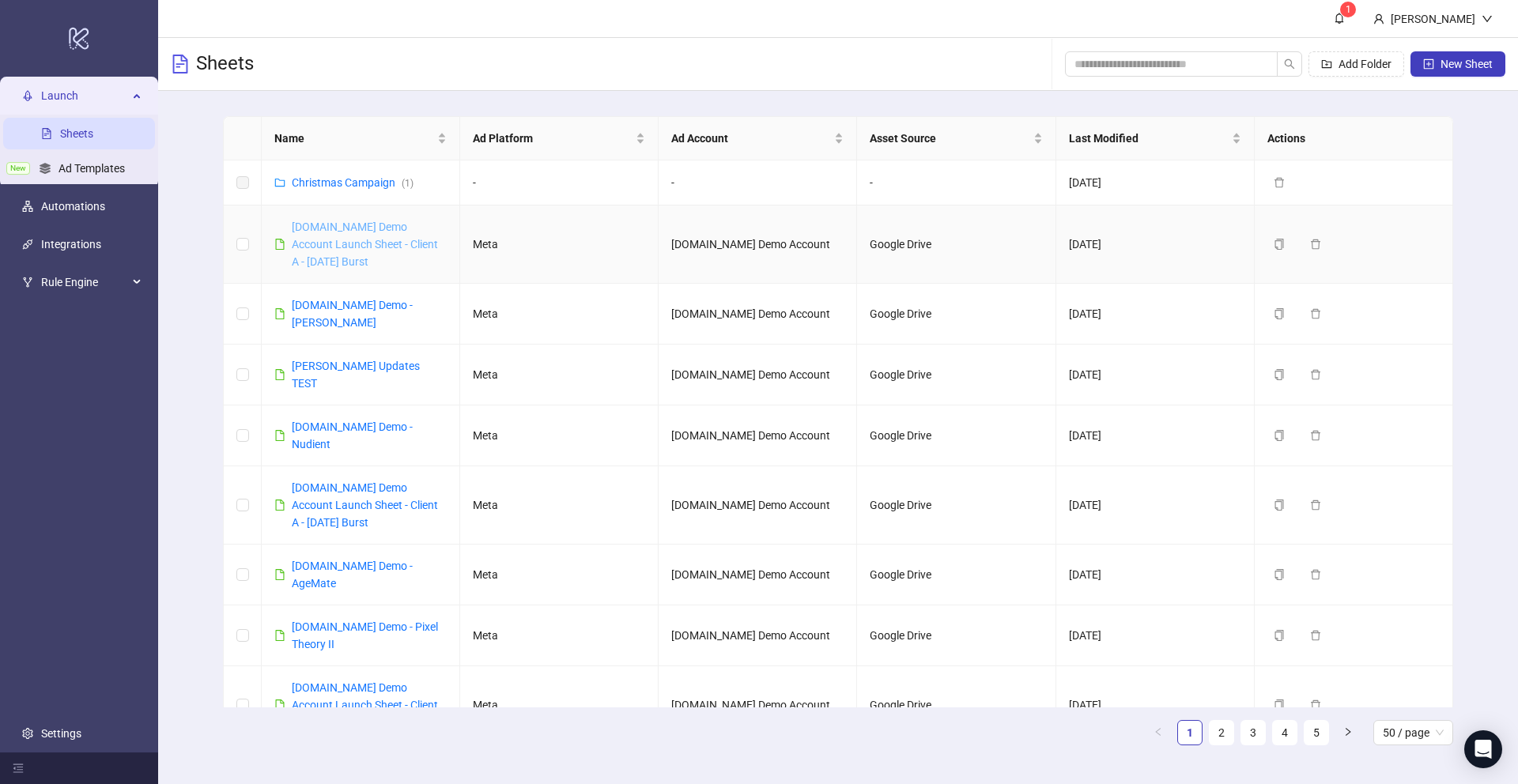
click at [379, 245] on link "[DOMAIN_NAME] Demo Account Launch Sheet - Client A - [DATE] Burst" at bounding box center [365, 245] width 146 height 48
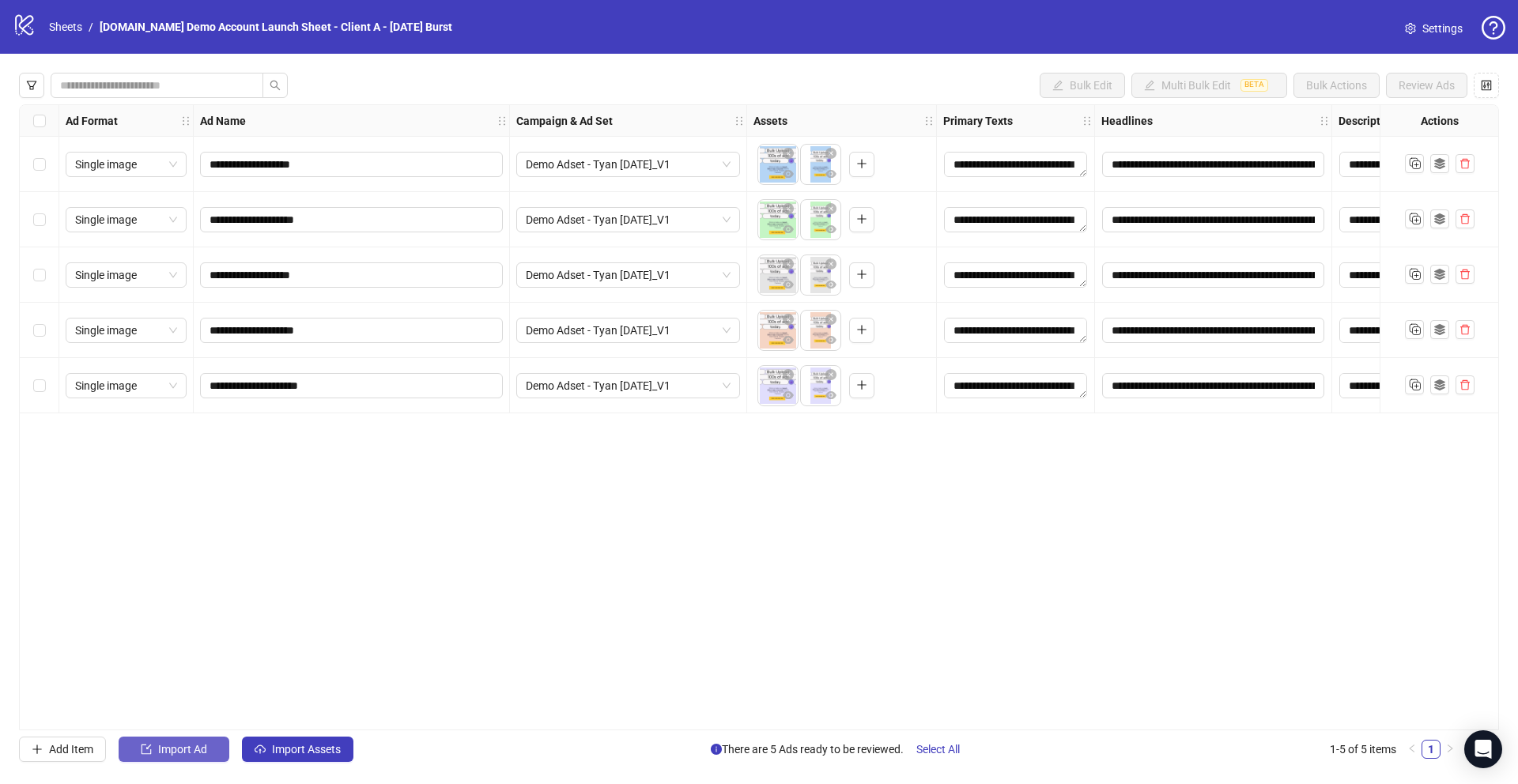
click at [165, 751] on span "Import Ad" at bounding box center [182, 749] width 49 height 13
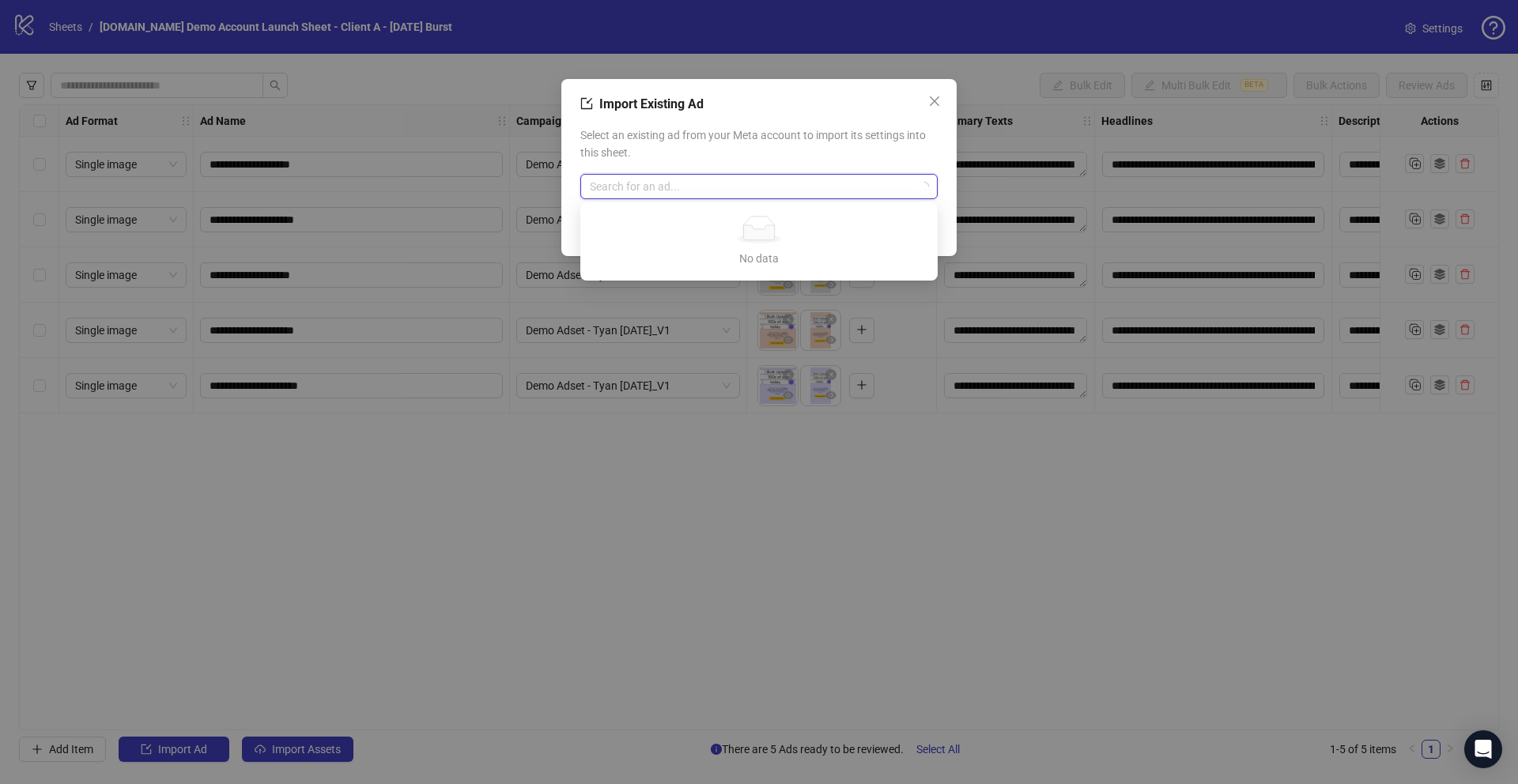
click at [674, 179] on input "search" at bounding box center [752, 187] width 324 height 24
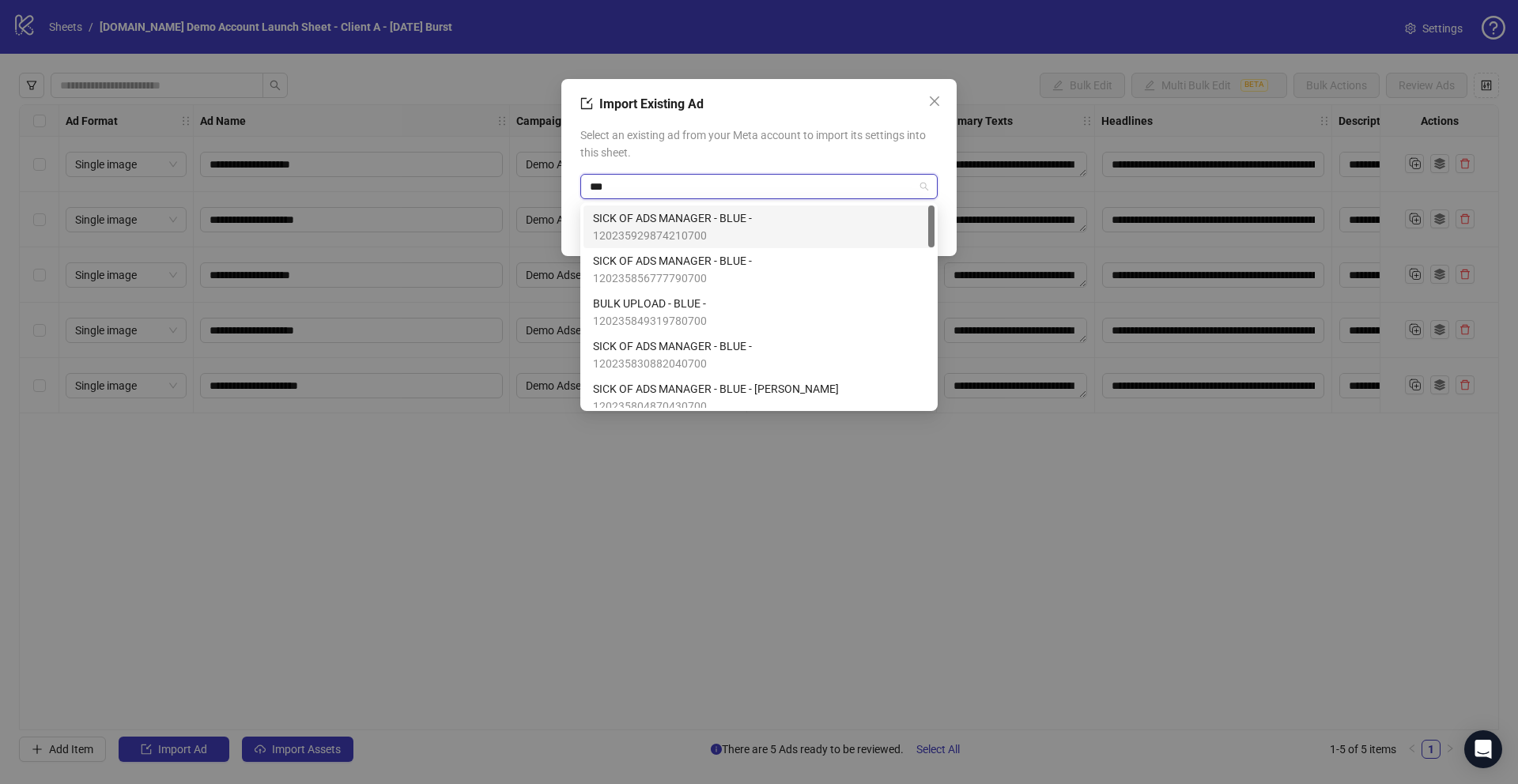
type input "****"
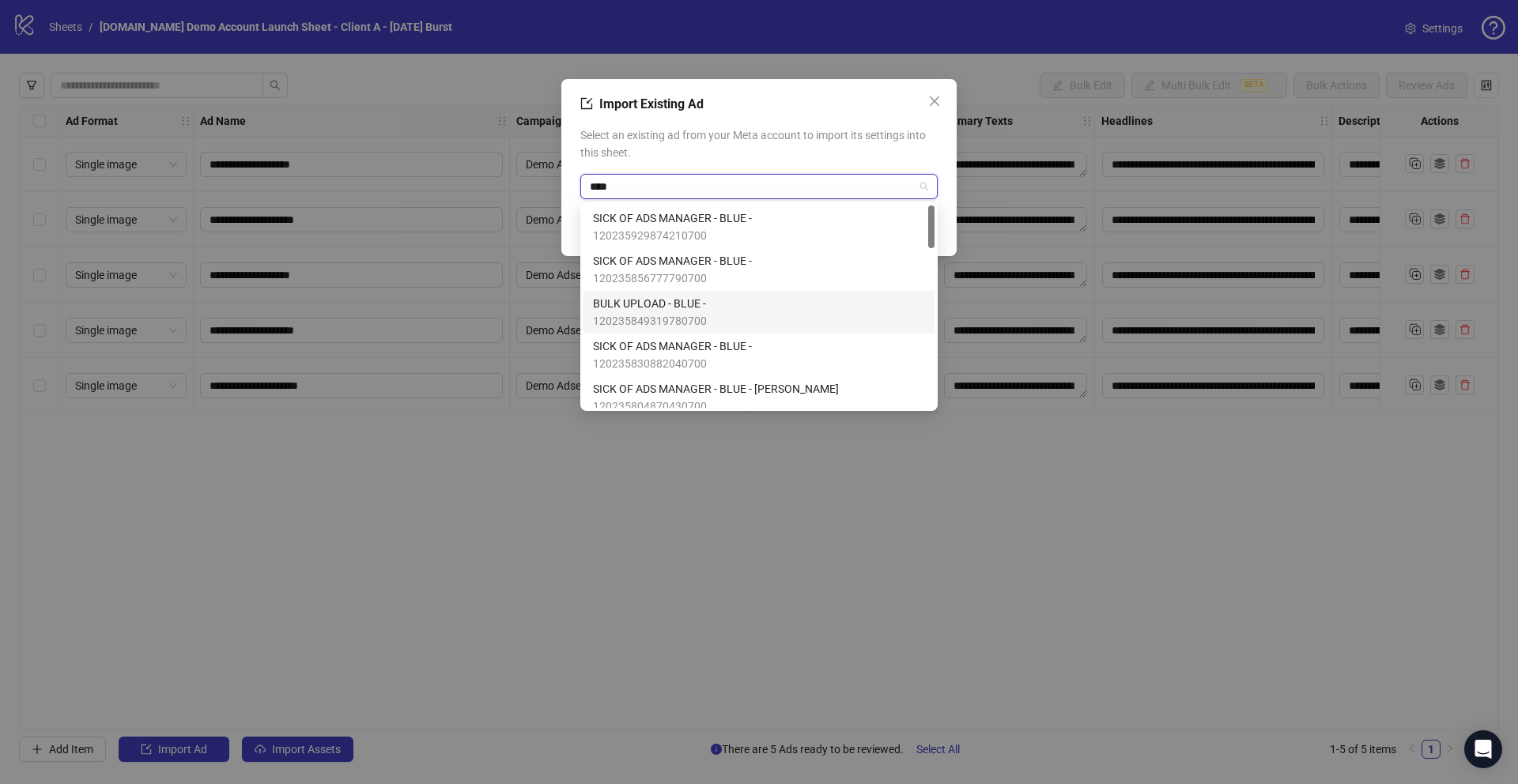
click at [697, 313] on span "120235849319780700" at bounding box center [650, 320] width 114 height 17
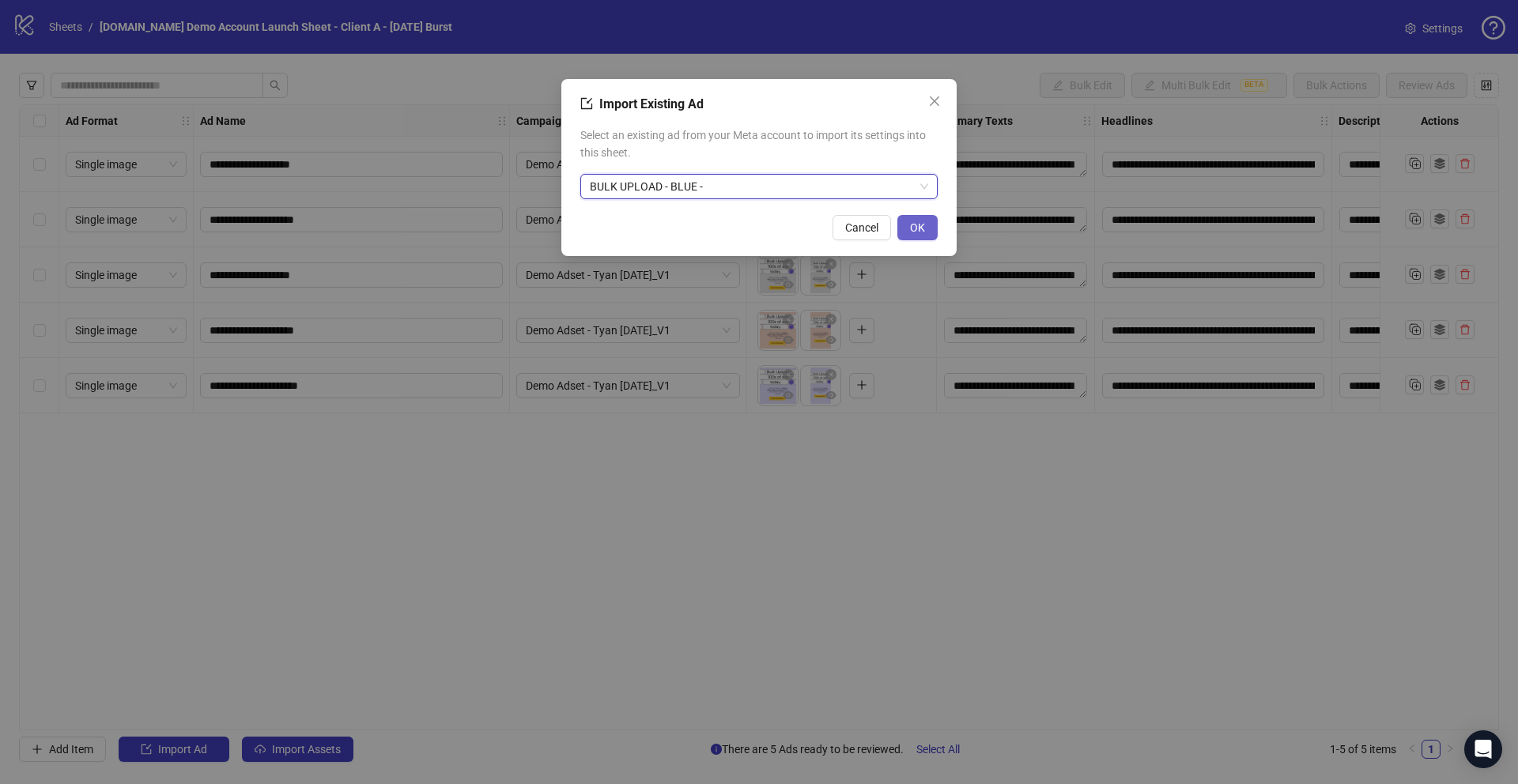
click at [915, 230] on span "OK" at bounding box center [917, 227] width 15 height 13
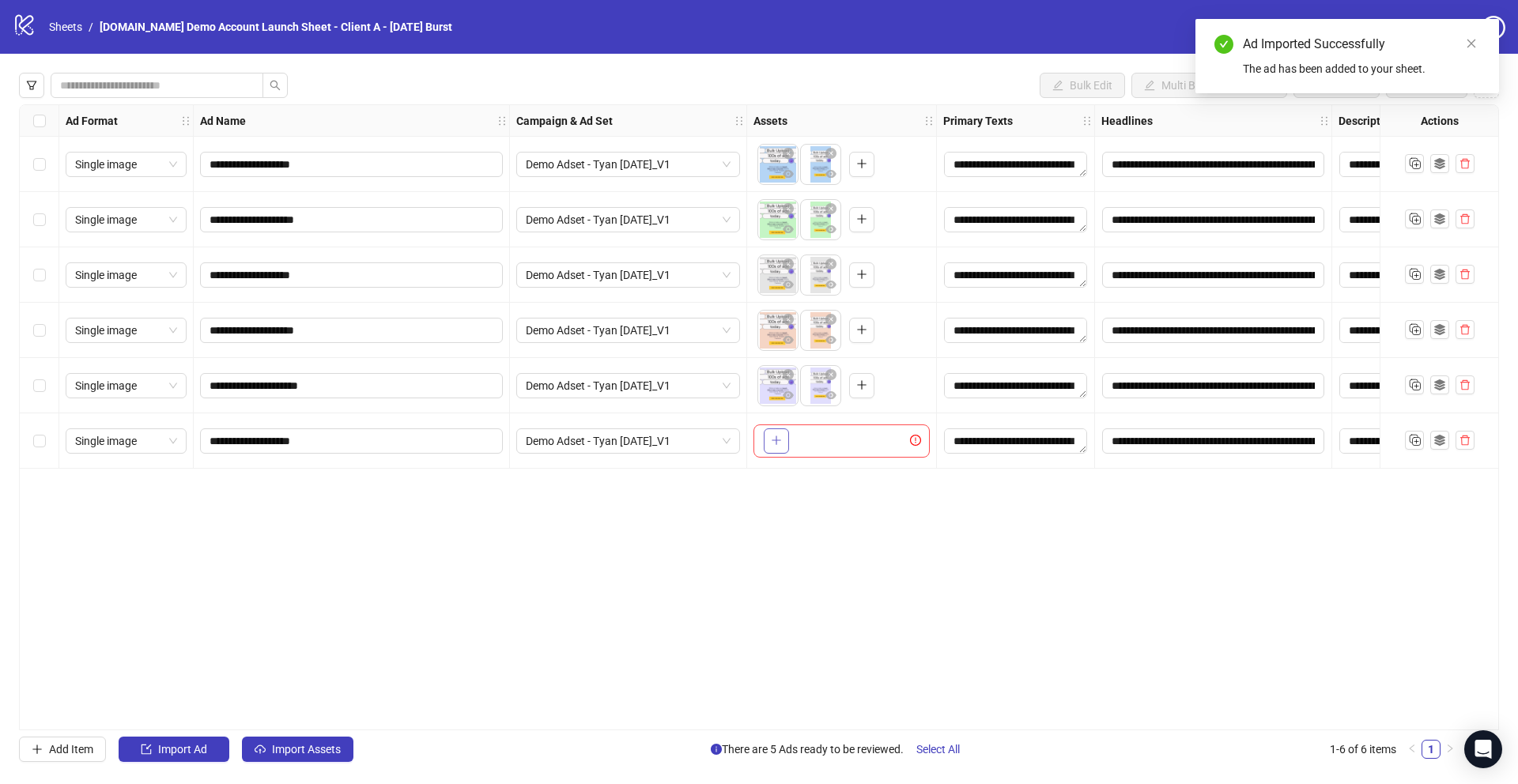
click at [771, 439] on icon "plus" at bounding box center [776, 440] width 11 height 11
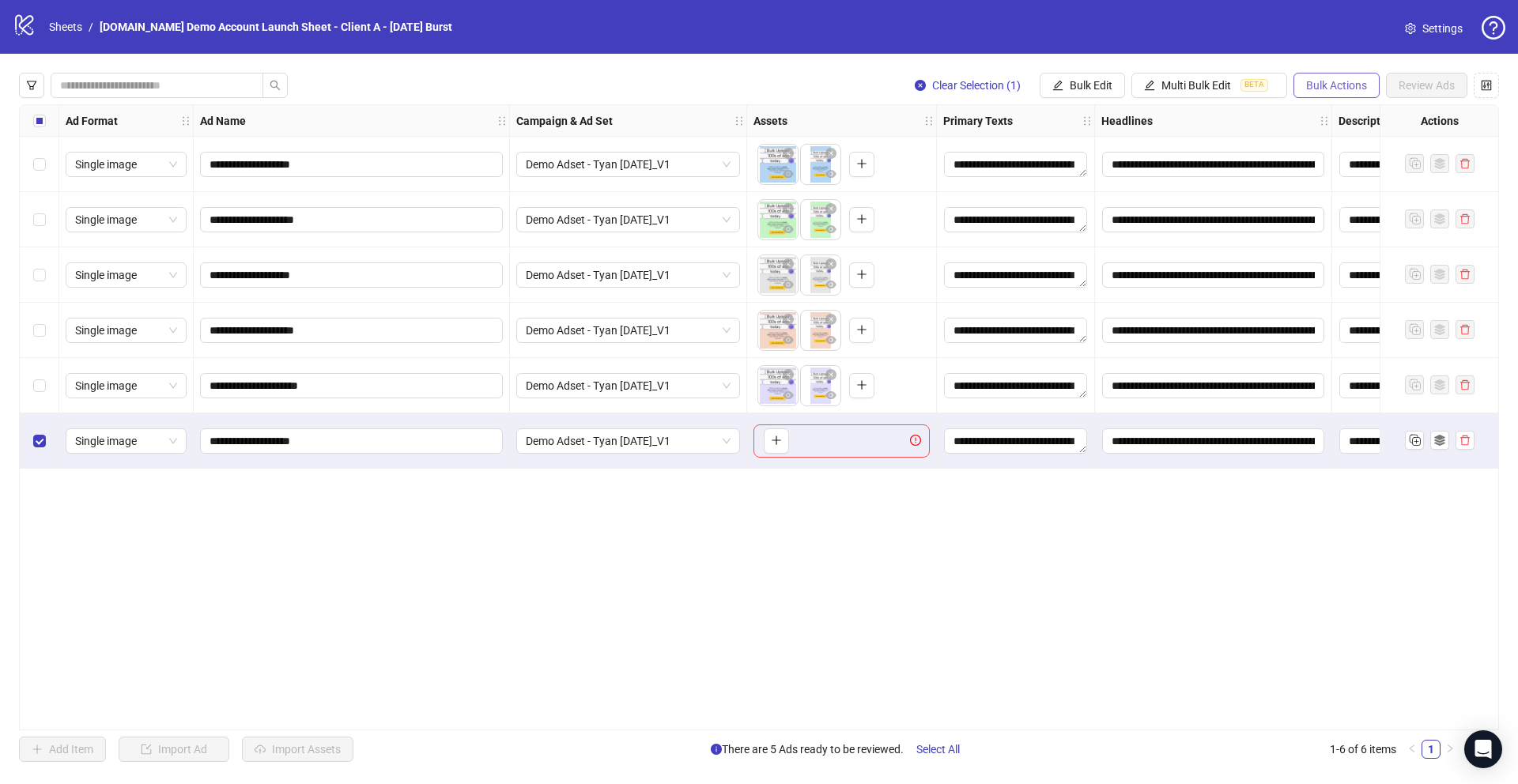
click at [1350, 86] on span "Bulk Actions" at bounding box center [1337, 86] width 61 height 13
click at [1323, 125] on span "Delete" at bounding box center [1359, 117] width 110 height 17
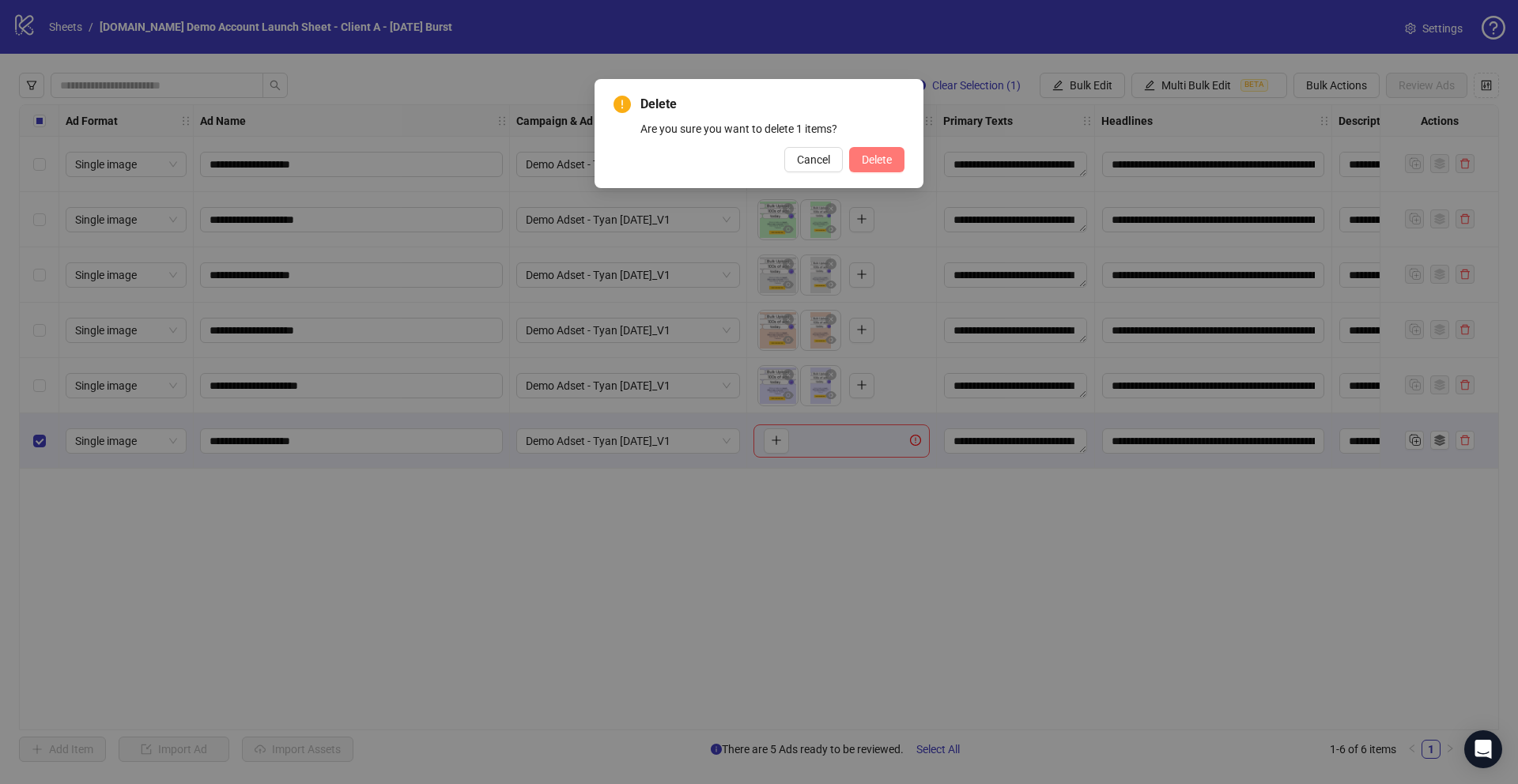
click at [877, 168] on button "Delete" at bounding box center [876, 159] width 55 height 25
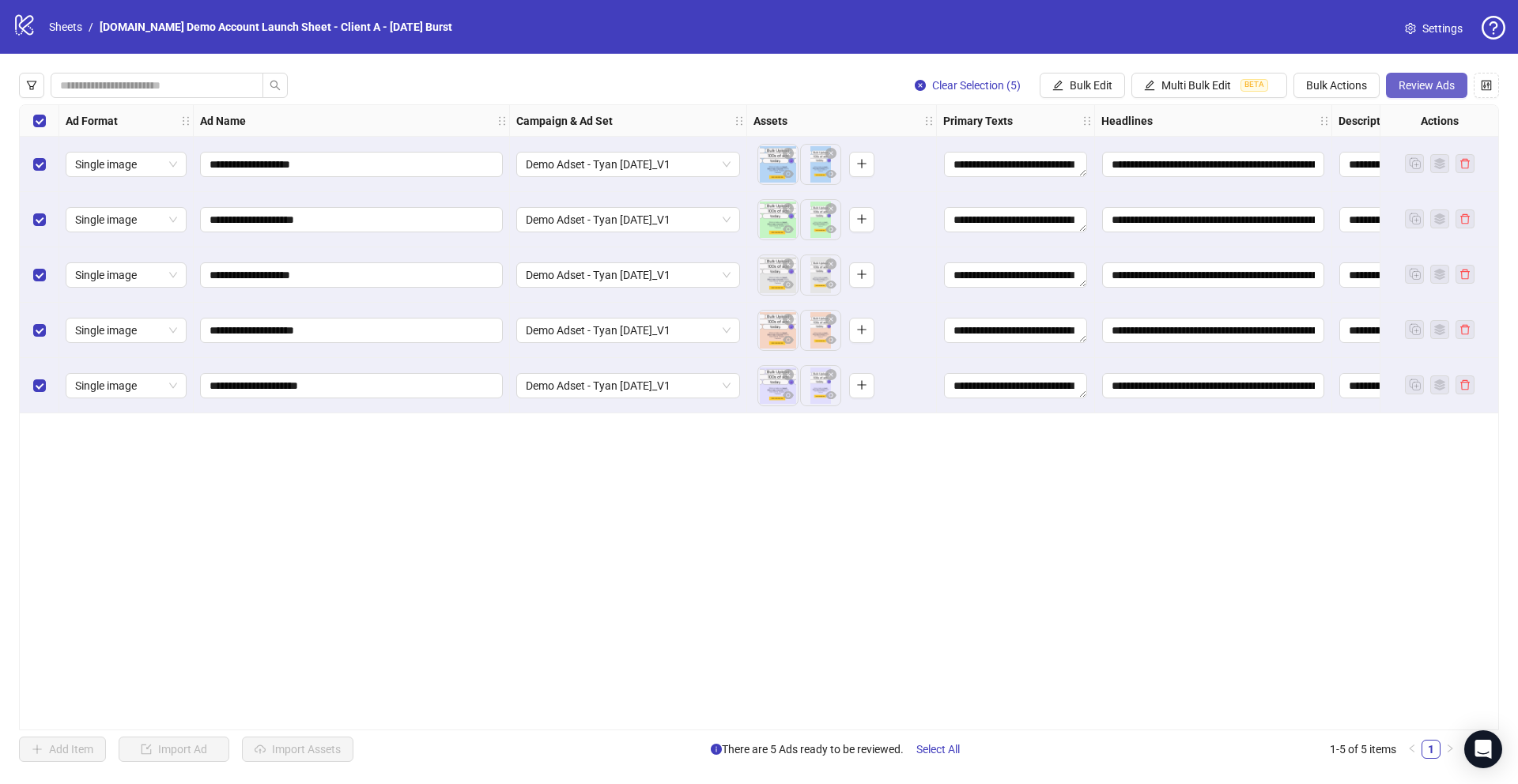
click at [1418, 92] on button "Review Ads" at bounding box center [1426, 85] width 81 height 25
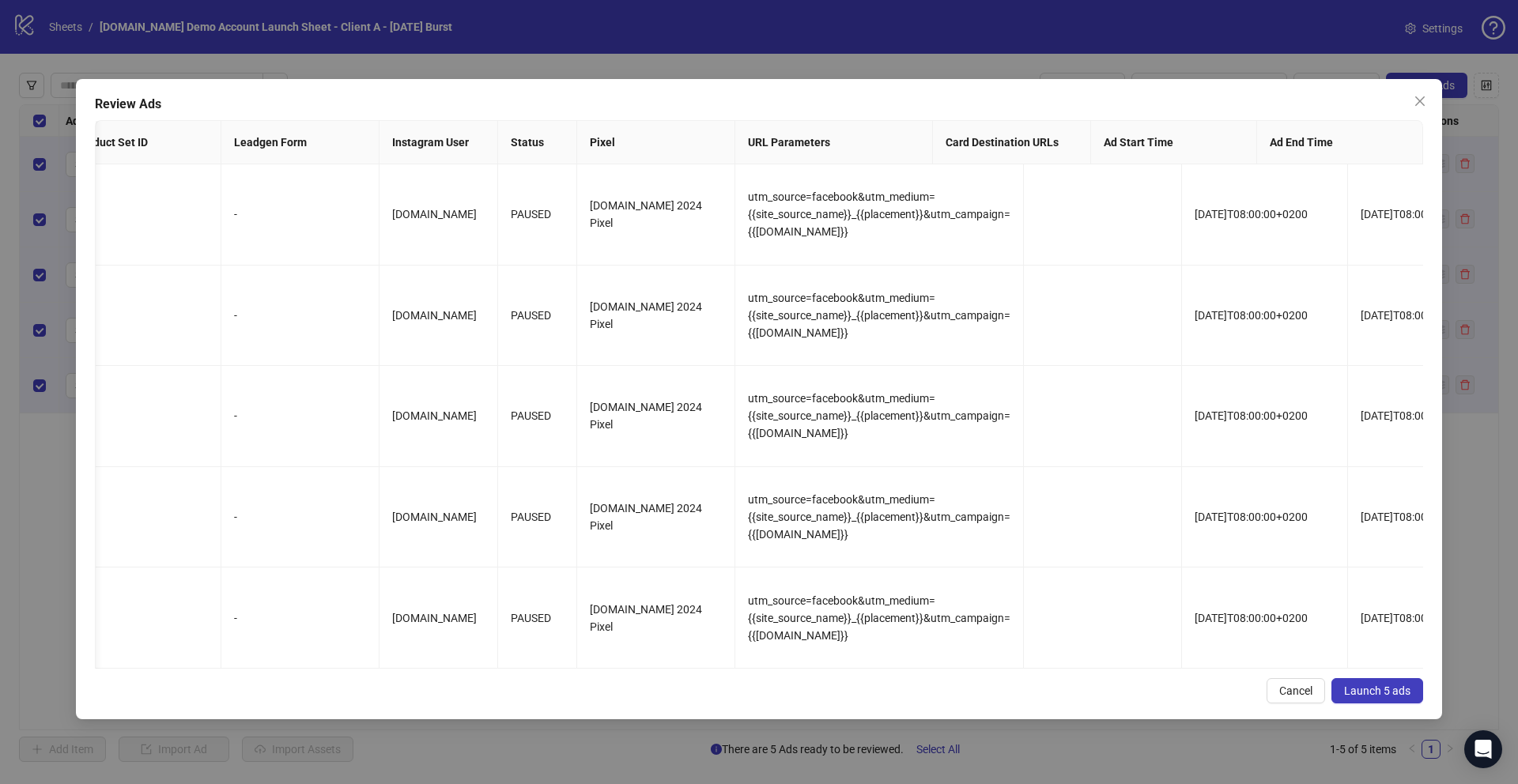
click at [1389, 686] on span "Launch 5 ads" at bounding box center [1377, 691] width 66 height 13
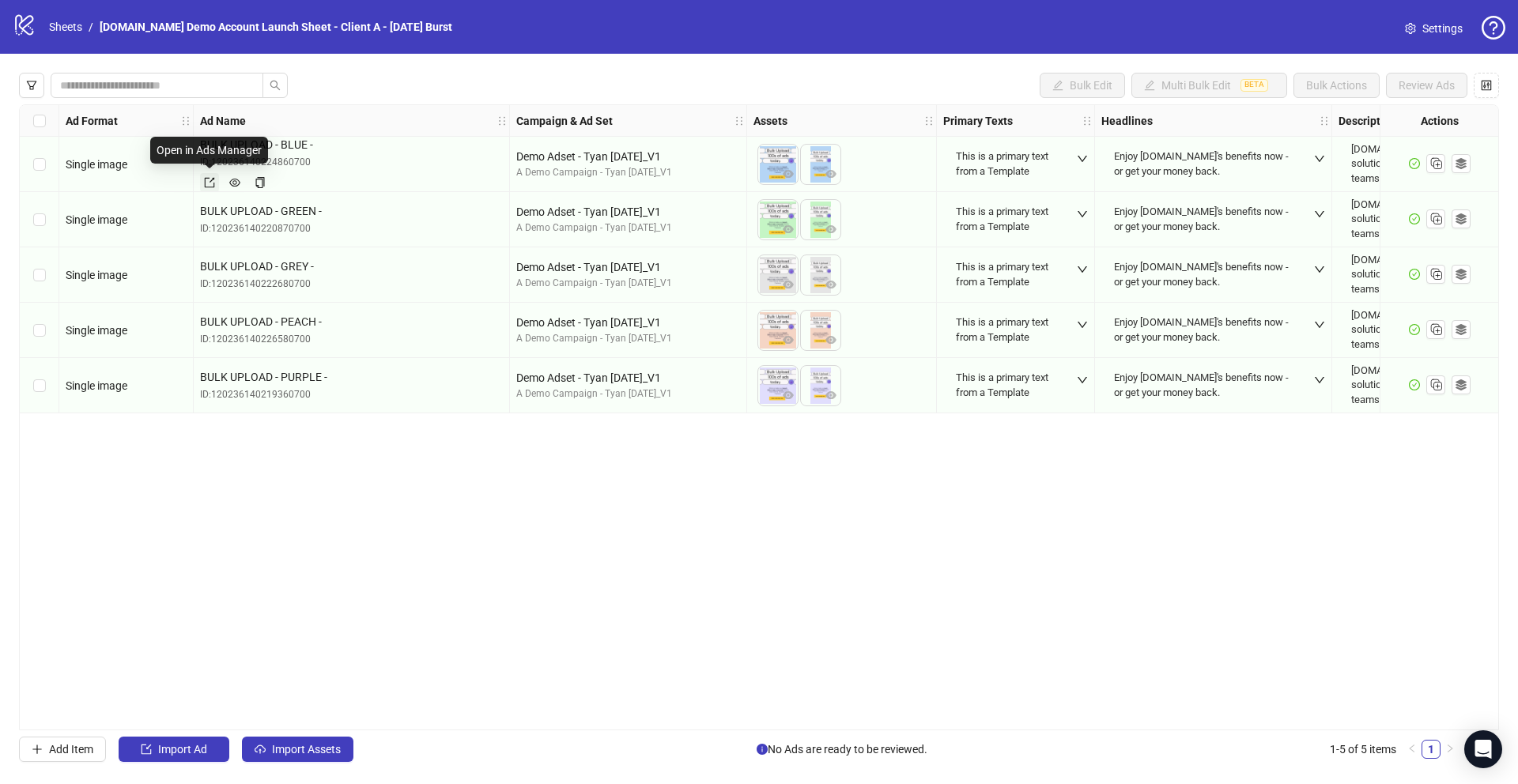
click at [211, 183] on icon "export" at bounding box center [210, 182] width 11 height 11
click at [1482, 750] on icon "Open Intercom Messenger" at bounding box center [1483, 749] width 18 height 20
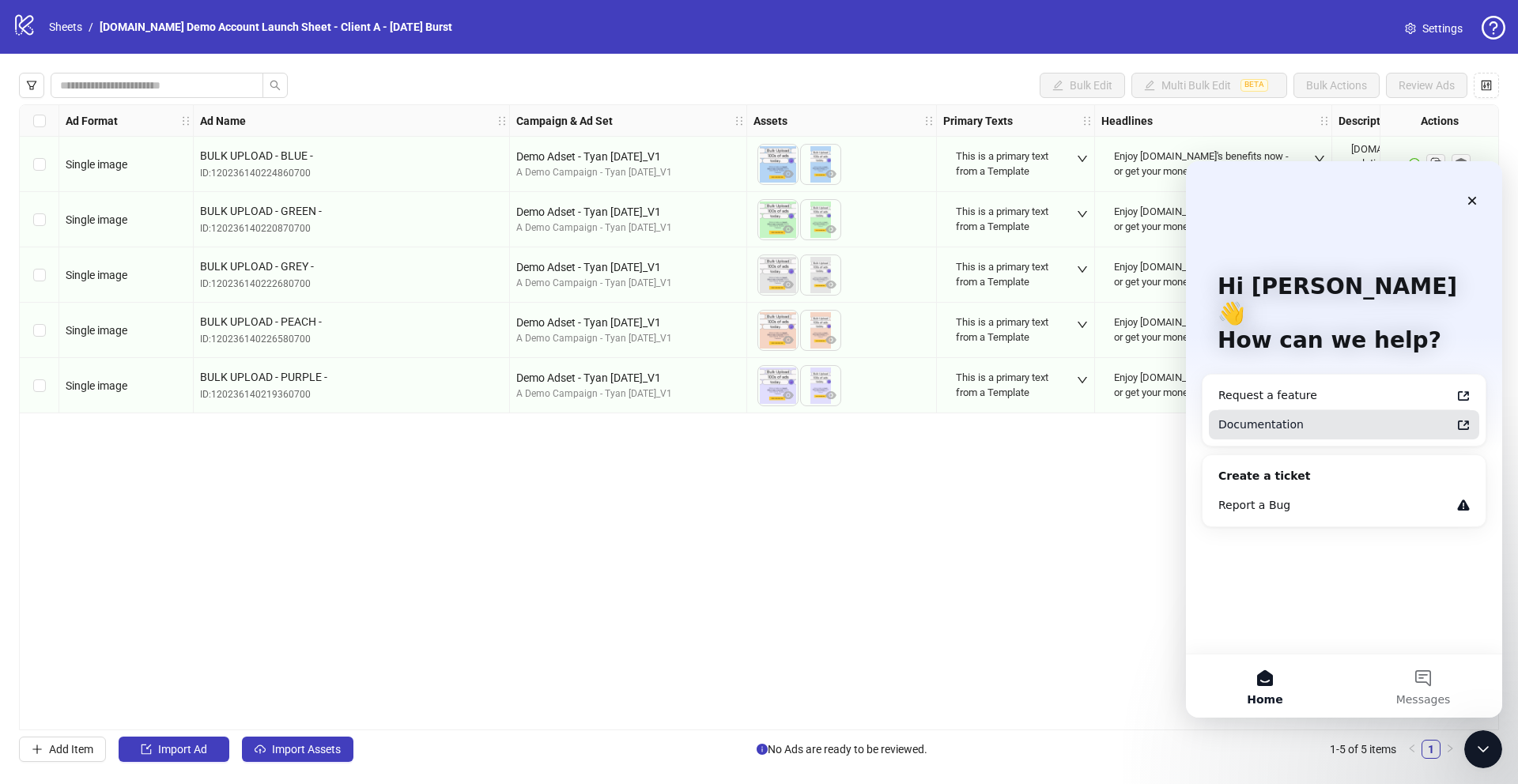
click at [1236, 417] on div "Documentation" at bounding box center [1334, 425] width 232 height 17
click at [1240, 387] on div "Request a feature" at bounding box center [1334, 396] width 232 height 17
click at [1483, 742] on icon "Close Intercom Messenger" at bounding box center [1480, 746] width 19 height 19
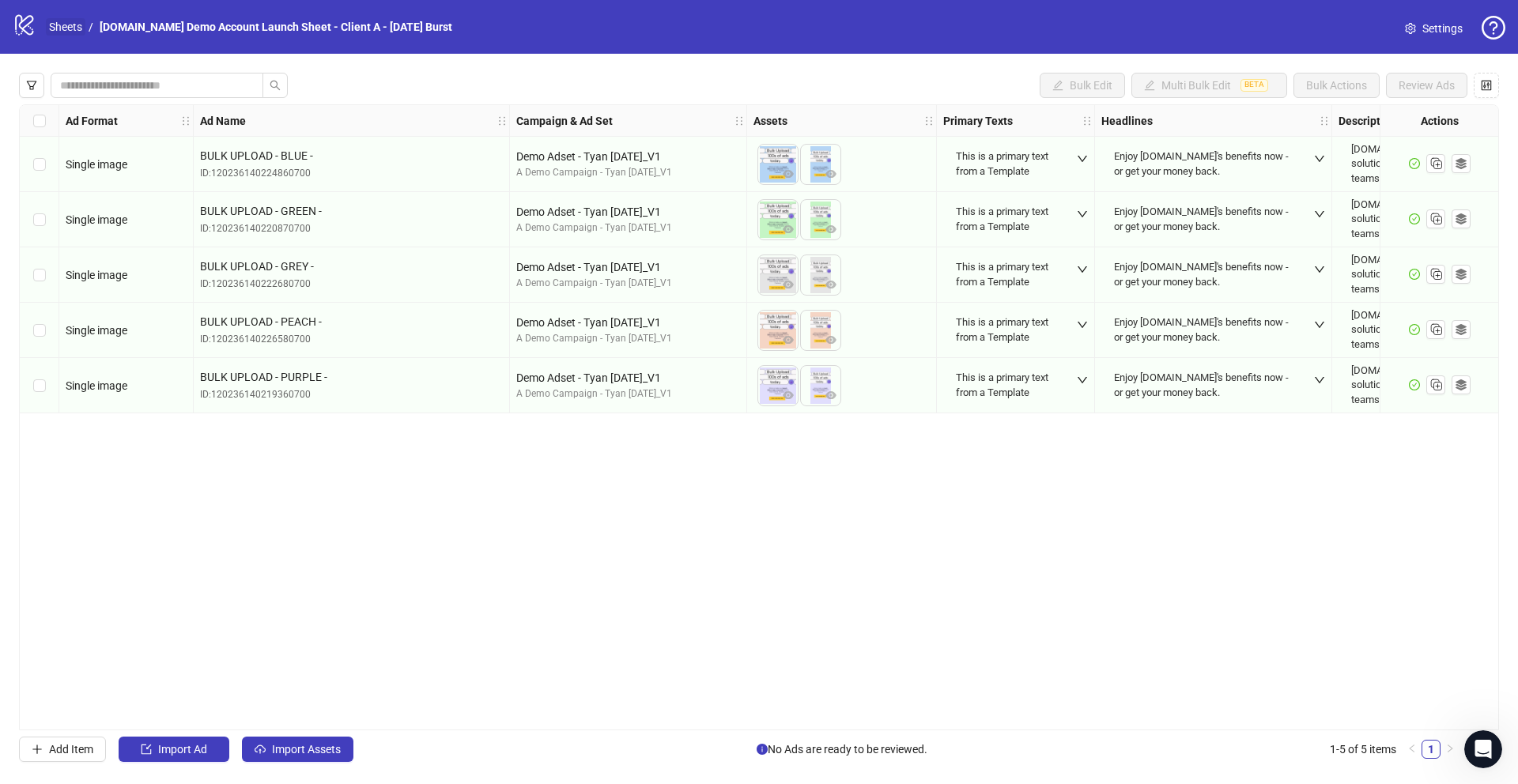
click at [60, 29] on link "Sheets" at bounding box center [65, 27] width 40 height 17
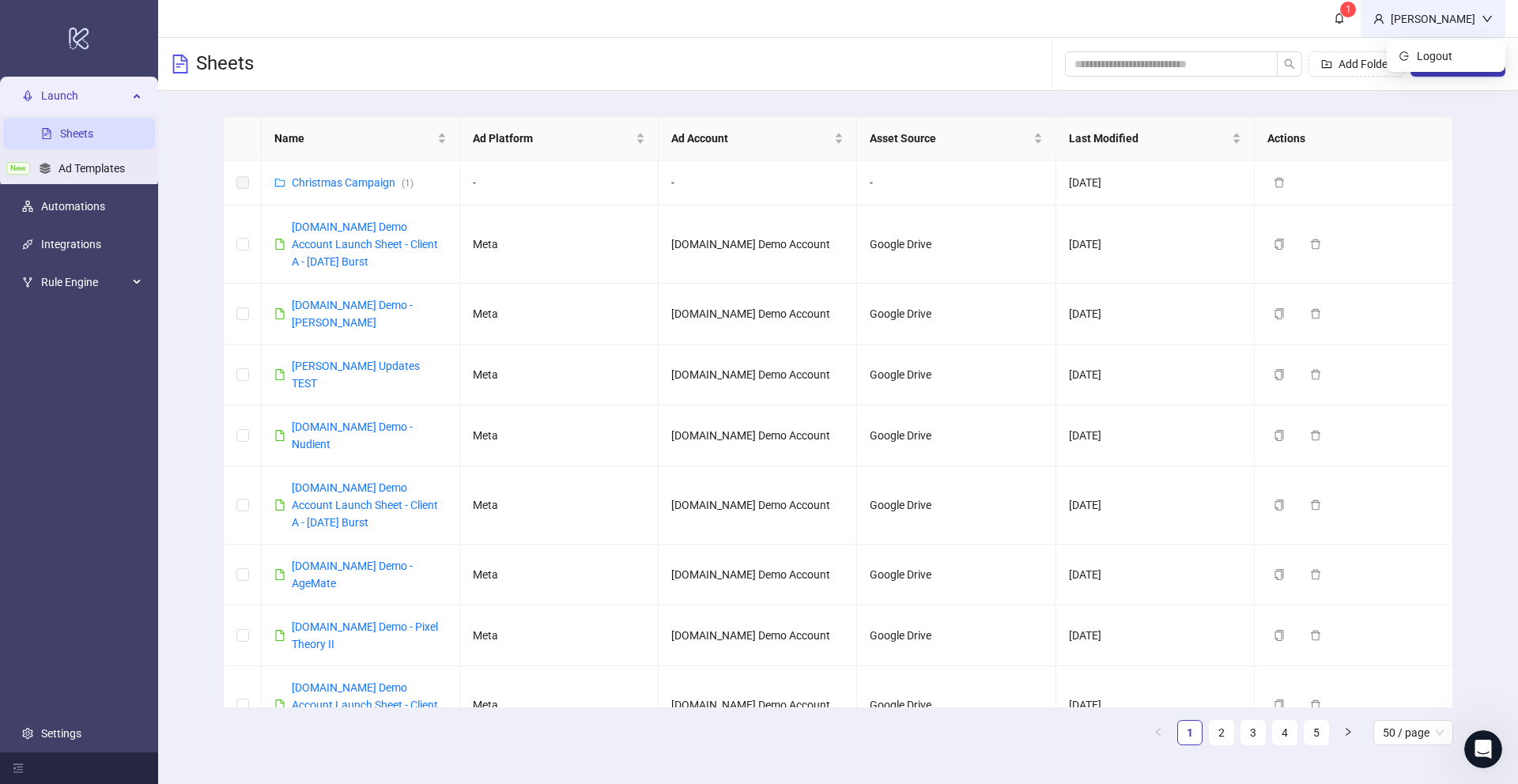
click at [1469, 15] on div "[PERSON_NAME]" at bounding box center [1433, 18] width 98 height 17
click at [1420, 63] on span "Logout" at bounding box center [1454, 56] width 75 height 17
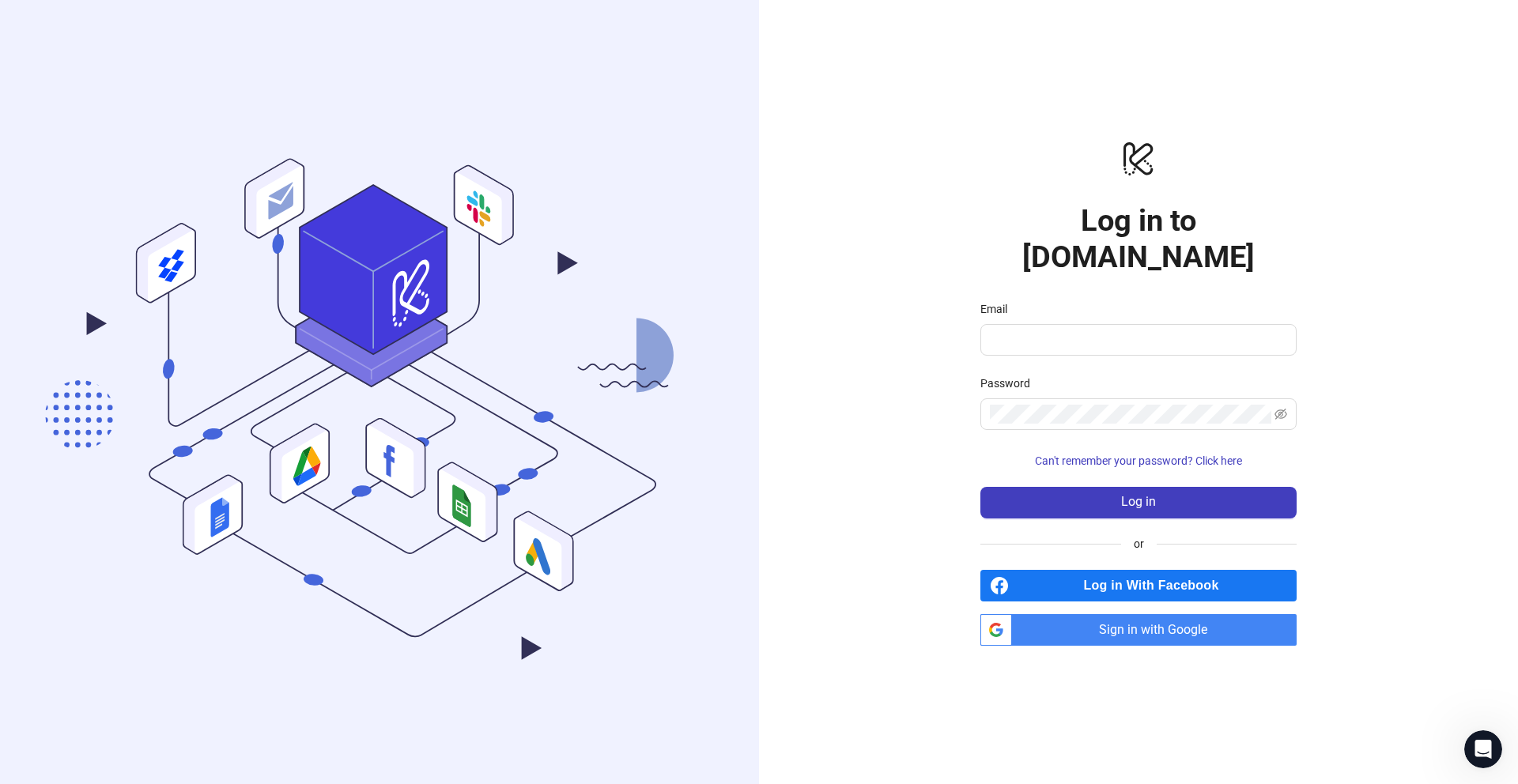
click at [1122, 621] on span "Sign in with Google" at bounding box center [1157, 629] width 278 height 31
click at [1174, 617] on span "Sign in with Google" at bounding box center [1157, 629] width 278 height 31
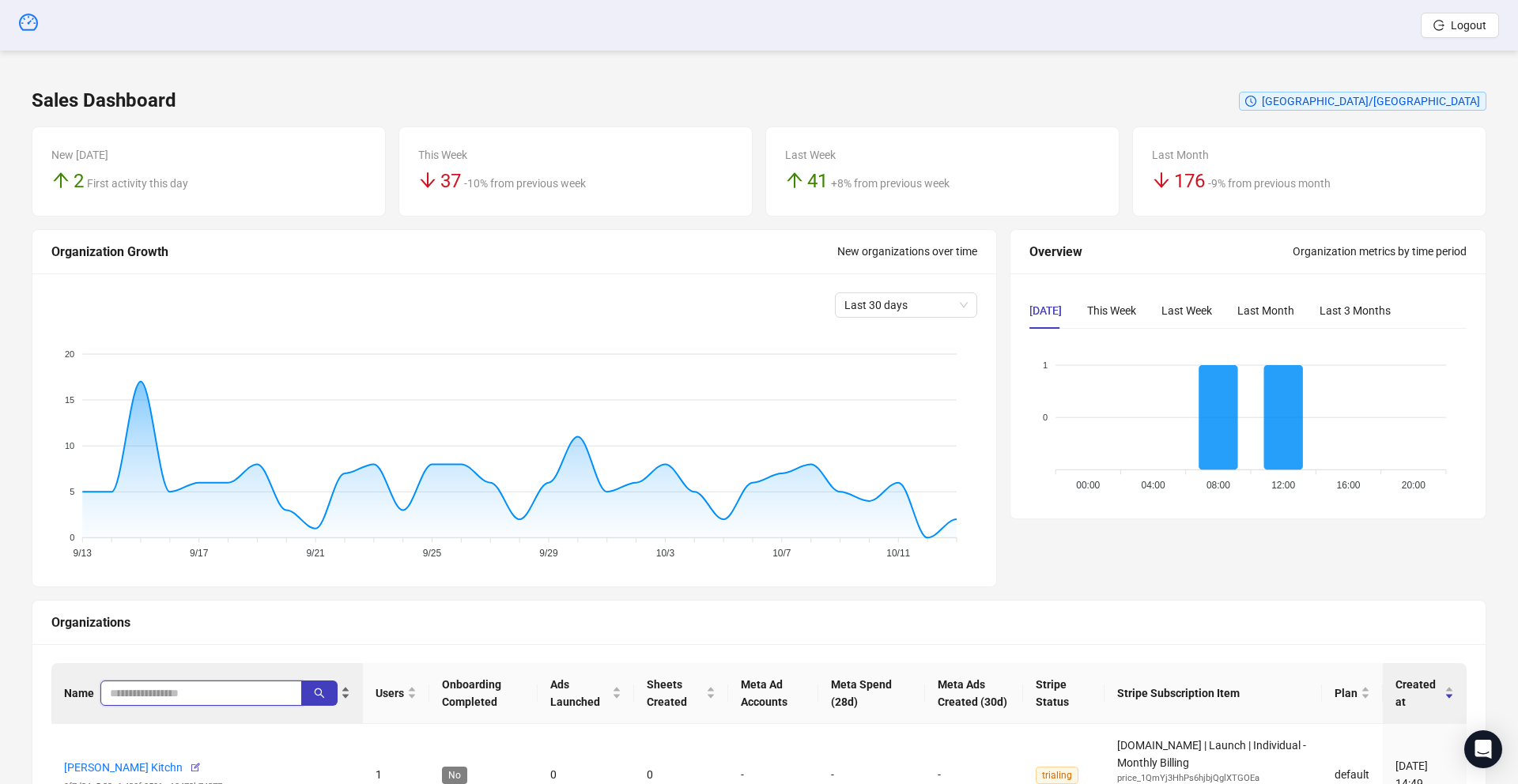
click at [137, 691] on input "search" at bounding box center [194, 693] width 170 height 17
paste input "**********"
type input "**********"
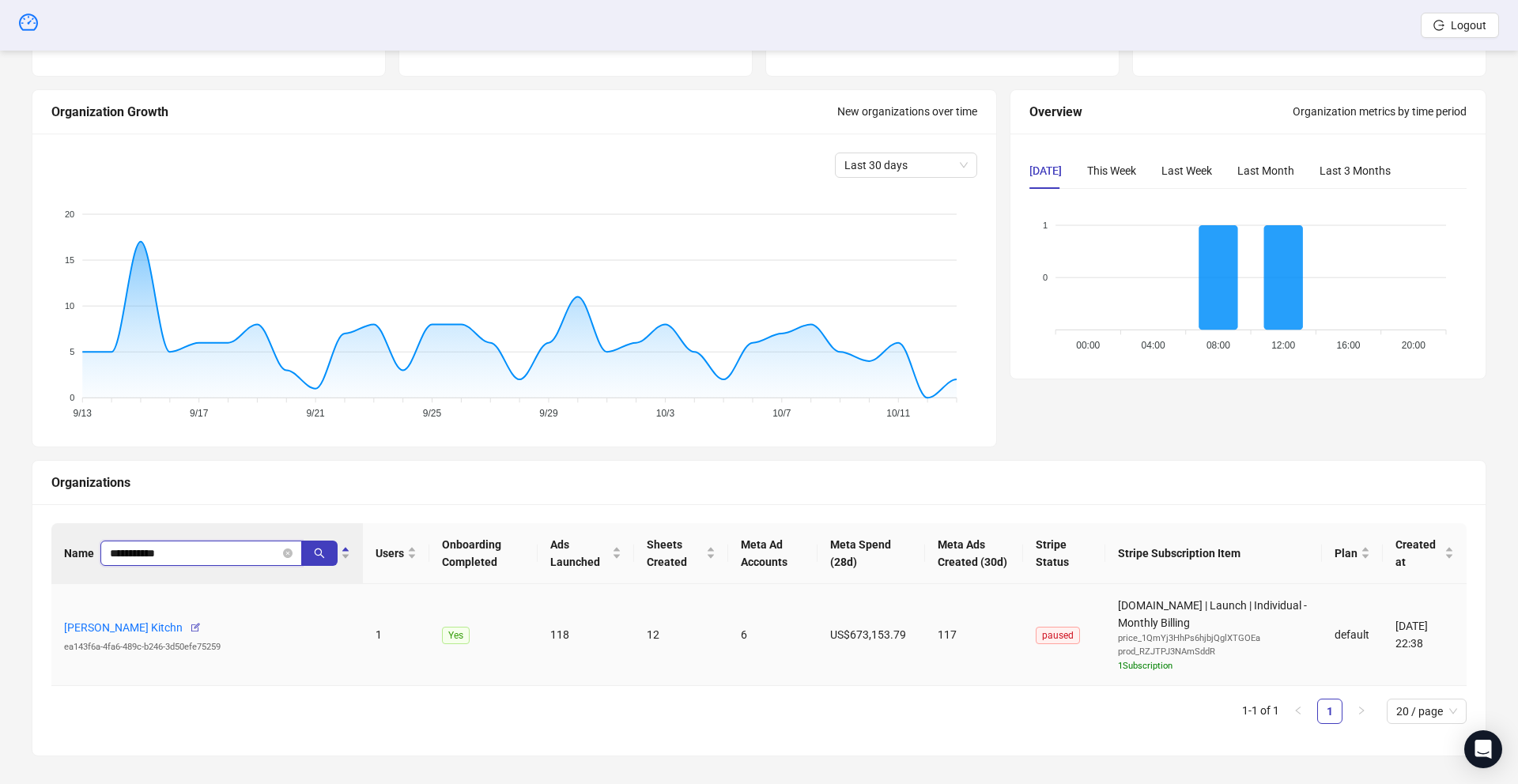
scroll to position [150, 0]
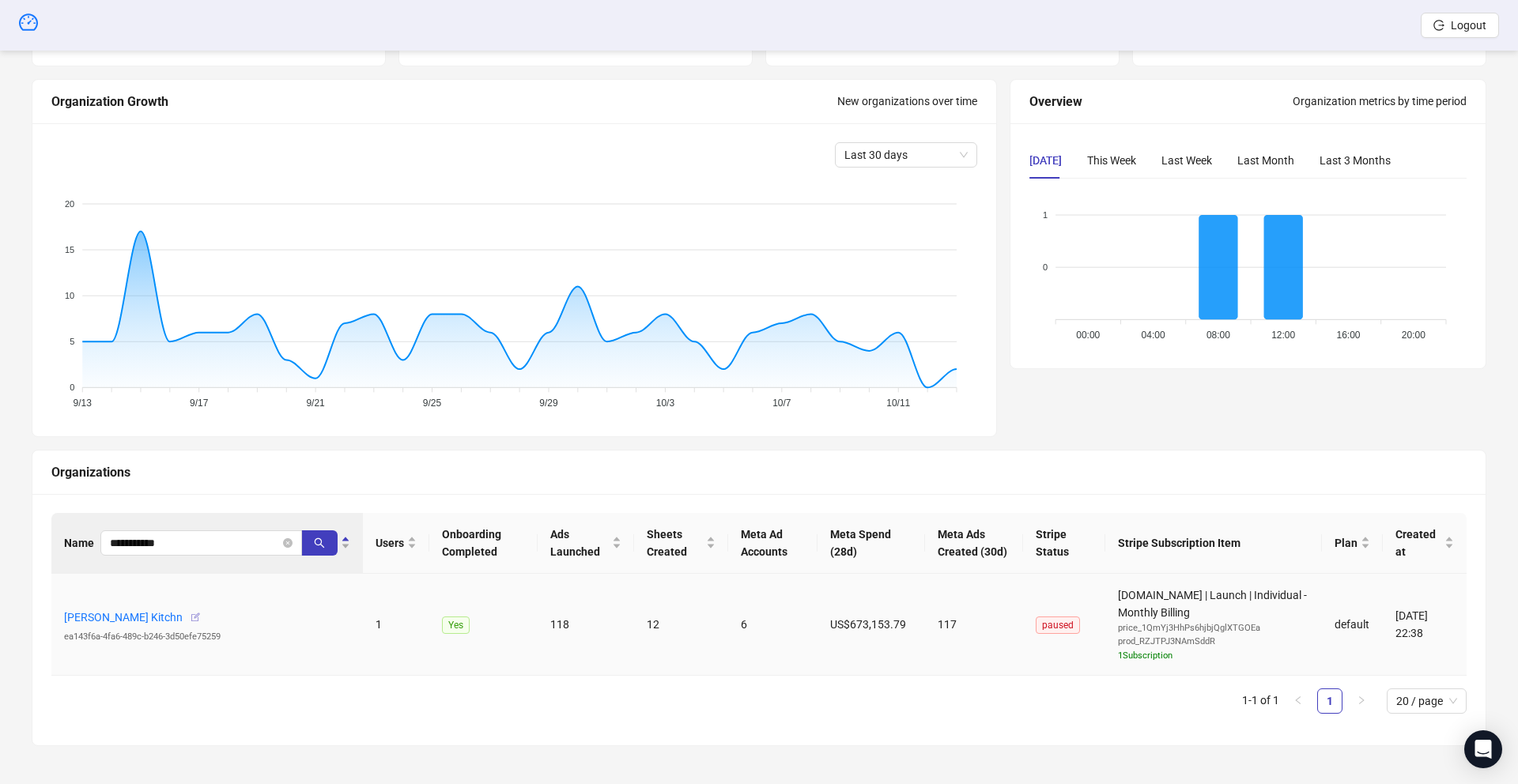
click at [190, 613] on icon "button" at bounding box center [195, 617] width 11 height 11
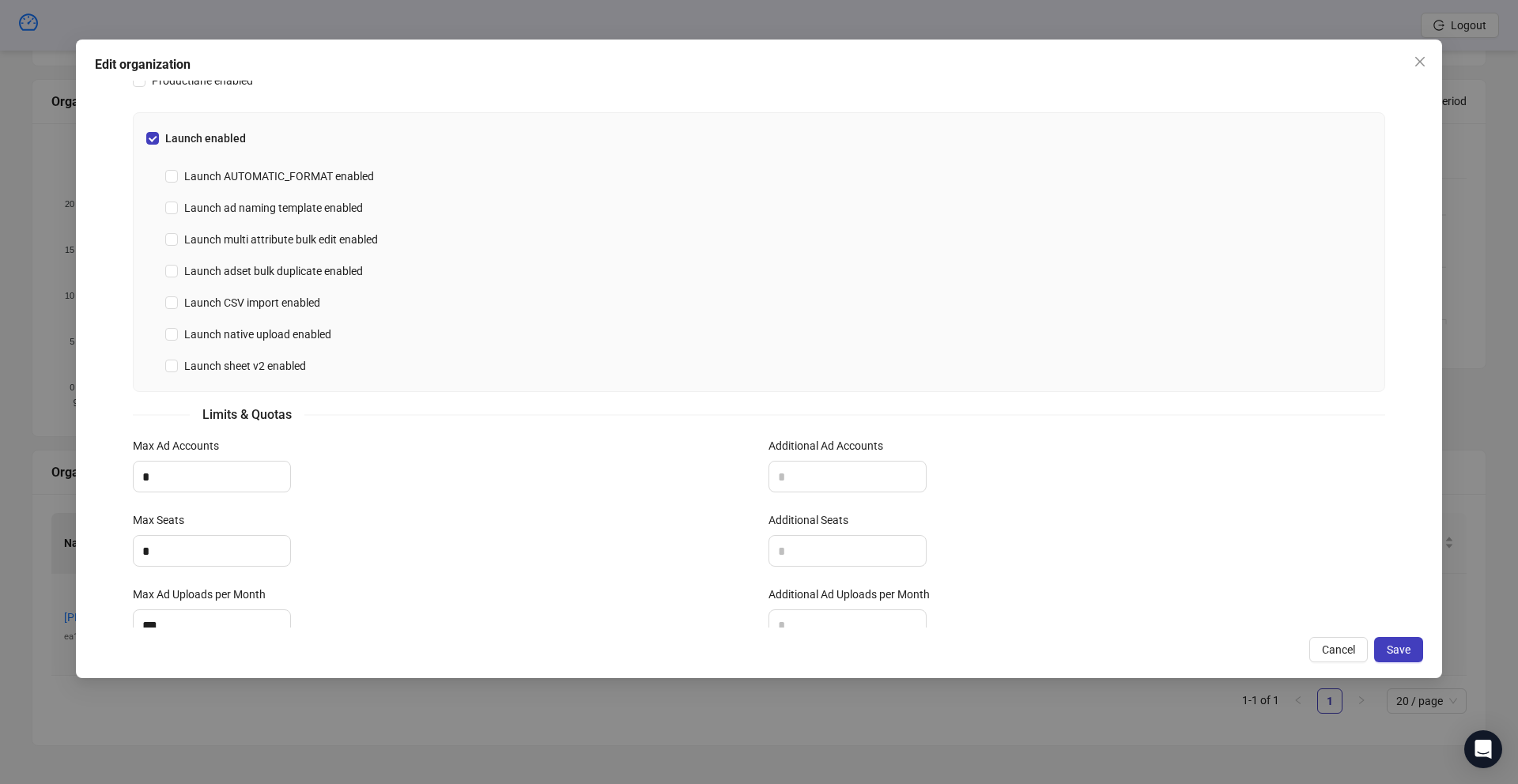
scroll to position [512, 0]
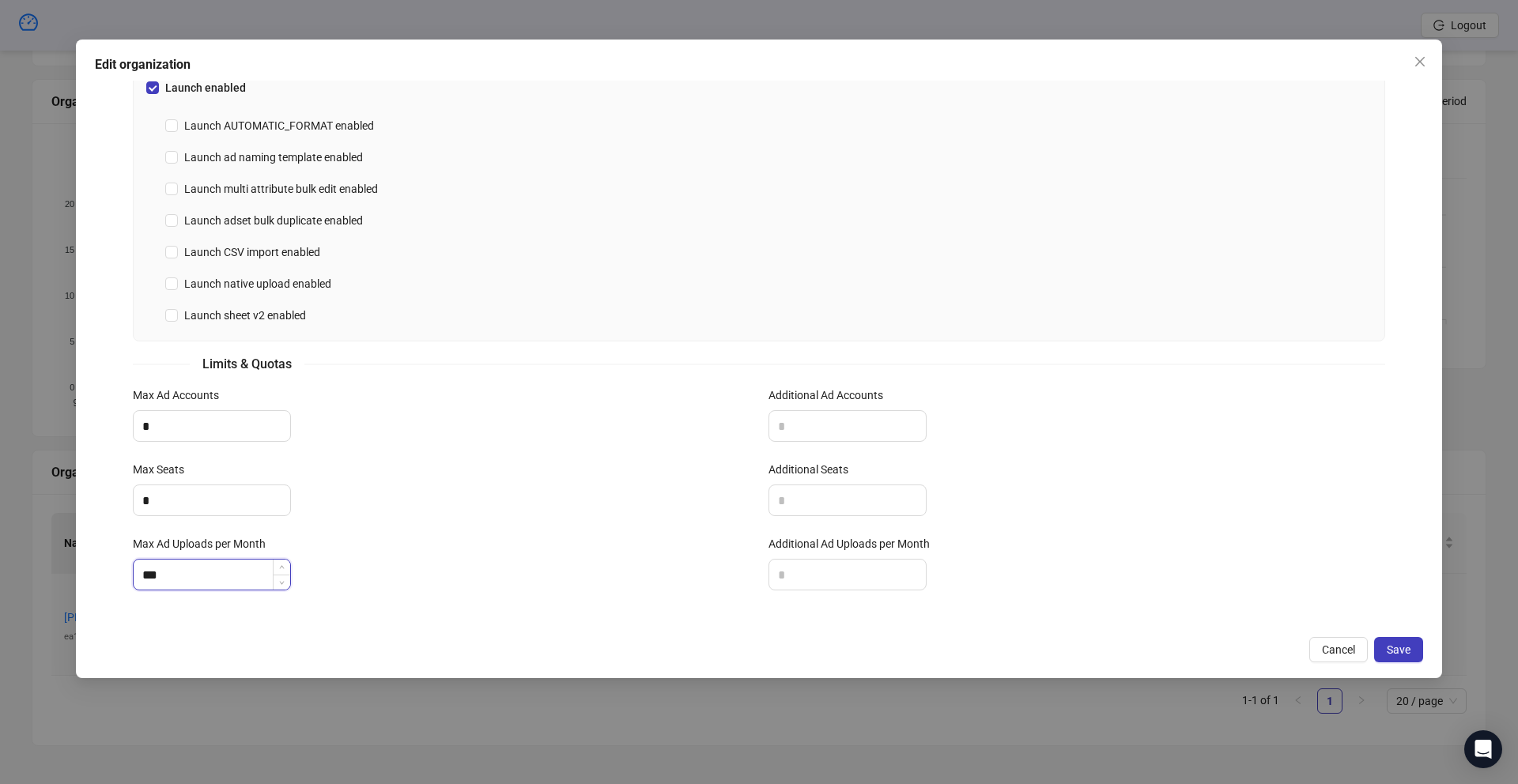
click at [171, 579] on input "***" at bounding box center [212, 574] width 156 height 30
type input "*"
type input "****"
click at [1408, 647] on span "Save" at bounding box center [1398, 650] width 24 height 13
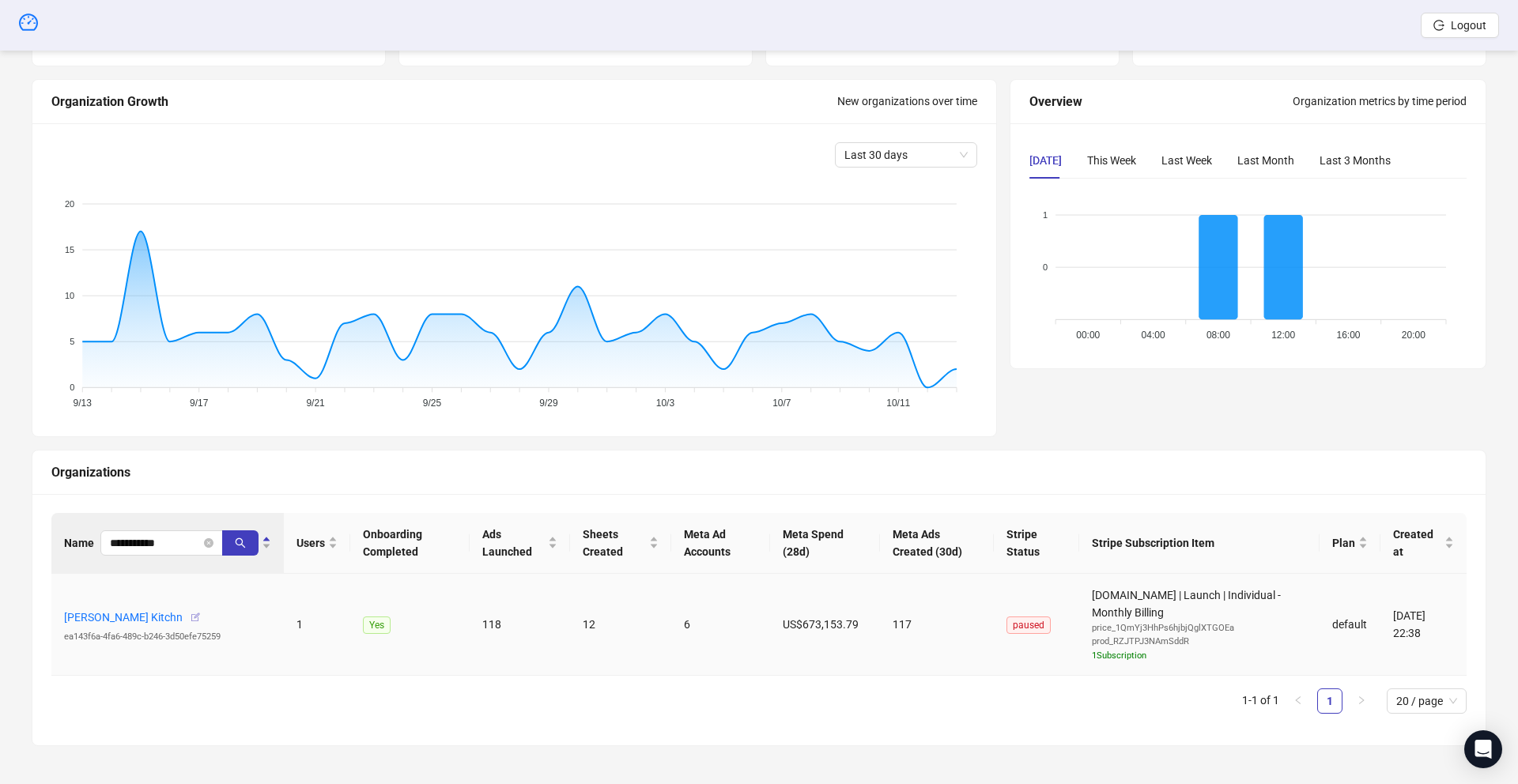
click at [190, 619] on icon "button" at bounding box center [195, 617] width 11 height 11
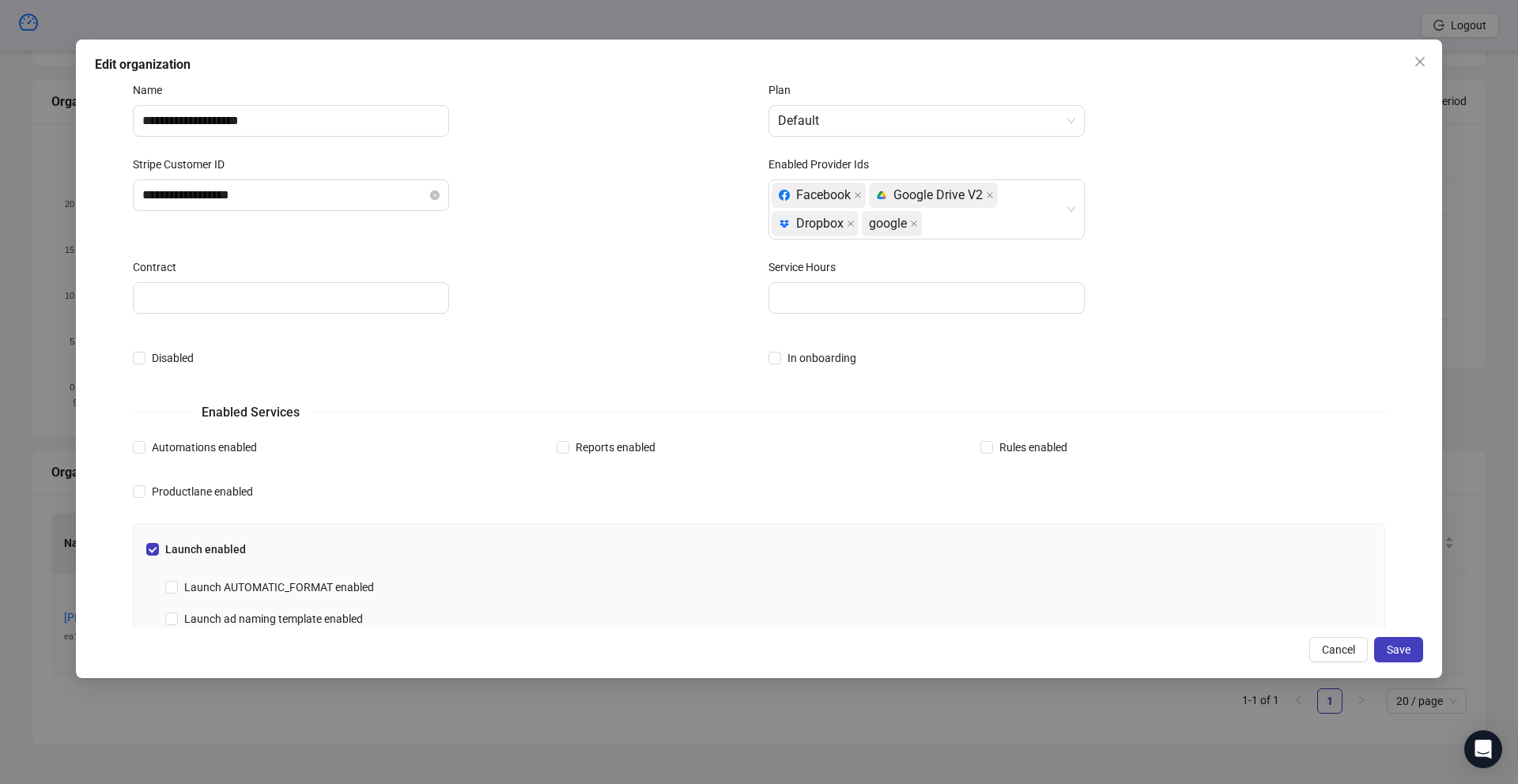
scroll to position [0, 0]
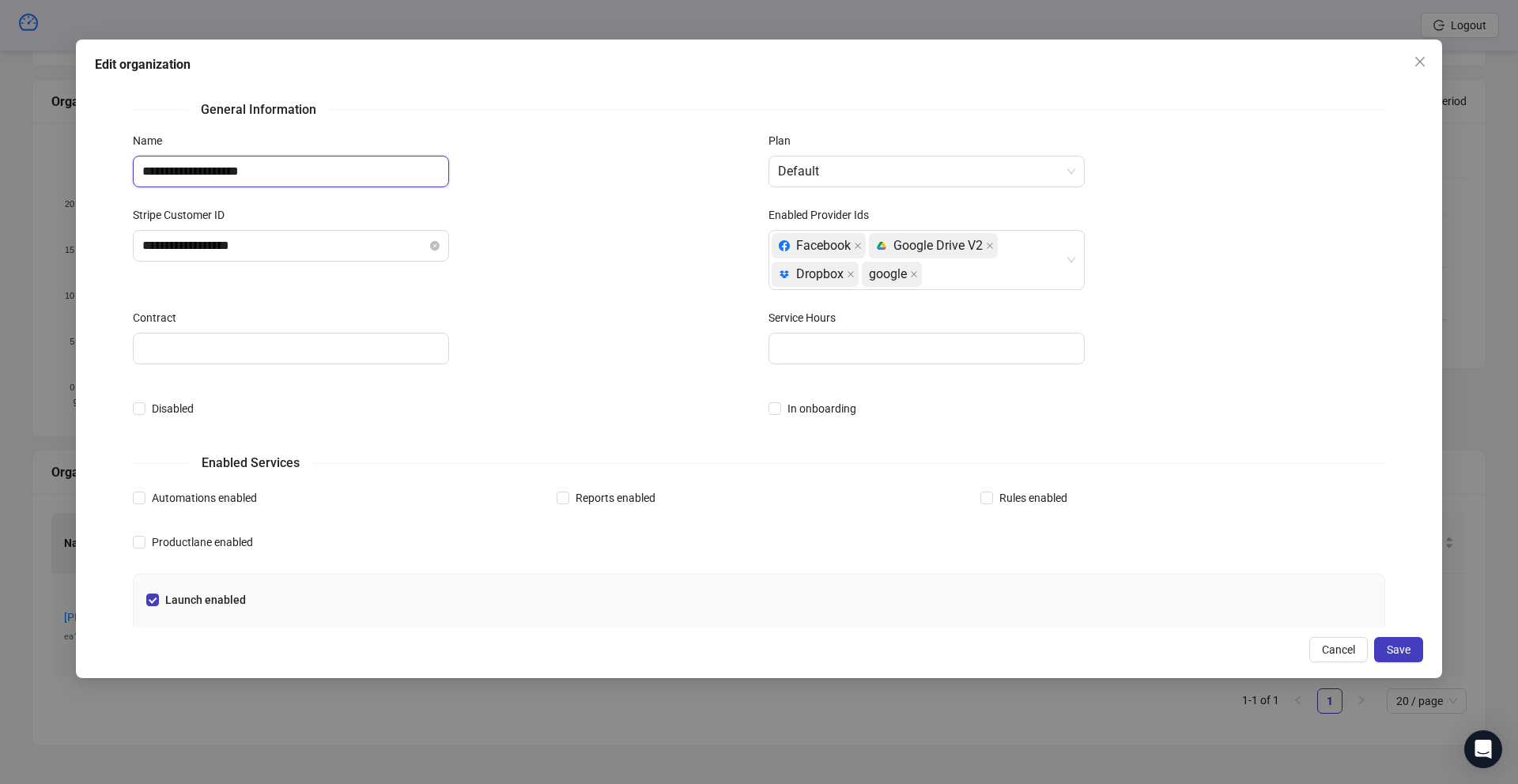
click at [267, 176] on input "**********" at bounding box center [291, 171] width 317 height 31
type input "**********"
click at [1398, 648] on span "Save" at bounding box center [1398, 650] width 24 height 13
